Goal: Task Accomplishment & Management: Use online tool/utility

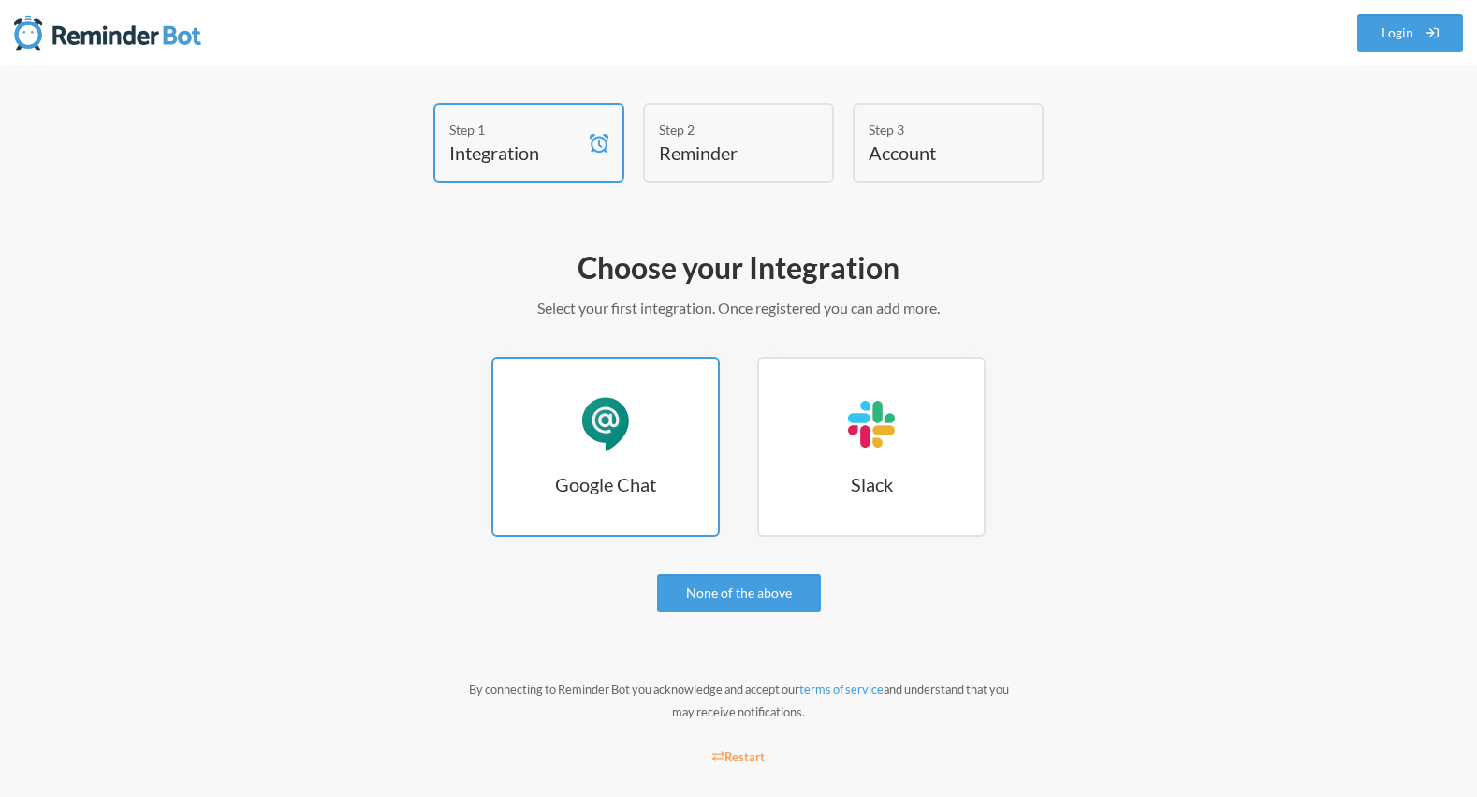
click at [633, 423] on div "Google Chat" at bounding box center [606, 424] width 56 height 56
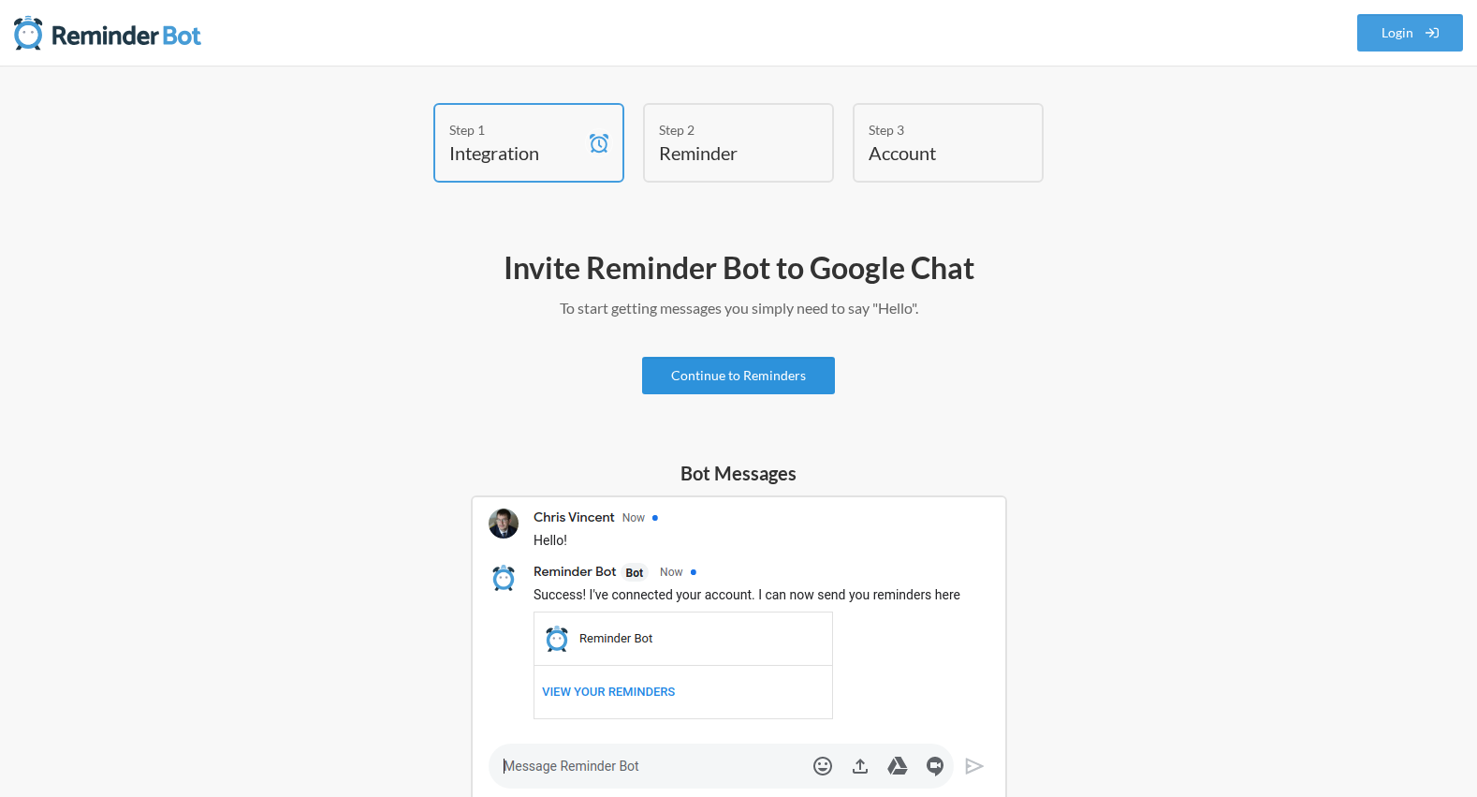
click at [807, 372] on link "Continue to Reminders" at bounding box center [738, 375] width 193 height 37
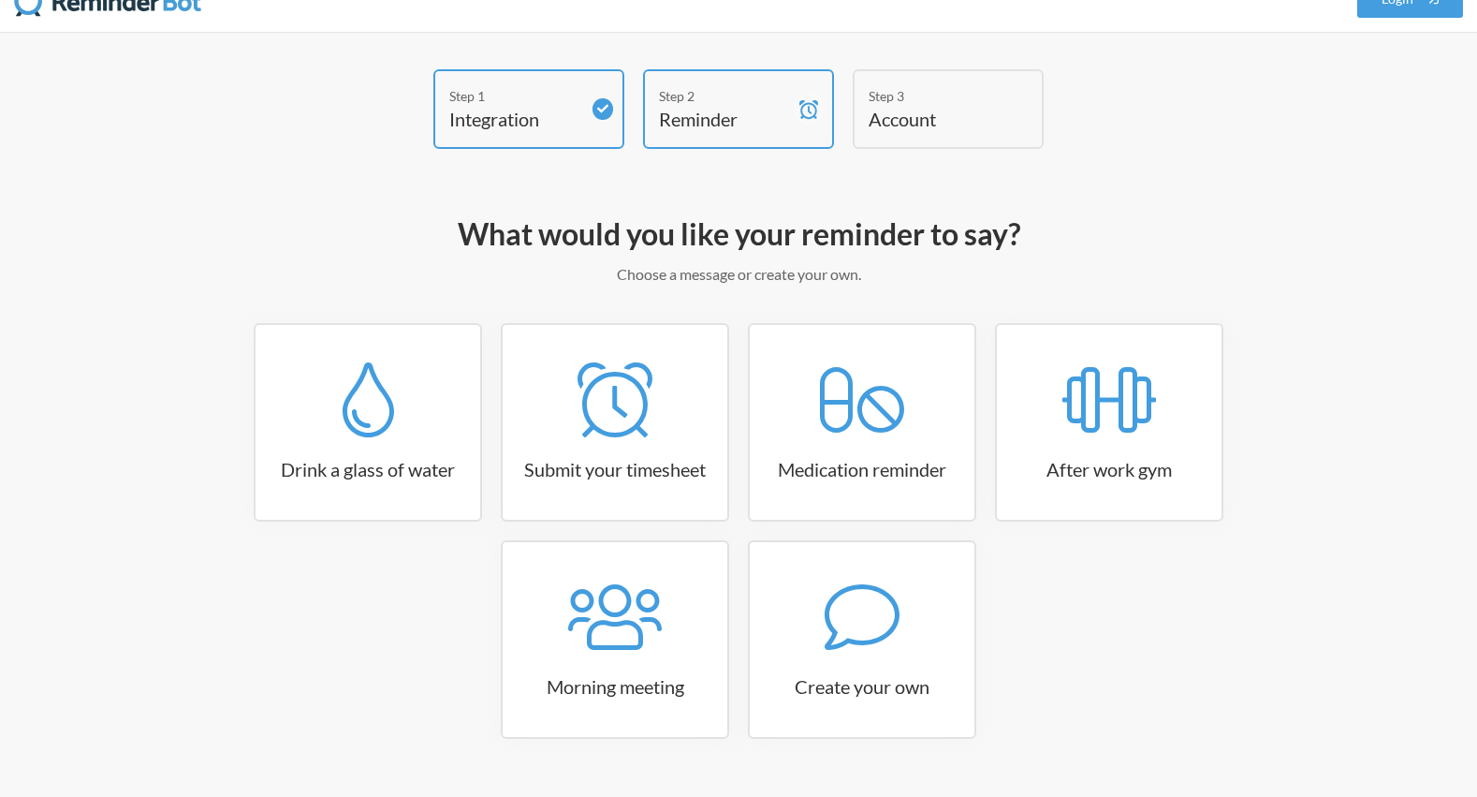
scroll to position [35, 0]
click at [828, 618] on icon at bounding box center [862, 616] width 75 height 66
select select "10:30:00"
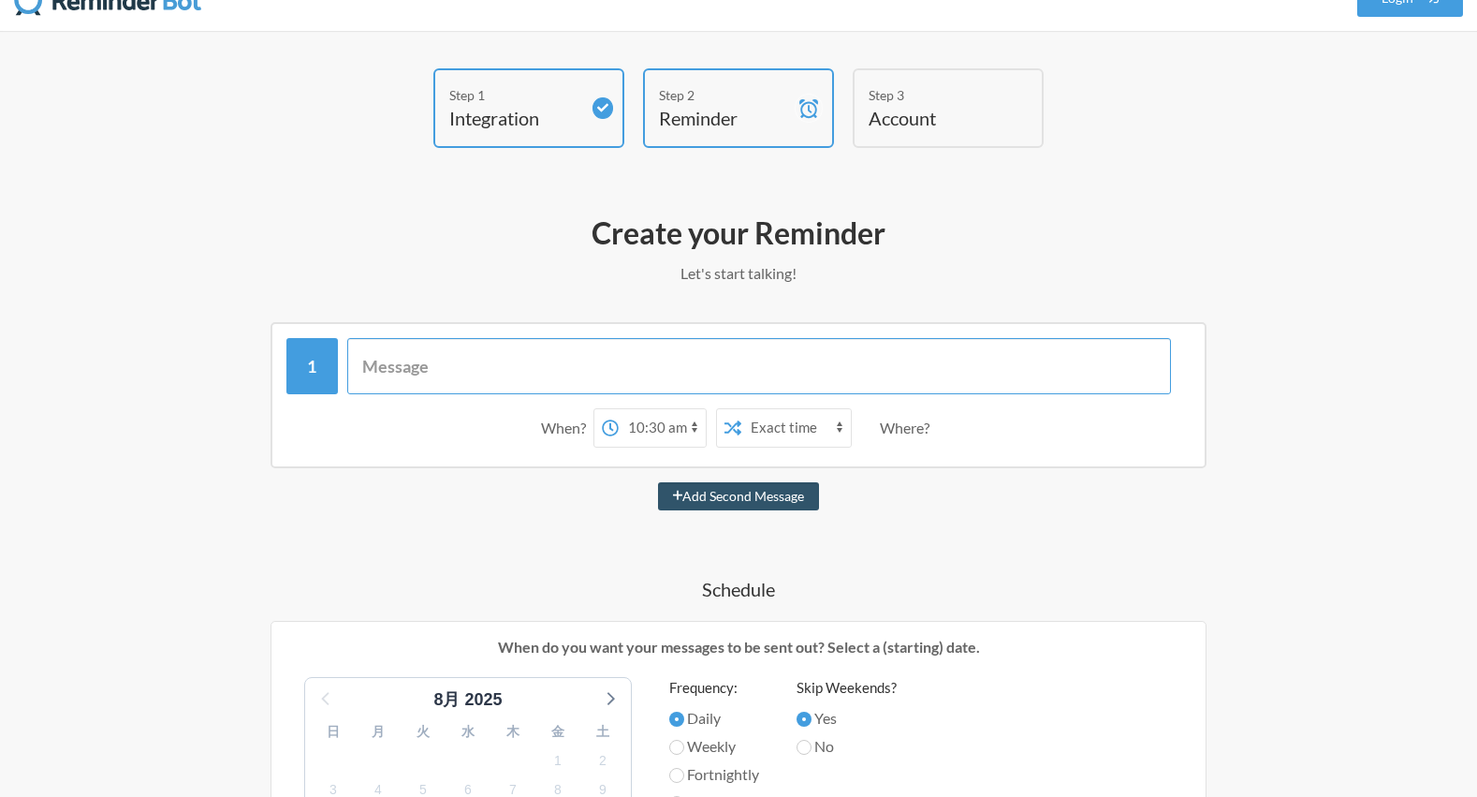
click at [571, 363] on input "text" at bounding box center [759, 366] width 825 height 56
paste input "おはようございます！ 本日在宅勤務とさせていただいているので、朝礼は10:00〜オンラインにてお願いいたします🙏 [URL][DOMAIN_NAME]"
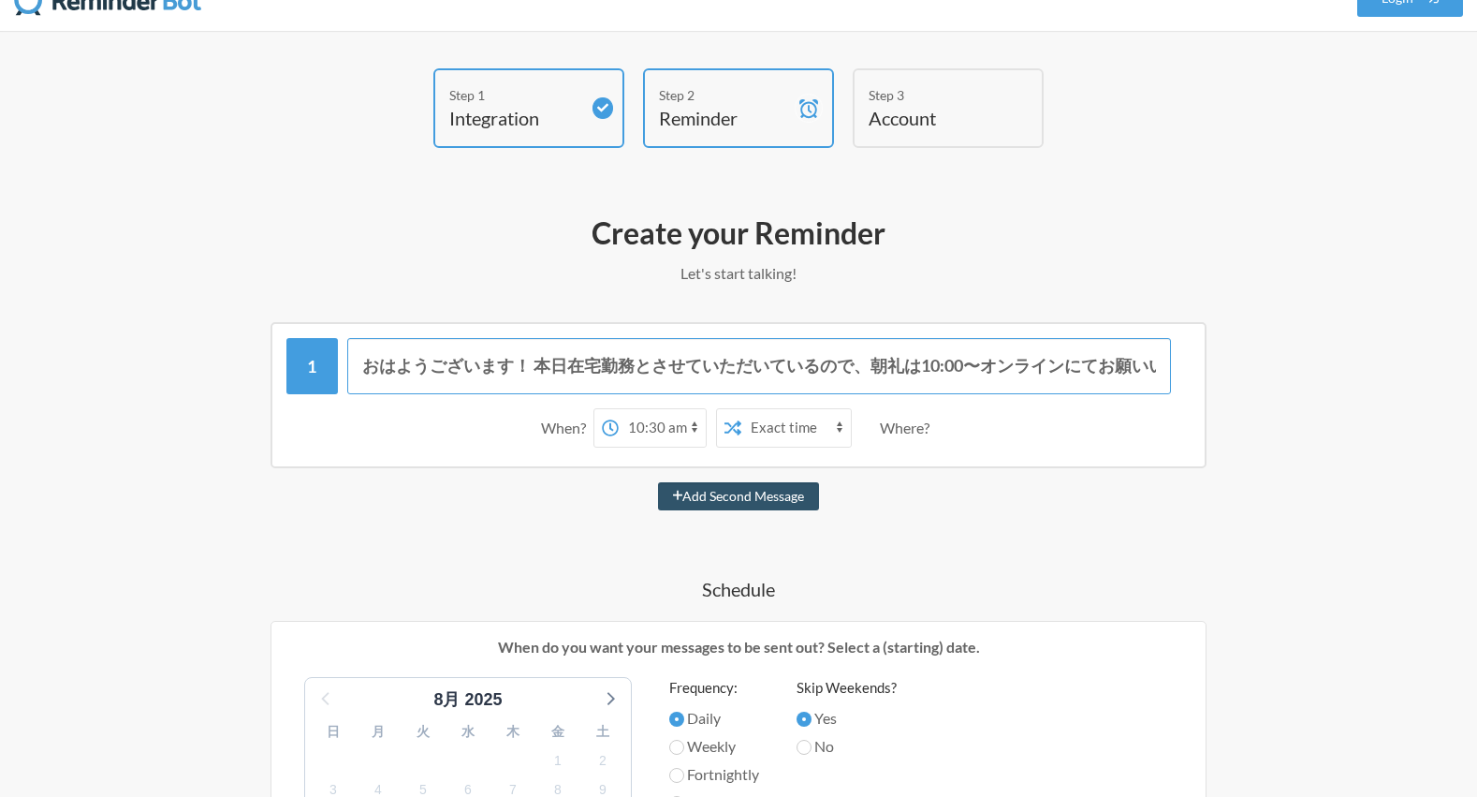
click at [622, 371] on input "おはようございます！ 本日在宅勤務とさせていただいているので、朝礼は10:00〜オンラインにてお願いいたします🙏 [URL][DOMAIN_NAME]" at bounding box center [759, 366] width 825 height 56
click at [864, 373] on input "おはようございます！ 本日在宅勤務とさせていただいているので、朝礼は10:00〜オンラインにてお願いいたします🙏 [URL][DOMAIN_NAME]" at bounding box center [759, 366] width 825 height 56
type input "おはようございます！ 本日在宅勤務とさせていただいているので、朝礼は10:00〜オンラインにてお願いいたします🙏 [URL][DOMAIN_NAME]"
select select "09:45:00"
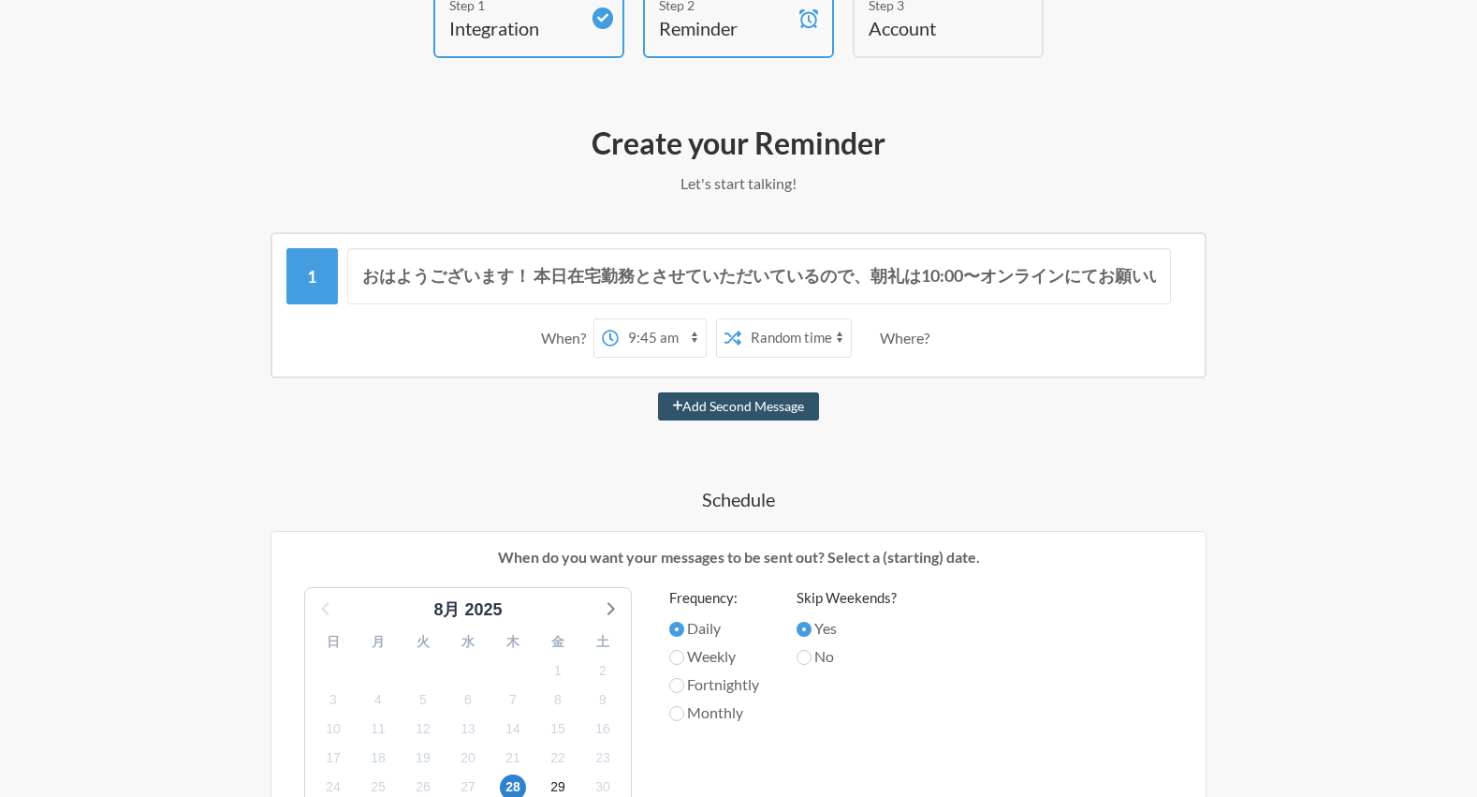
scroll to position [125, 0]
click at [909, 323] on div "Where?" at bounding box center [908, 337] width 57 height 39
click at [909, 335] on div "Where?" at bounding box center [908, 337] width 57 height 39
select select "false"
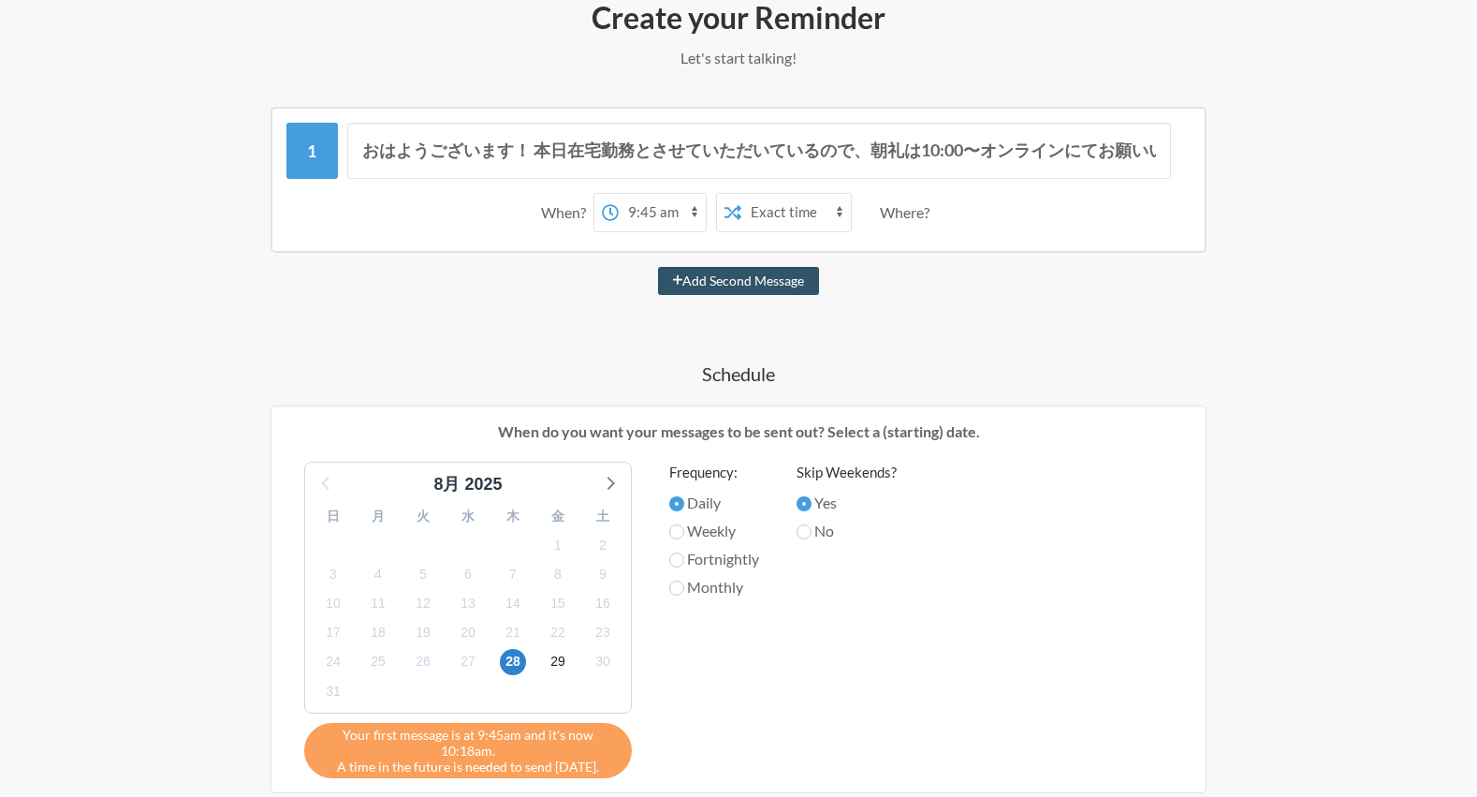
scroll to position [252, 0]
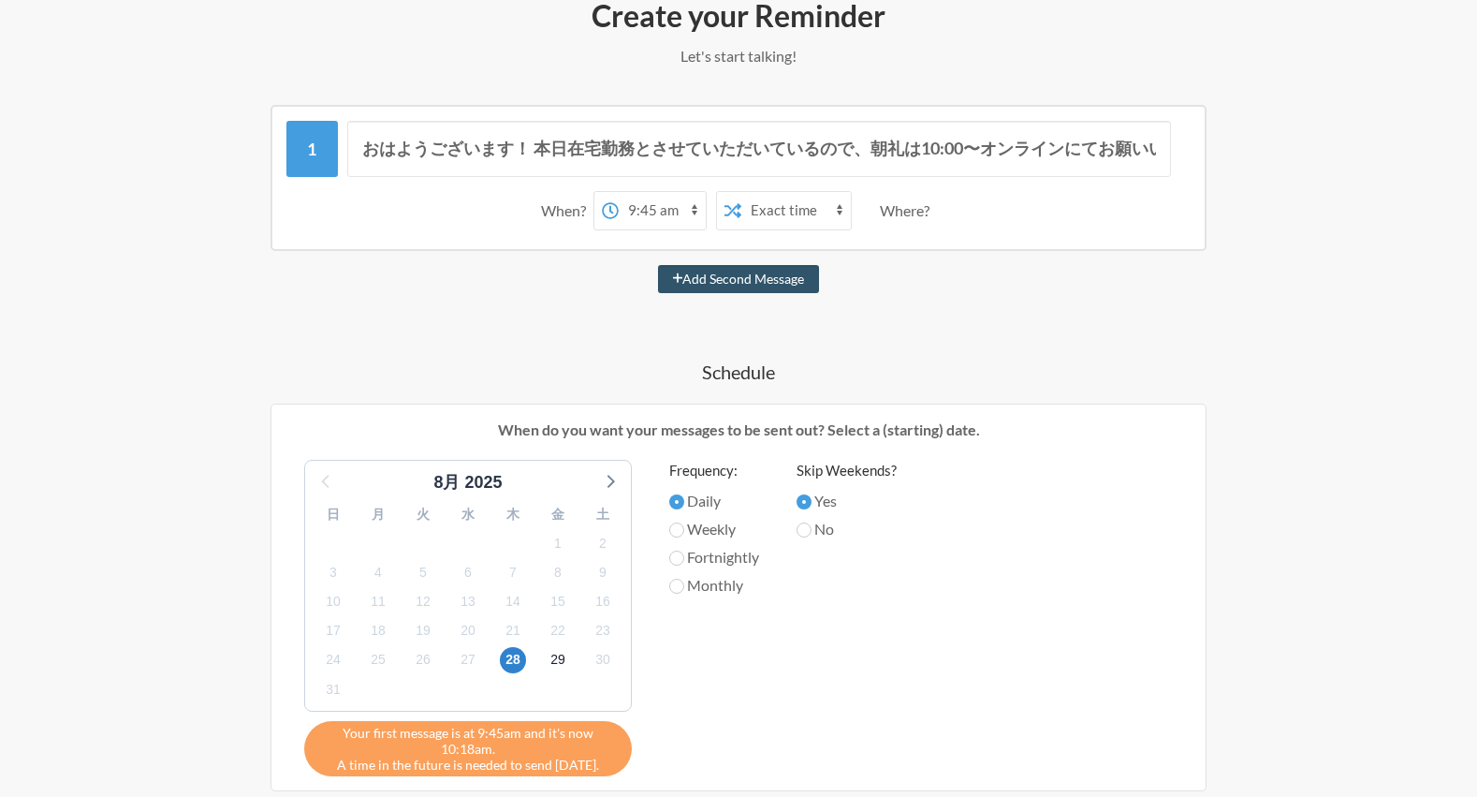
click at [703, 524] on label "Weekly" at bounding box center [714, 529] width 90 height 22
click at [684, 524] on input "Weekly" at bounding box center [676, 529] width 15 height 15
radio input "true"
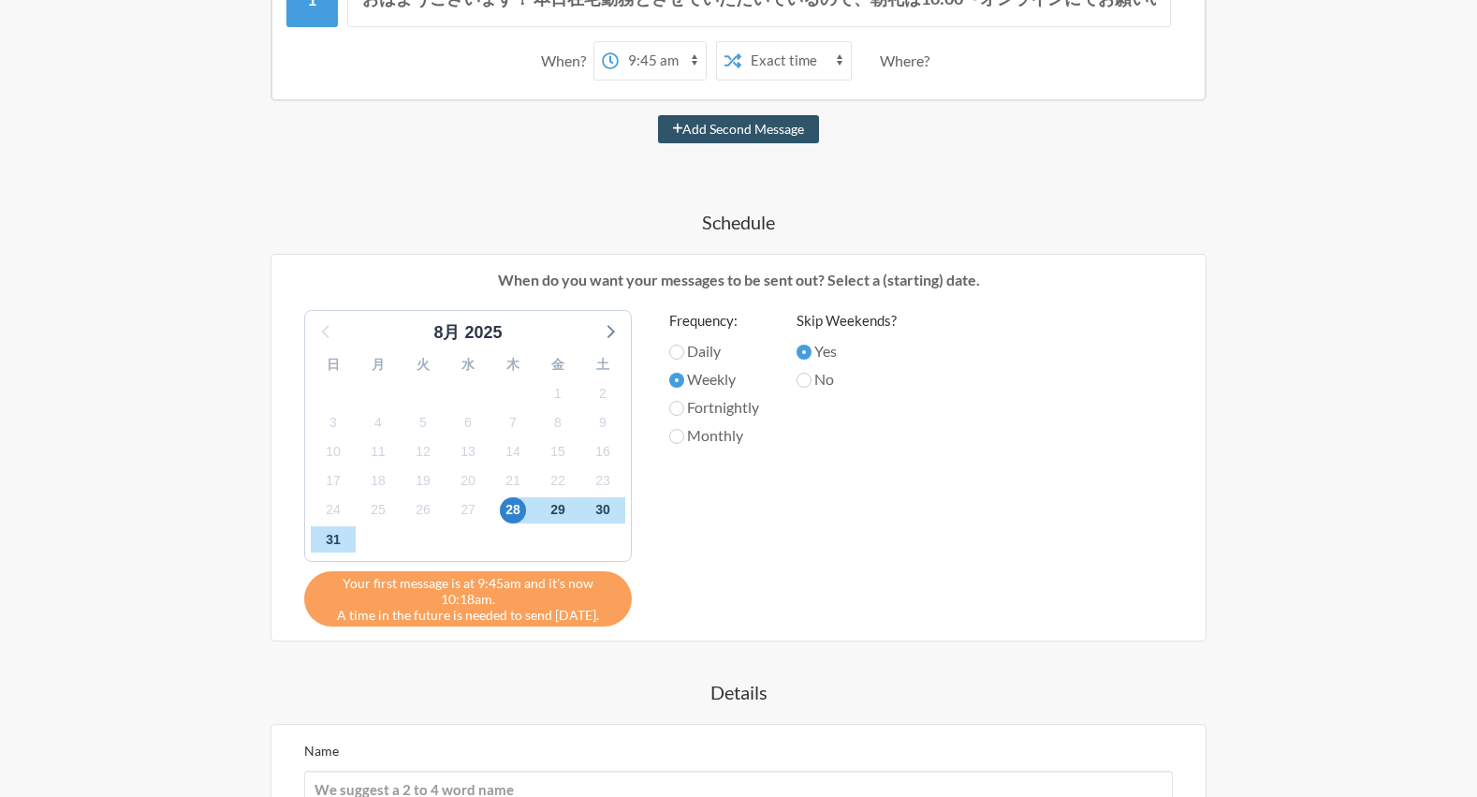
scroll to position [403, 0]
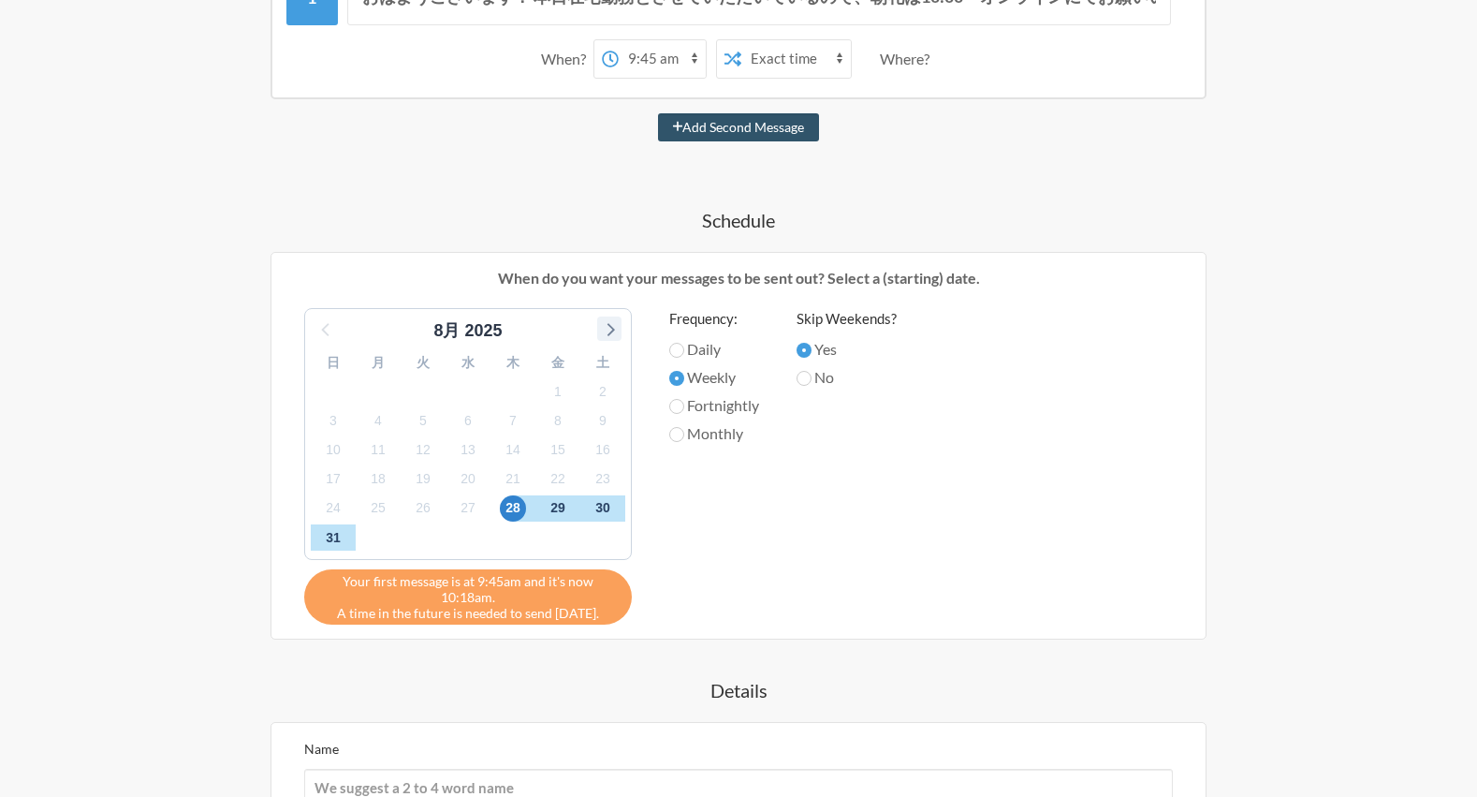
click at [612, 337] on icon at bounding box center [609, 328] width 24 height 24
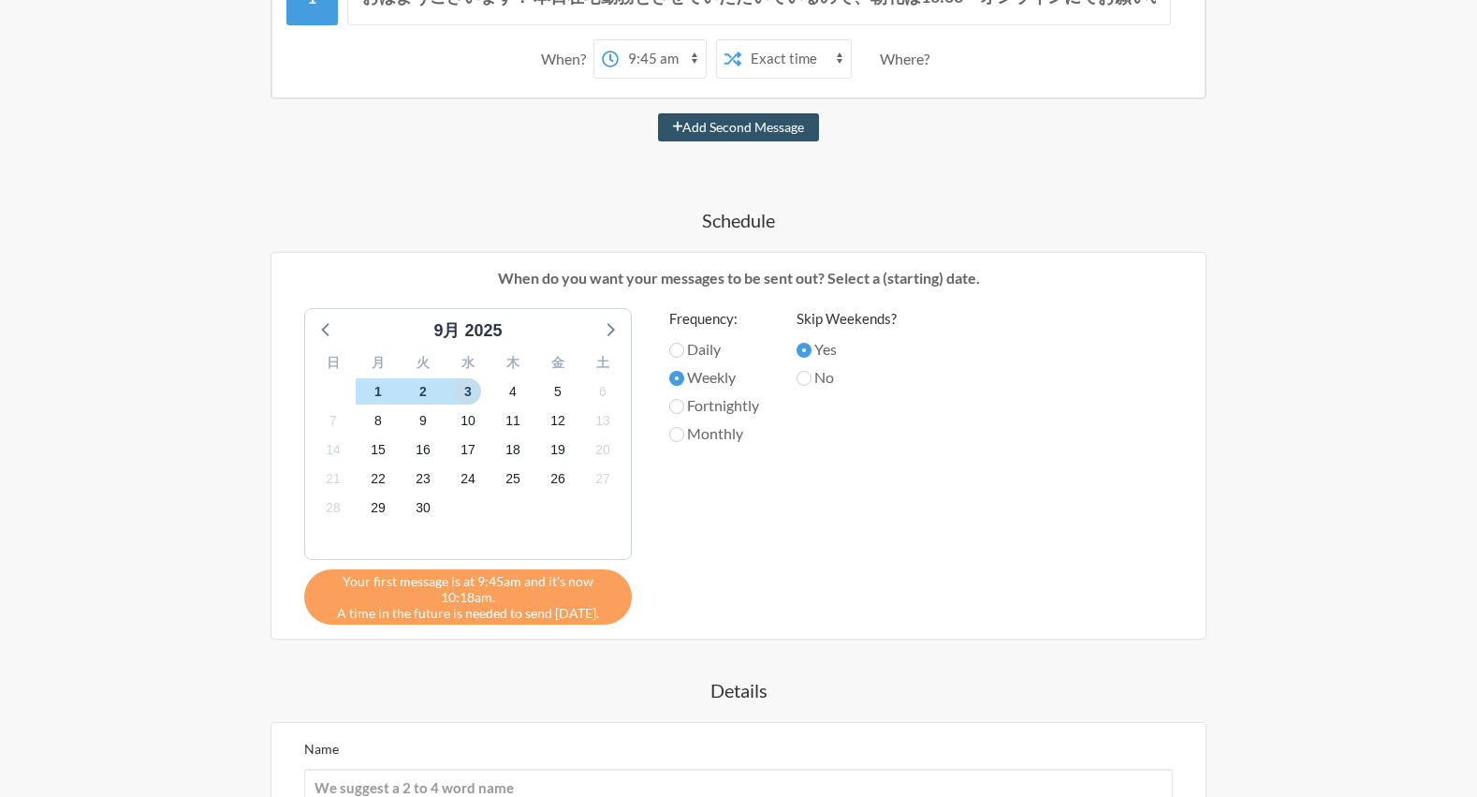
click at [461, 394] on span "3" at bounding box center [468, 391] width 26 height 26
click at [607, 335] on icon at bounding box center [609, 328] width 24 height 24
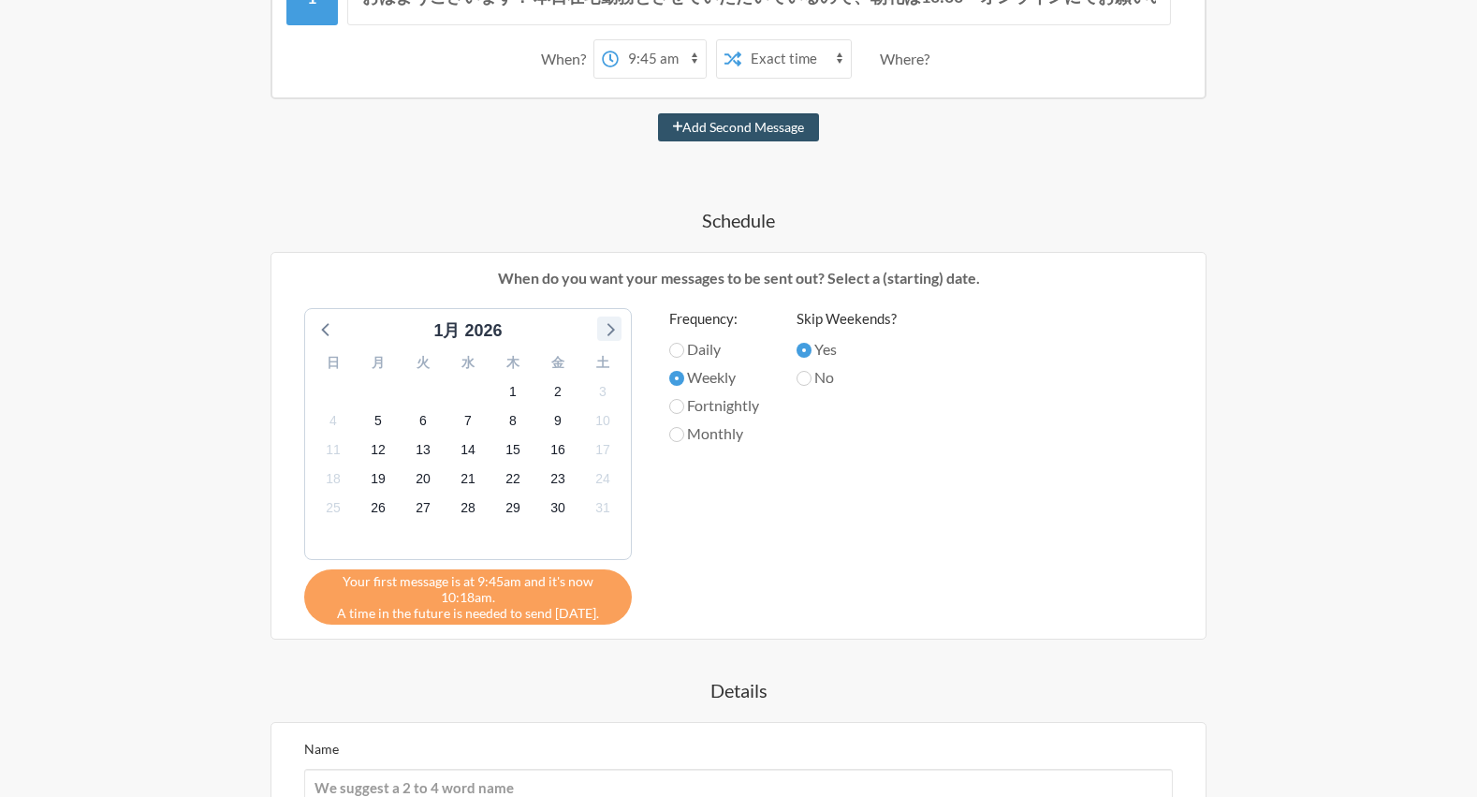
click at [607, 335] on icon at bounding box center [609, 328] width 24 height 24
click at [326, 329] on icon at bounding box center [327, 328] width 24 height 24
click at [466, 510] on span "31" at bounding box center [468, 508] width 26 height 26
click at [317, 332] on icon at bounding box center [327, 328] width 24 height 24
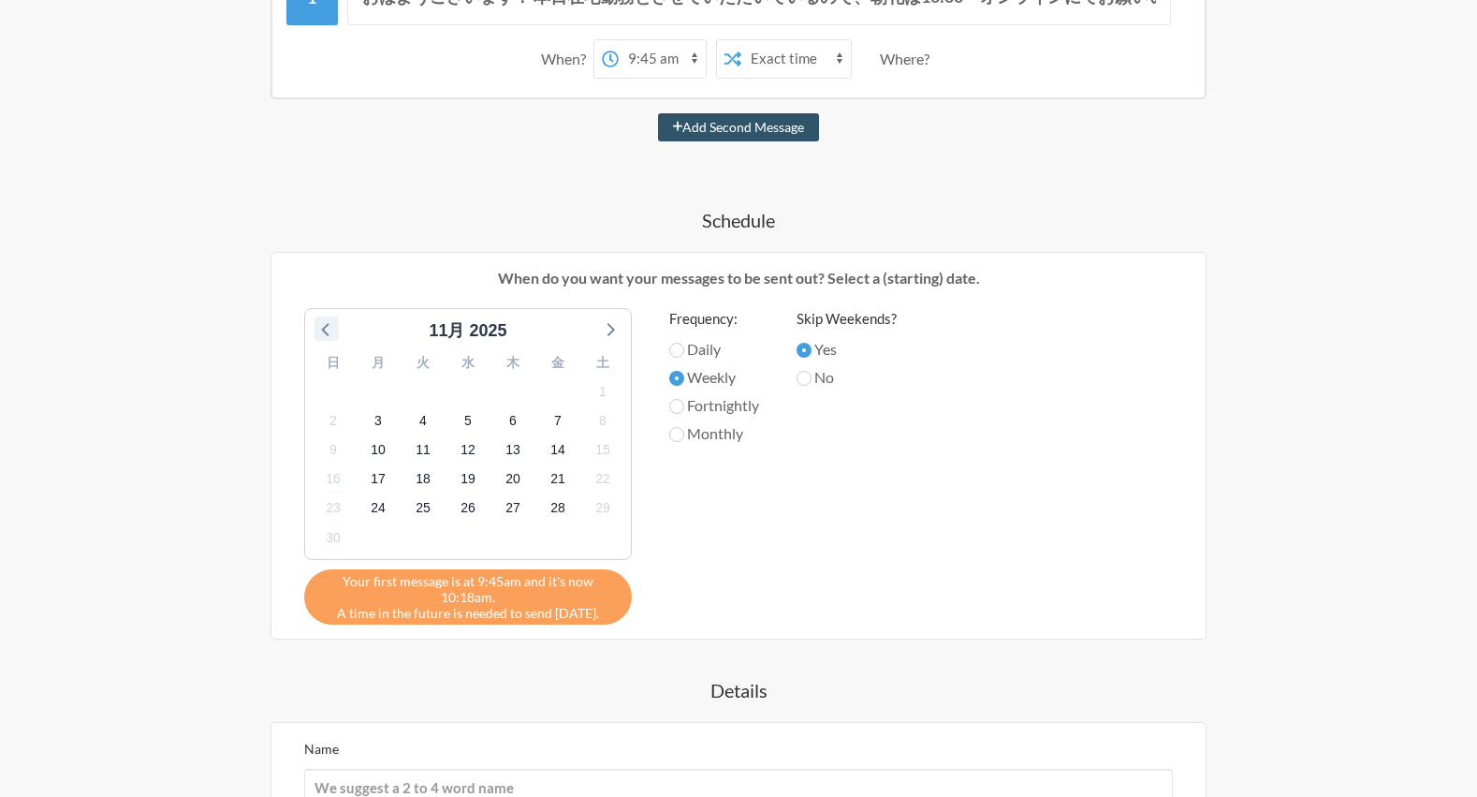
click at [317, 332] on icon at bounding box center [327, 328] width 24 height 24
click at [464, 393] on span "3" at bounding box center [468, 391] width 26 height 26
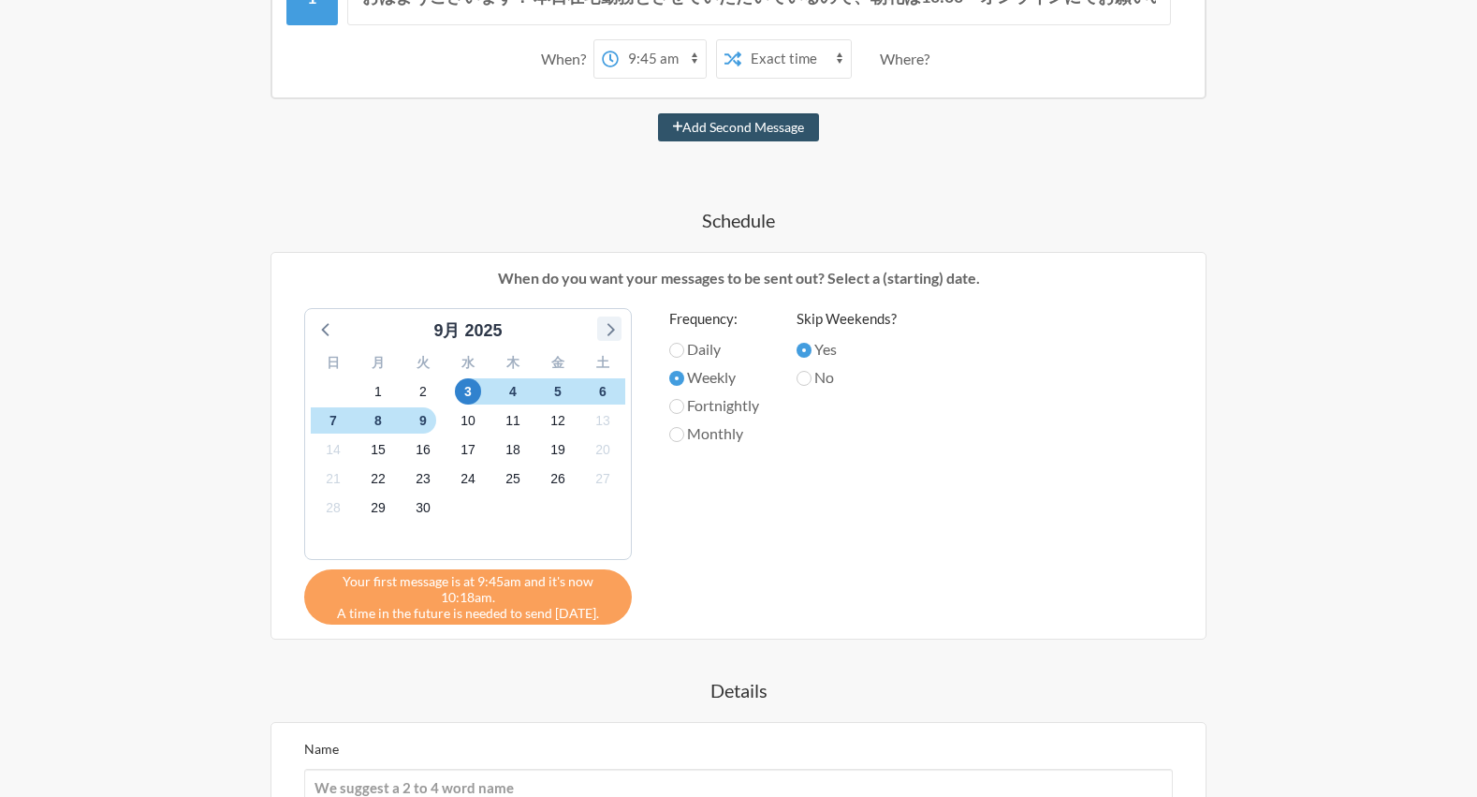
click at [606, 332] on icon at bounding box center [609, 328] width 24 height 24
click at [338, 330] on icon at bounding box center [327, 328] width 24 height 24
drag, startPoint x: 422, startPoint y: 419, endPoint x: 485, endPoint y: 508, distance: 108.8
click at [484, 507] on div "日 月 火 水 木 金 土 31 1 2 3 4 5 6 7 8 9 10 11 12 13 14 15 16 17 18 19 20 21 22 23 24…" at bounding box center [468, 451] width 326 height 215
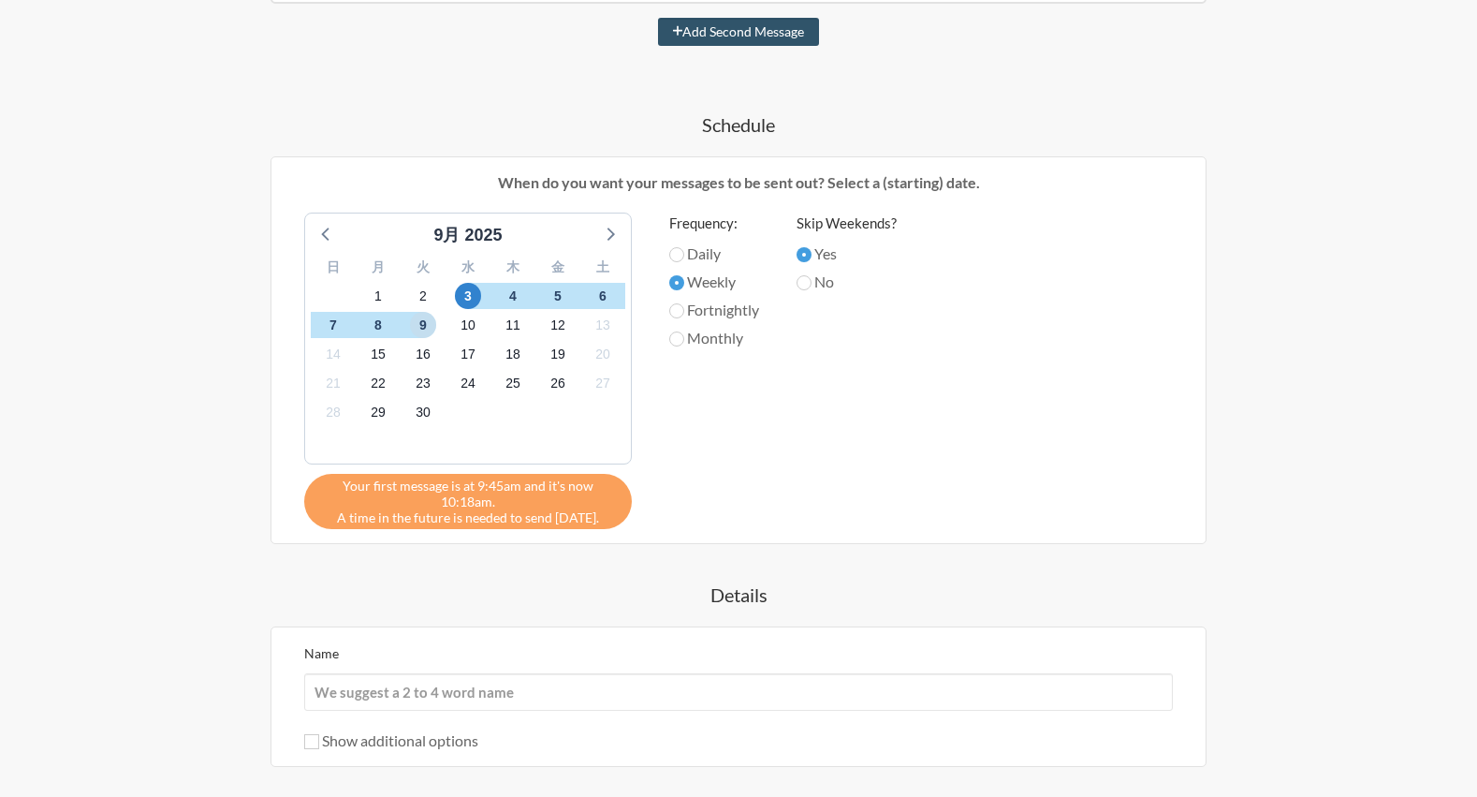
scroll to position [498, 0]
drag, startPoint x: 344, startPoint y: 521, endPoint x: 509, endPoint y: 527, distance: 164.9
click at [509, 527] on div "Your first message is at 9:45am and it's now 10:18am. A time in the future is n…" at bounding box center [468, 502] width 328 height 55
click at [579, 560] on div "おはようございます！ 本日在宅勤務とさせていただいているので、朝礼は10:00〜オンラインにてお願いいたします🙏 https://meet.google.co…" at bounding box center [739, 378] width 1086 height 1039
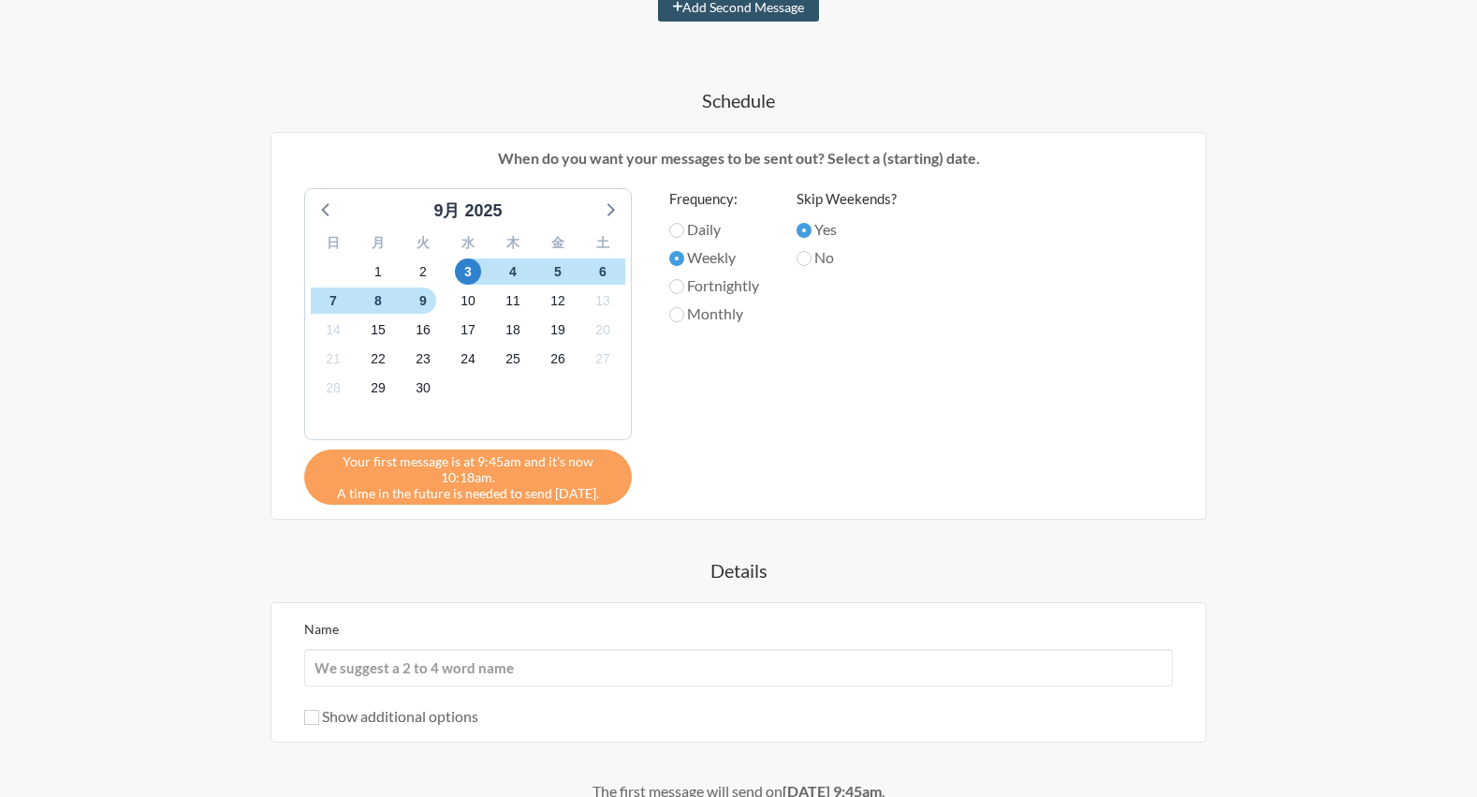
scroll to position [559, 0]
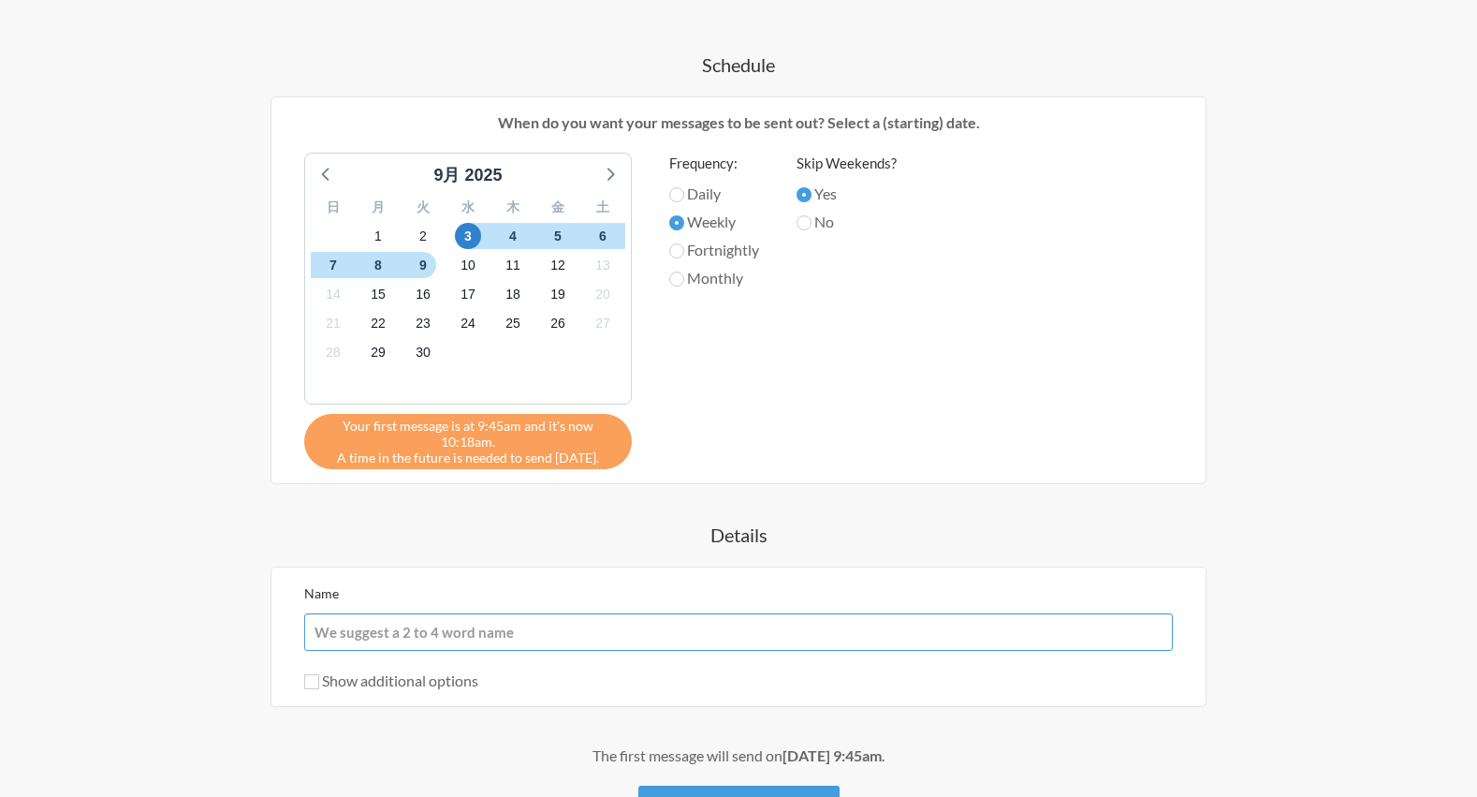
click at [560, 635] on input "Name" at bounding box center [738, 631] width 869 height 37
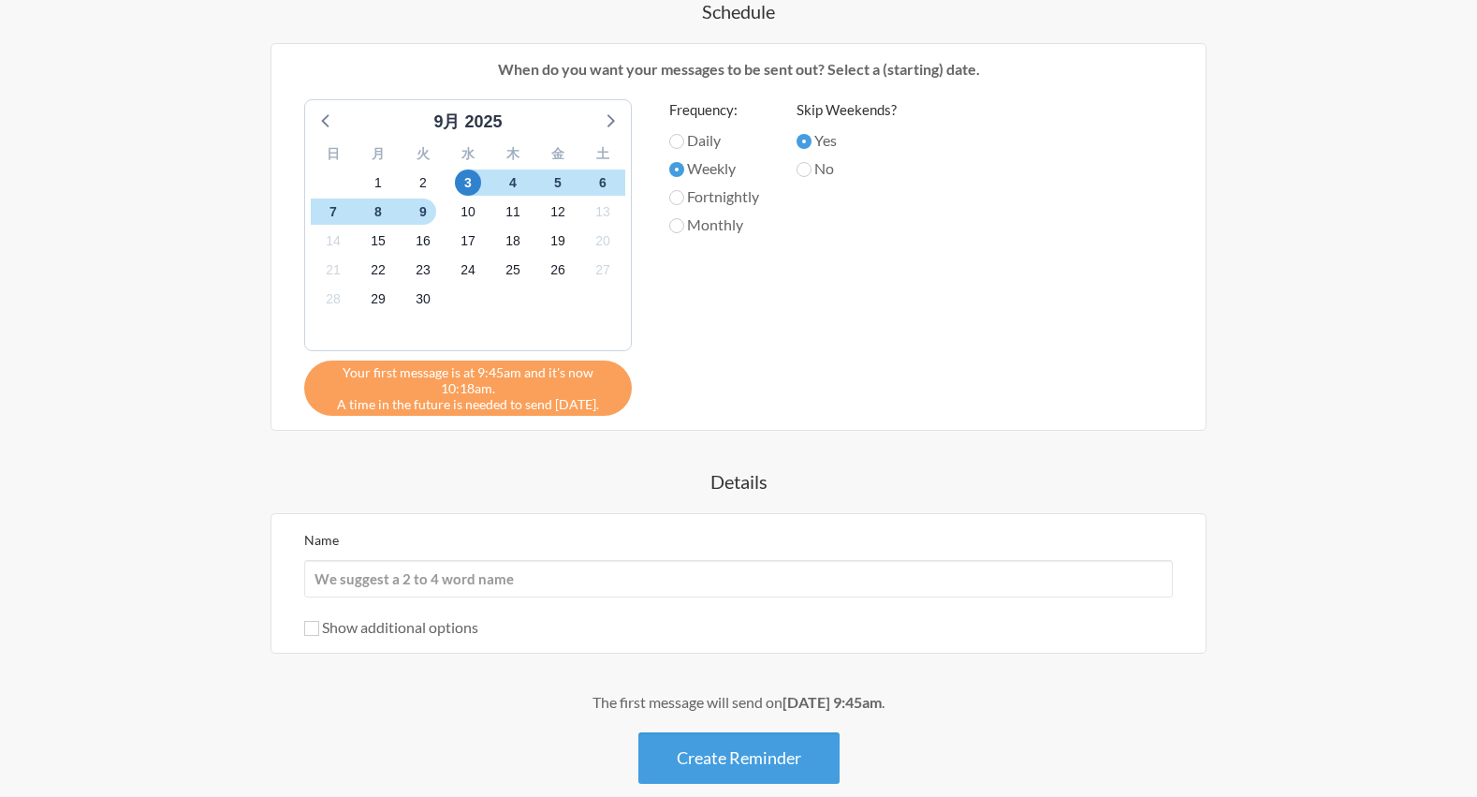
click at [458, 624] on label "Show additional options" at bounding box center [391, 627] width 174 height 18
click at [319, 624] on input "Show additional options" at bounding box center [311, 628] width 15 height 15
checkbox input "true"
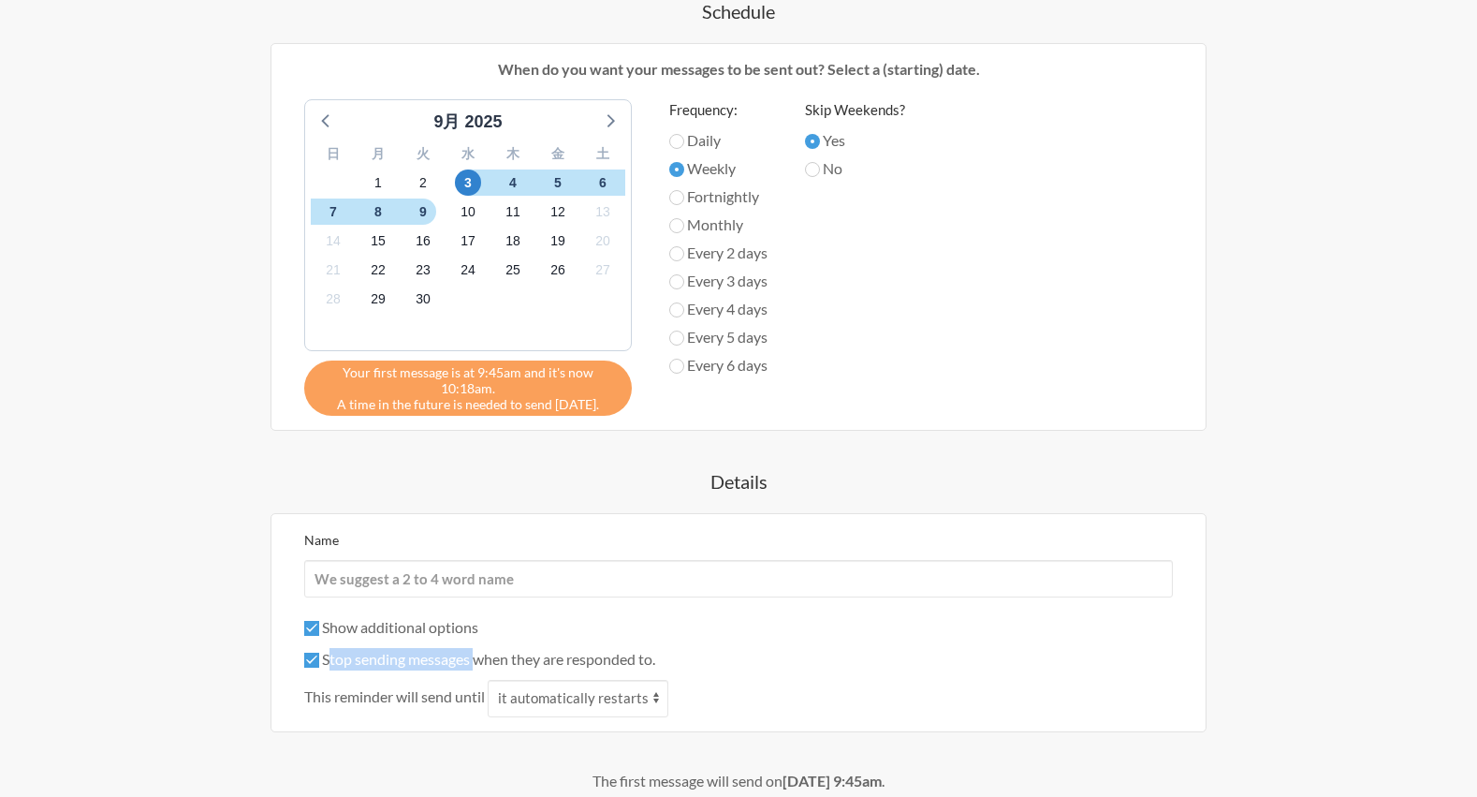
drag, startPoint x: 329, startPoint y: 657, endPoint x: 473, endPoint y: 656, distance: 144.2
click at [473, 656] on label "Stop sending messages when they are responded to." at bounding box center [479, 659] width 351 height 18
click at [319, 656] on input "Stop sending messages when they are responded to." at bounding box center [311, 659] width 15 height 15
checkbox input "false"
click at [688, 673] on div "Show additional options Hide this reminder from calendars Stop sending messages…" at bounding box center [738, 666] width 869 height 101
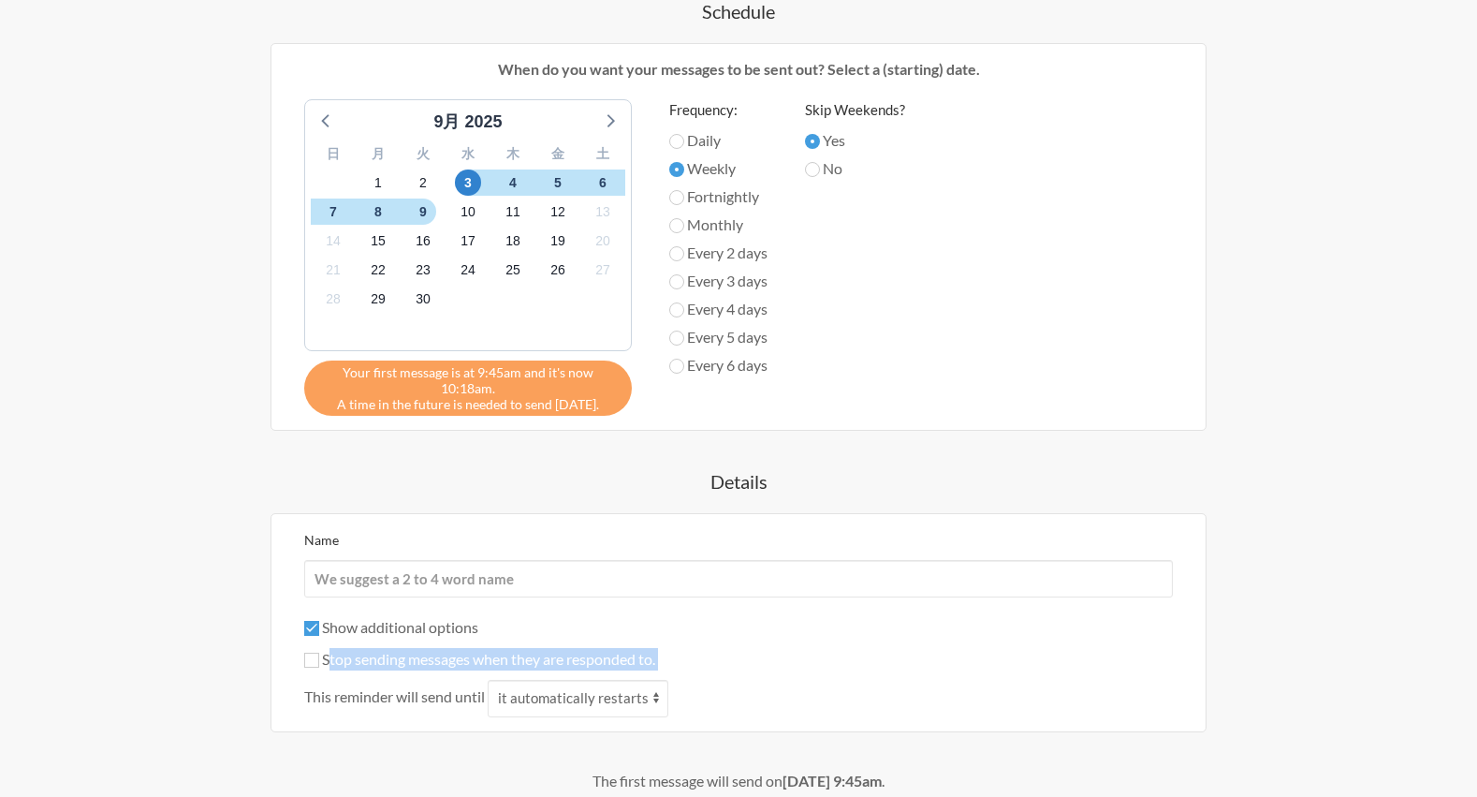
copy div "Stop sending messages when they are responded to."
click at [311, 632] on input "Show additional options" at bounding box center [311, 628] width 15 height 15
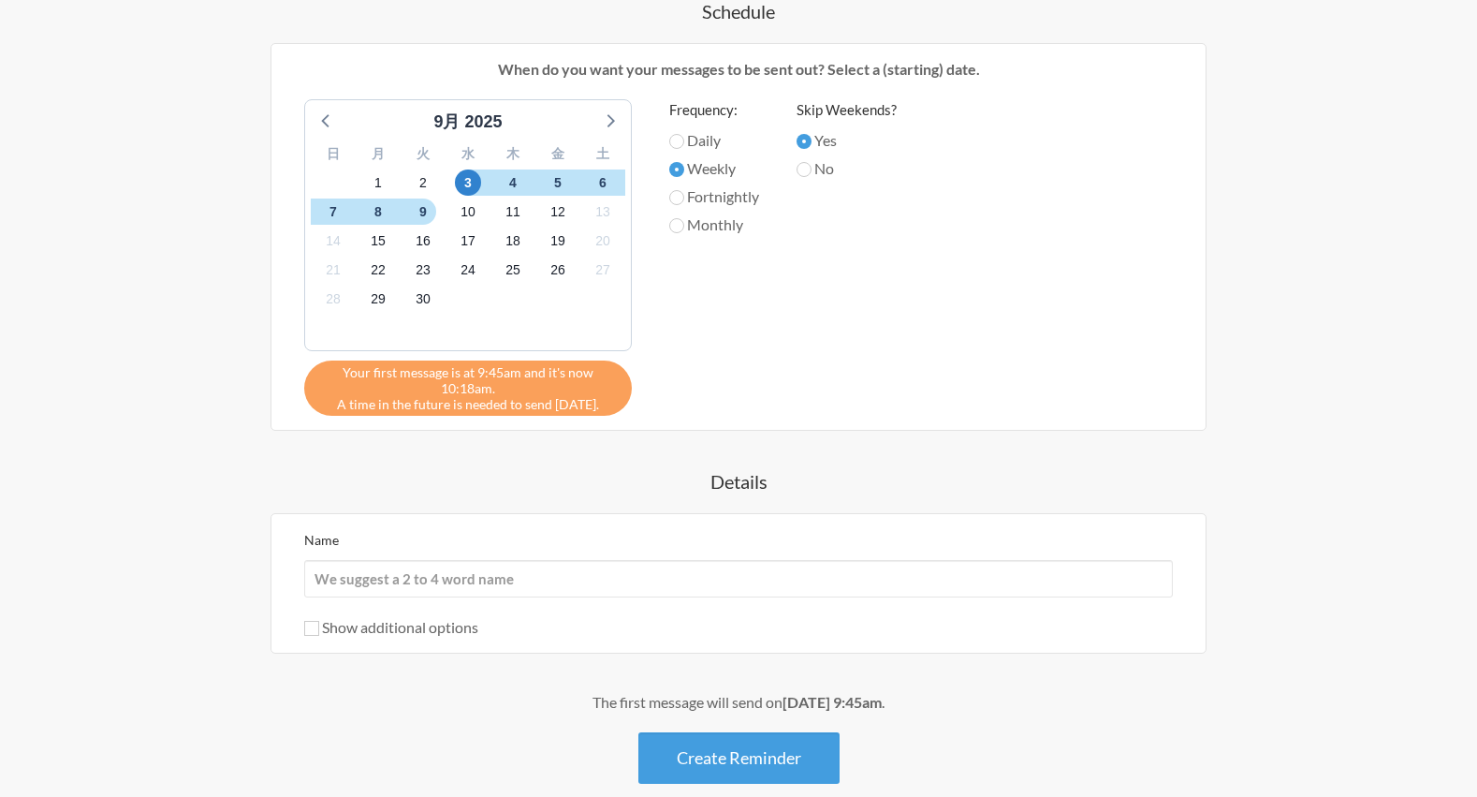
click at [311, 632] on input "Show additional options" at bounding box center [311, 628] width 15 height 15
checkbox input "true"
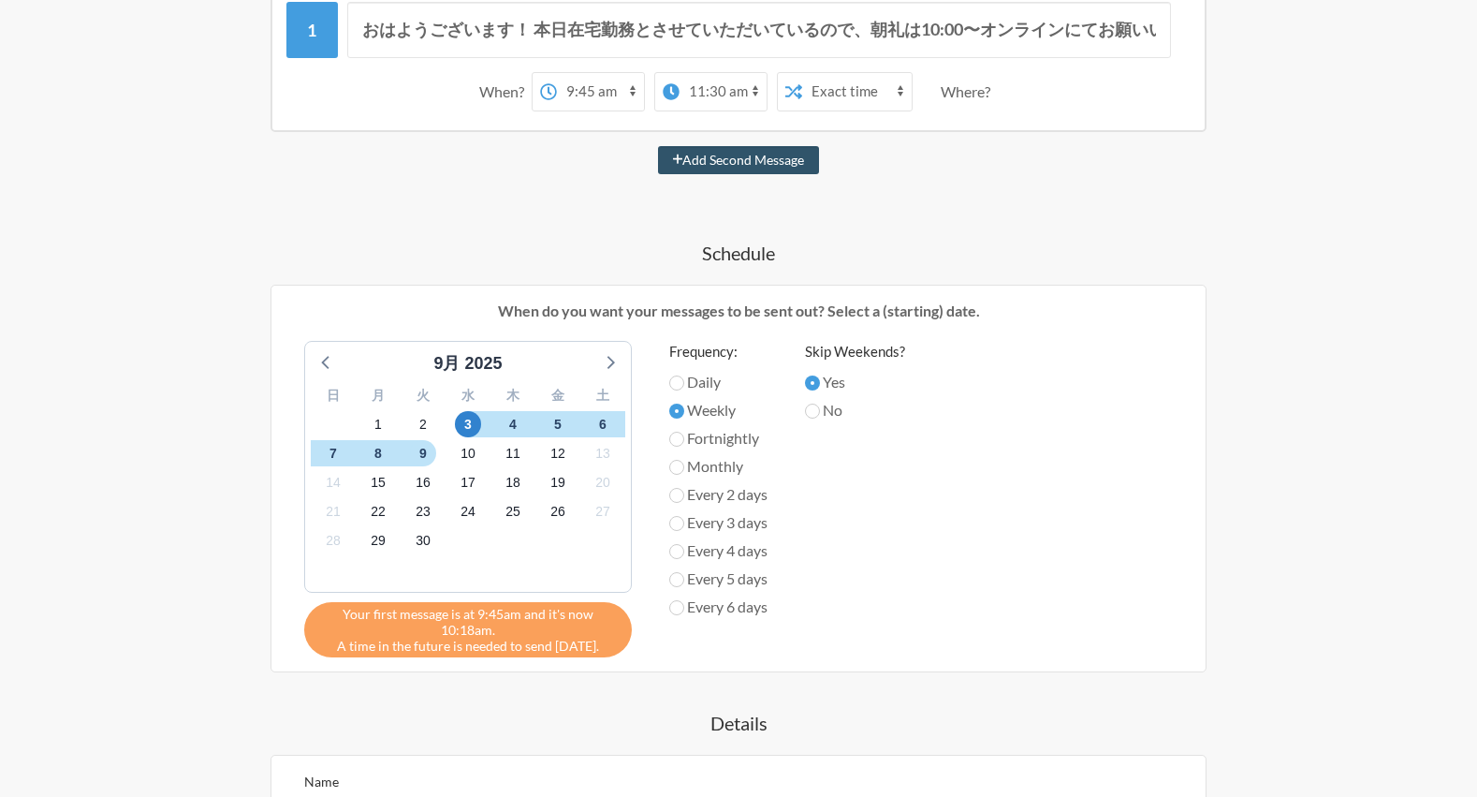
scroll to position [369, 0]
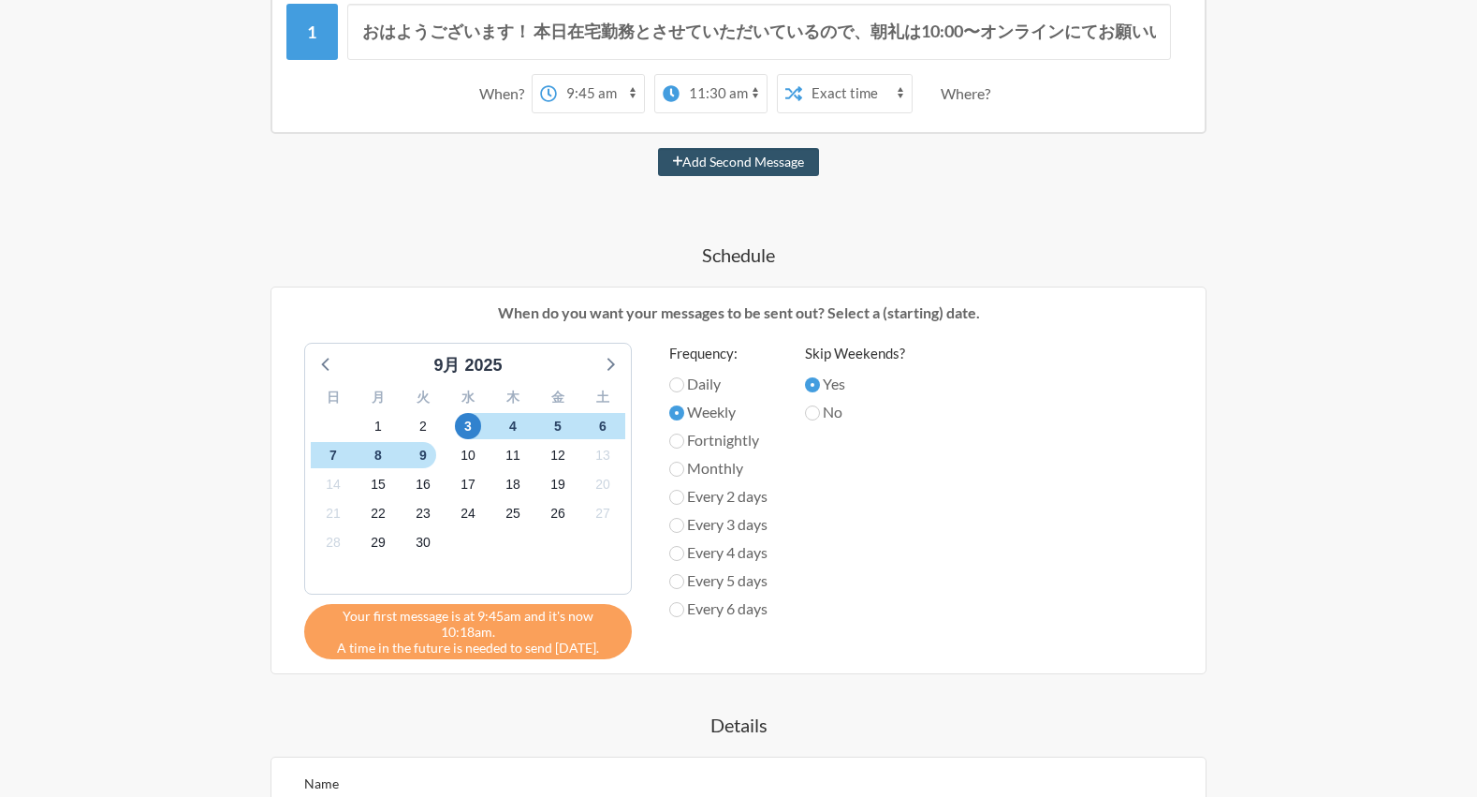
select select "10:00:00"
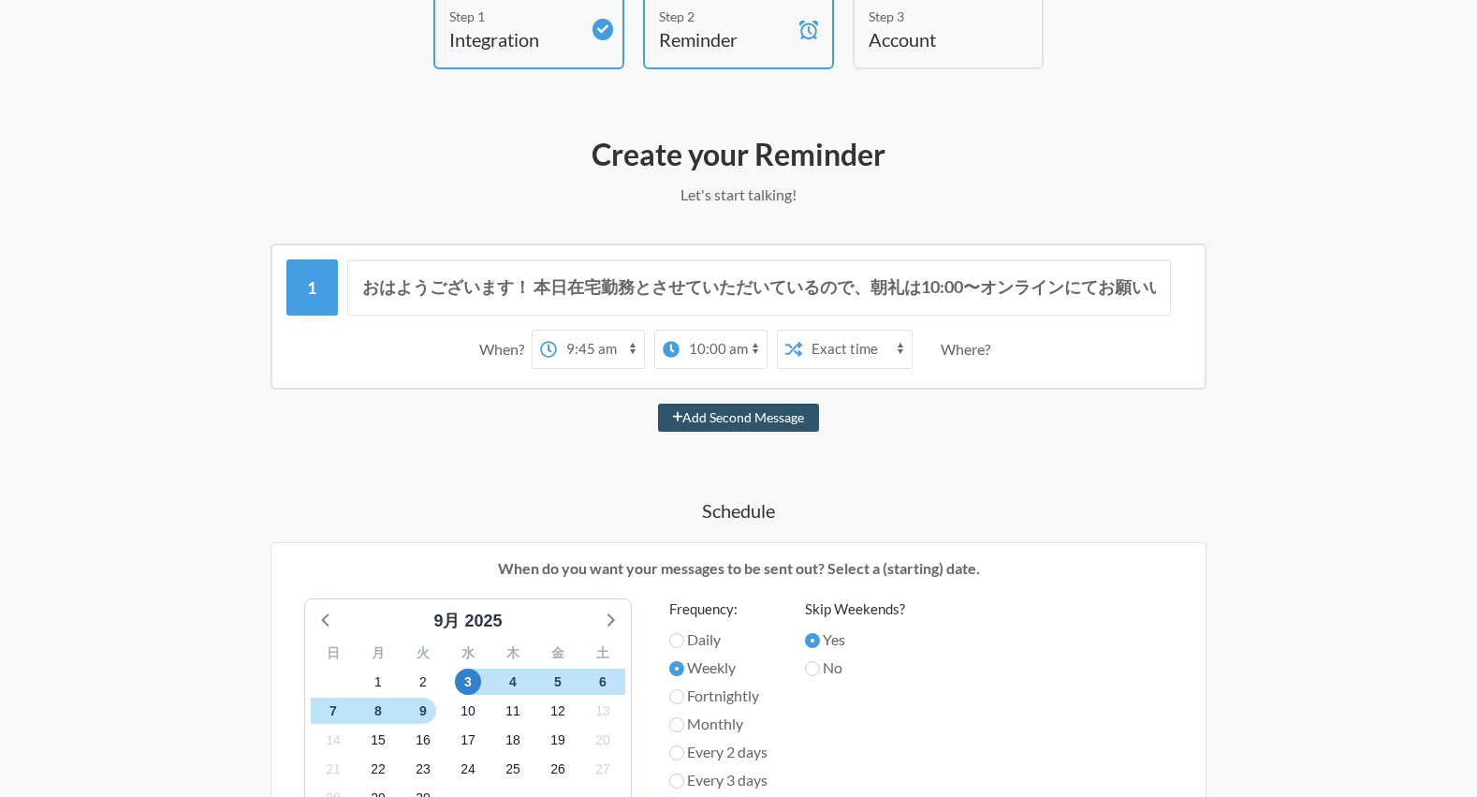
scroll to position [57, 0]
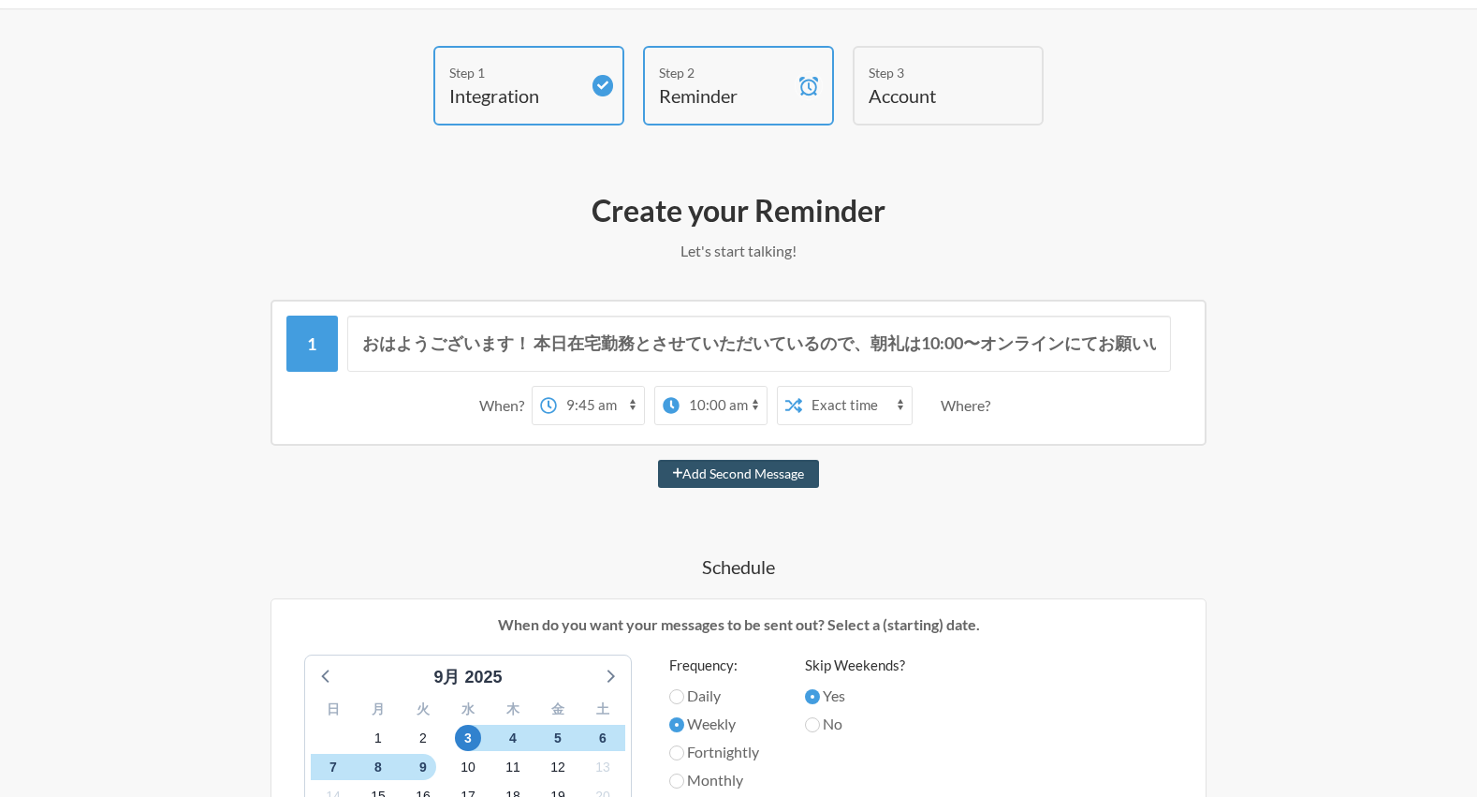
click at [759, 103] on h4 "Reminder" at bounding box center [724, 95] width 131 height 26
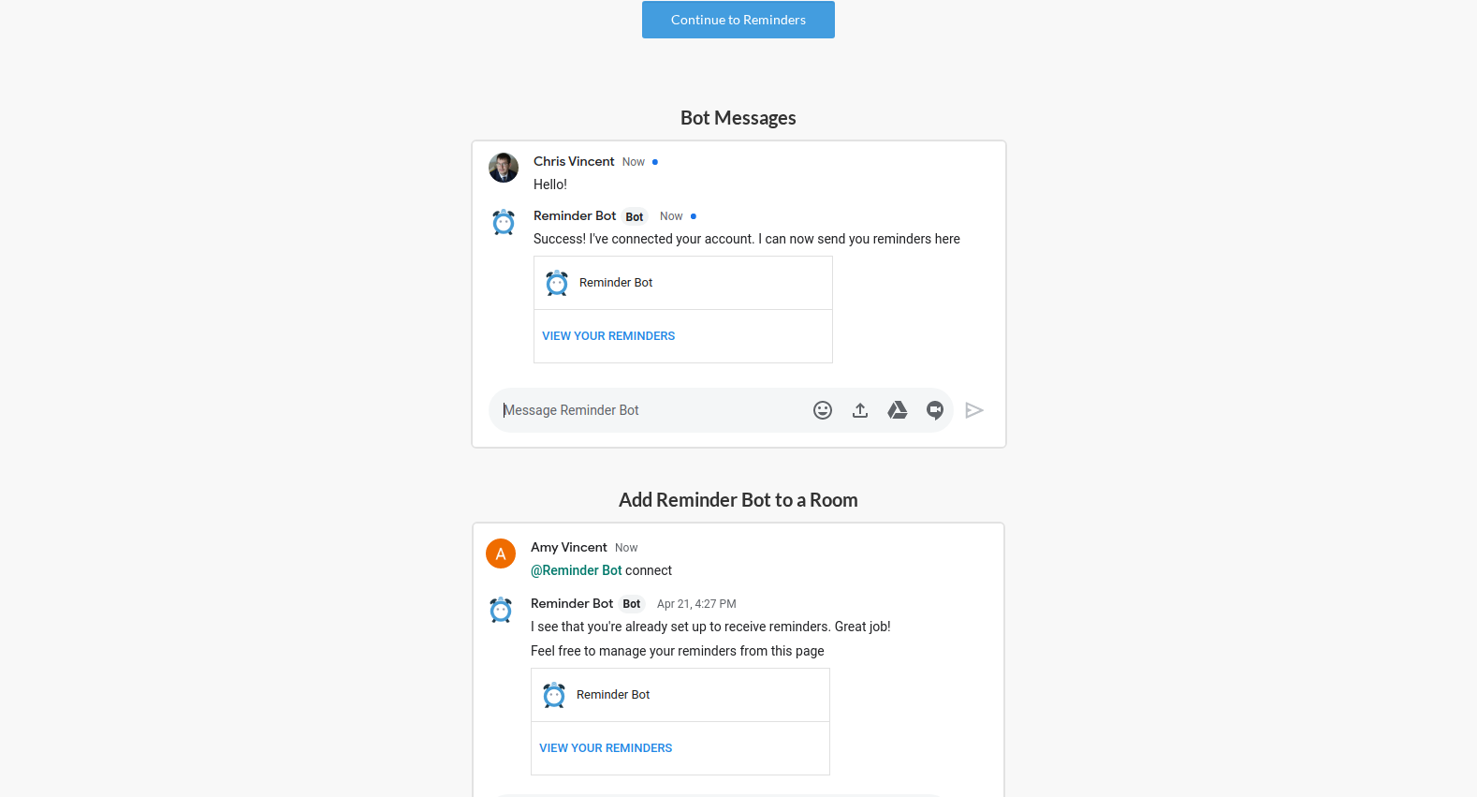
scroll to position [329, 0]
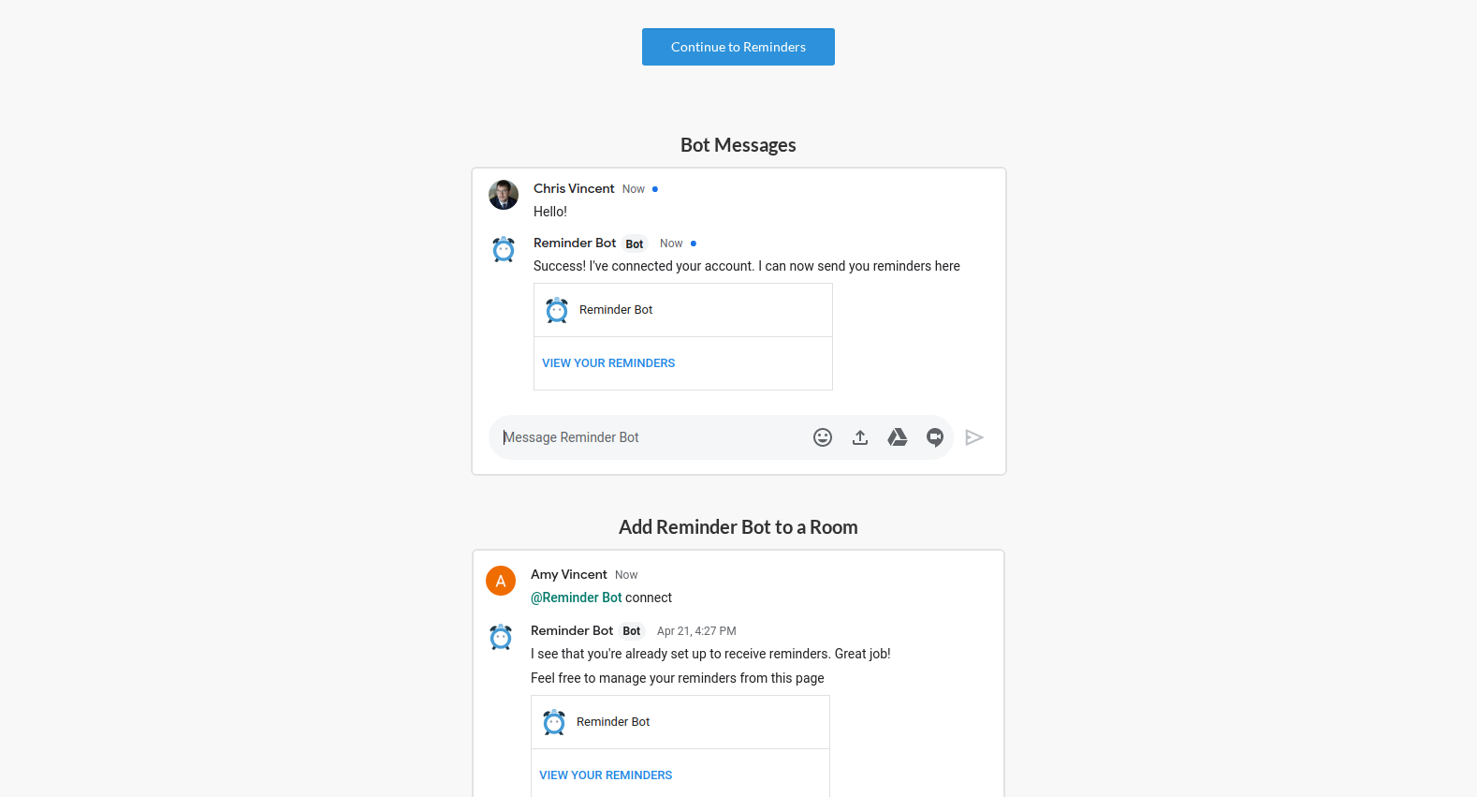
click at [732, 56] on link "Continue to Reminders" at bounding box center [738, 46] width 193 height 37
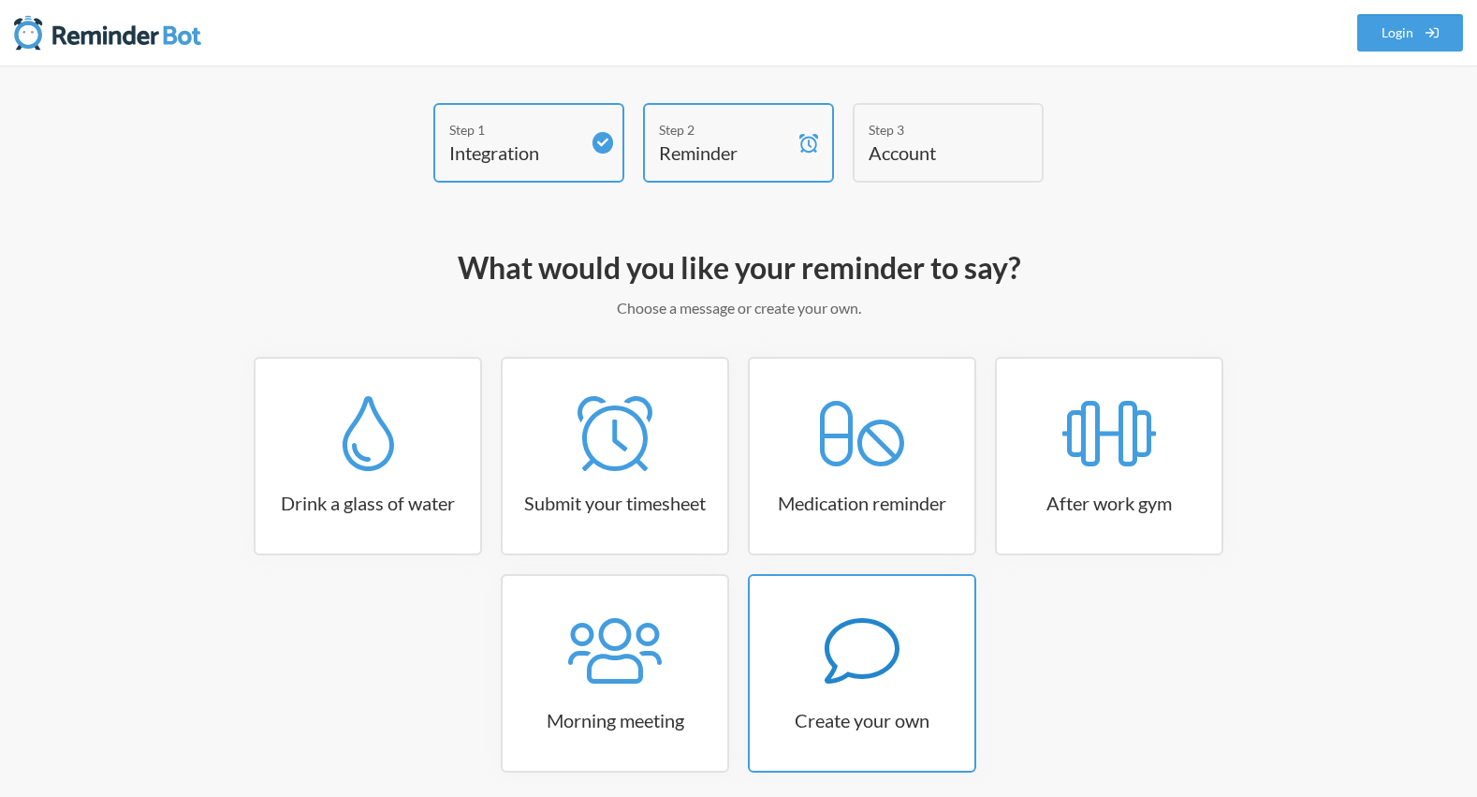
click at [823, 649] on div at bounding box center [862, 650] width 225 height 75
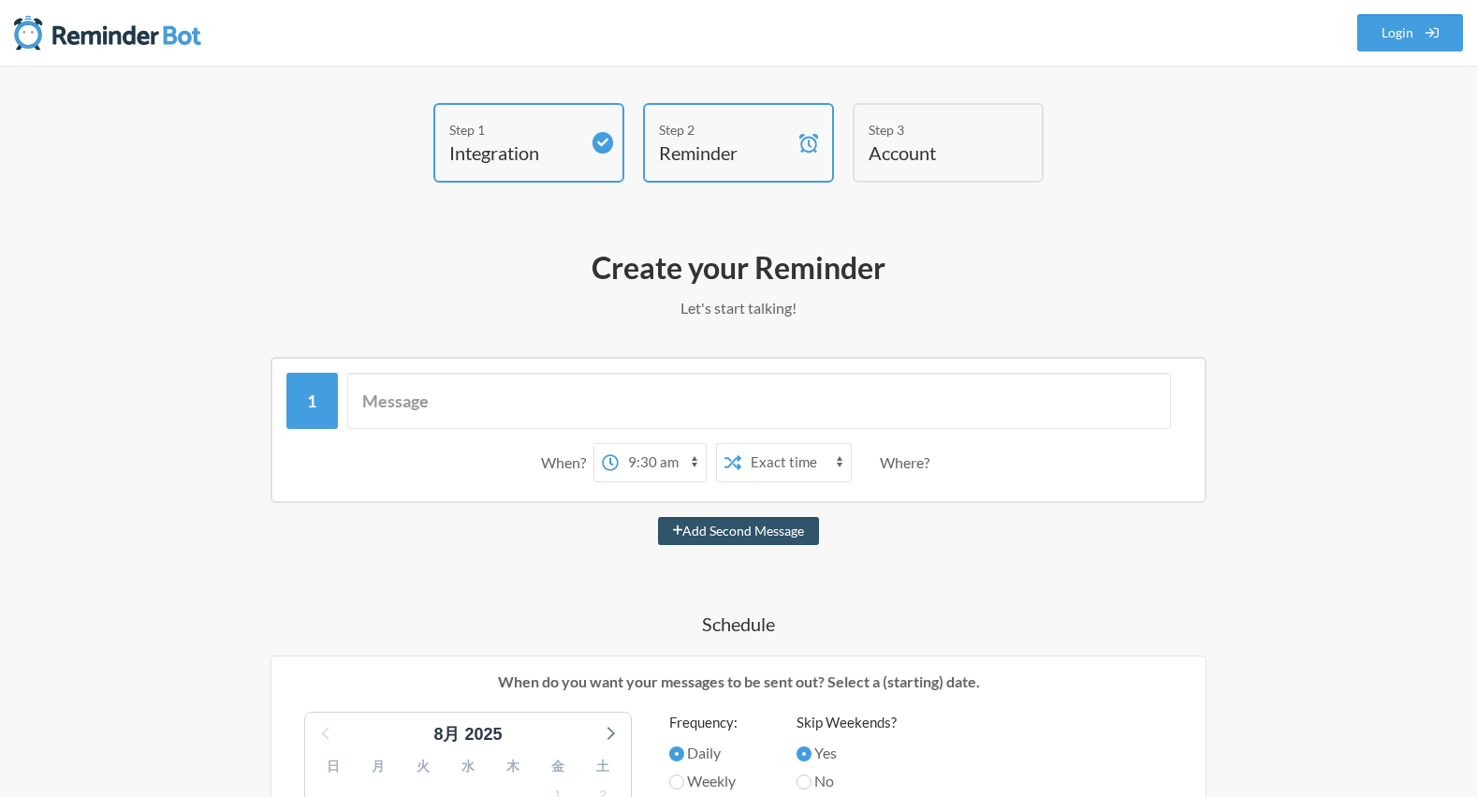
select select "09:45:00"
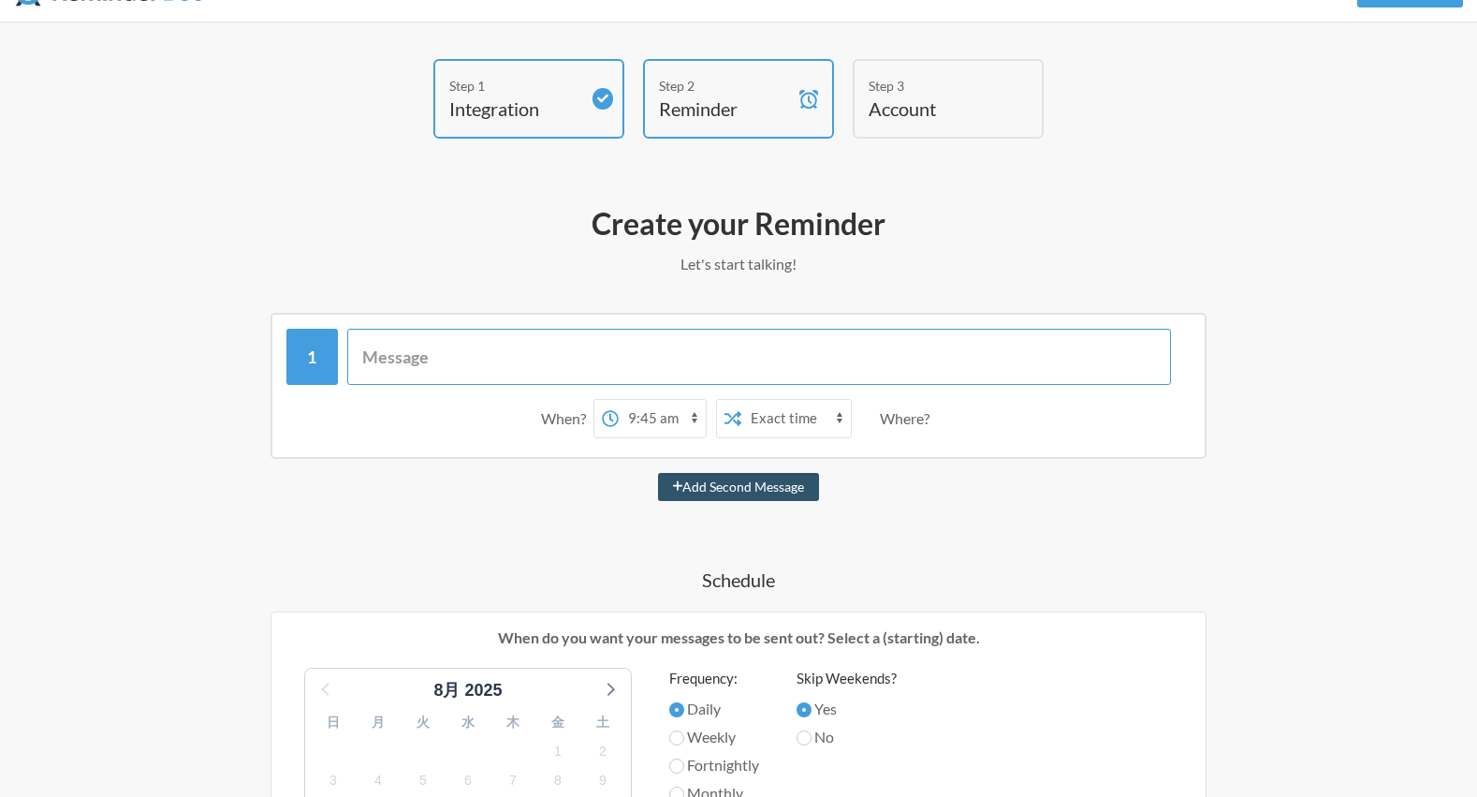
click at [651, 362] on input "text" at bounding box center [759, 357] width 825 height 56
paste input "Stop sending messages when they are responded to."
type input "Stop sending messages when they are responded to."
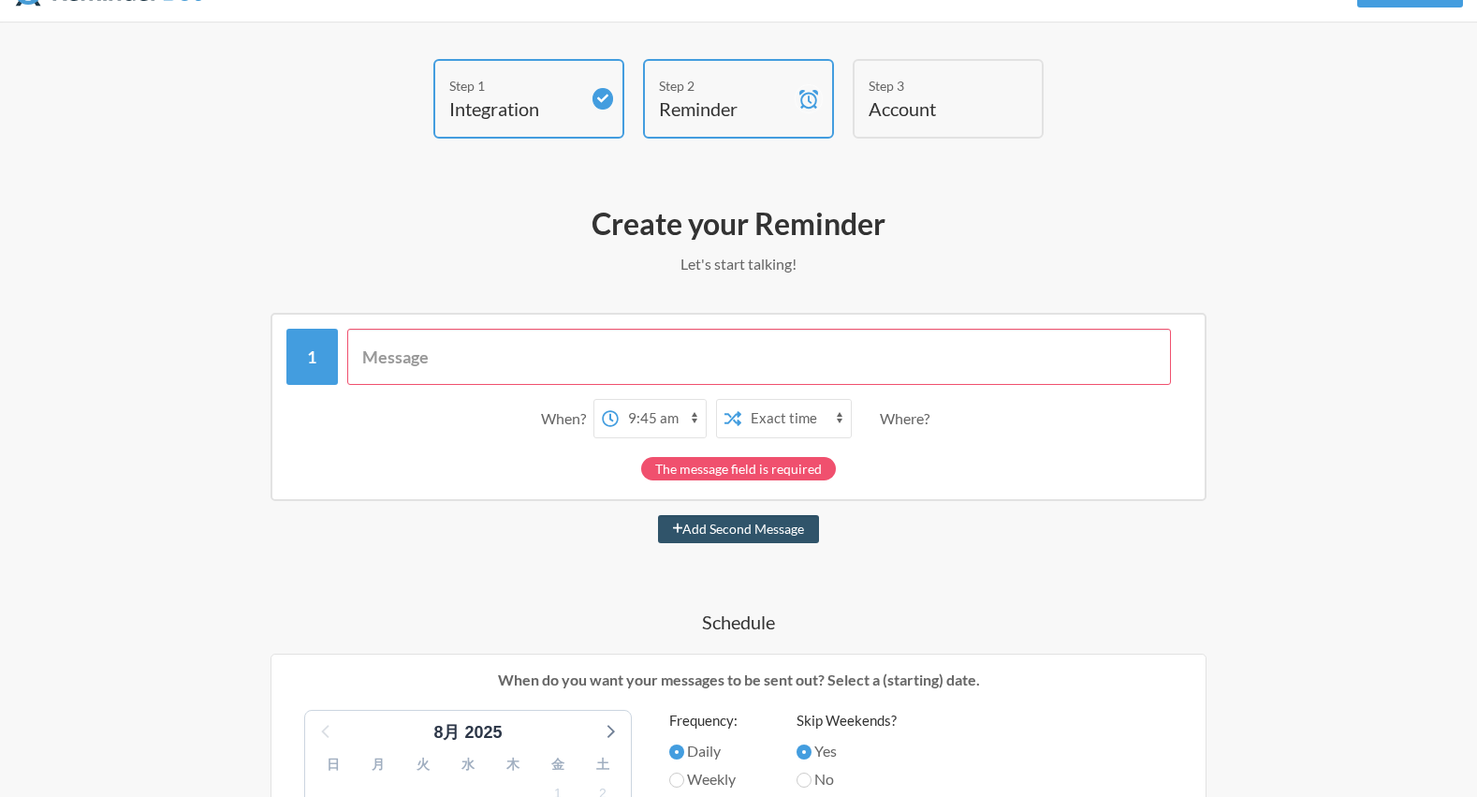
paste input "おはようございます！ 本日在宅勤務とさせていただいているので、朝礼は10:00〜オンラインにてお願いいたします🙏 [URL][DOMAIN_NAME]"
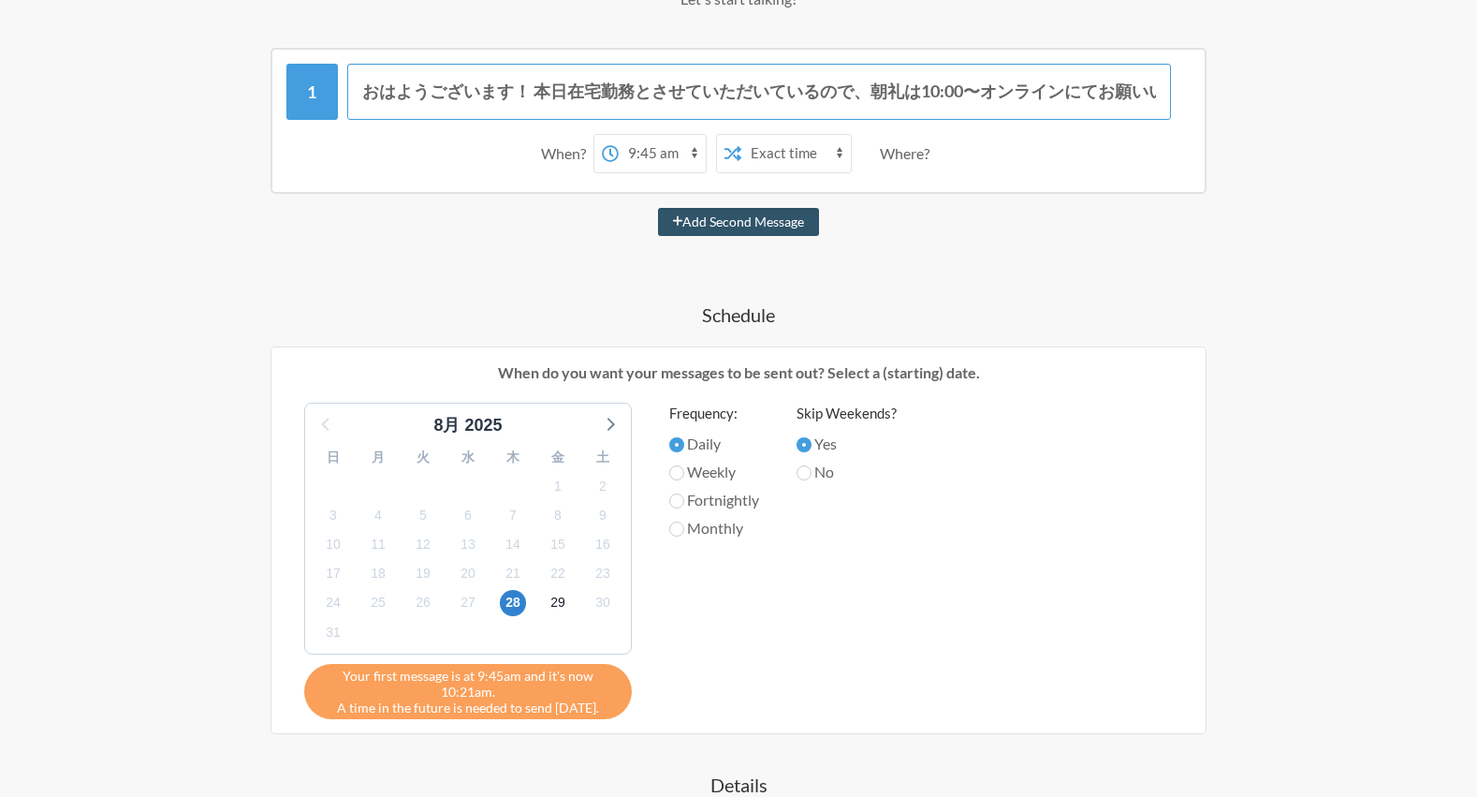
scroll to position [365, 0]
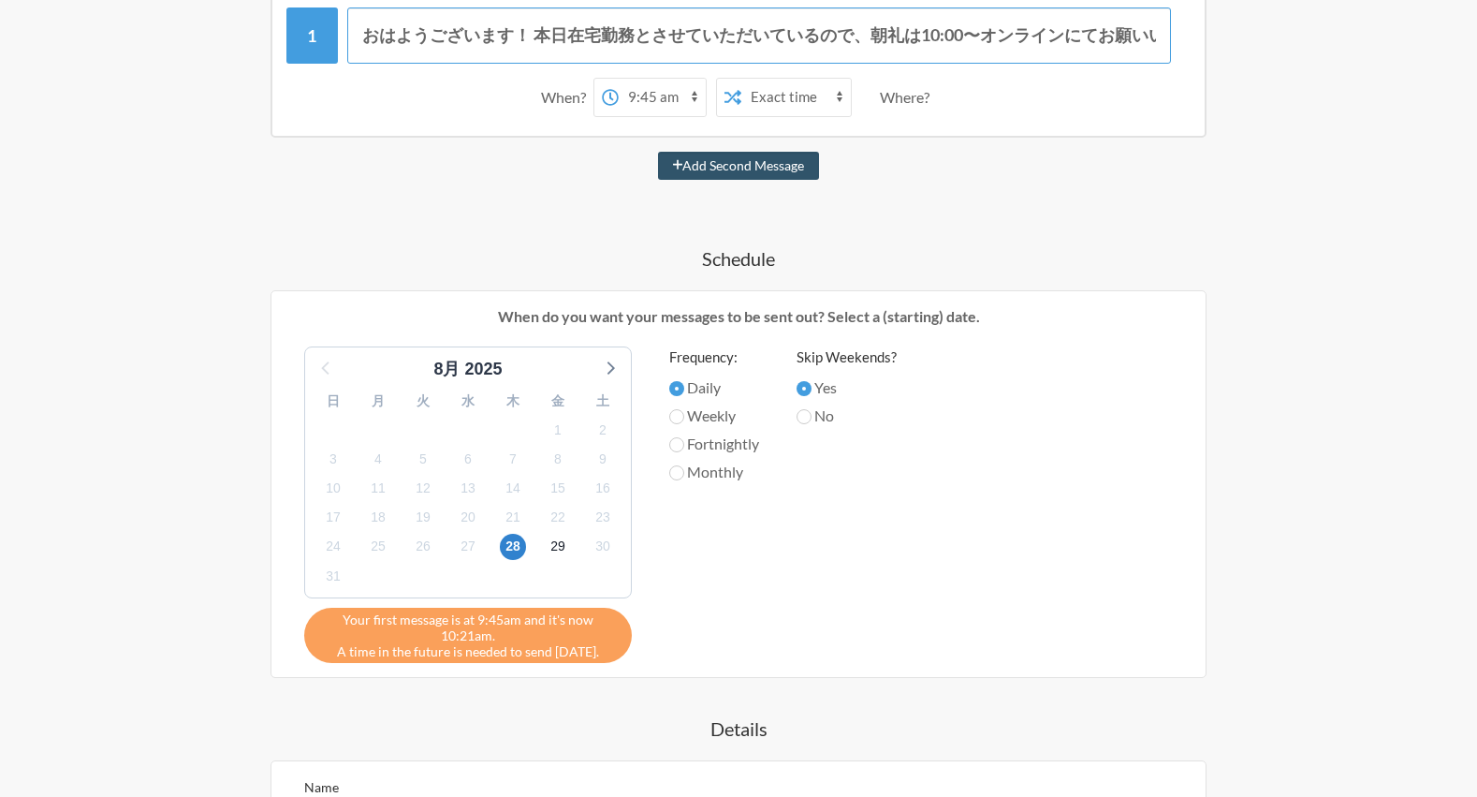
type input "おはようございます！ 本日在宅勤務とさせていただいているので、朝礼は10:00〜オンラインにてお願いいたします🙏 [URL][DOMAIN_NAME]"
click at [727, 418] on label "Weekly" at bounding box center [714, 415] width 90 height 22
click at [684, 418] on input "Weekly" at bounding box center [676, 416] width 15 height 15
radio input "true"
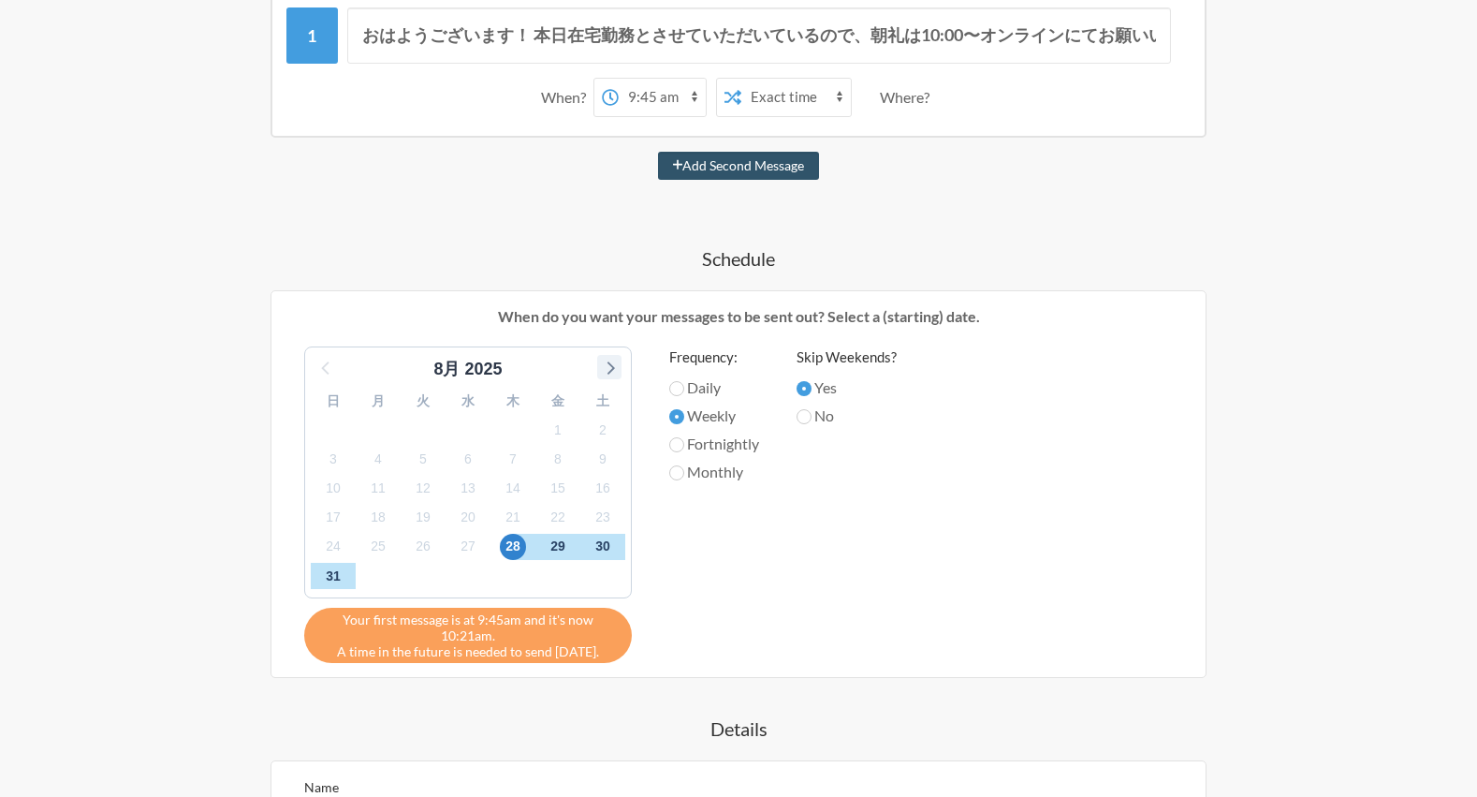
click at [606, 367] on icon at bounding box center [609, 367] width 24 height 24
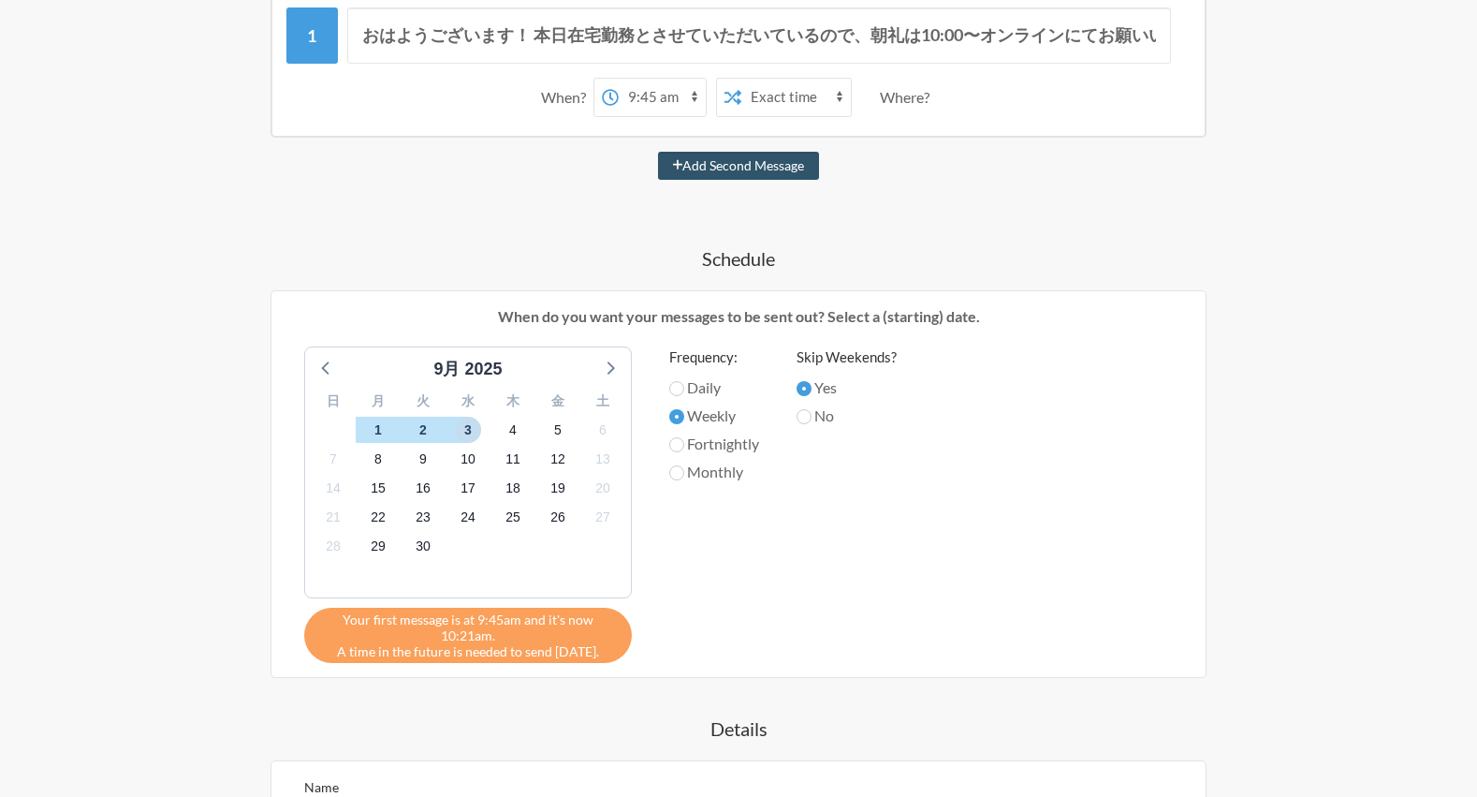
click at [464, 429] on span "3" at bounding box center [468, 430] width 26 height 26
click at [780, 509] on div "9月 2025 日 月 火 水 木 金 土 31 1 2 3 4 5 6 7 8 9 10 11 12 13 14 15 16 17 18 19 20 21 …" at bounding box center [739, 504] width 906 height 316
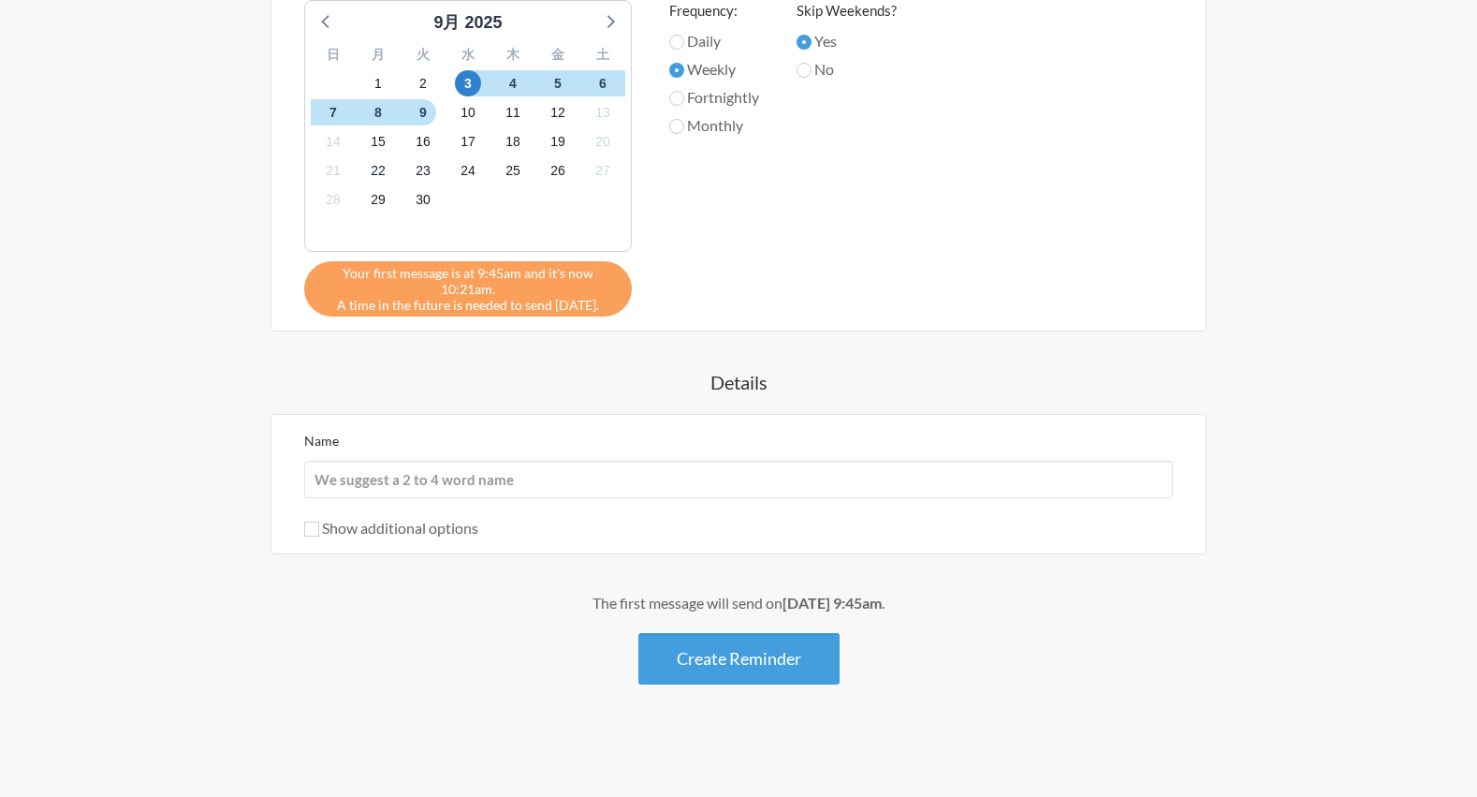
scroll to position [711, 0]
click at [520, 486] on input "Name" at bounding box center [738, 480] width 869 height 37
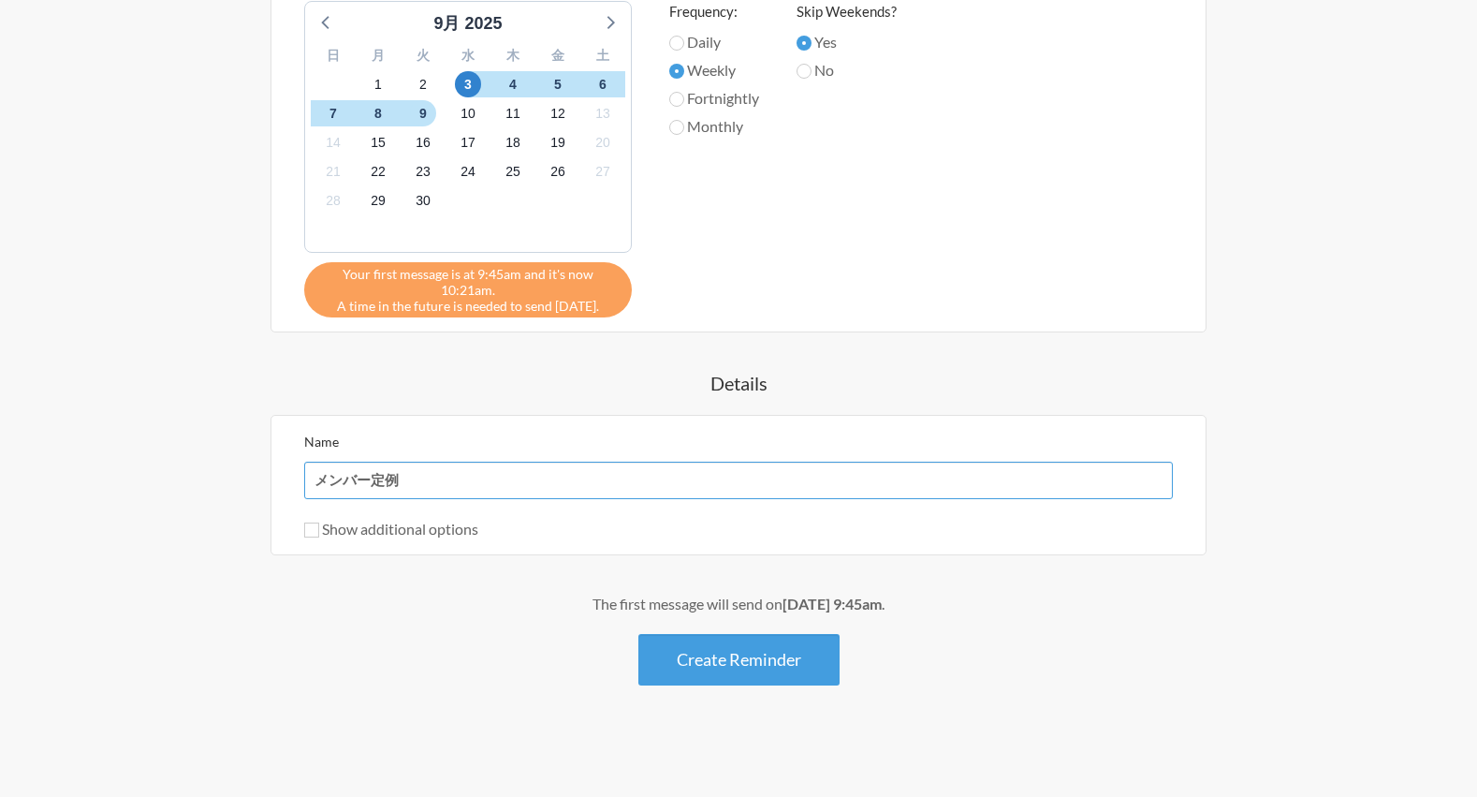
click at [323, 482] on input "メンバー定例" at bounding box center [738, 480] width 869 height 37
click at [319, 482] on input "メンバー定例" at bounding box center [738, 480] width 869 height 37
type input "メンバー定例"
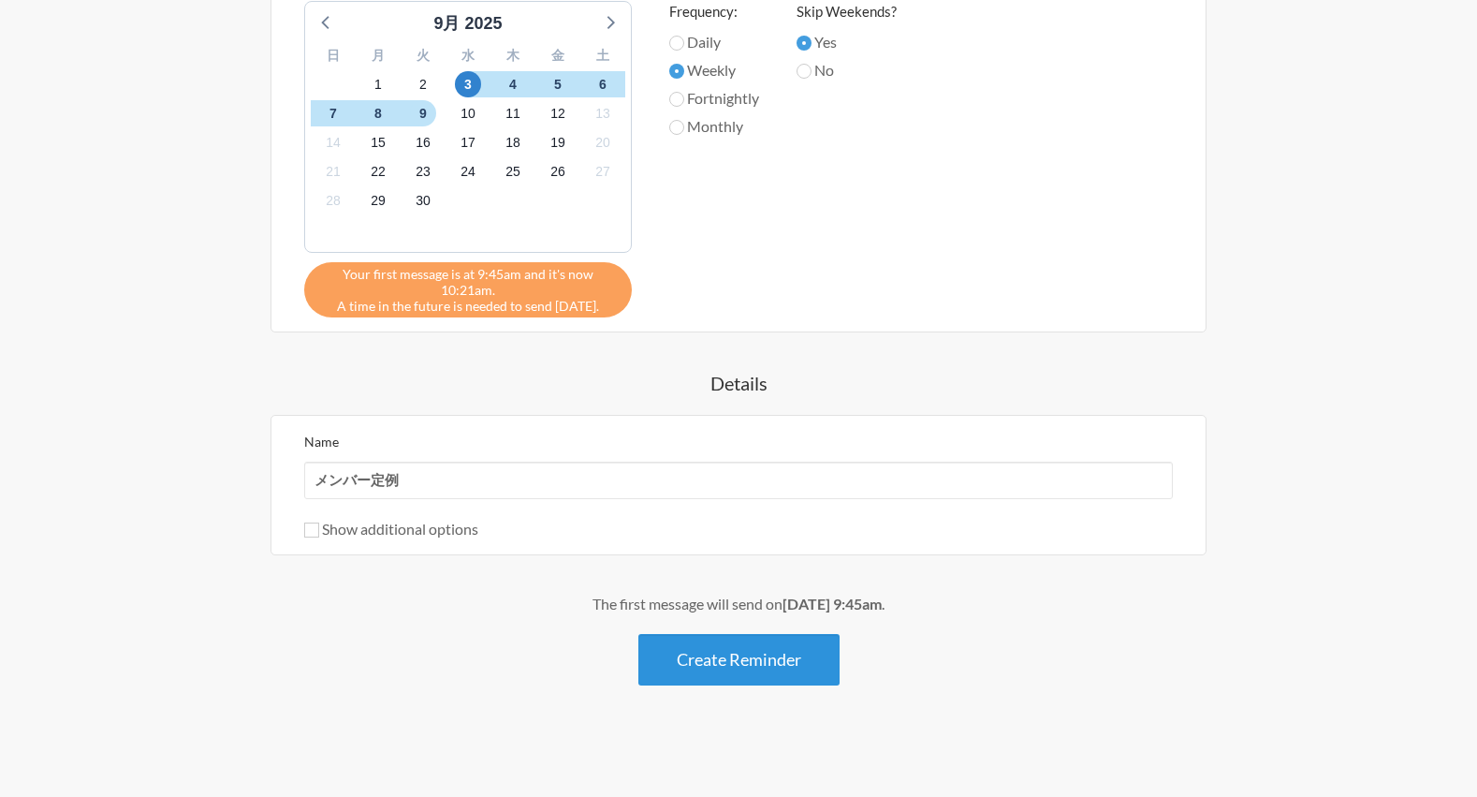
click at [768, 652] on button "Create Reminder" at bounding box center [738, 659] width 201 height 51
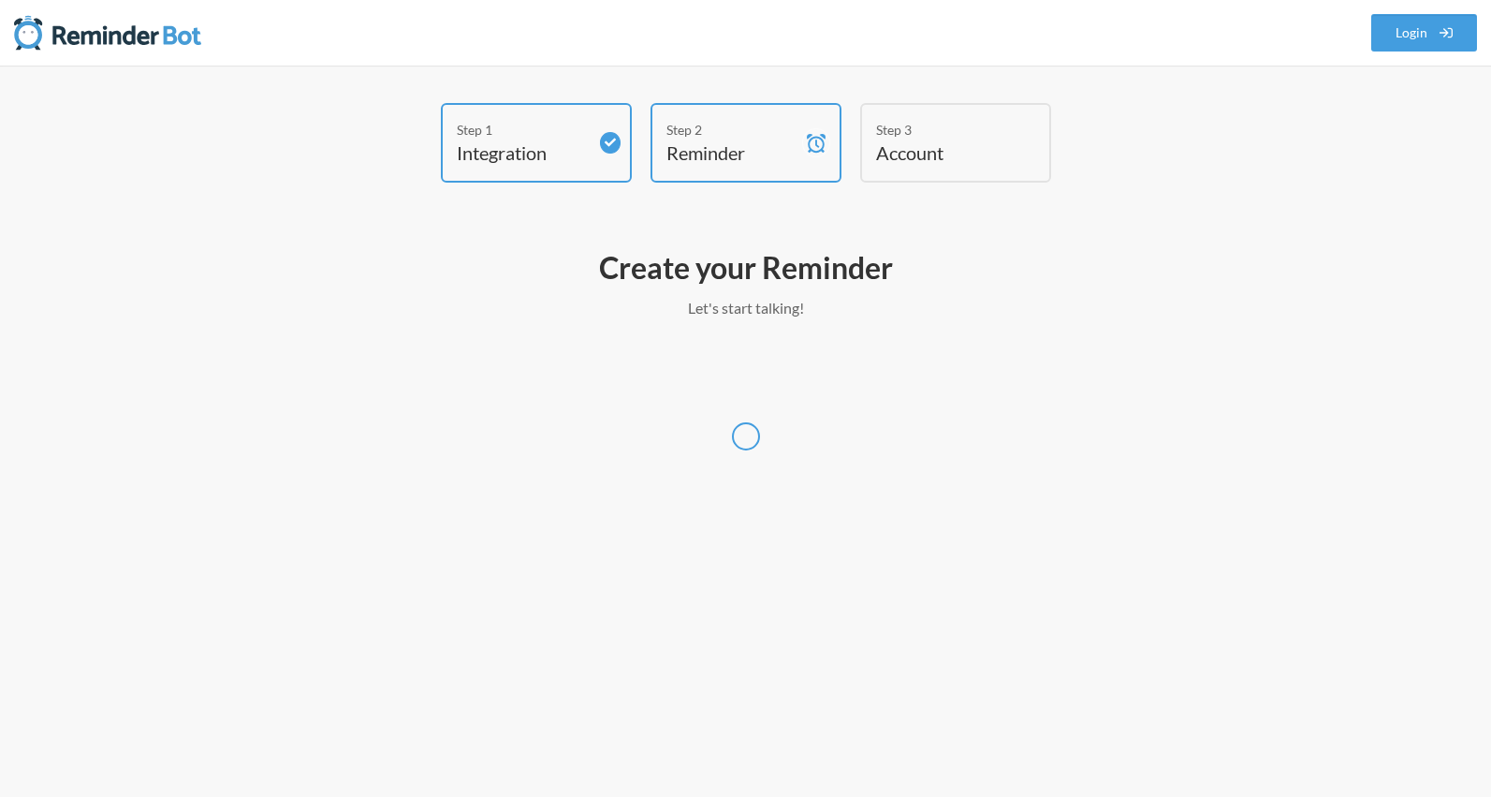
select select "[GEOGRAPHIC_DATA]/[GEOGRAPHIC_DATA]"
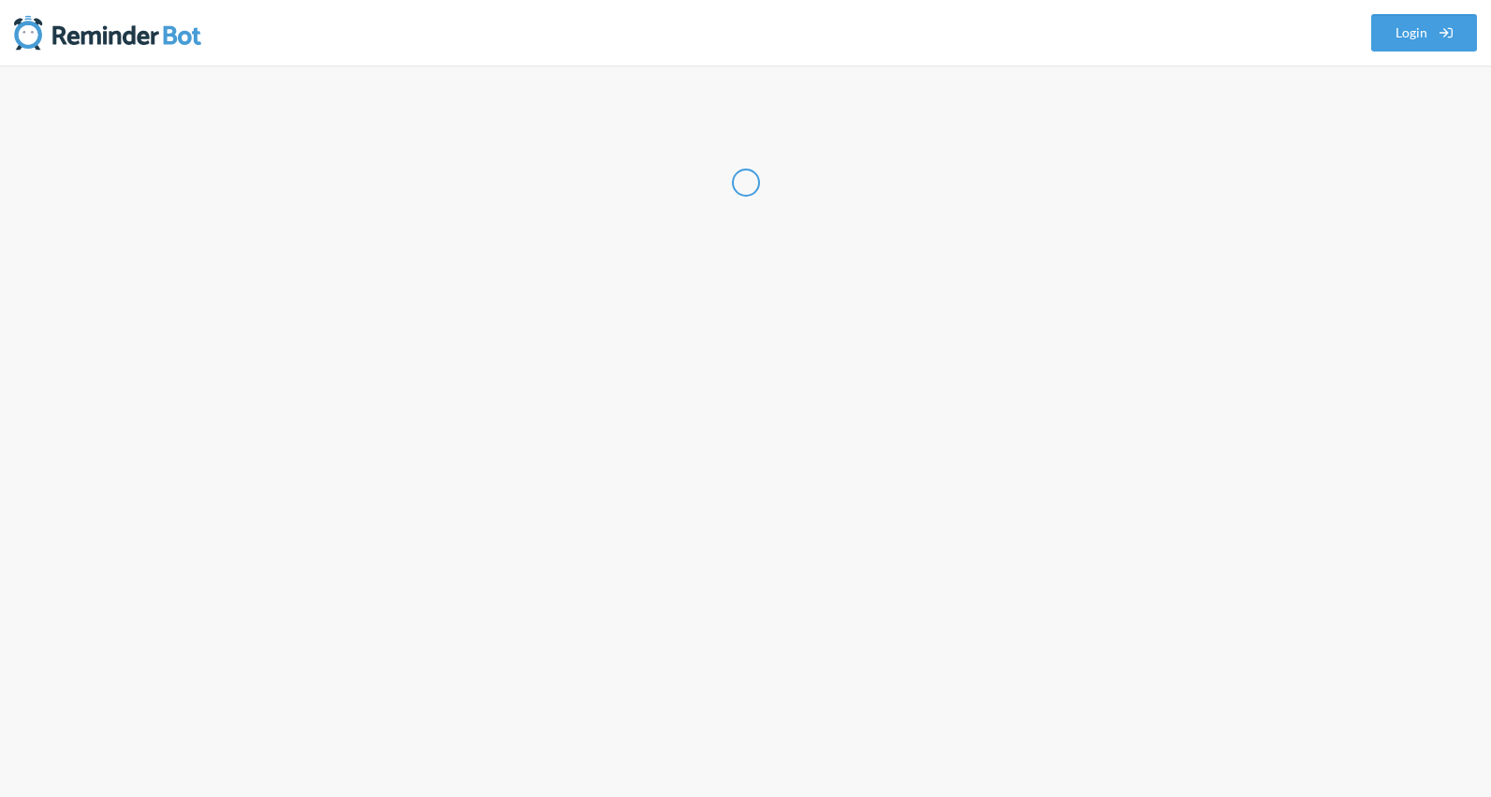
select select "JP"
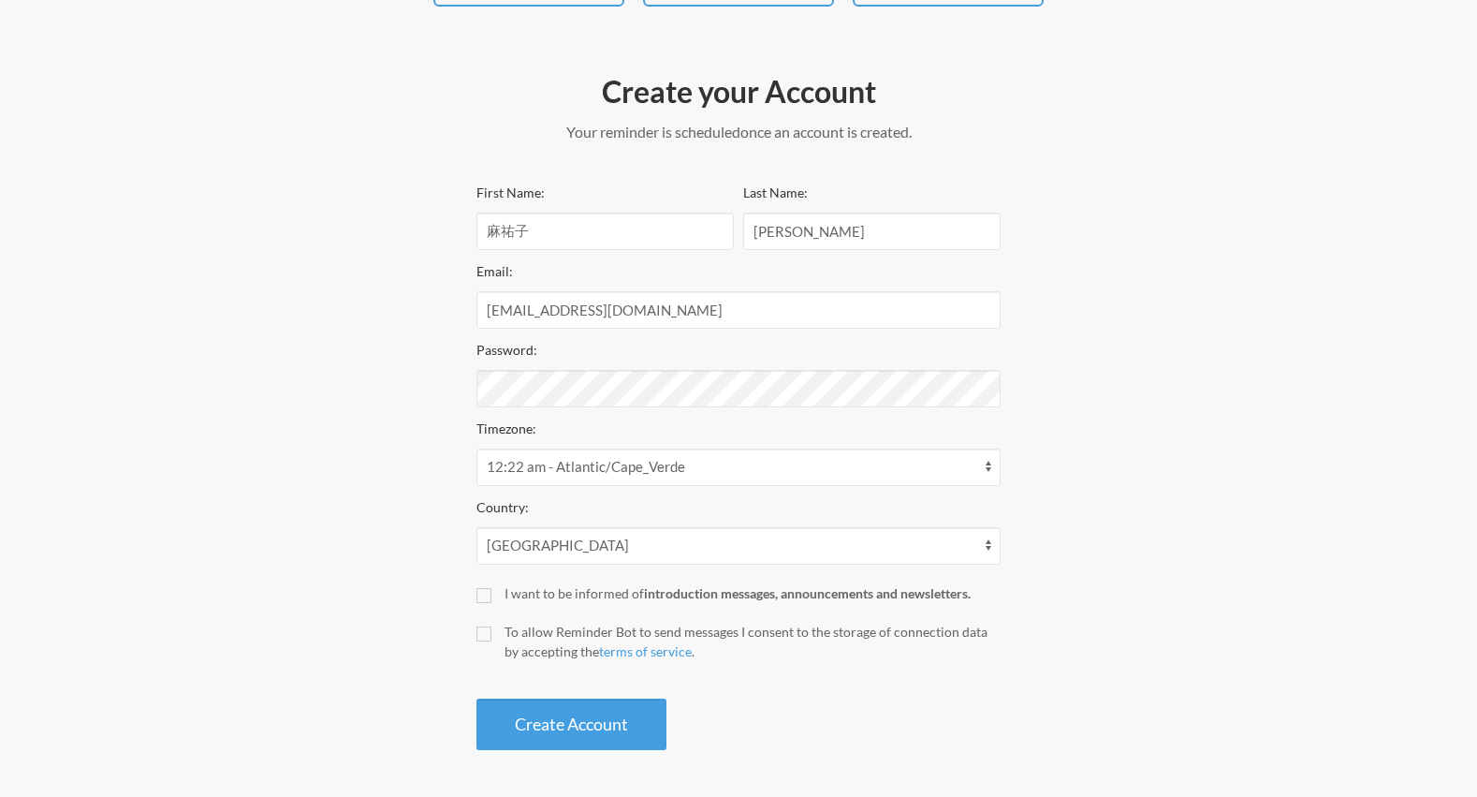
scroll to position [175, 0]
click at [585, 587] on div "I want to be informed of introduction messages, announcements and newsletters." at bounding box center [753, 594] width 496 height 20
click at [491, 589] on input "I want to be informed of introduction messages, announcements and newsletters." at bounding box center [483, 596] width 15 height 15
checkbox input "true"
click at [549, 629] on div "To allow Reminder Bot to send messages I consent to the storage of connection d…" at bounding box center [753, 642] width 496 height 39
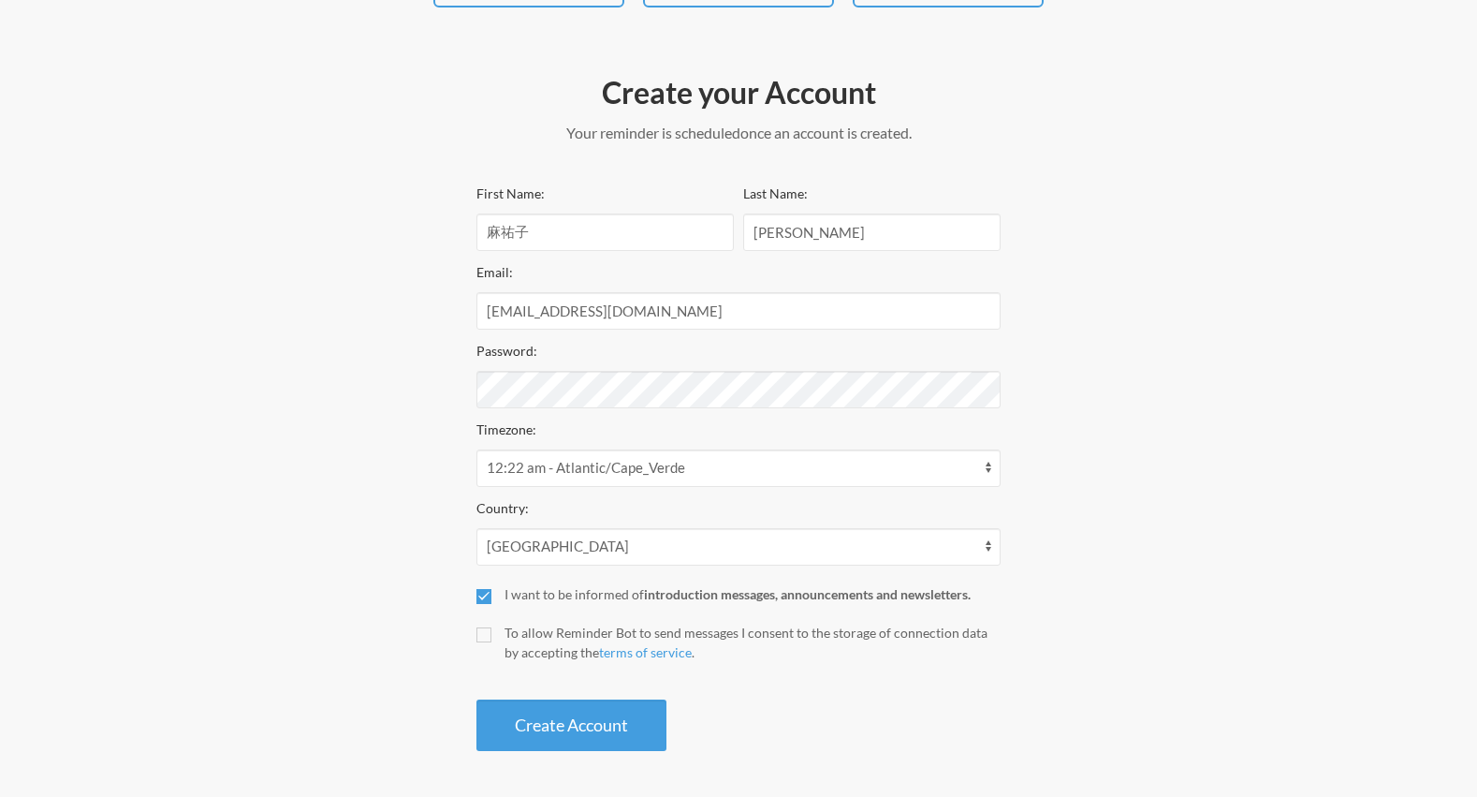
click at [491, 629] on input "To allow Reminder Bot to send messages I consent to the storage of connection d…" at bounding box center [483, 634] width 15 height 15
checkbox input "true"
click at [524, 718] on button "Create Account" at bounding box center [571, 724] width 190 height 51
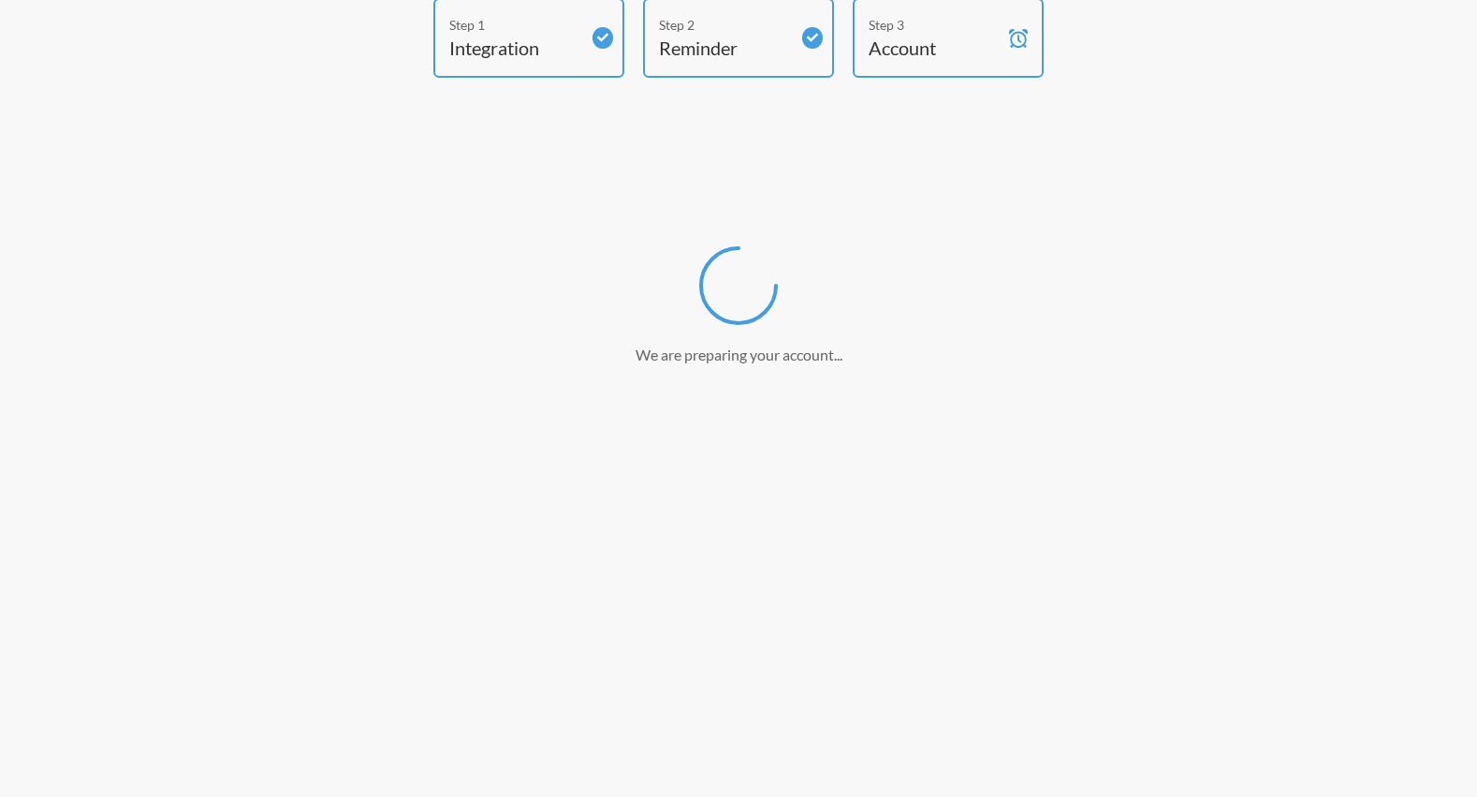
scroll to position [105, 0]
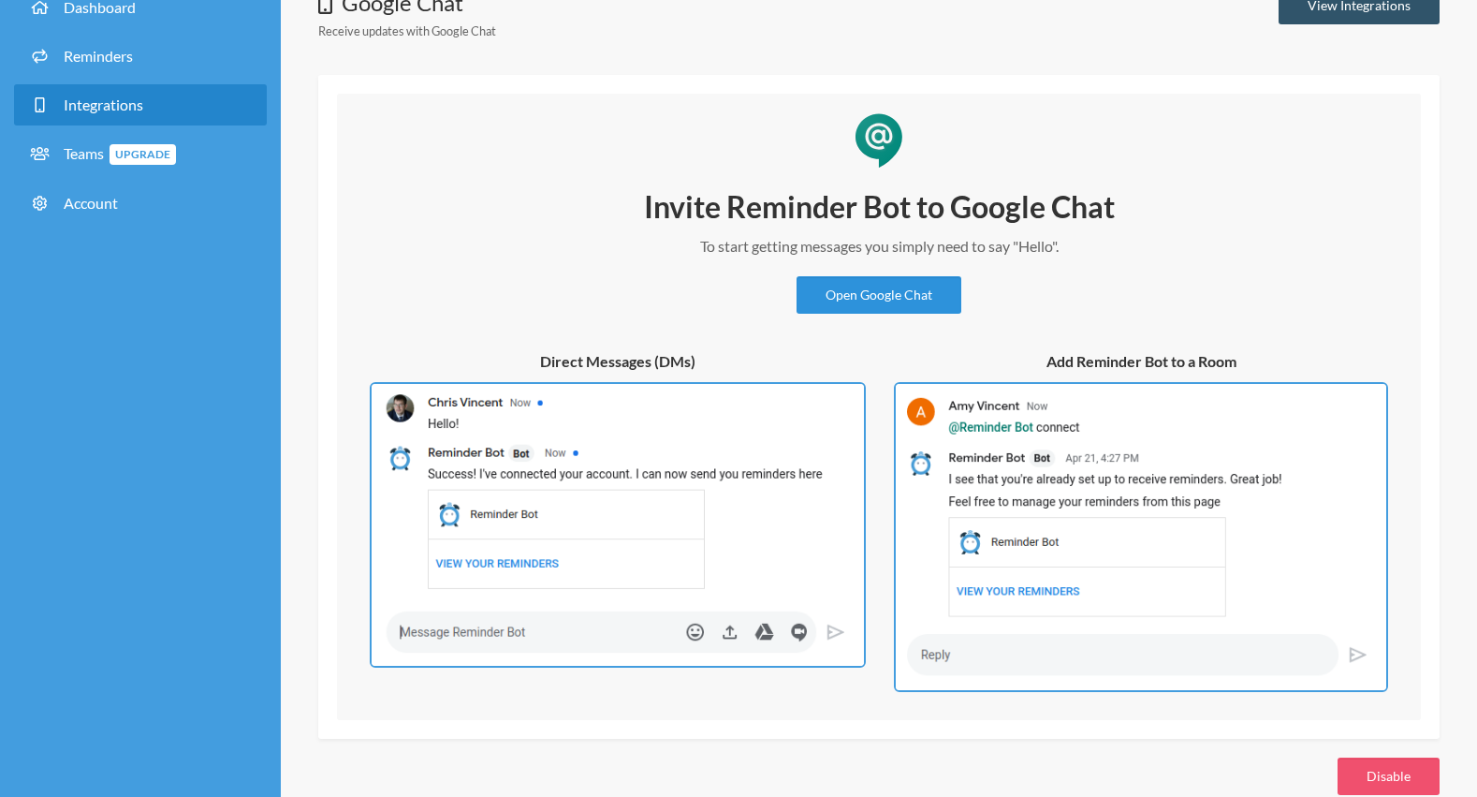
scroll to position [75, 0]
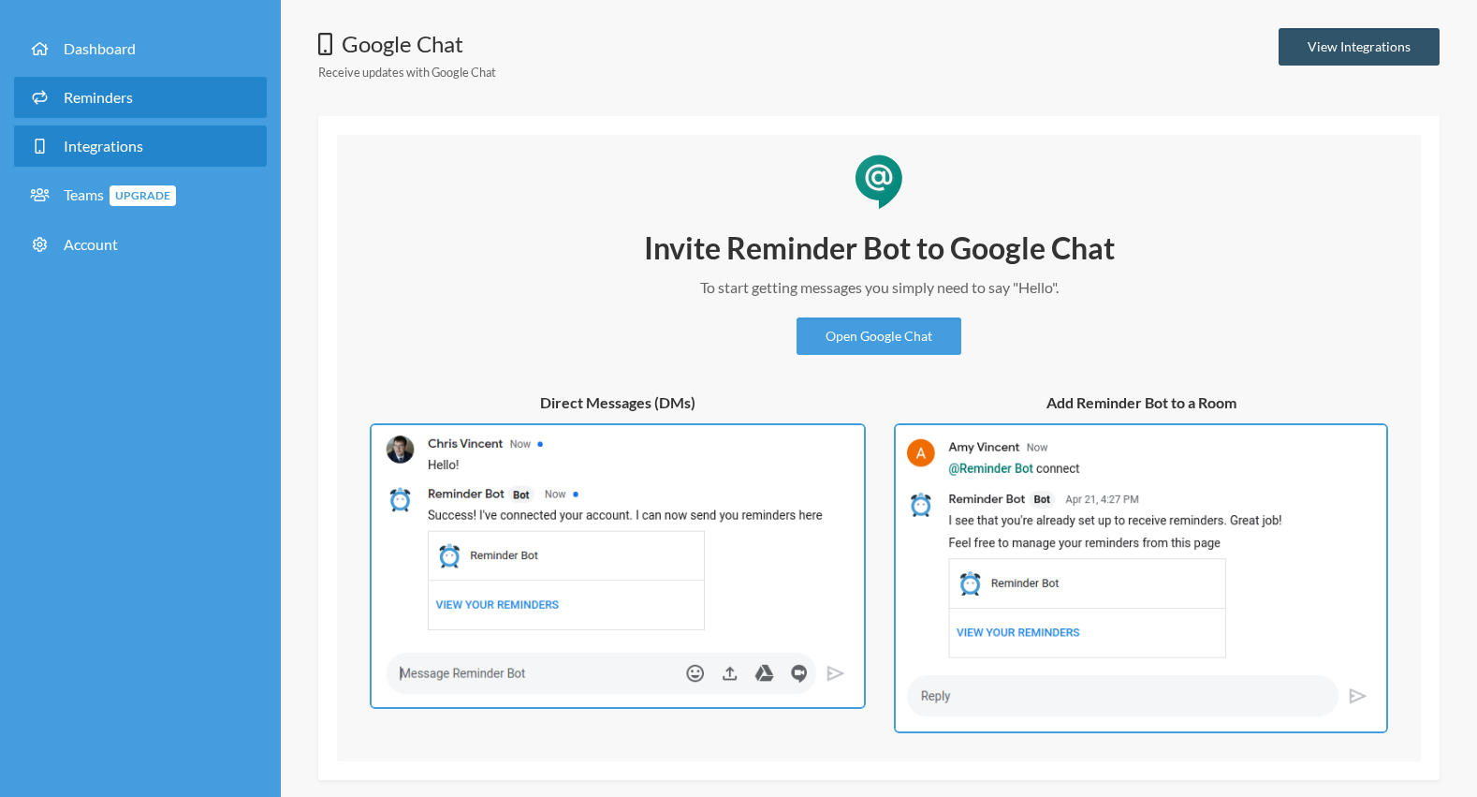
click at [185, 103] on link "Reminders" at bounding box center [140, 97] width 253 height 41
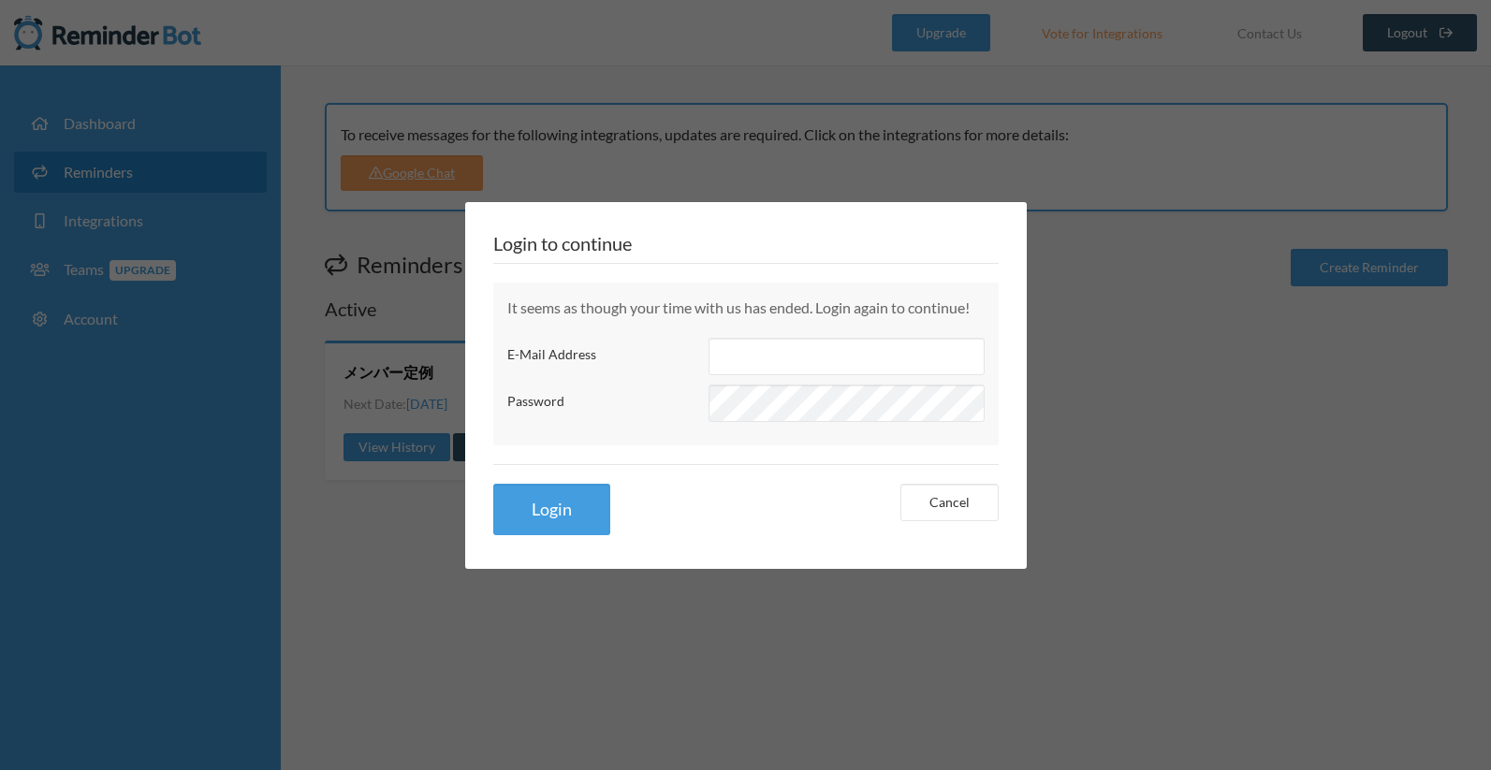
click at [169, 30] on div "Login to continue It seems as though your time with us has ended. Login again t…" at bounding box center [745, 385] width 1491 height 770
click at [970, 515] on link "Cancel" at bounding box center [950, 502] width 98 height 37
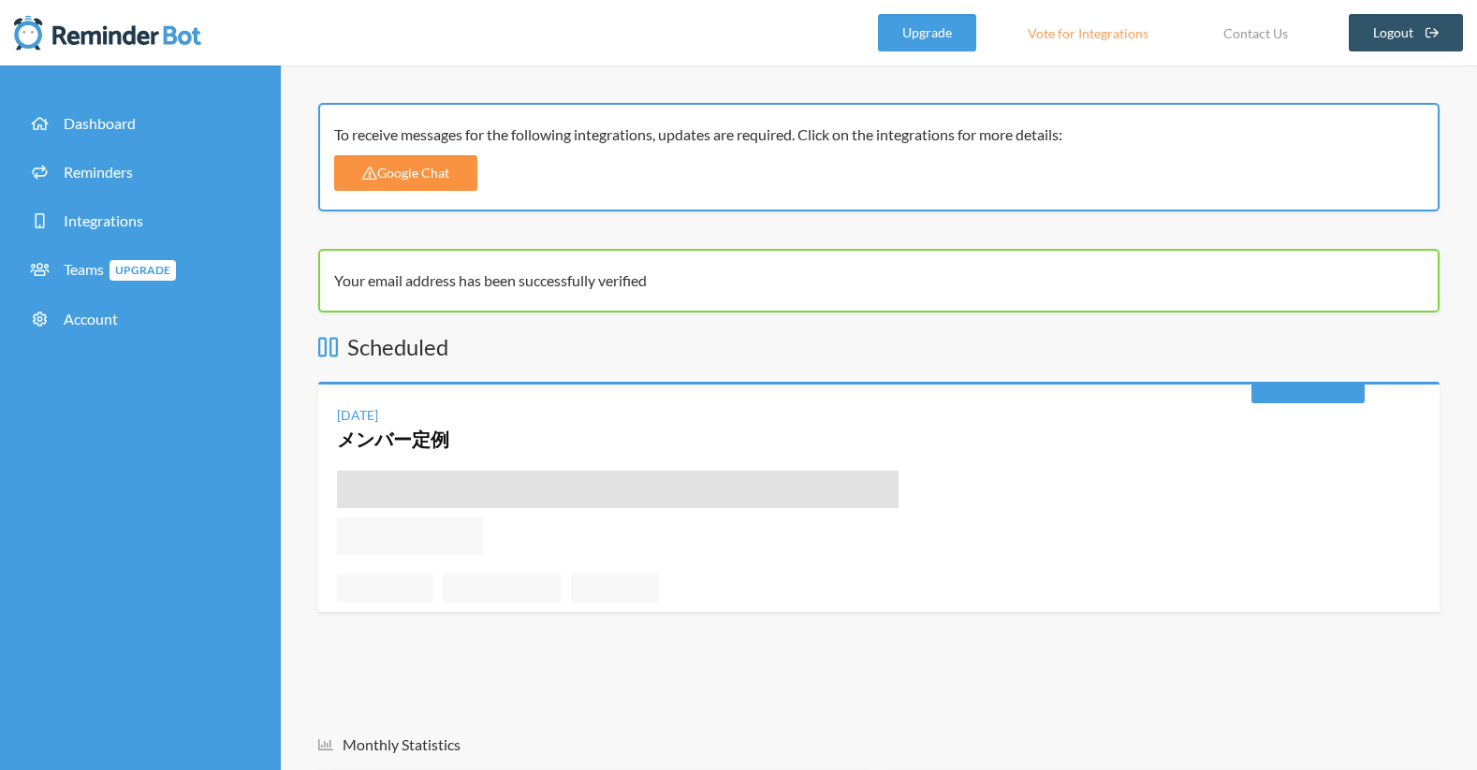
click at [411, 173] on link "Google Chat" at bounding box center [405, 173] width 143 height 36
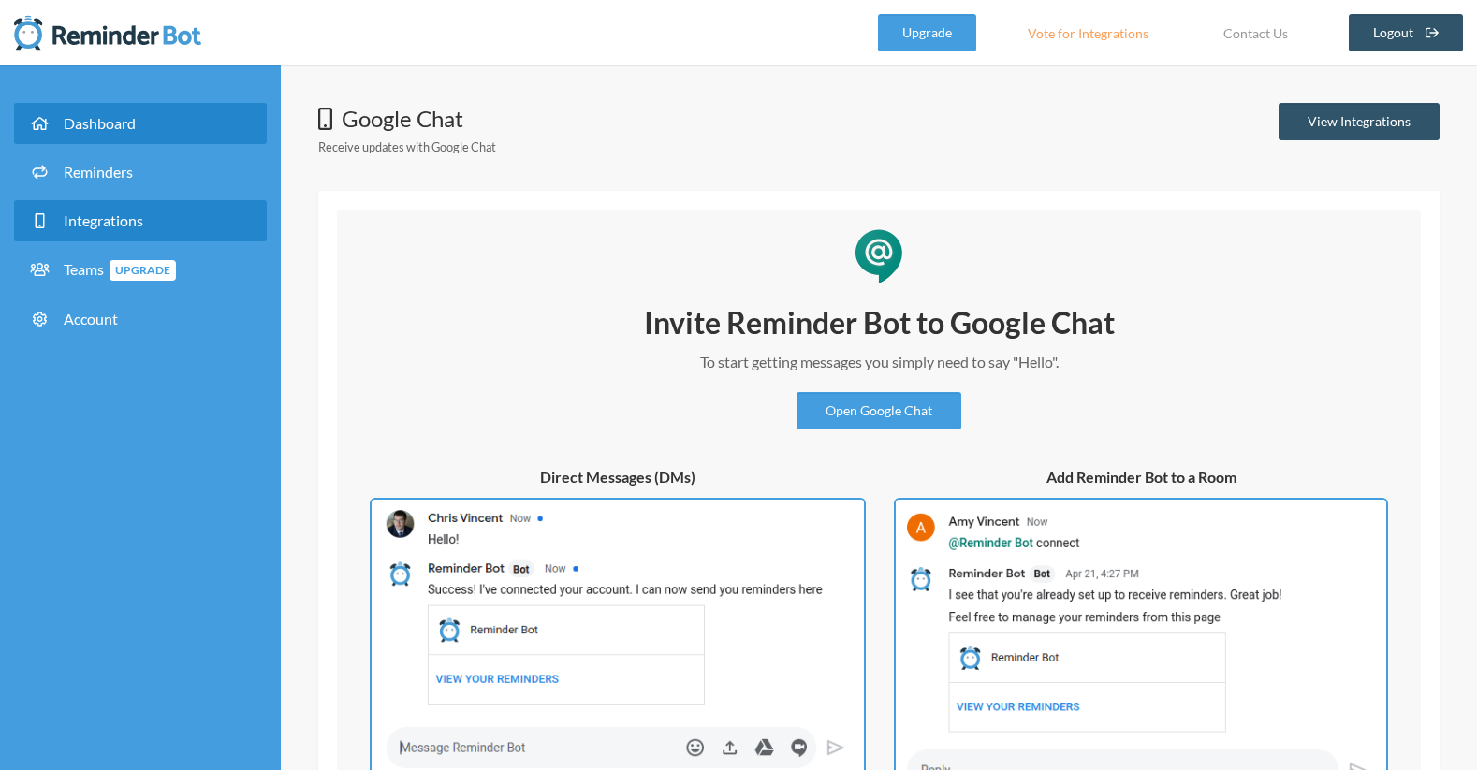
click at [153, 128] on link "Dashboard" at bounding box center [140, 123] width 253 height 41
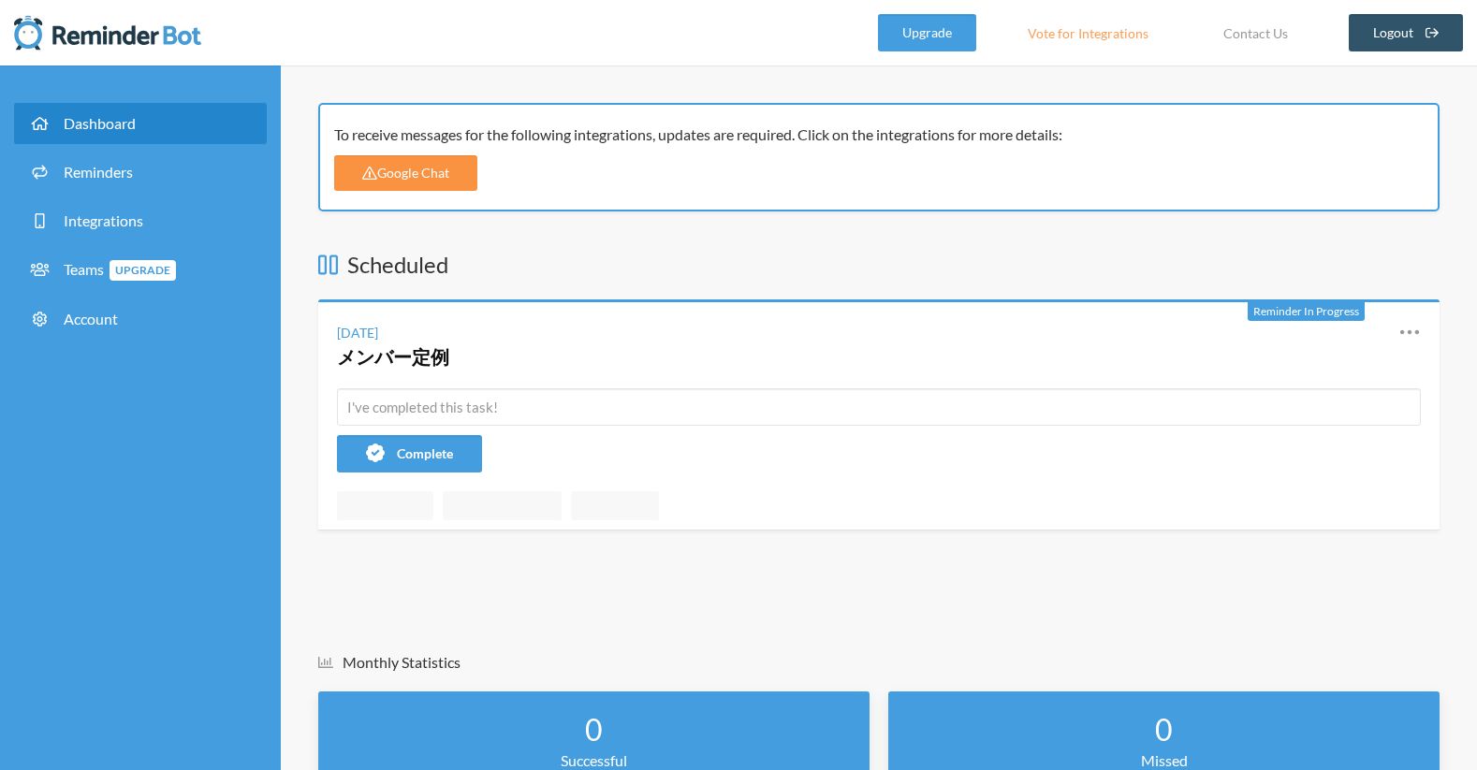
click at [435, 171] on link "Google Chat" at bounding box center [405, 173] width 143 height 36
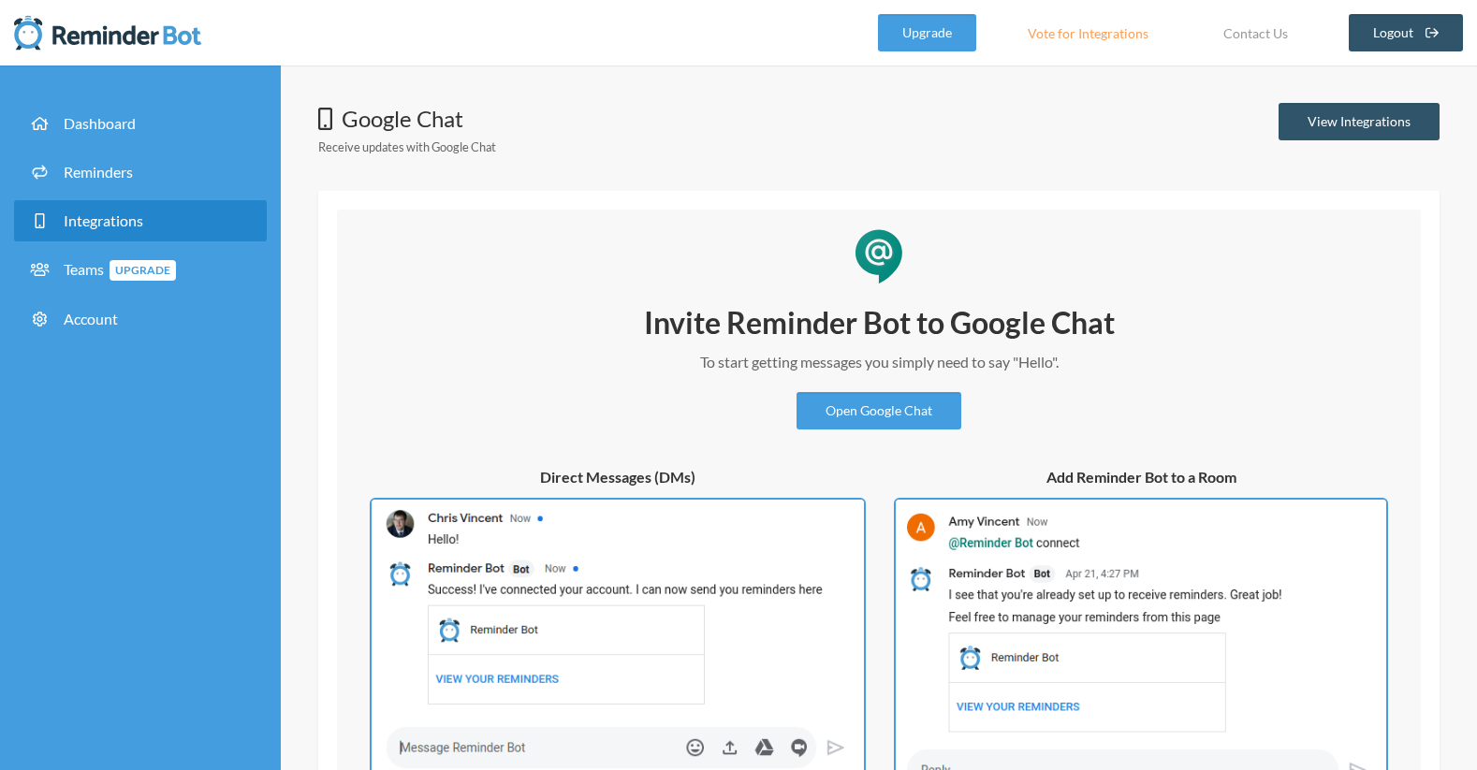
scroll to position [18, 0]
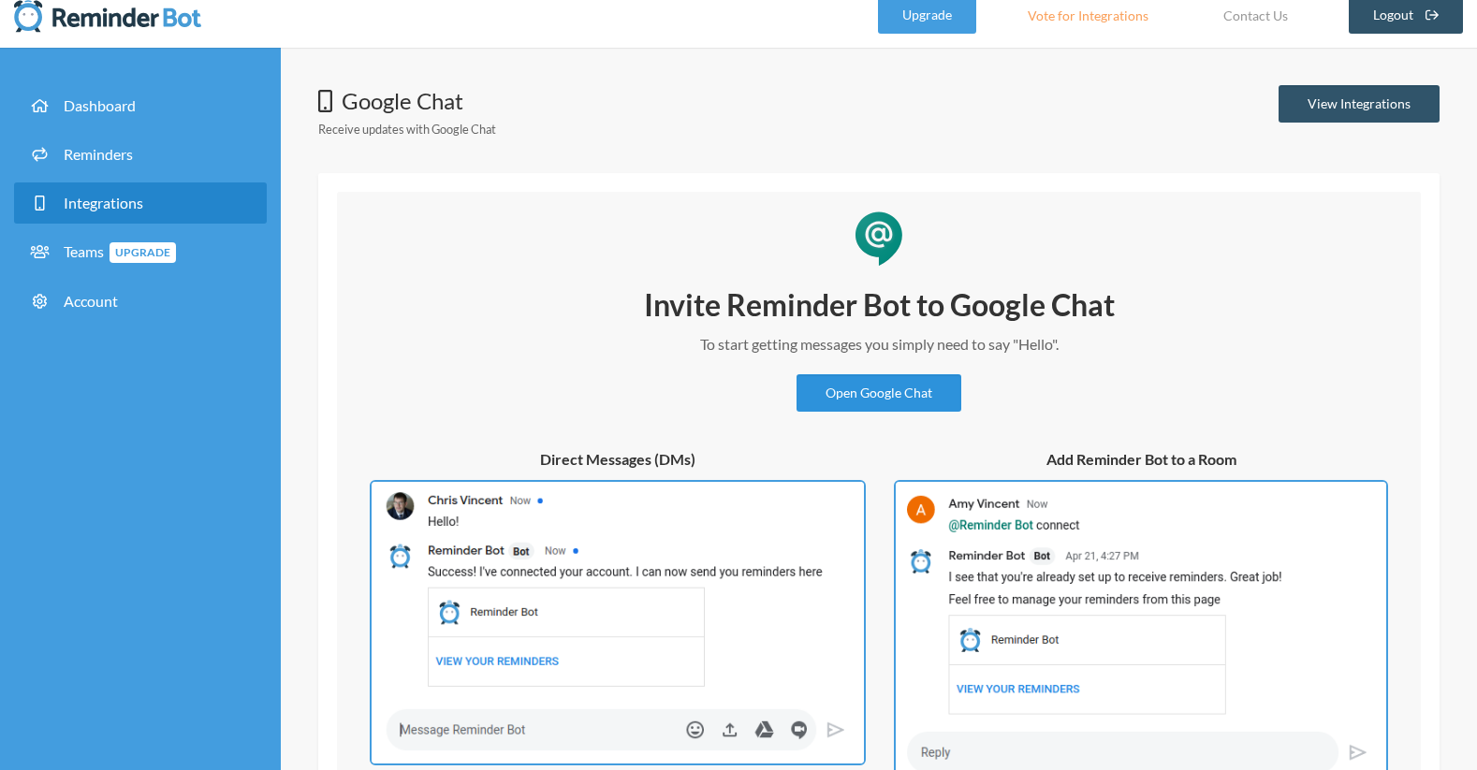
click at [895, 379] on link "Open Google Chat" at bounding box center [879, 392] width 165 height 37
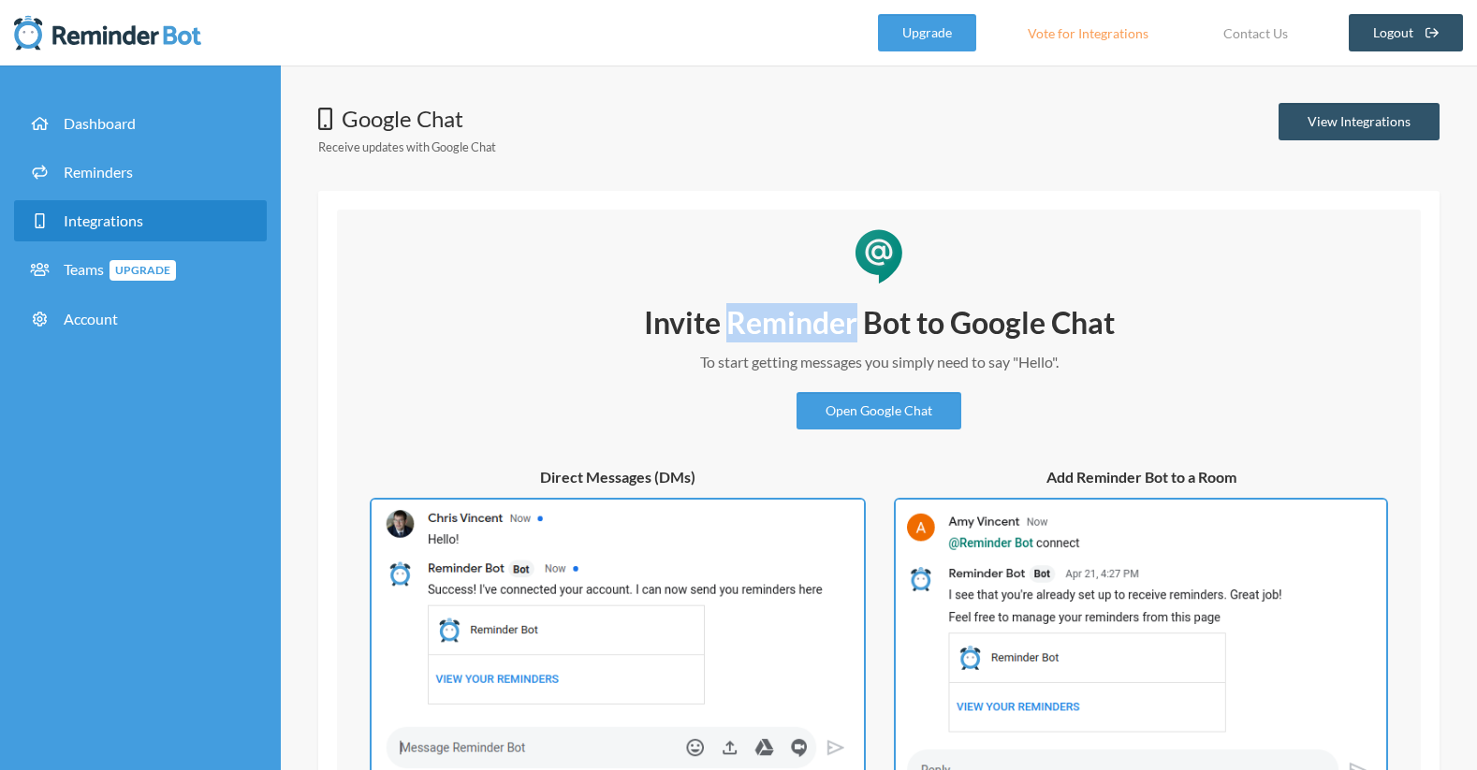
scroll to position [0, 0]
click at [1397, 123] on link "View Integrations" at bounding box center [1359, 121] width 161 height 37
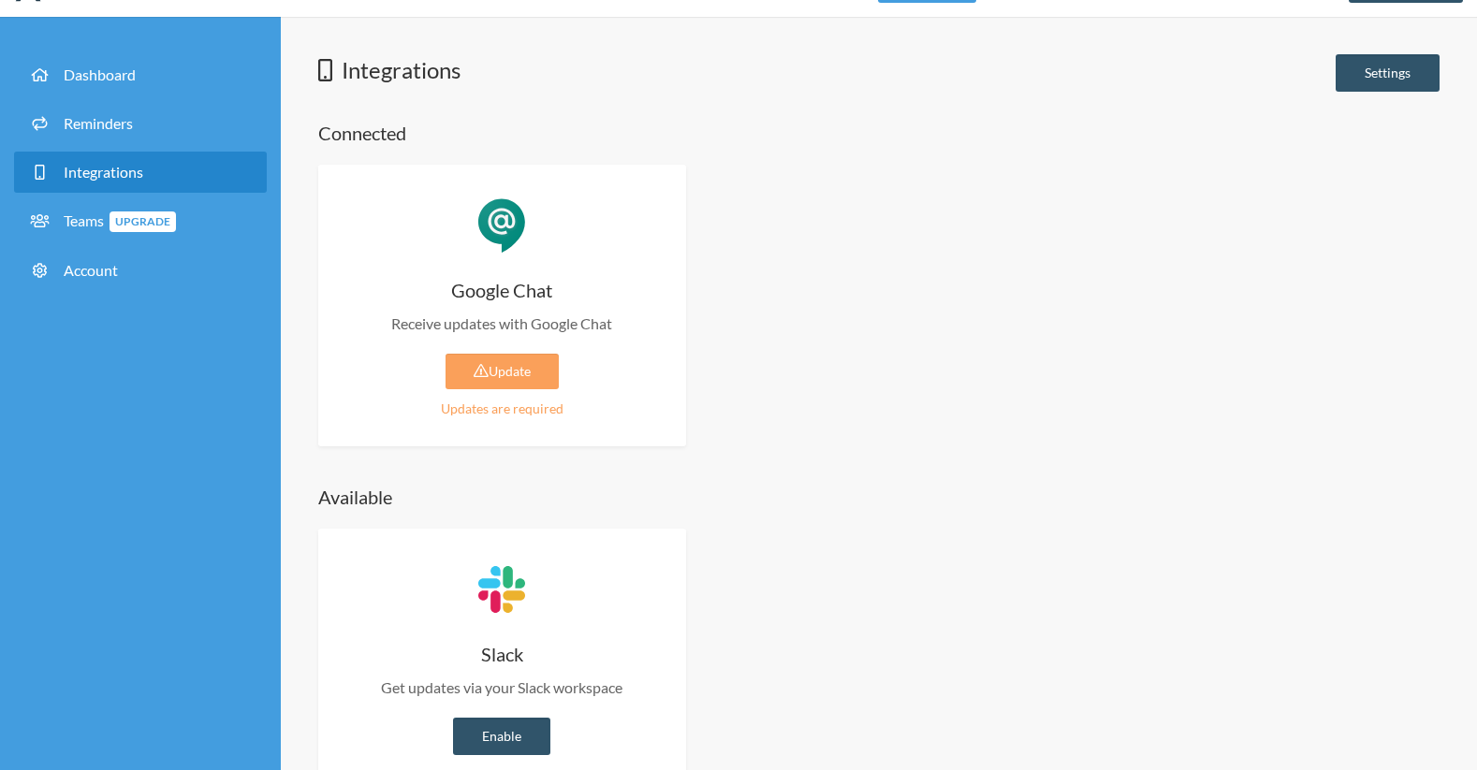
scroll to position [65, 0]
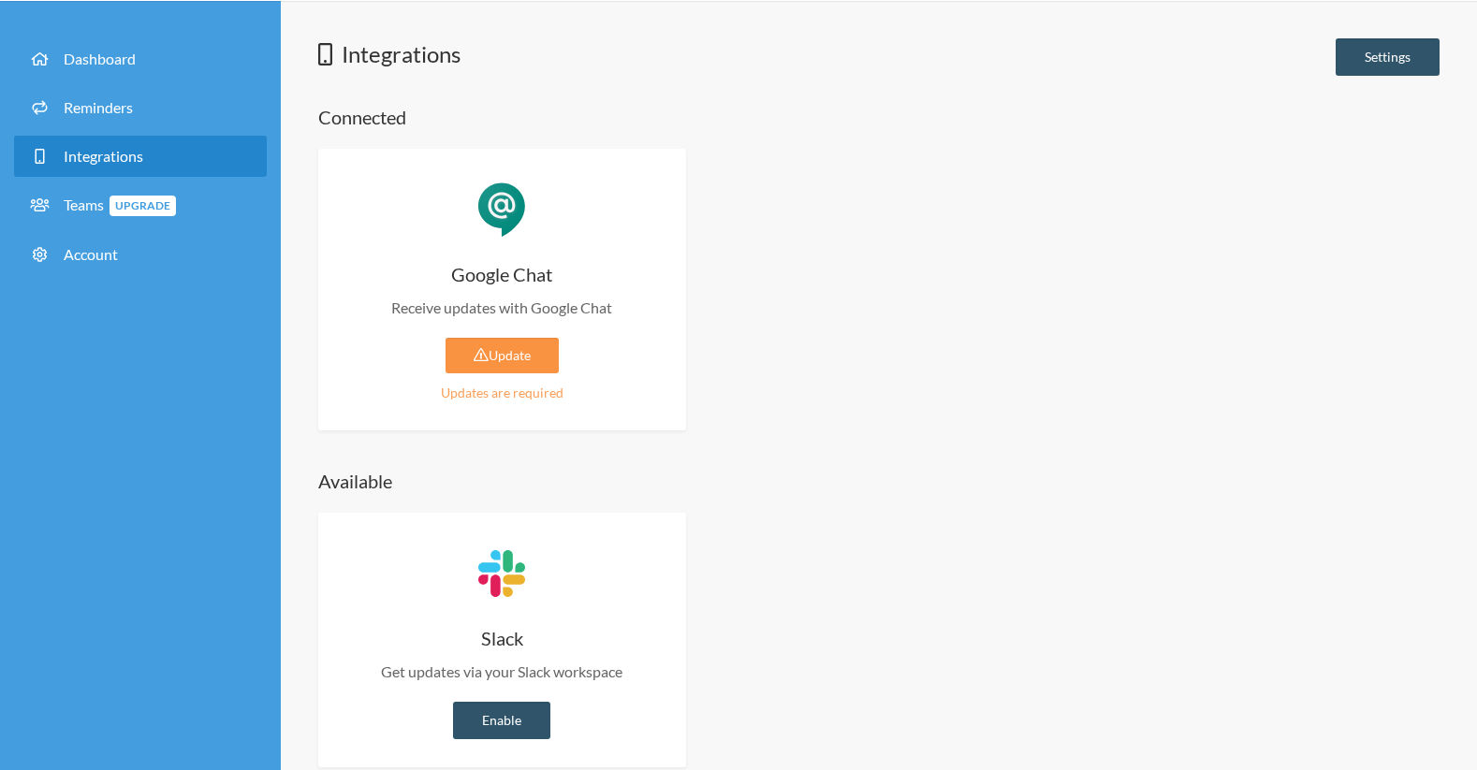
click at [503, 371] on link "Update" at bounding box center [502, 356] width 113 height 36
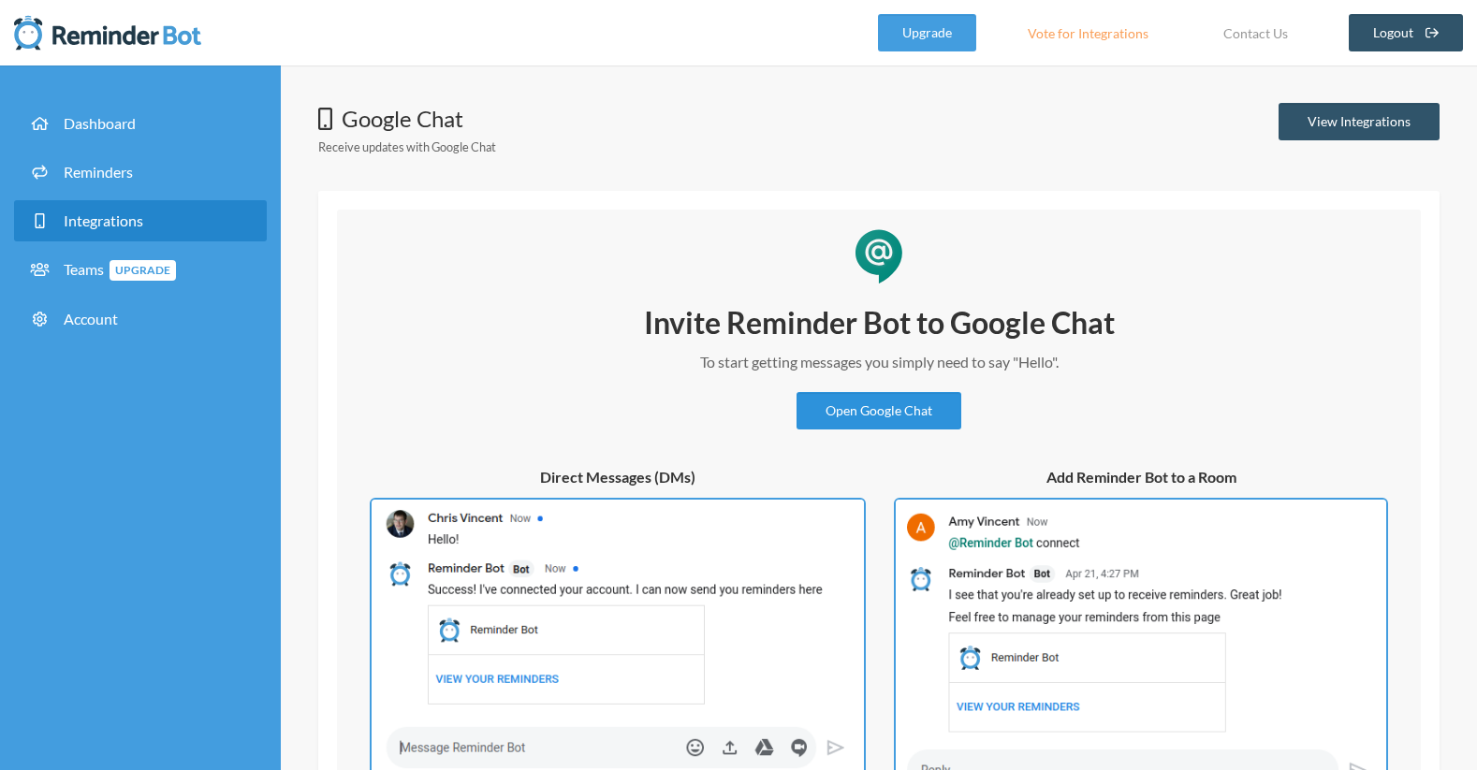
click at [901, 408] on link "Open Google Chat" at bounding box center [879, 410] width 165 height 37
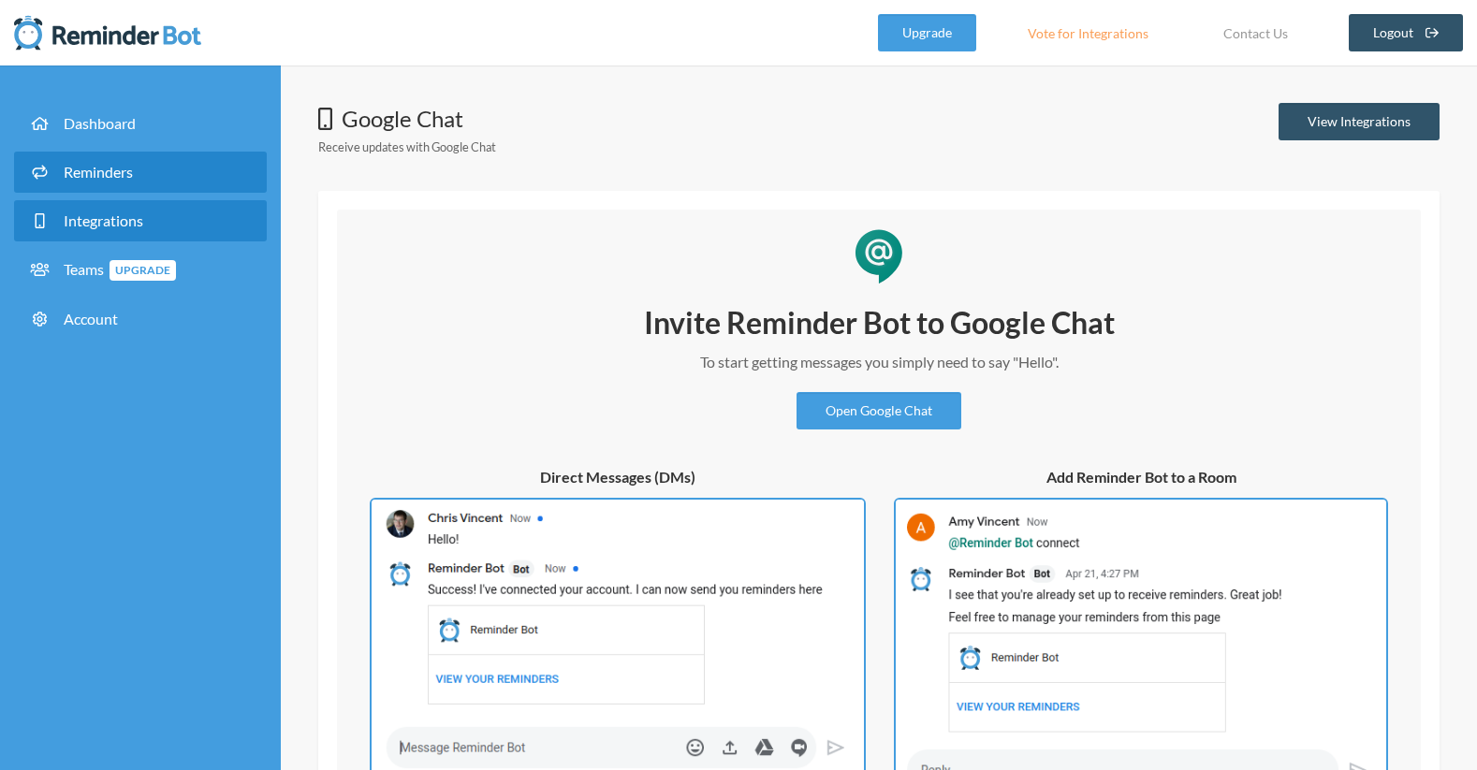
click at [150, 177] on link "Reminders" at bounding box center [140, 172] width 253 height 41
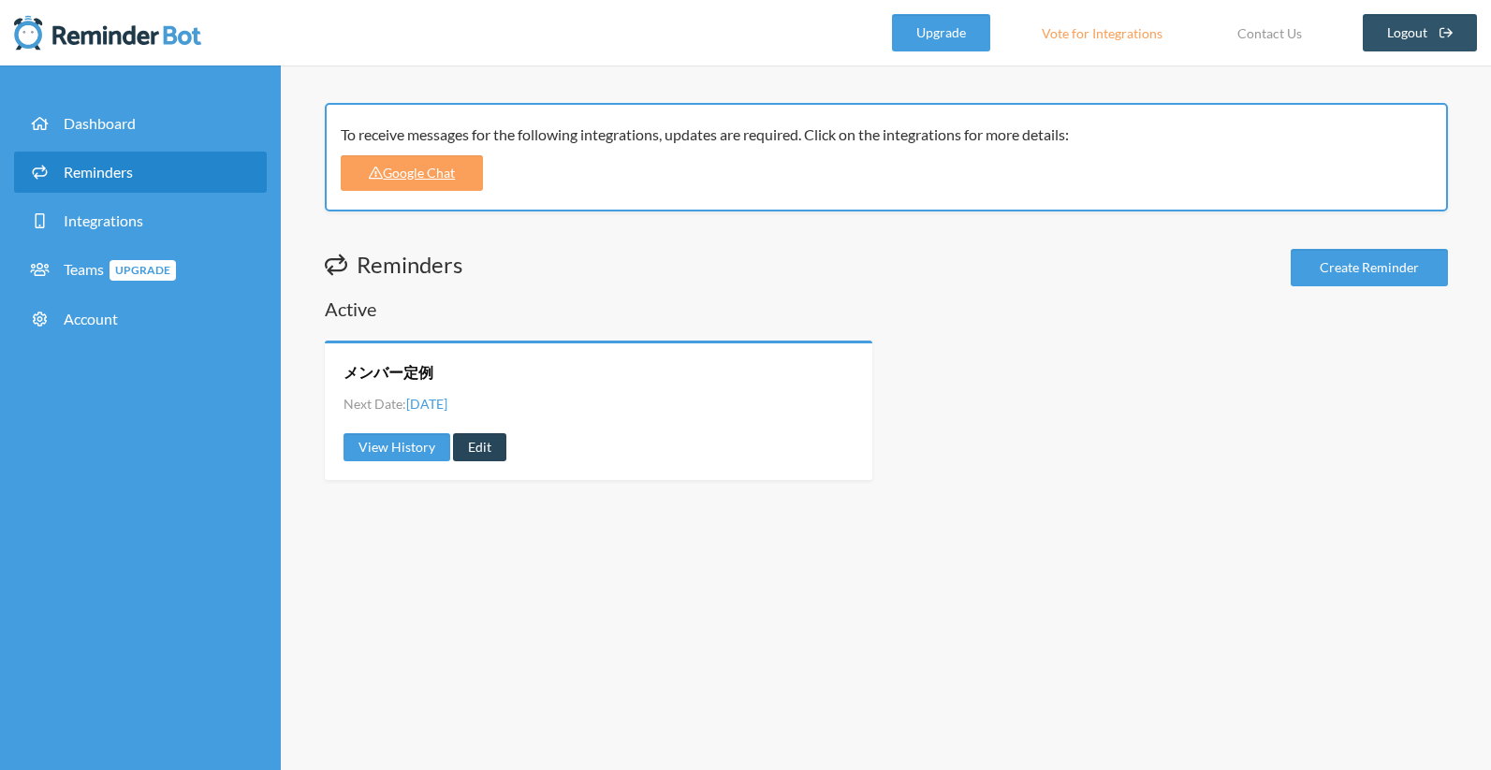
click at [466, 447] on link "Edit" at bounding box center [479, 447] width 53 height 28
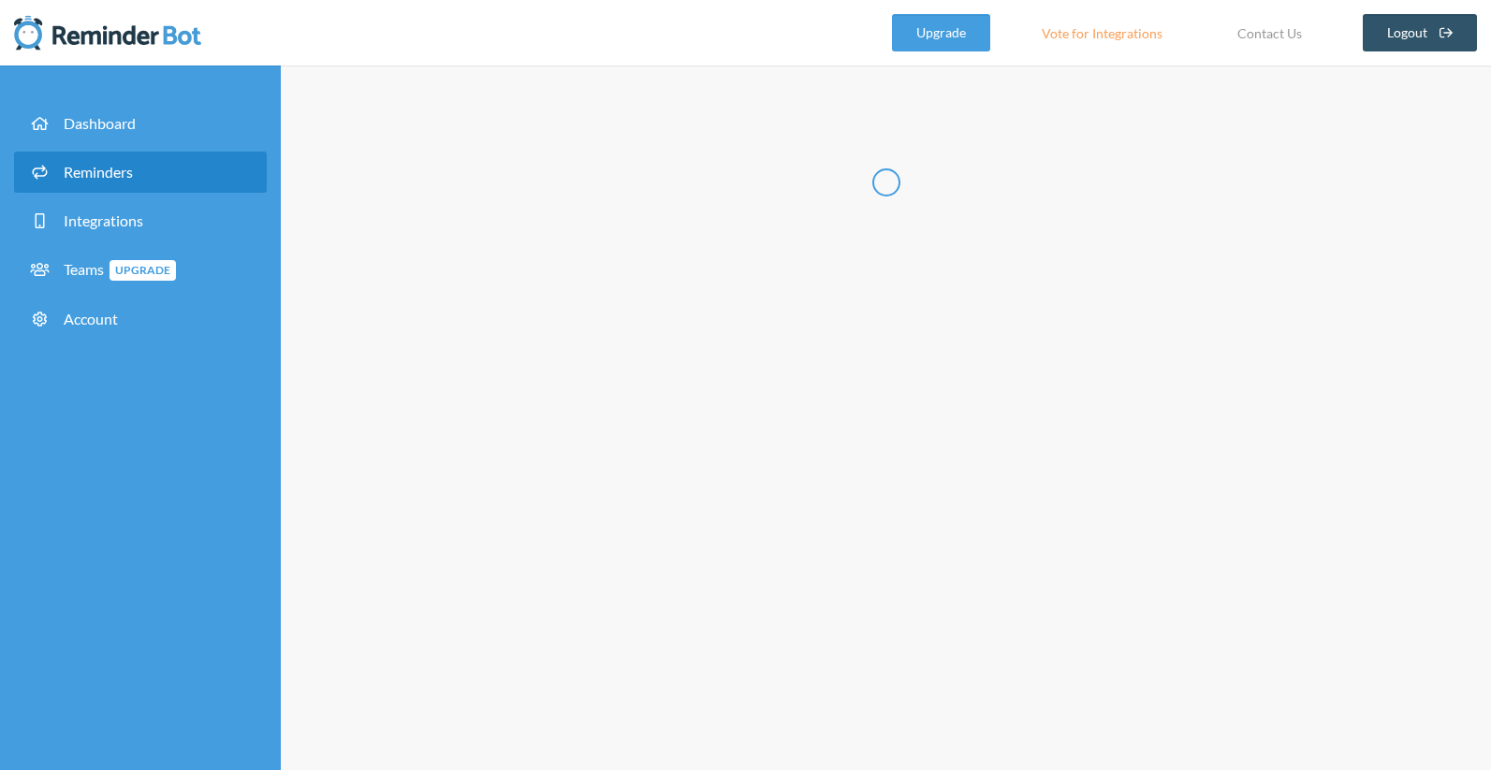
radio input "false"
radio input "true"
type input "メンバー定例"
select select "09:45:00"
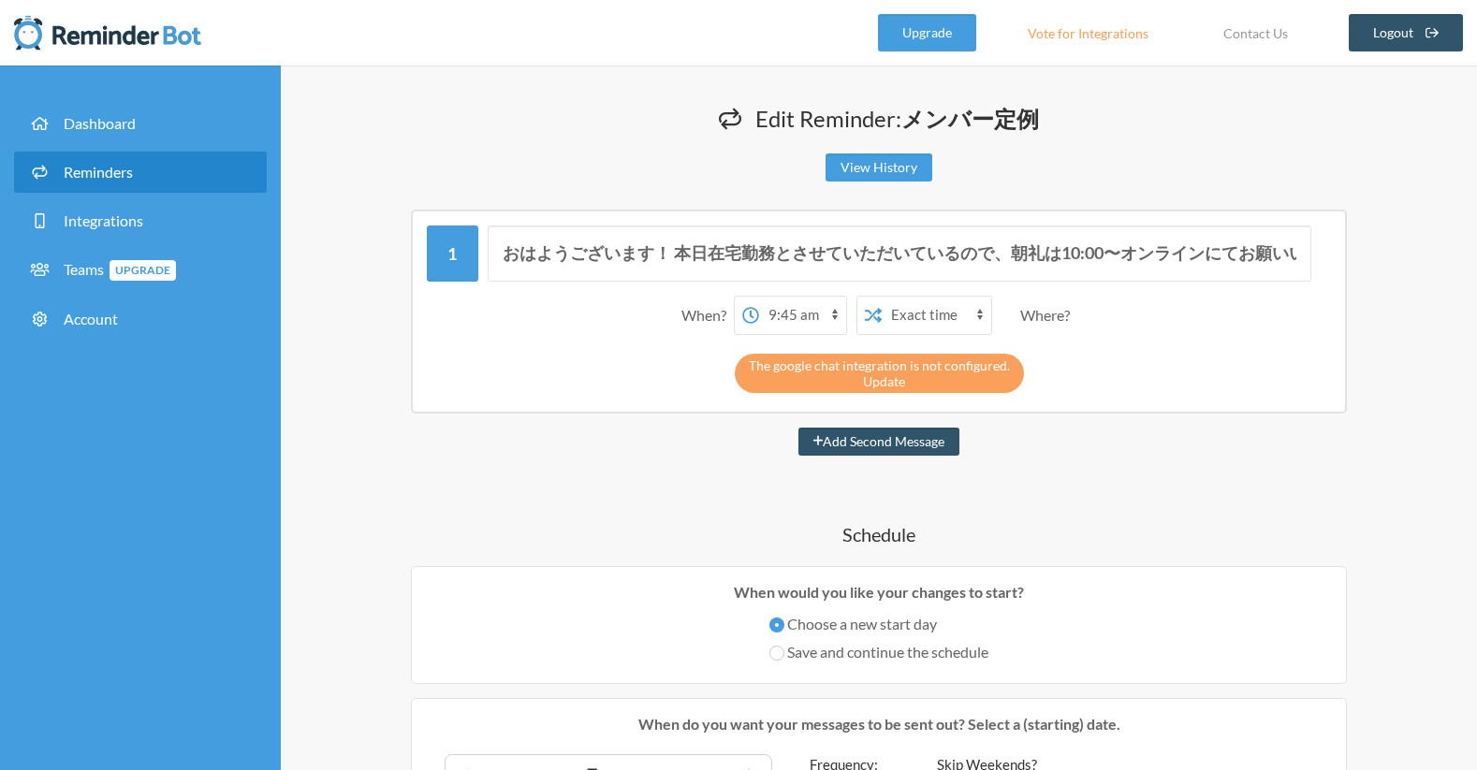
click at [894, 384] on link "Update" at bounding box center [884, 382] width 42 height 16
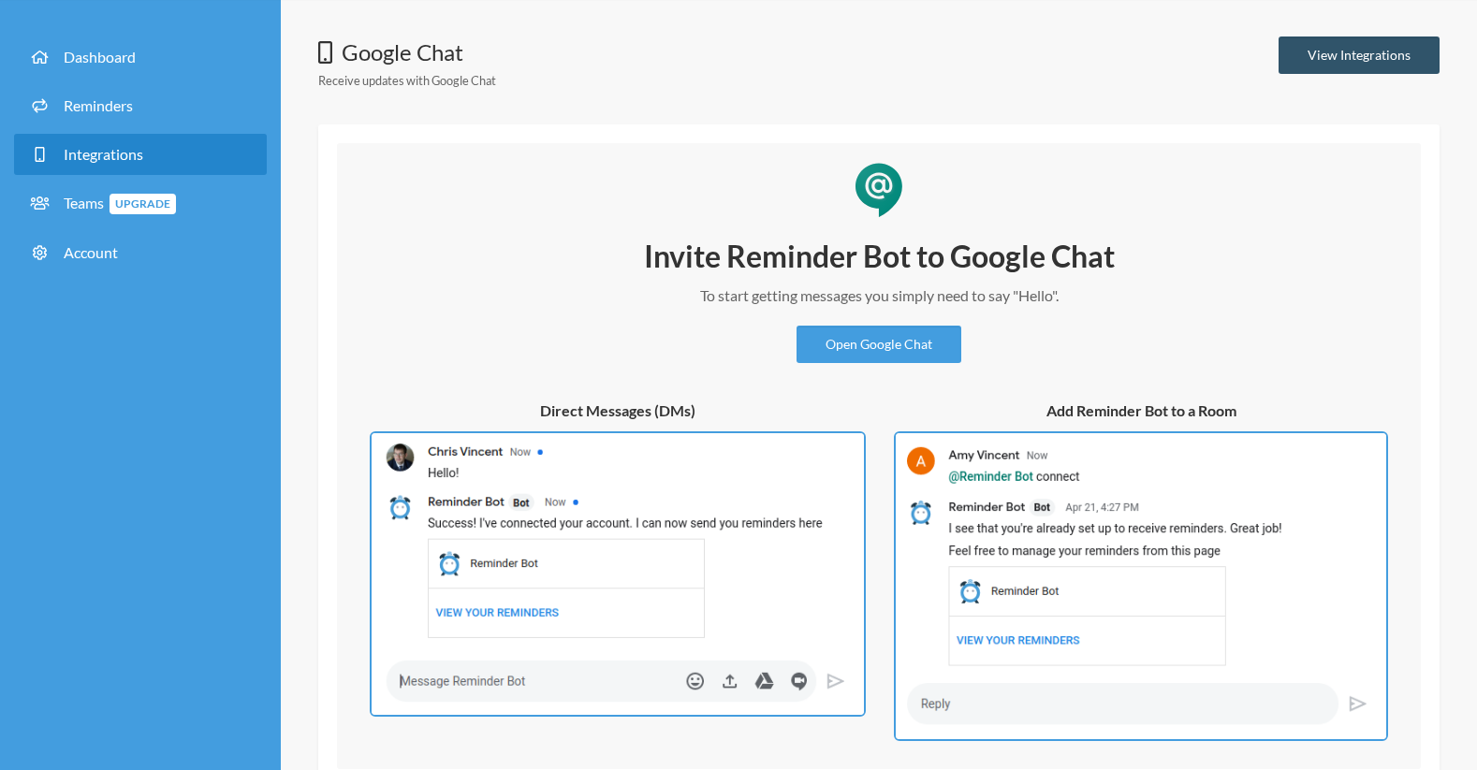
scroll to position [174, 0]
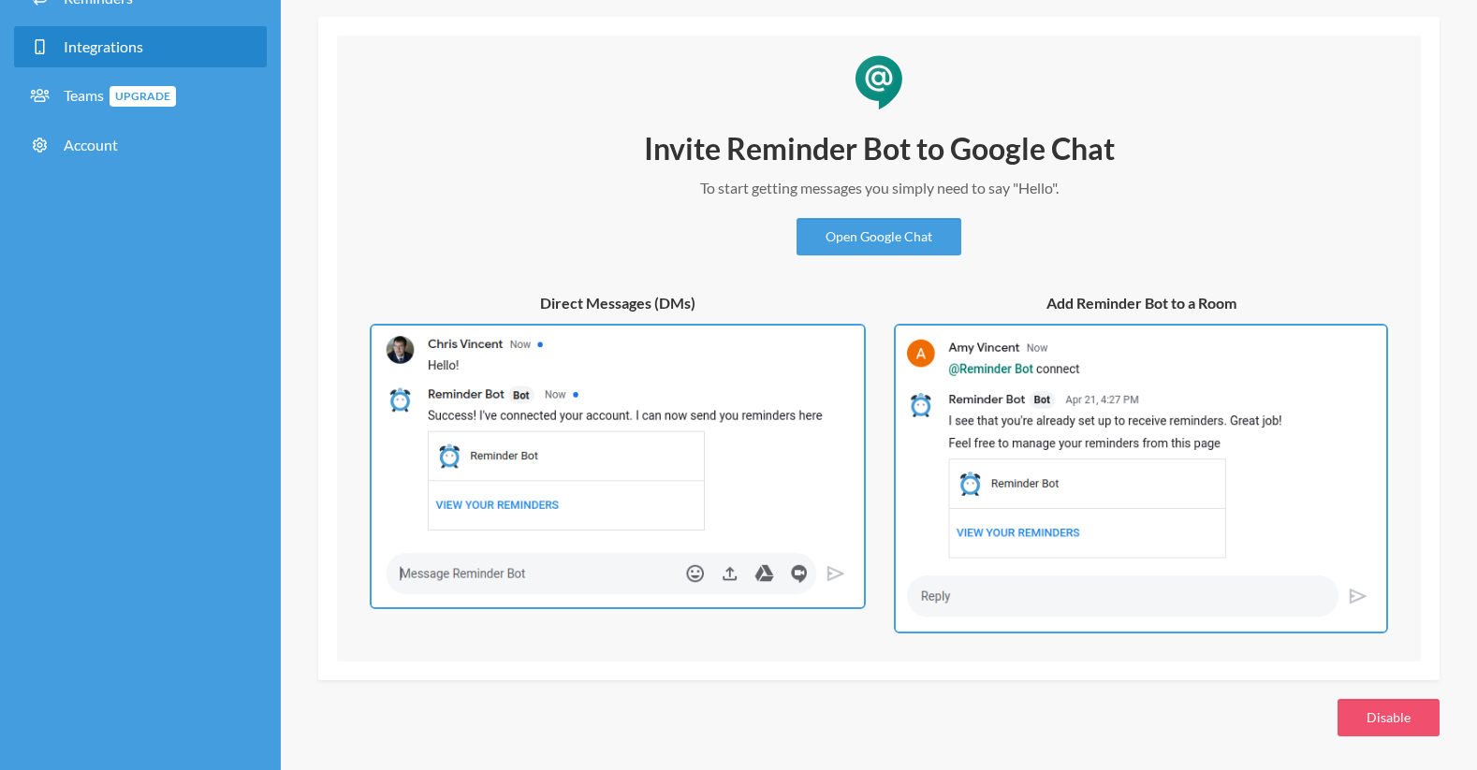
click at [1048, 446] on img at bounding box center [1141, 479] width 494 height 310
drag, startPoint x: 1048, startPoint y: 448, endPoint x: 1089, endPoint y: 479, distance: 50.7
click at [1361, 726] on button "Disable" at bounding box center [1389, 717] width 102 height 37
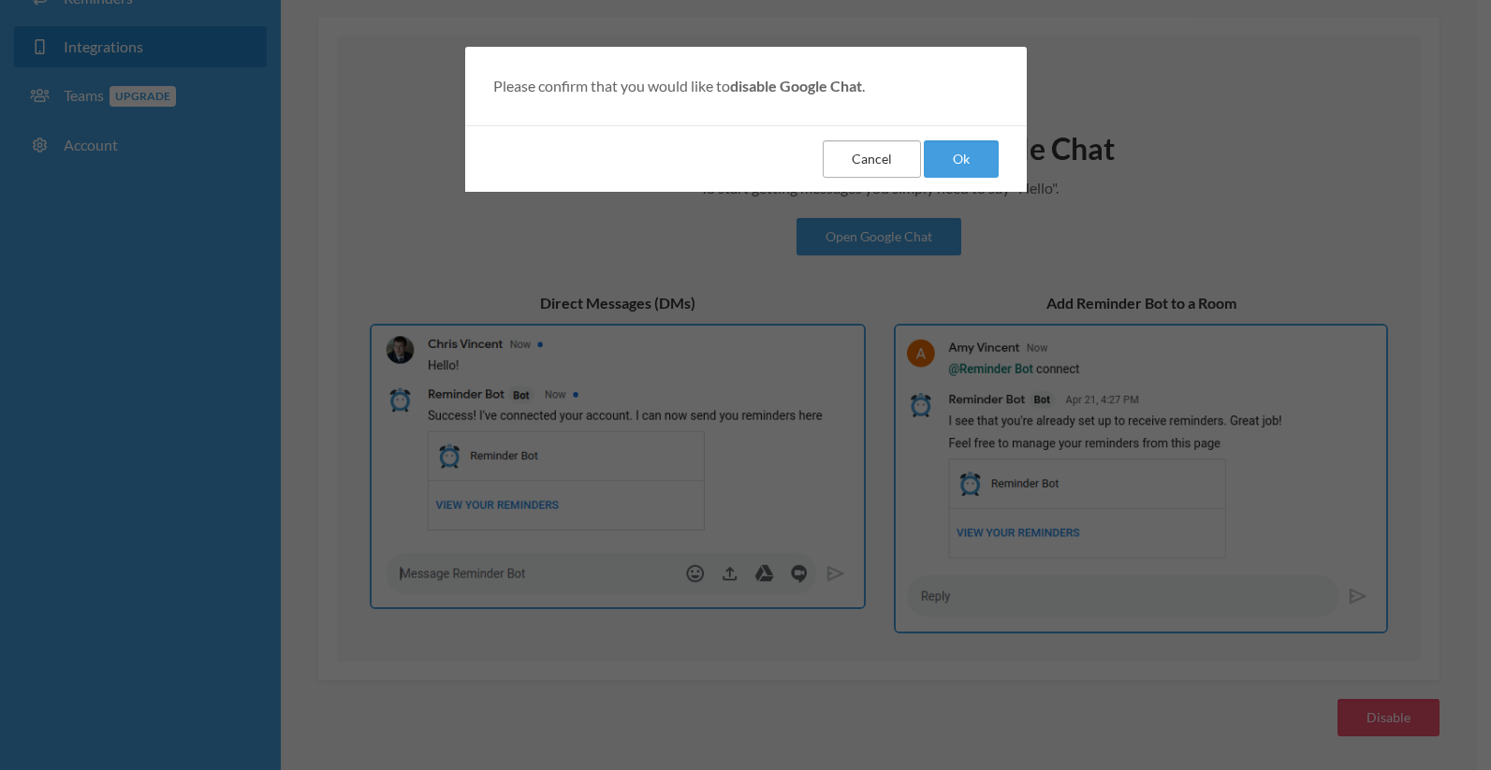
click at [858, 163] on button "Cancel" at bounding box center [872, 158] width 98 height 37
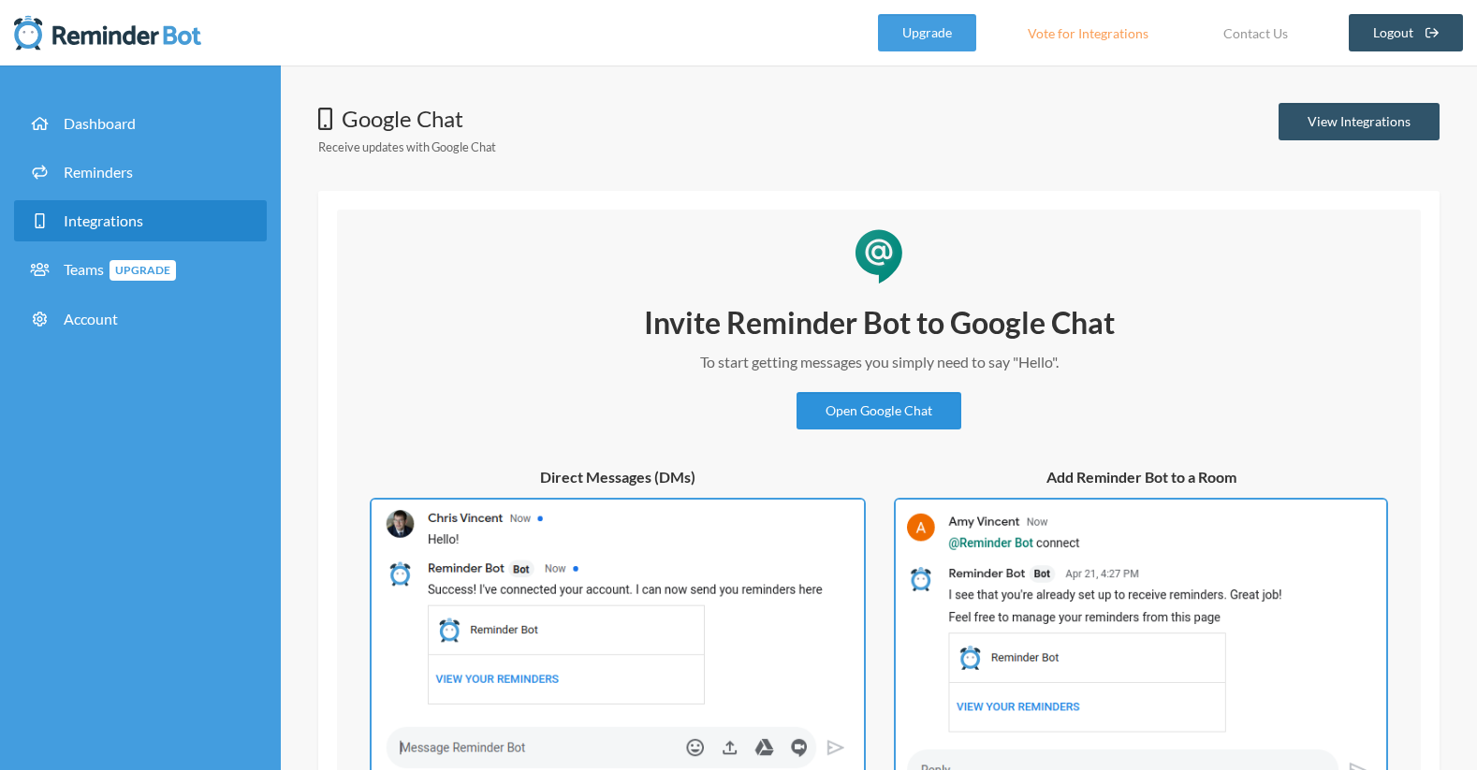
scroll to position [0, 0]
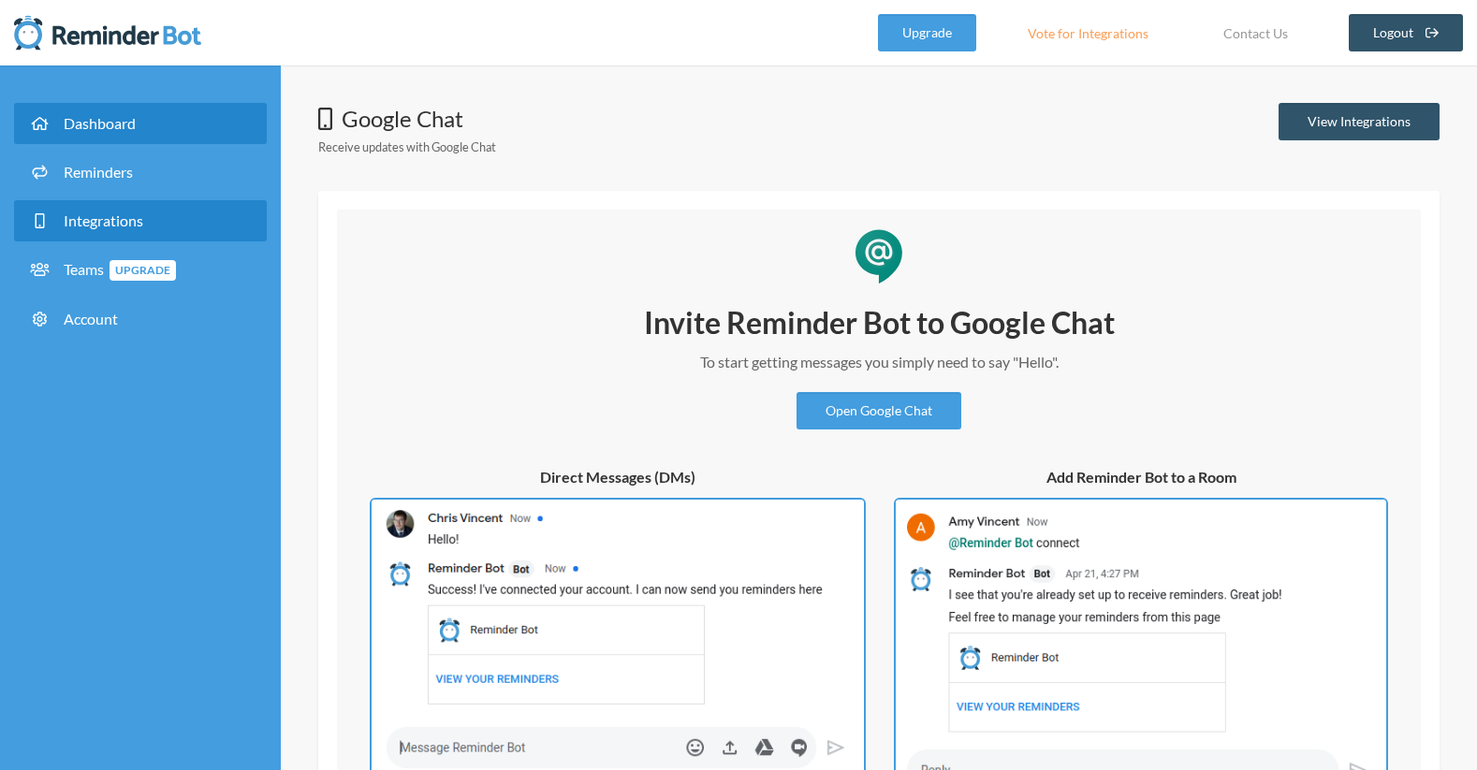
click at [115, 124] on span "Dashboard" at bounding box center [100, 123] width 72 height 18
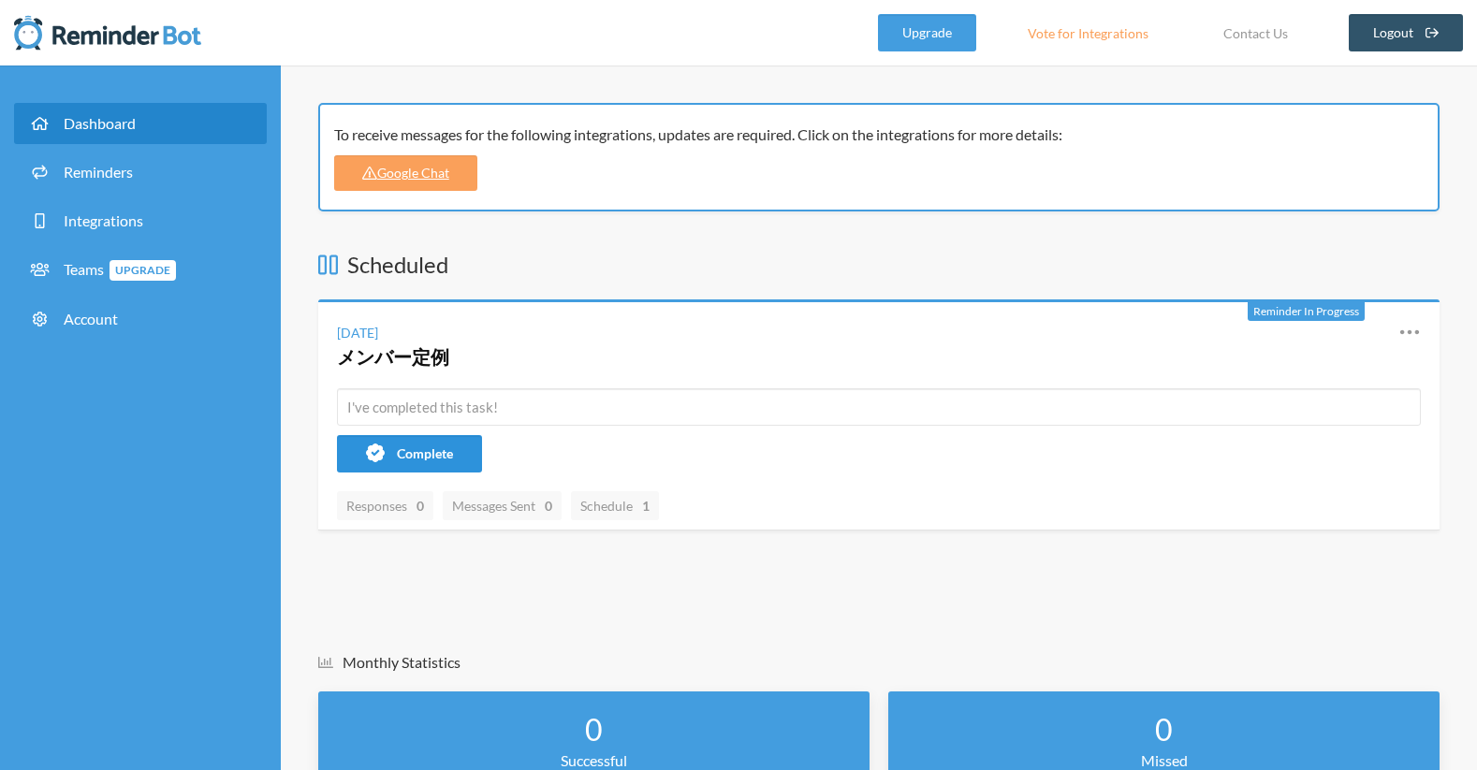
click at [428, 449] on span "Complete" at bounding box center [425, 454] width 56 height 16
click at [1418, 338] on icon at bounding box center [1410, 332] width 22 height 22
click at [1311, 430] on link "Edit" at bounding box center [1327, 440] width 159 height 29
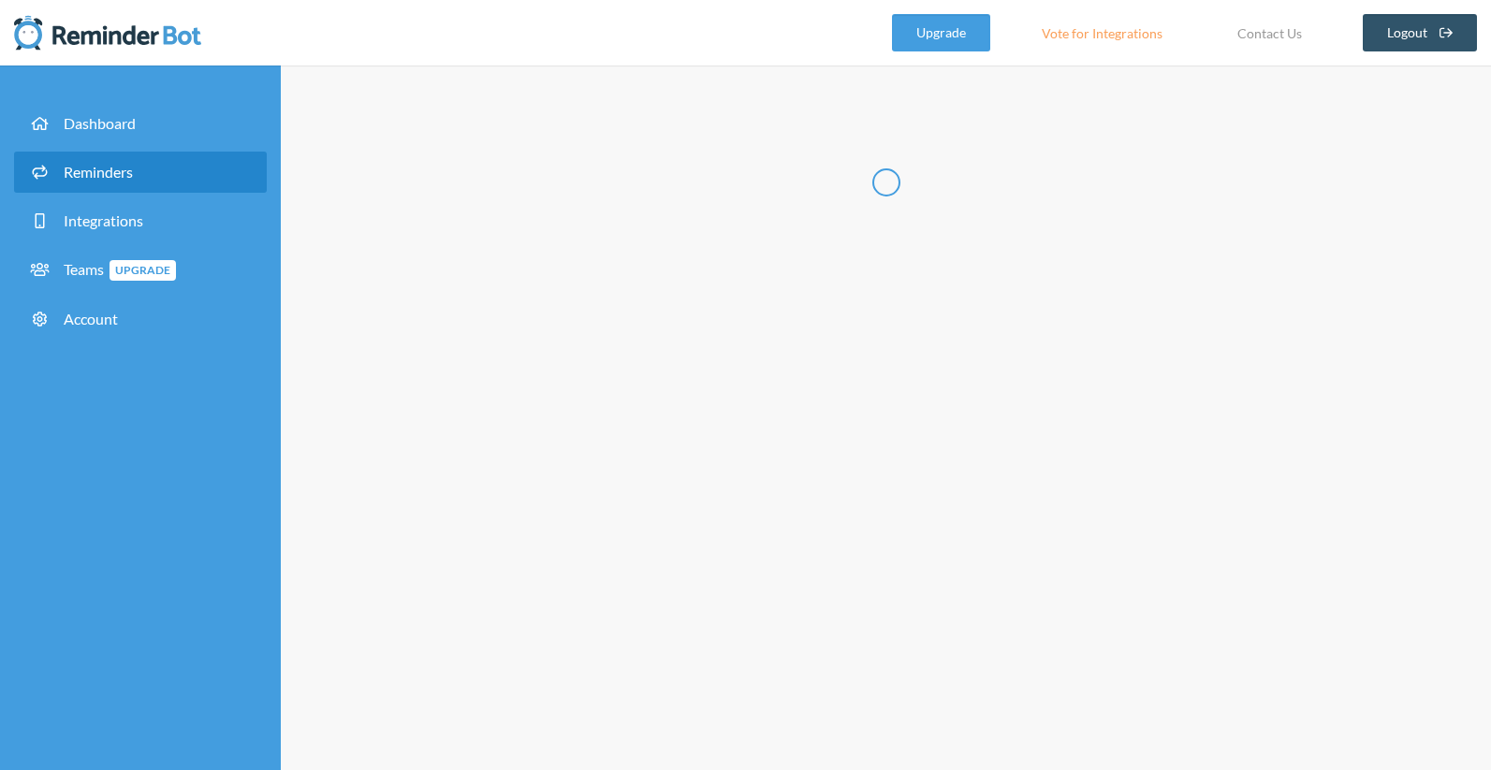
select select "09:45:00"
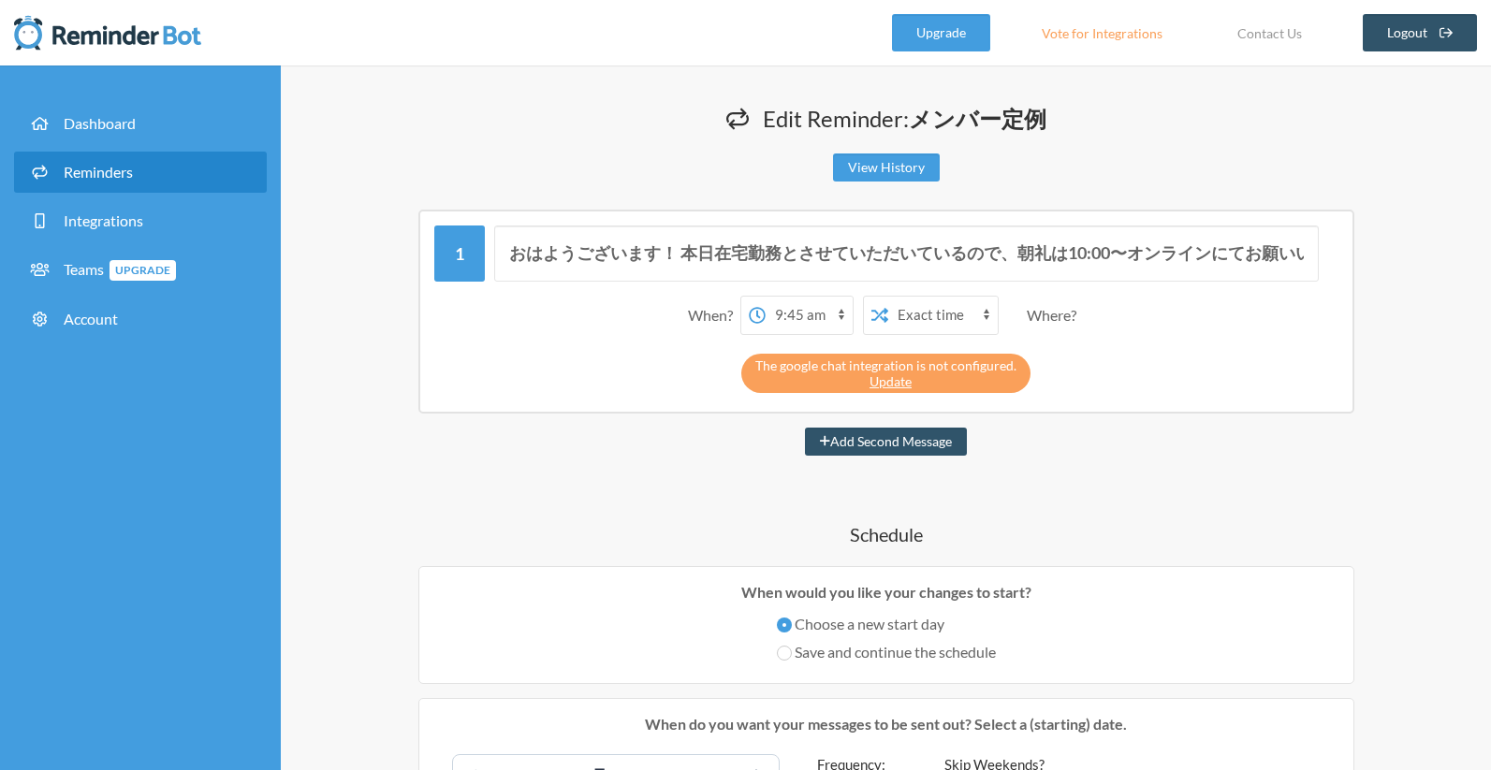
radio input "false"
radio input "true"
type input "メンバー定例"
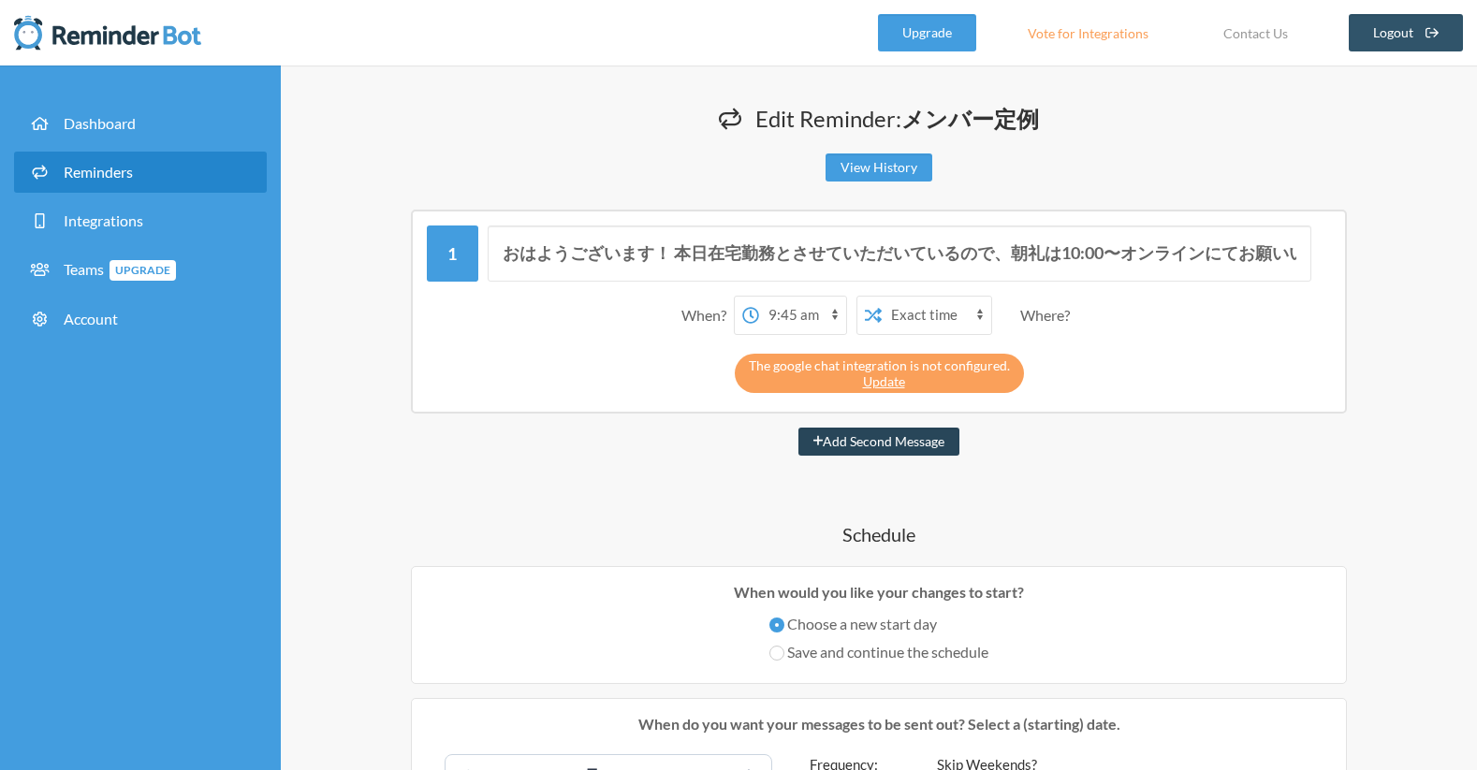
click at [935, 443] on button "Add Second Message" at bounding box center [880, 442] width 162 height 28
select select "10:45:00"
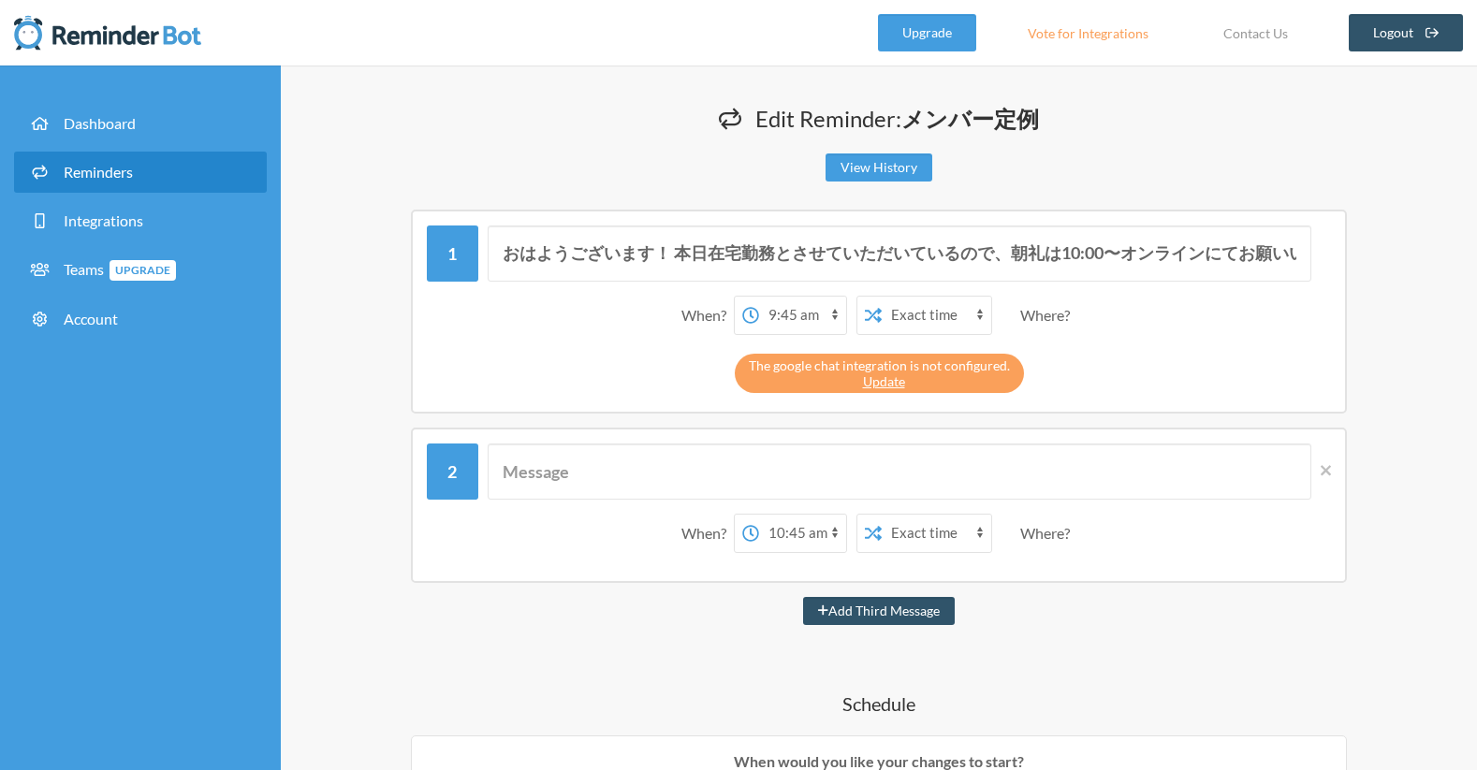
click at [1332, 474] on div "When? 12:00 am 12:15 am 12:30 am 12:45 am 1:00 am 1:15 am 1:30 am 1:45 am 2:00 …" at bounding box center [879, 505] width 936 height 155
click at [1326, 471] on icon at bounding box center [1326, 470] width 10 height 10
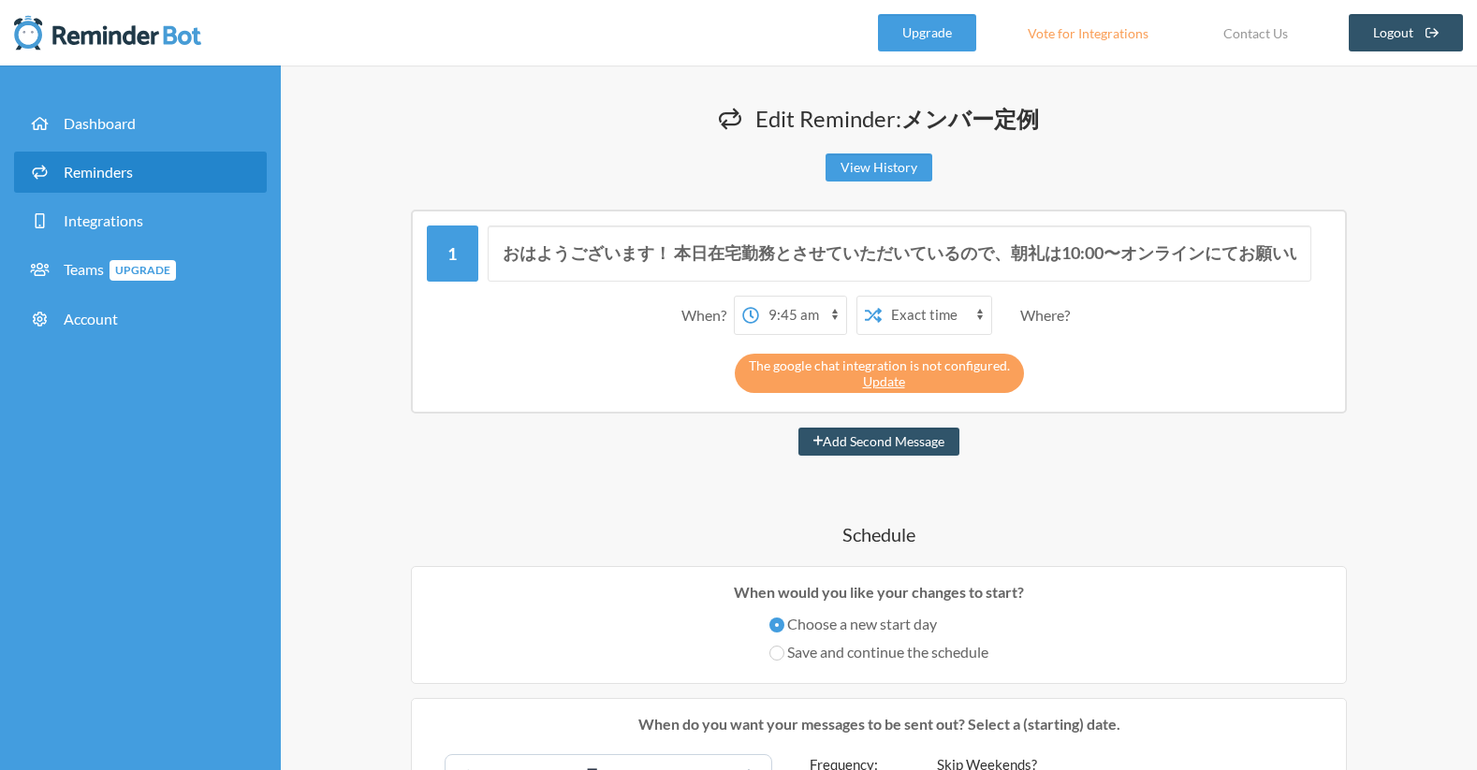
click at [1058, 319] on div "Where?" at bounding box center [1048, 315] width 57 height 39
click at [1077, 317] on div "Where?" at bounding box center [1048, 315] width 57 height 39
drag, startPoint x: 752, startPoint y: 362, endPoint x: 1048, endPoint y: 363, distance: 295.8
click at [1048, 363] on div "The google chat integration is not configured. Update" at bounding box center [879, 368] width 904 height 49
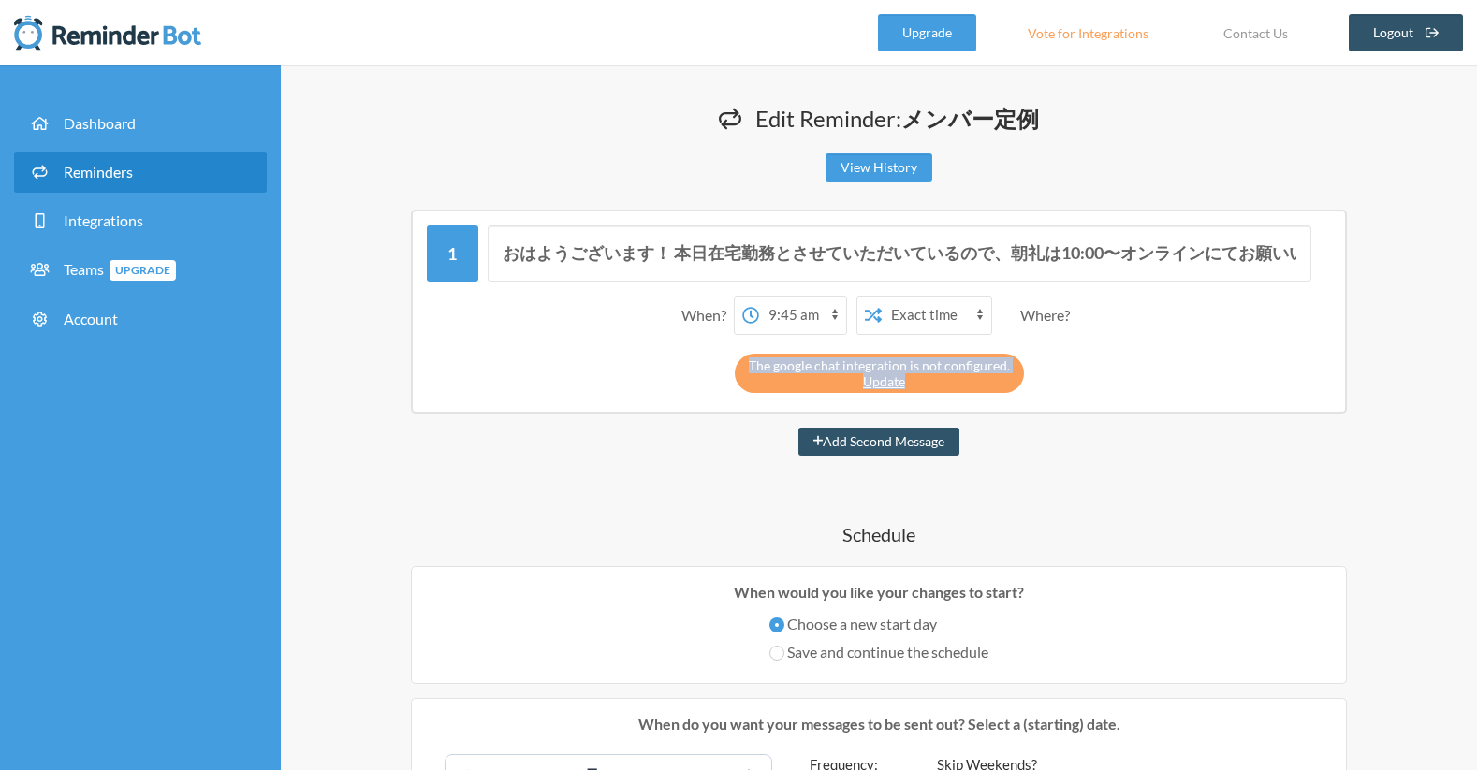
copy div "The google chat integration is not configured. Update"
click at [887, 372] on div "The google chat integration is not configured. Update" at bounding box center [879, 373] width 289 height 39
click at [887, 376] on link "Update" at bounding box center [884, 382] width 42 height 16
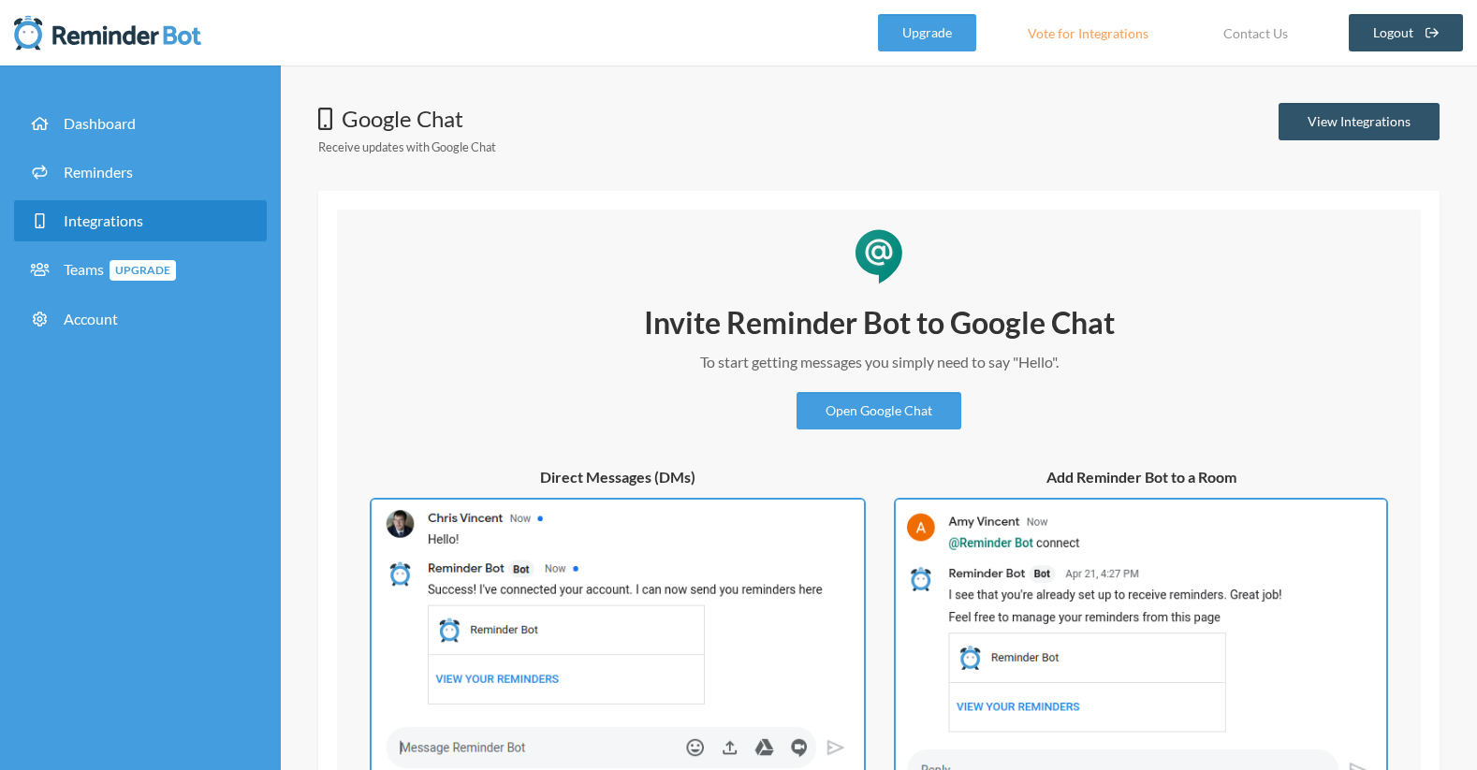
scroll to position [41, 0]
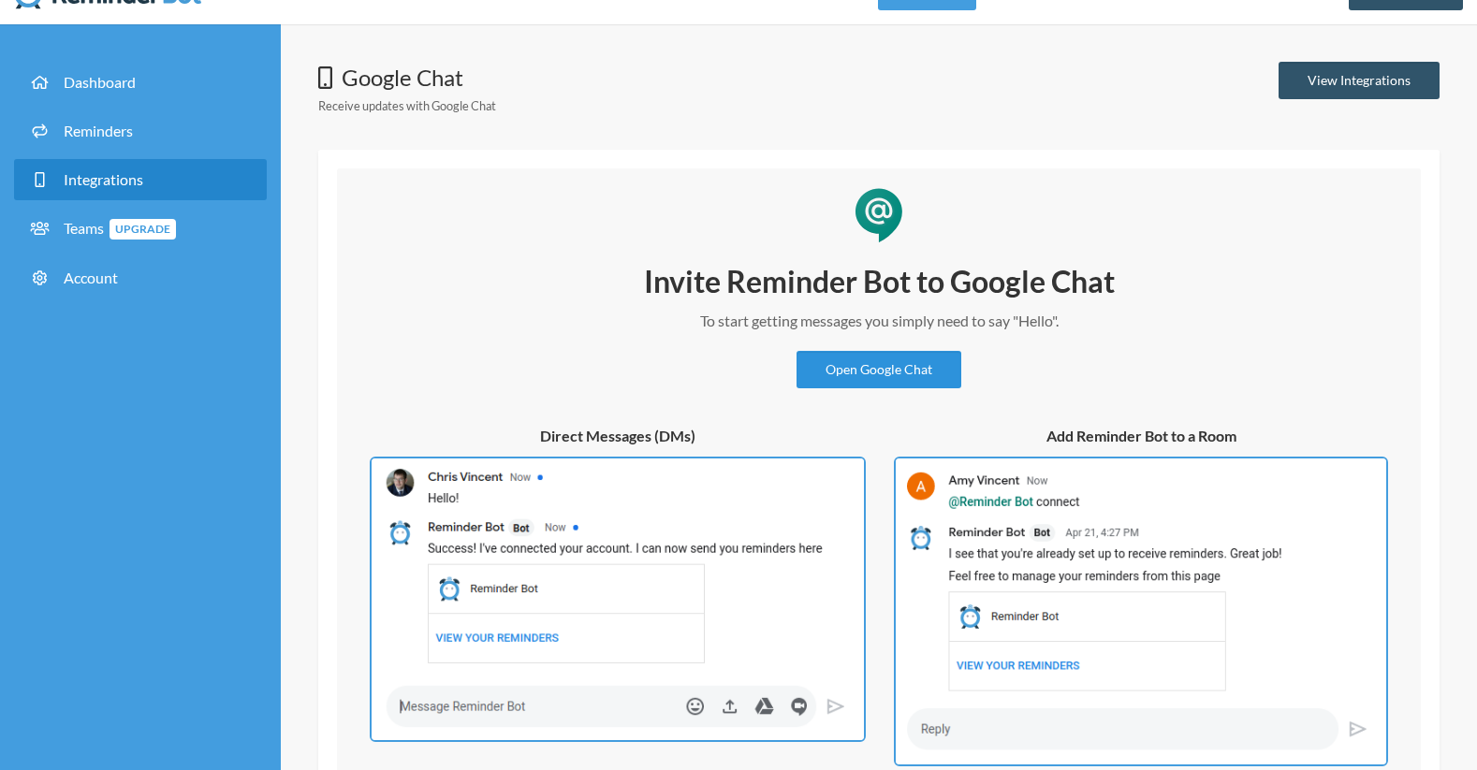
click at [858, 374] on link "Open Google Chat" at bounding box center [879, 369] width 165 height 37
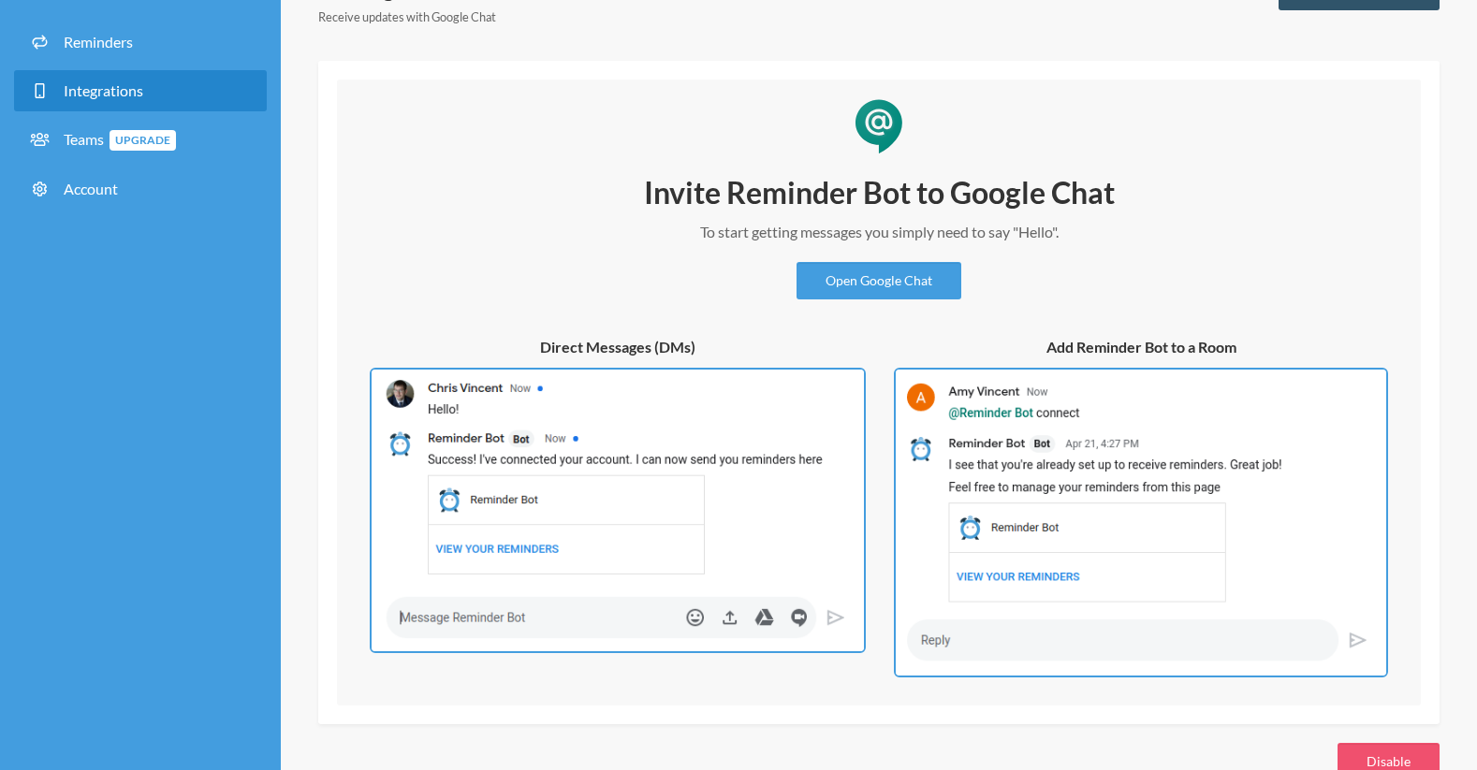
scroll to position [101, 0]
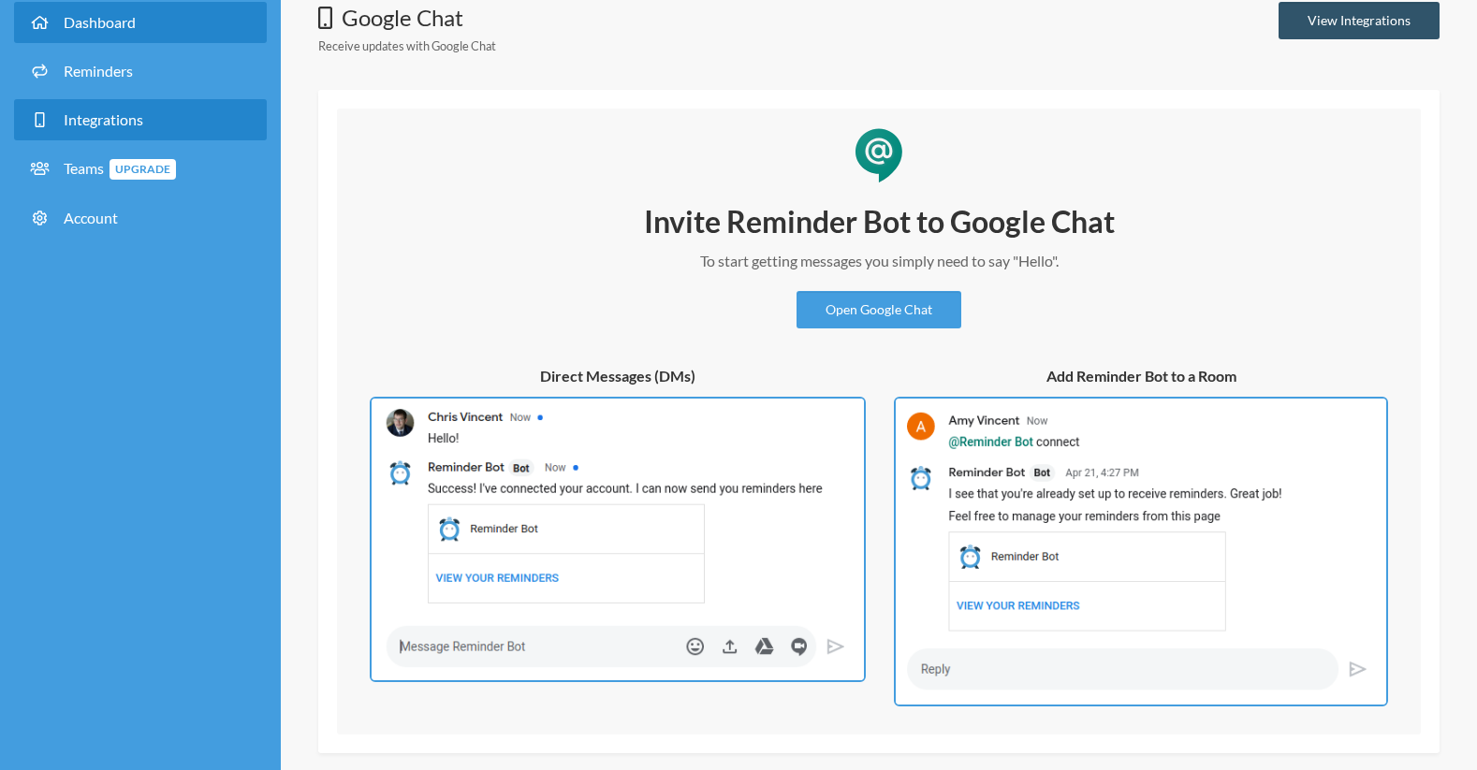
click at [128, 7] on link "Dashboard" at bounding box center [140, 22] width 253 height 41
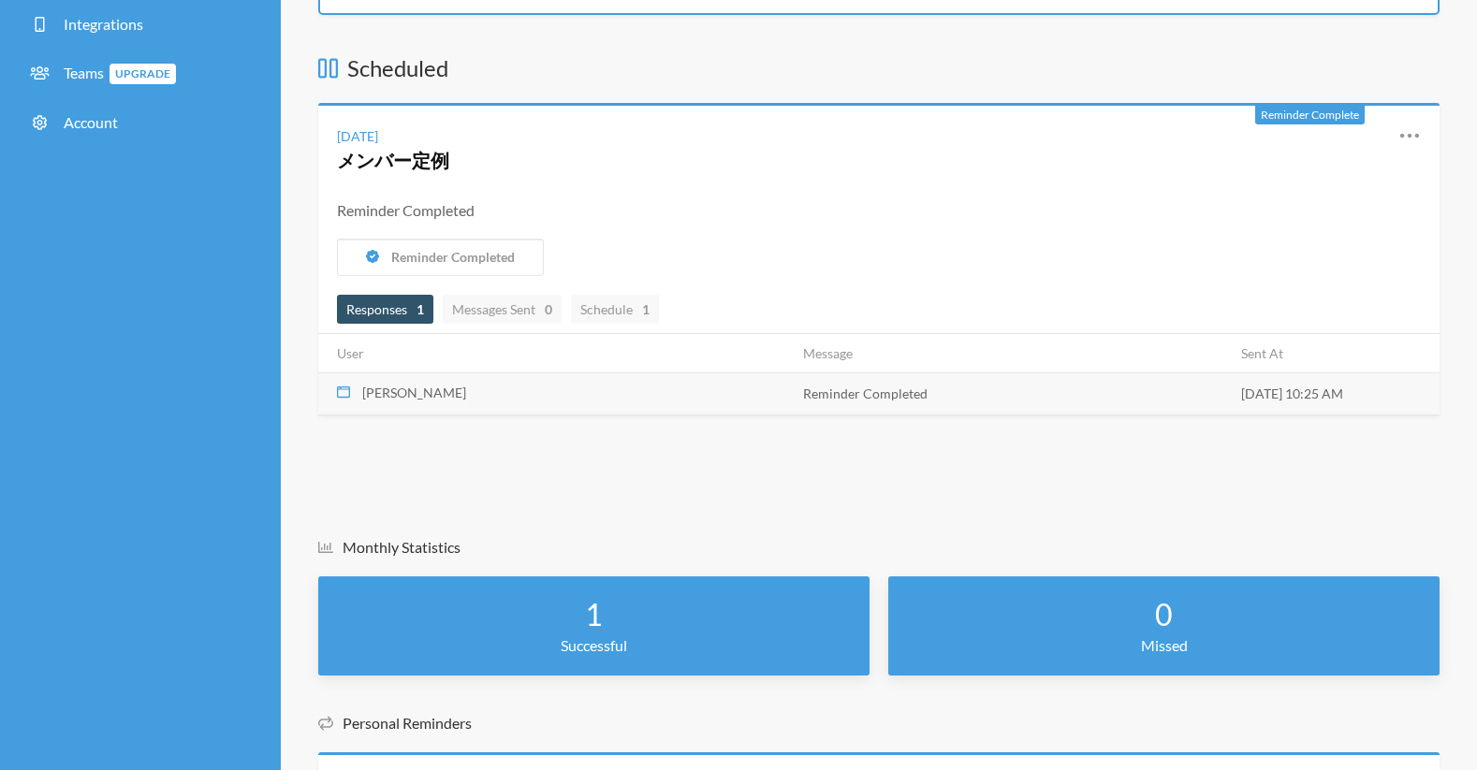
scroll to position [211, 0]
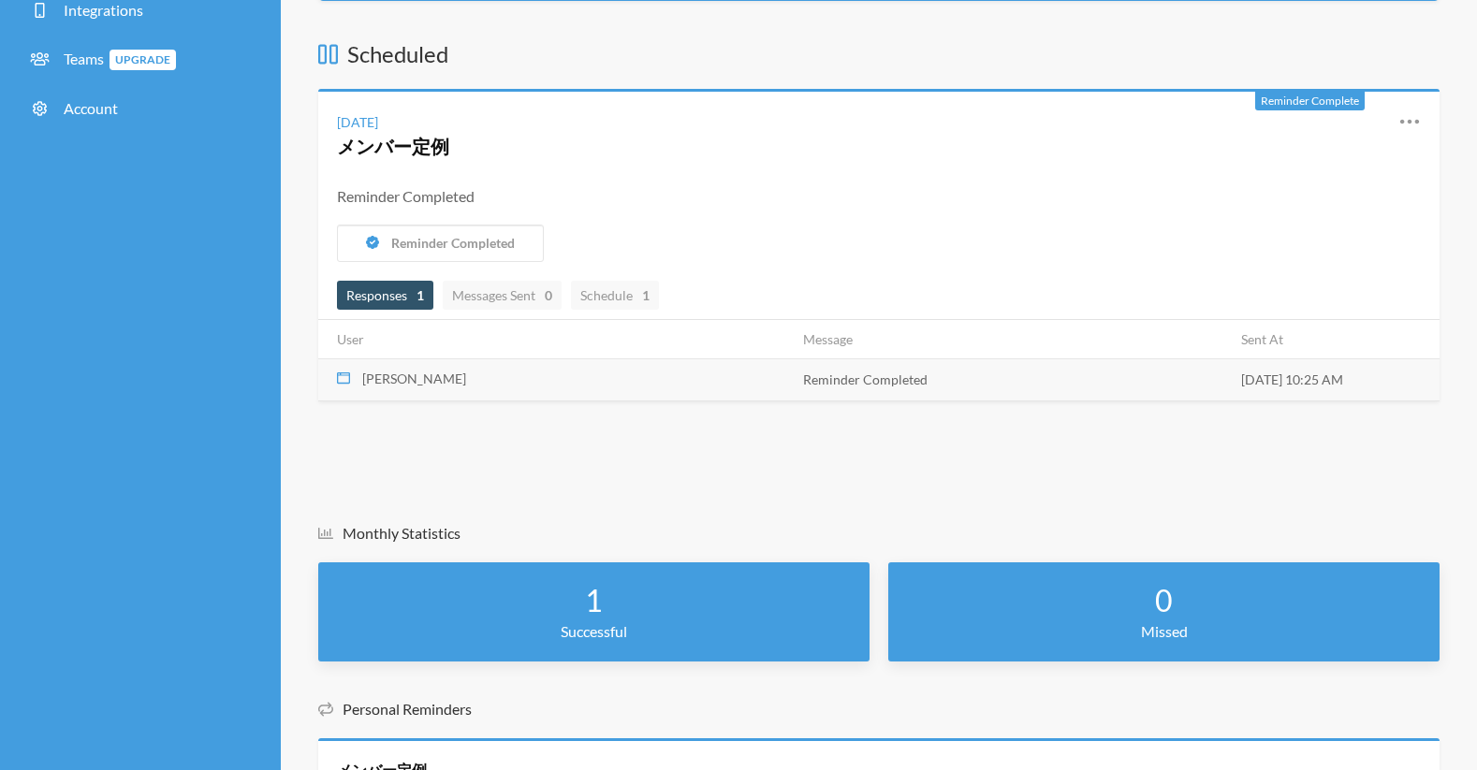
click at [439, 621] on p "Successful" at bounding box center [594, 632] width 514 height 22
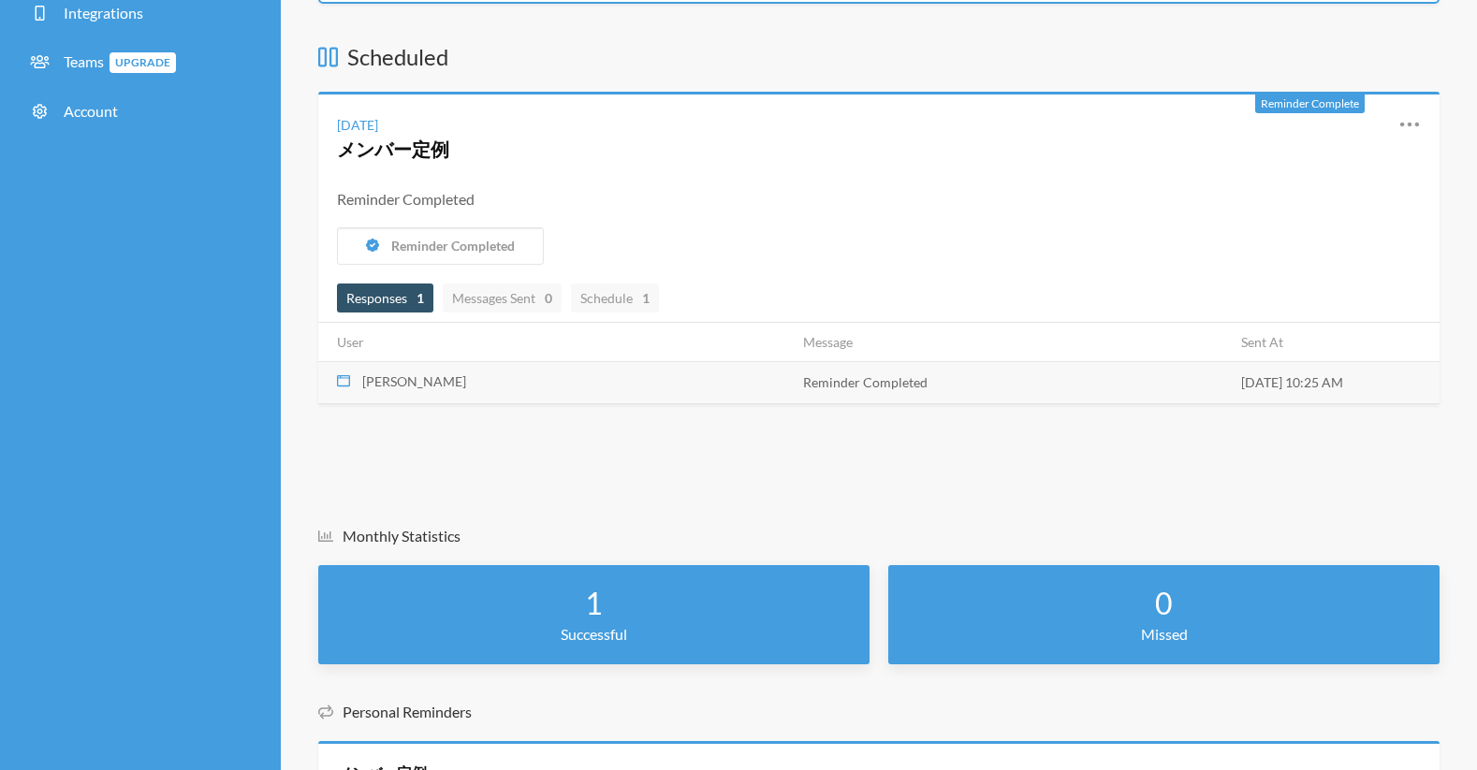
scroll to position [203, 0]
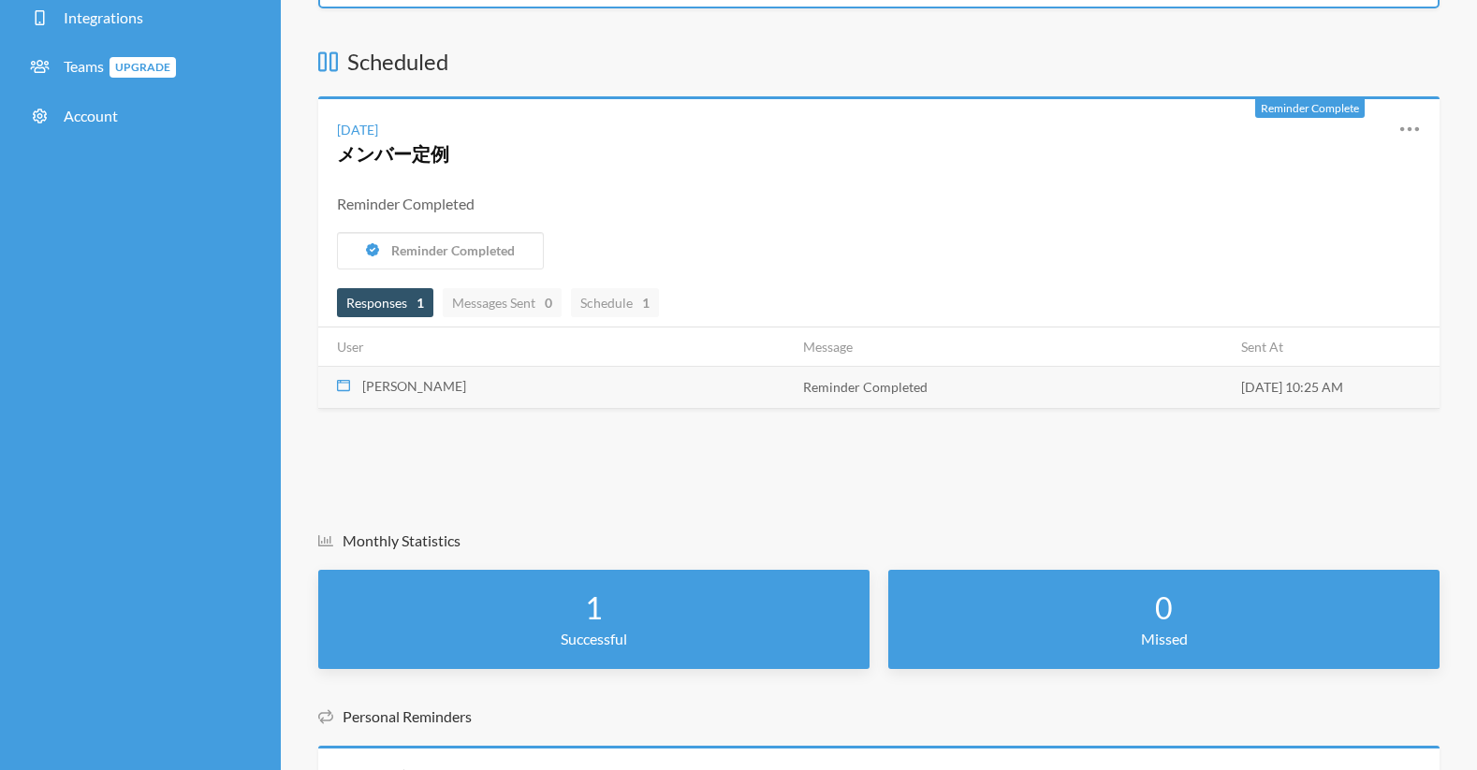
click at [362, 304] on span "Responses 1" at bounding box center [385, 303] width 78 height 16
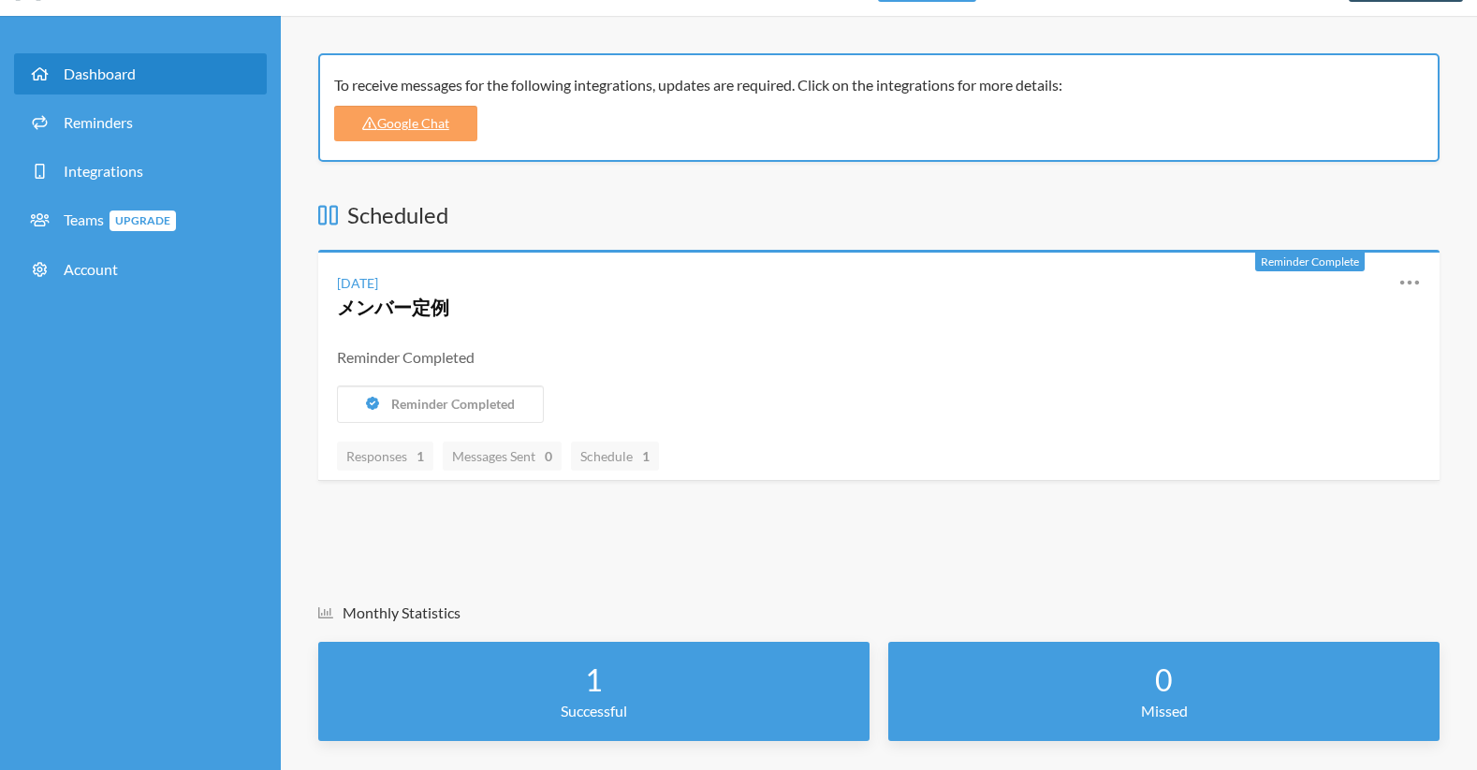
scroll to position [49, 0]
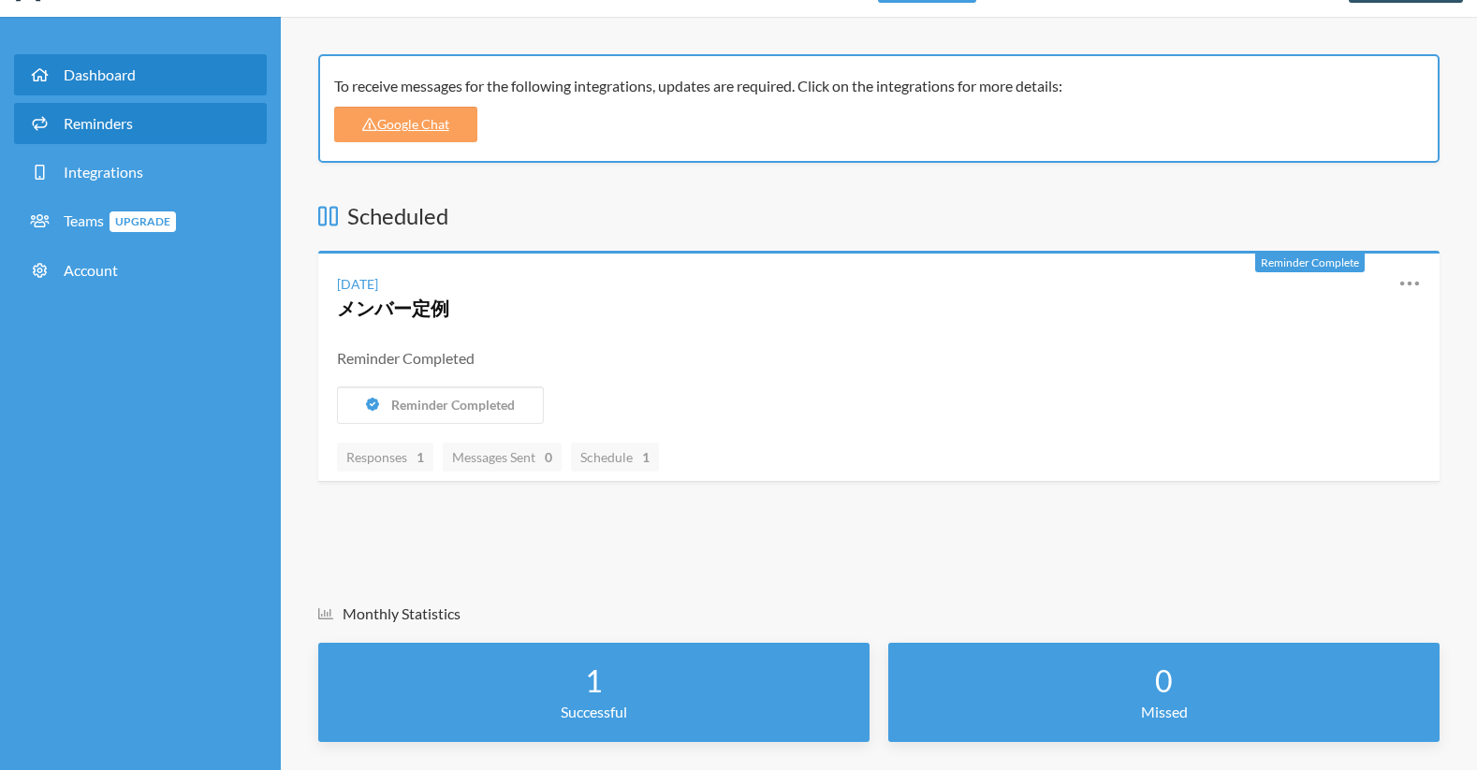
click at [141, 120] on link "Reminders" at bounding box center [140, 123] width 253 height 41
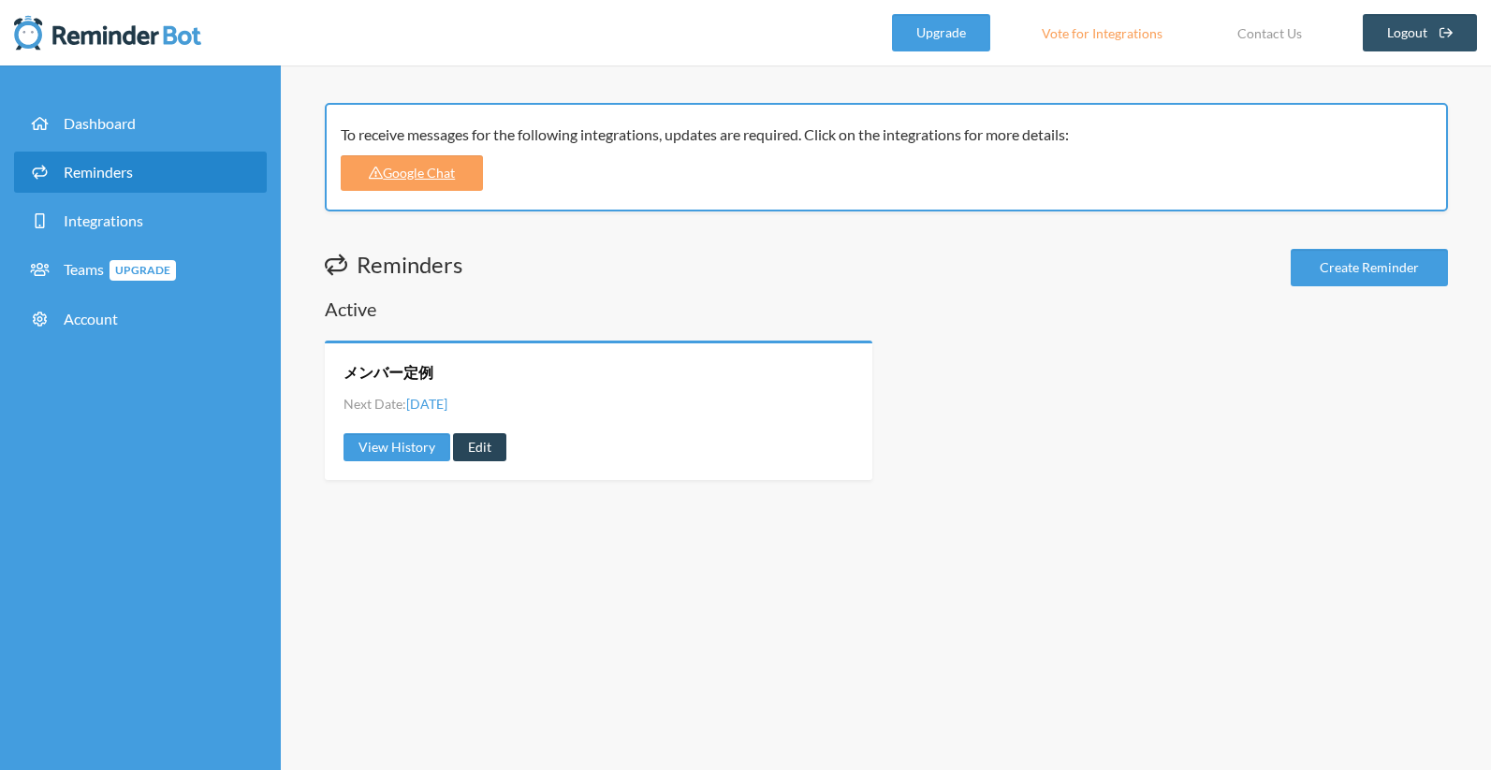
click at [469, 449] on link "Edit" at bounding box center [479, 447] width 53 height 28
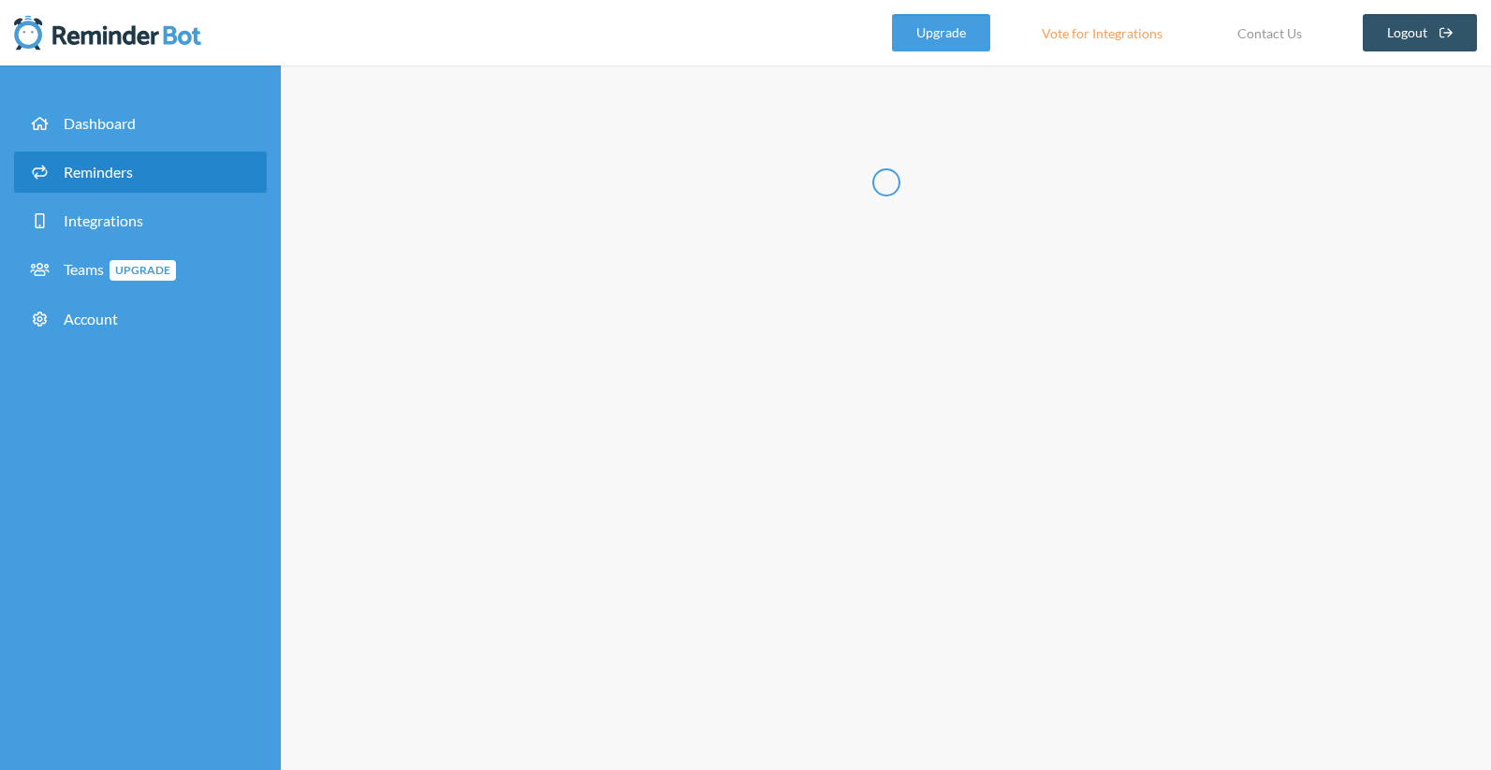
radio input "false"
radio input "true"
type input "メンバー定例"
select select "09:45:00"
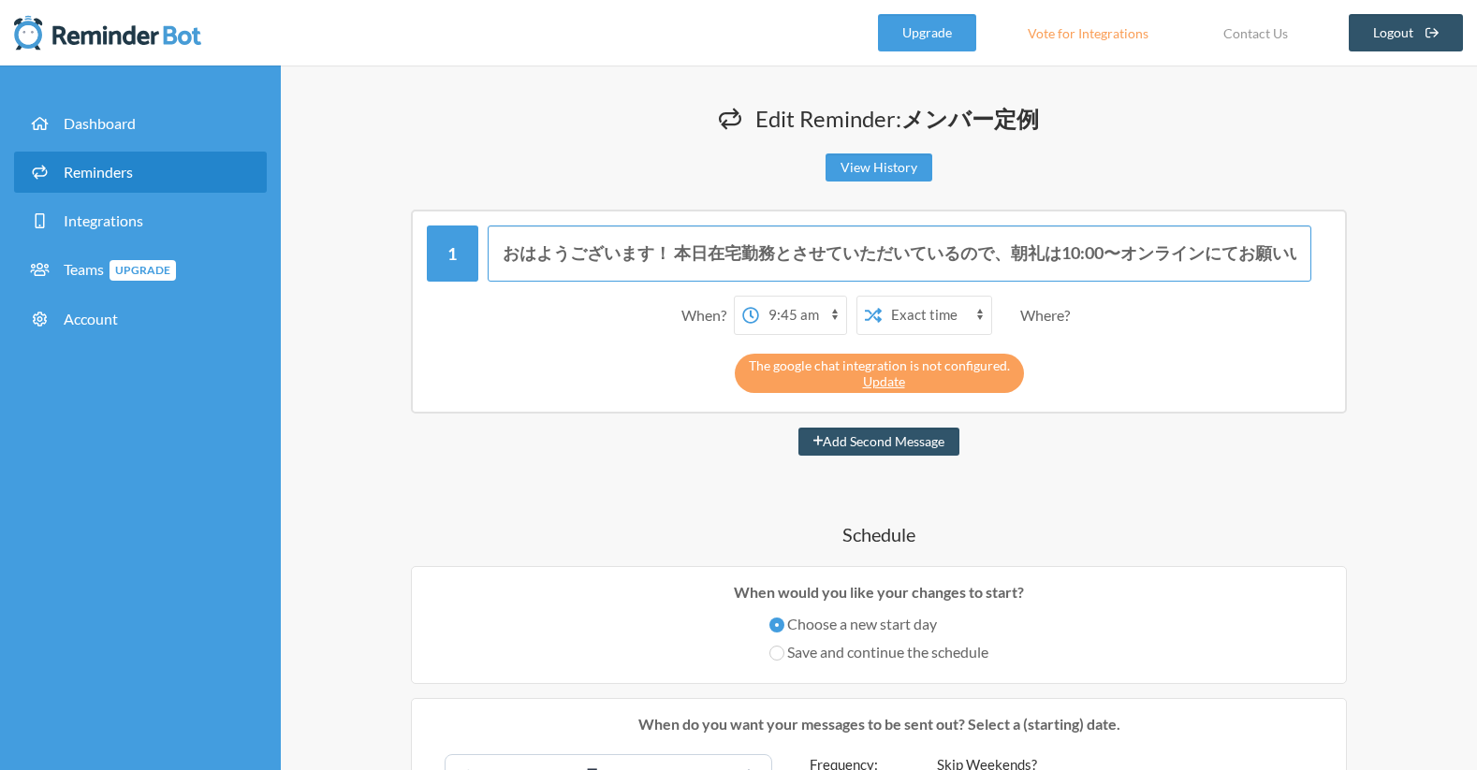
click at [767, 253] on input "おはようございます！ 本日在宅勤務とさせていただいているので、朝礼は10:00〜オンラインにてお願いいたします🙏 [URL][DOMAIN_NAME]" at bounding box center [900, 254] width 825 height 56
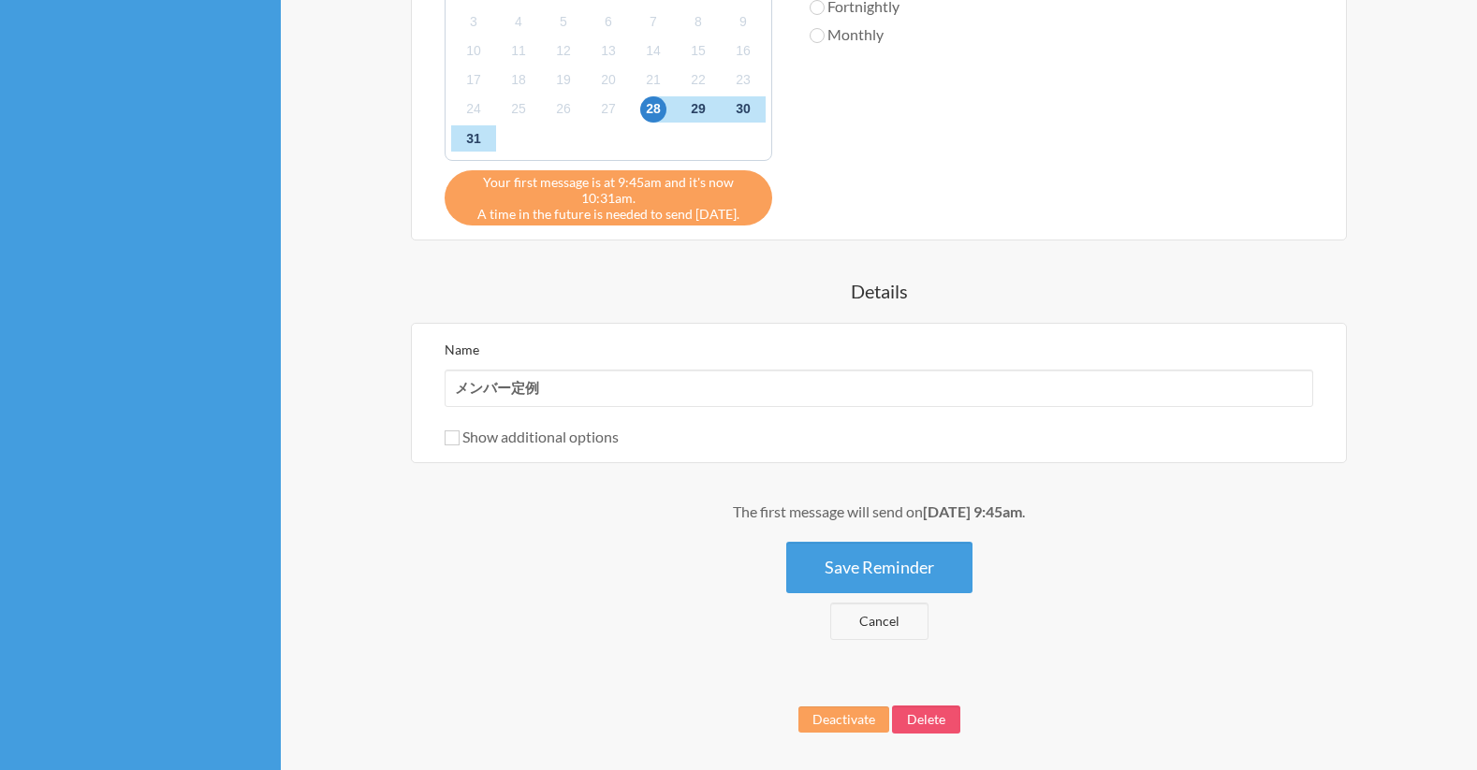
scroll to position [867, 0]
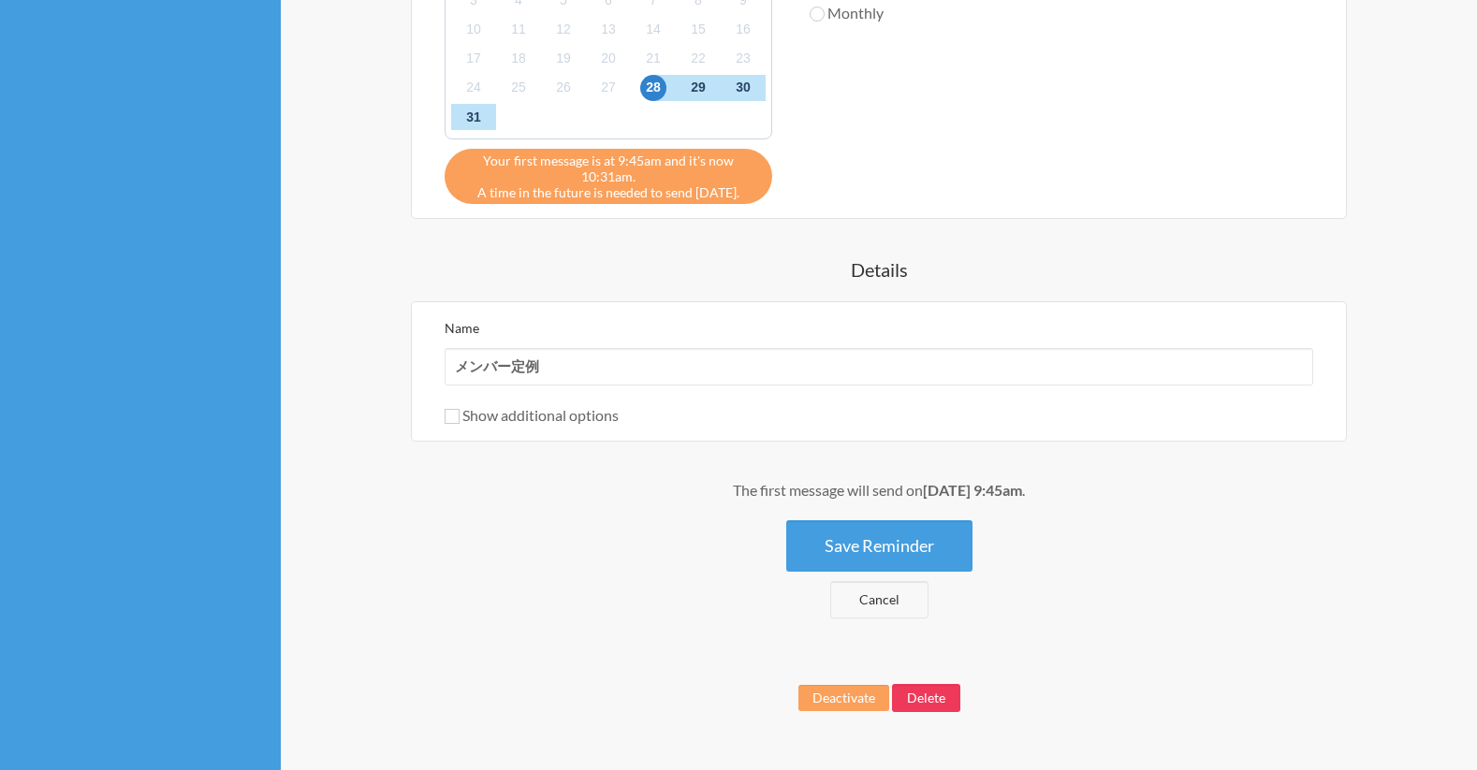
click at [911, 702] on button "Delete" at bounding box center [926, 698] width 68 height 28
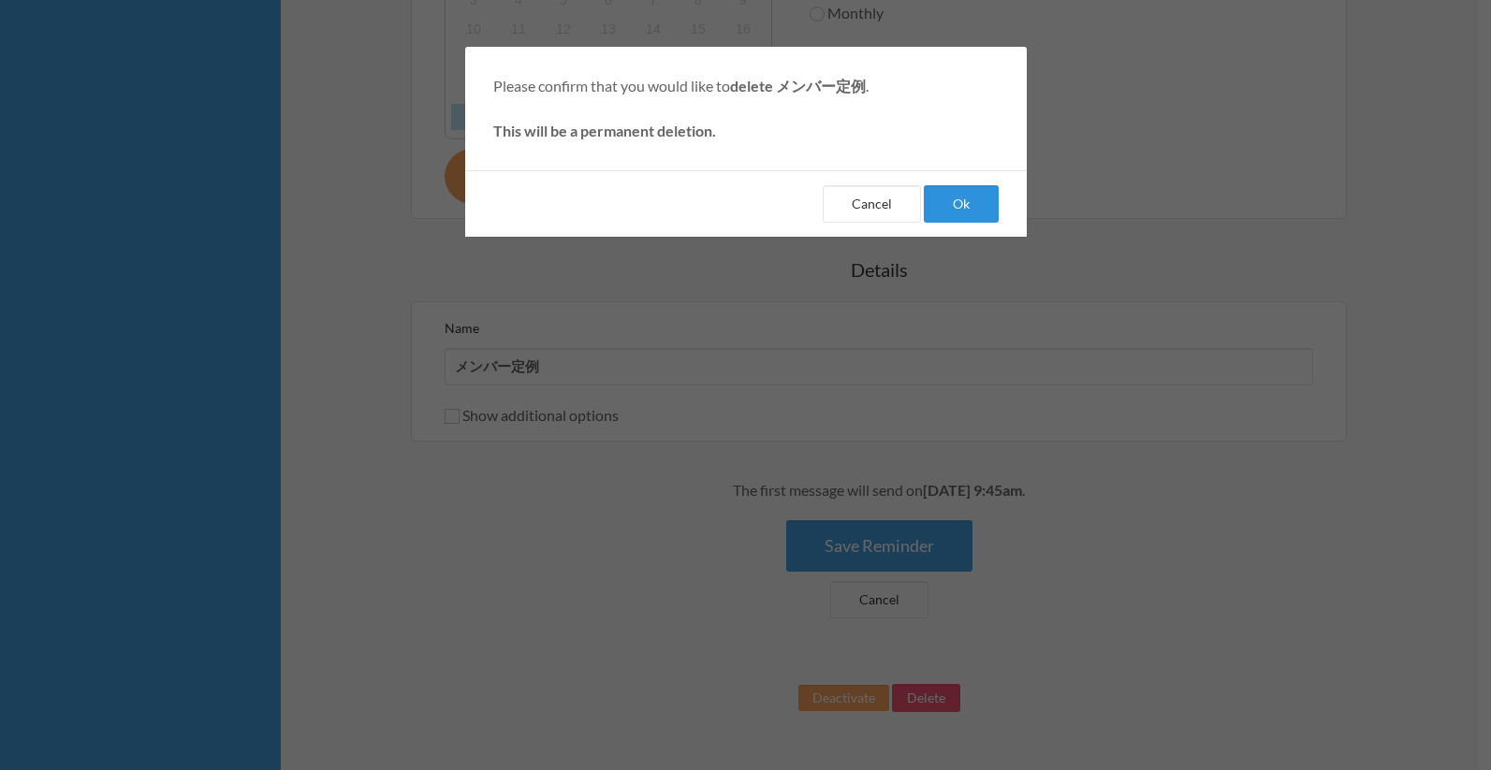
click at [952, 207] on button "Ok" at bounding box center [961, 203] width 75 height 37
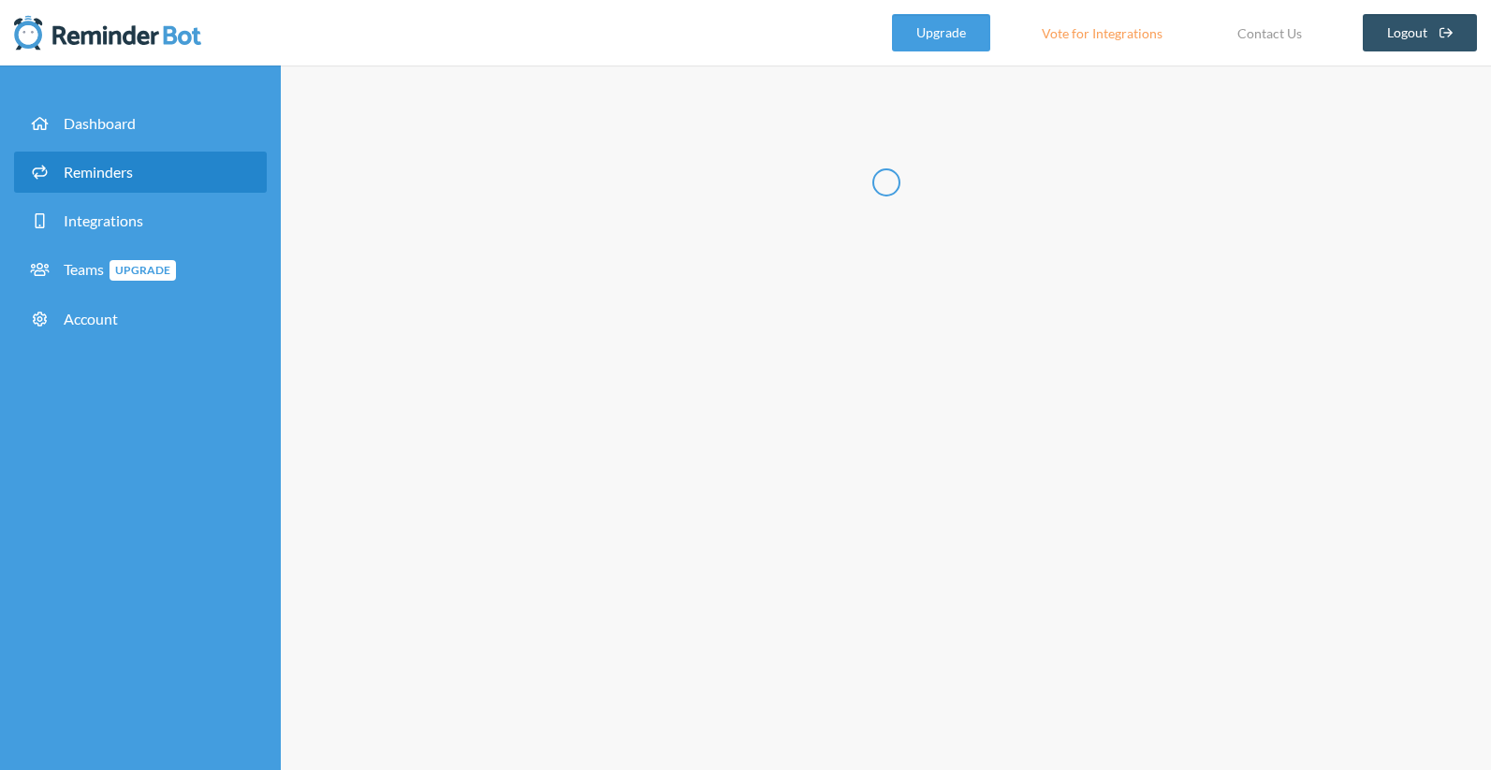
select select "10:30:00"
select select "11:30:00"
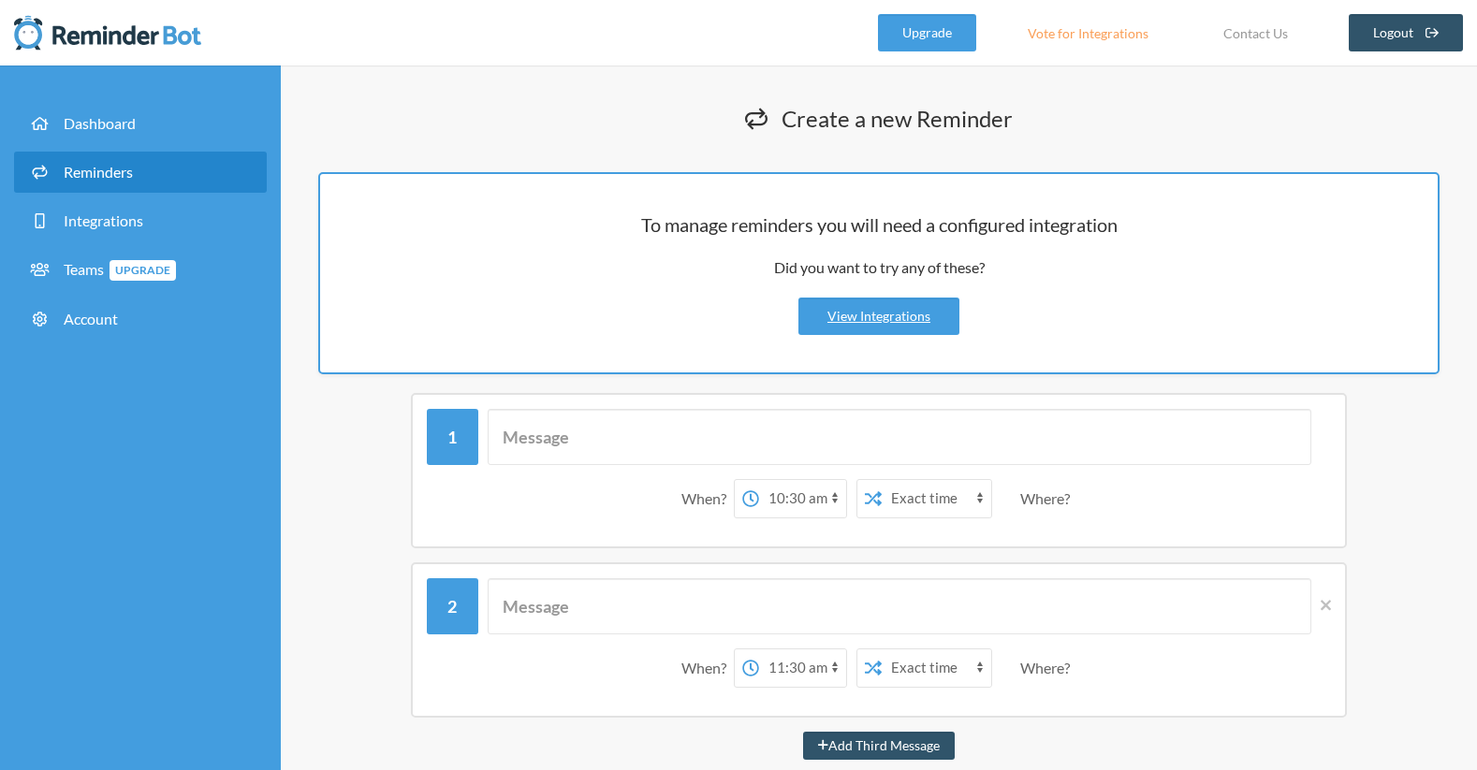
click at [1020, 506] on div "Where?" at bounding box center [1048, 498] width 57 height 39
click at [895, 310] on link "View Integrations" at bounding box center [879, 316] width 161 height 37
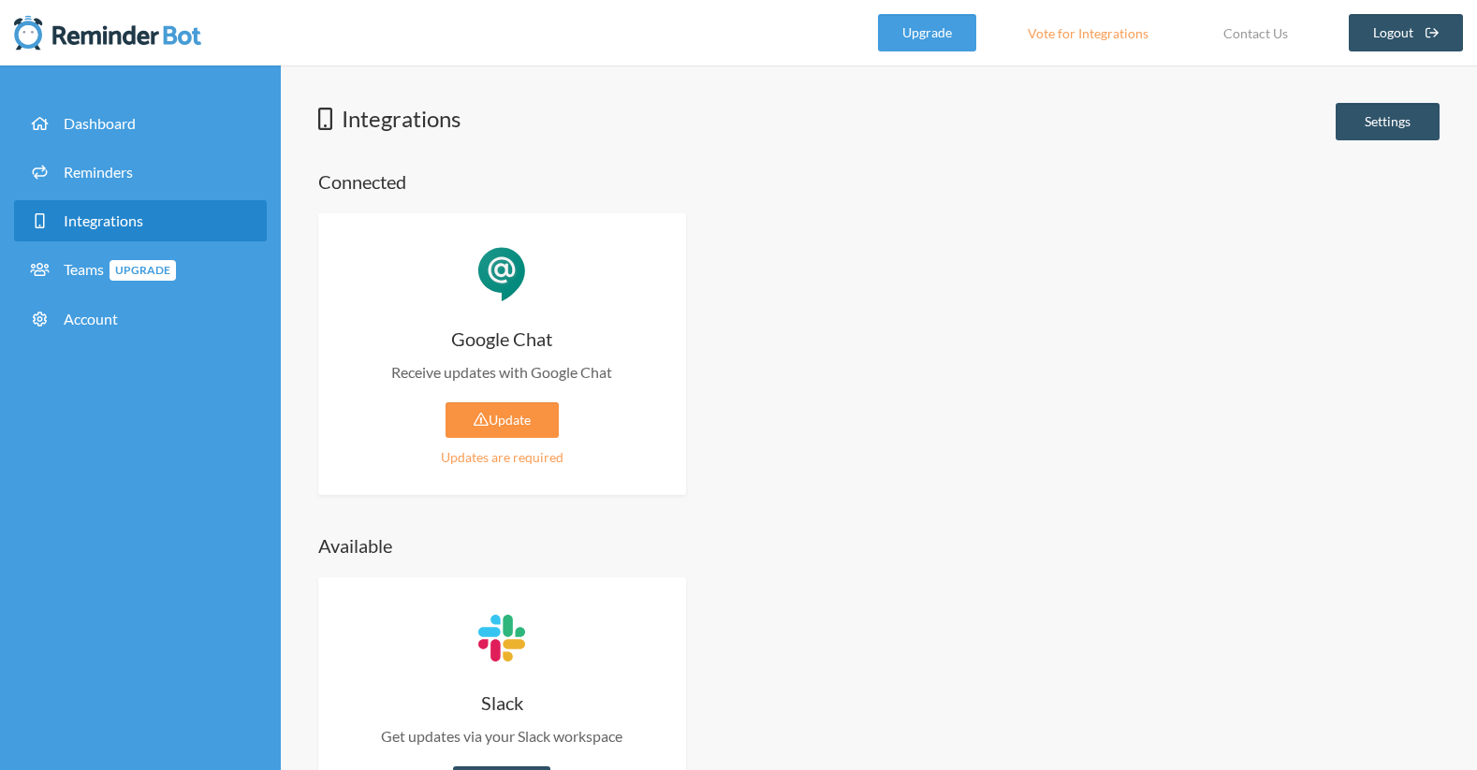
click at [536, 406] on link "Update" at bounding box center [502, 421] width 113 height 36
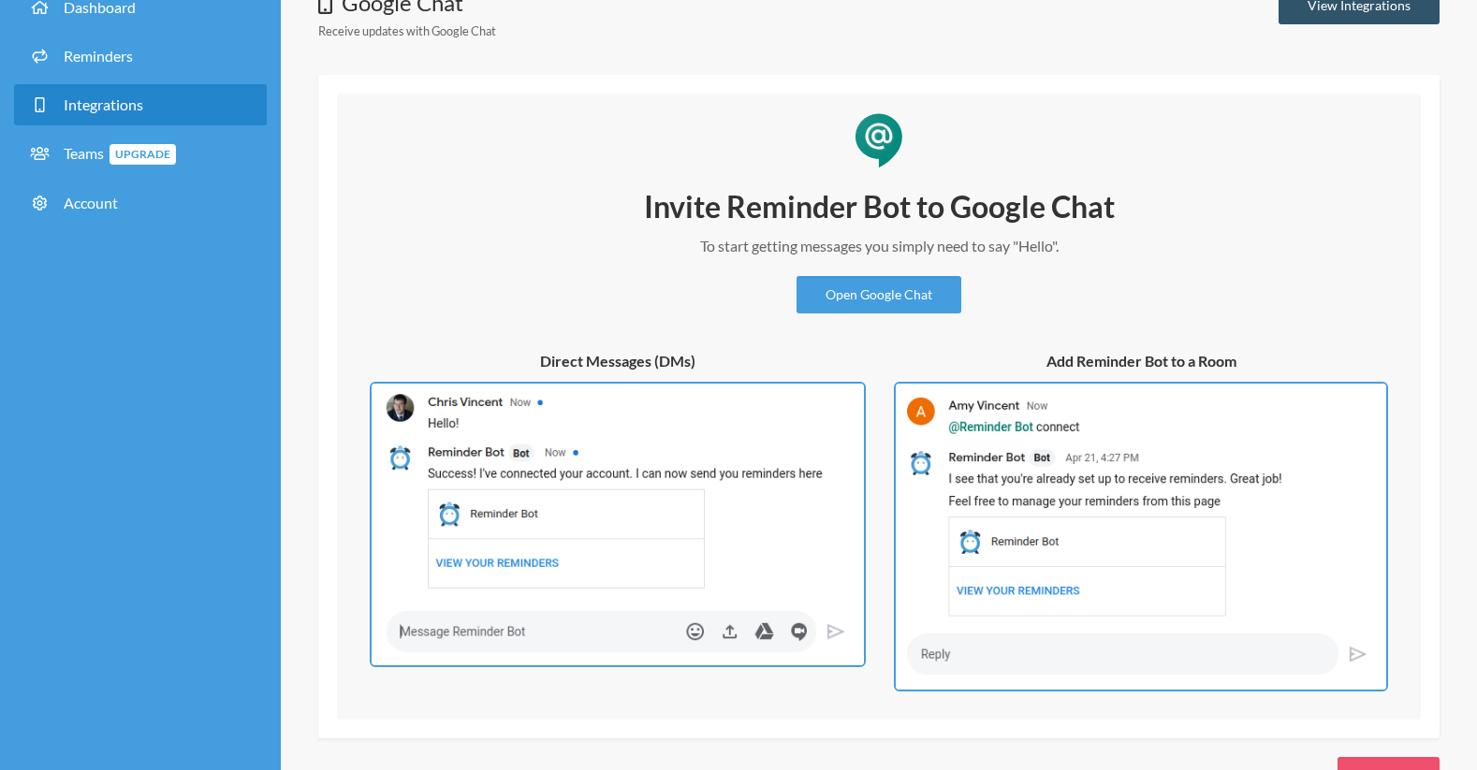
scroll to position [59, 0]
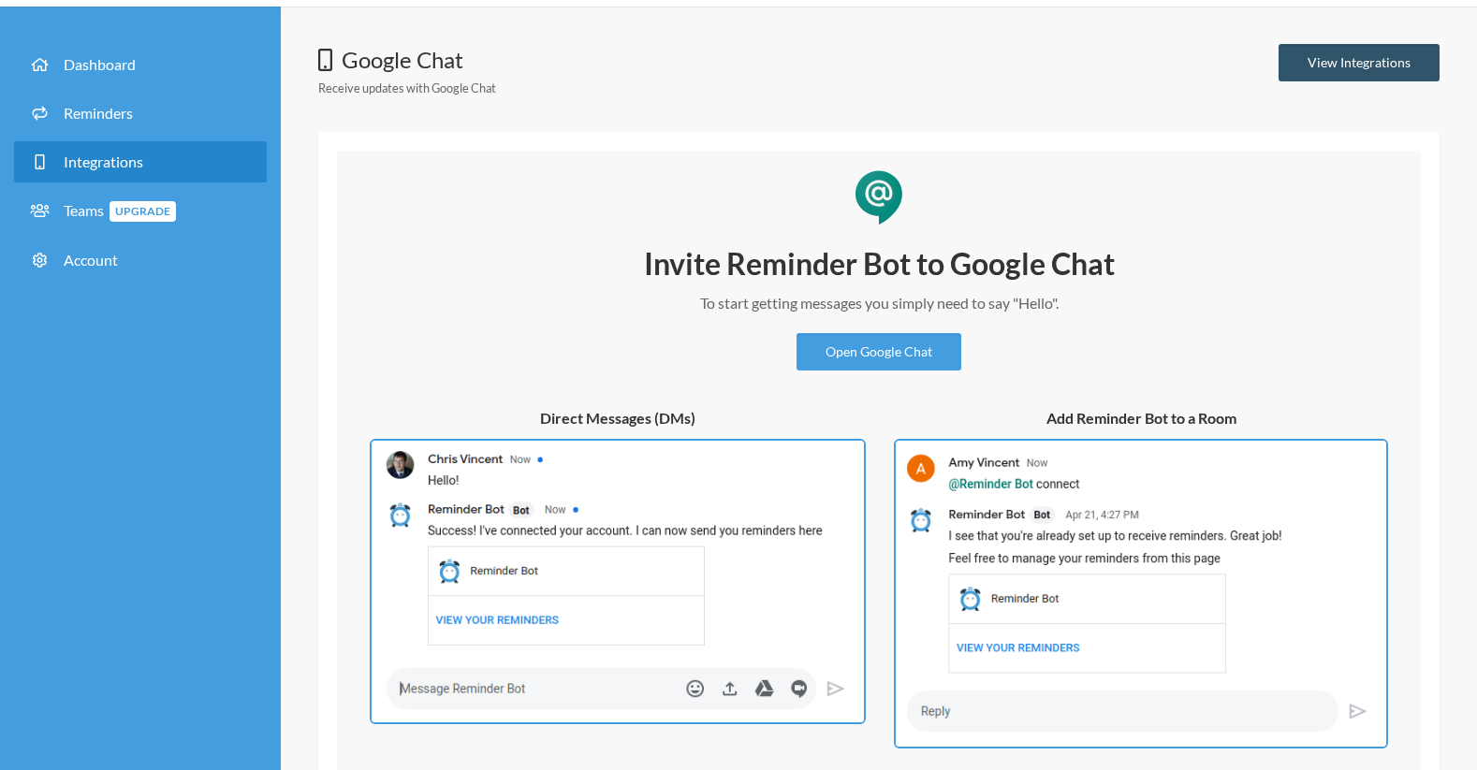
click at [969, 520] on img at bounding box center [1141, 594] width 494 height 310
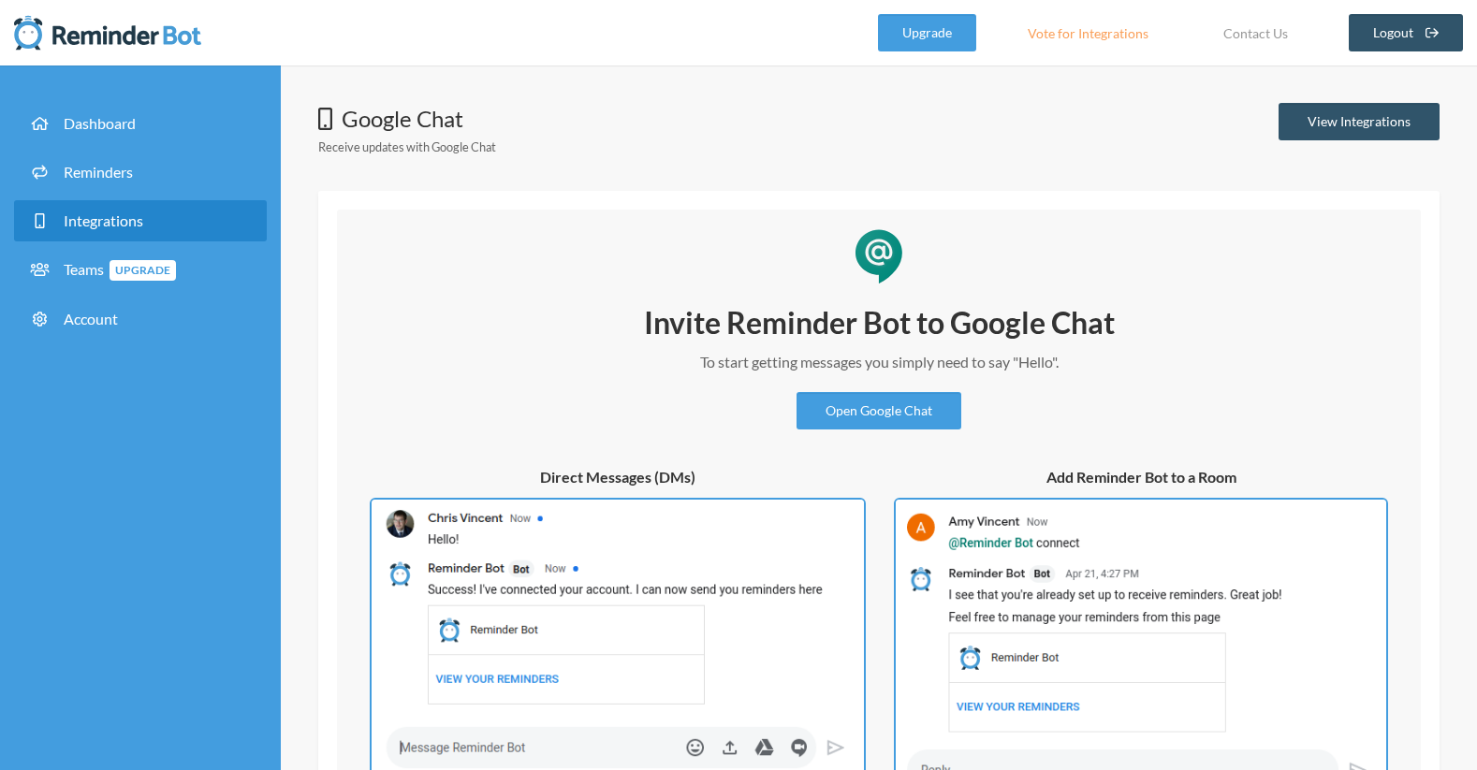
scroll to position [0, 0]
click at [1400, 125] on link "View Integrations" at bounding box center [1359, 121] width 161 height 37
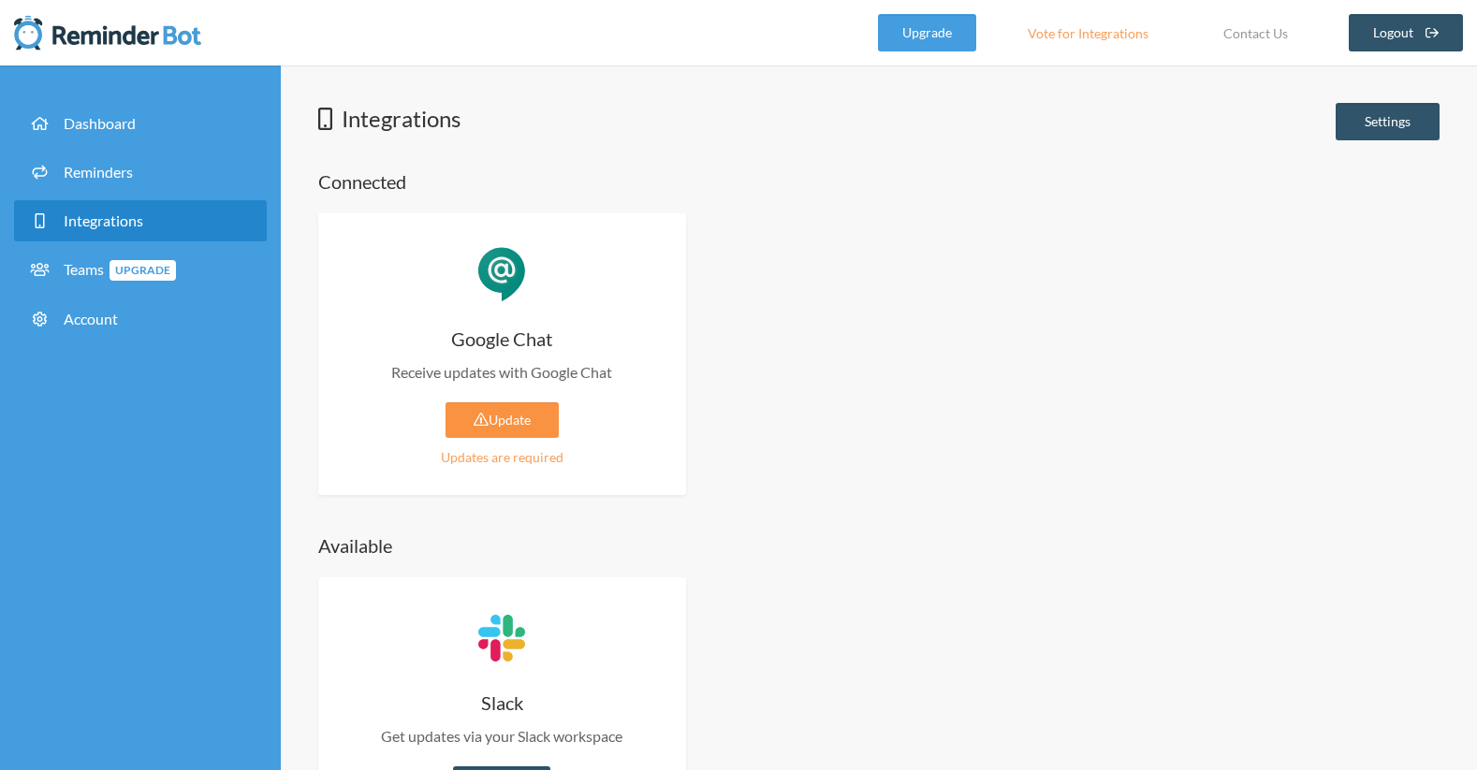
click at [509, 409] on link "Update" at bounding box center [502, 421] width 113 height 36
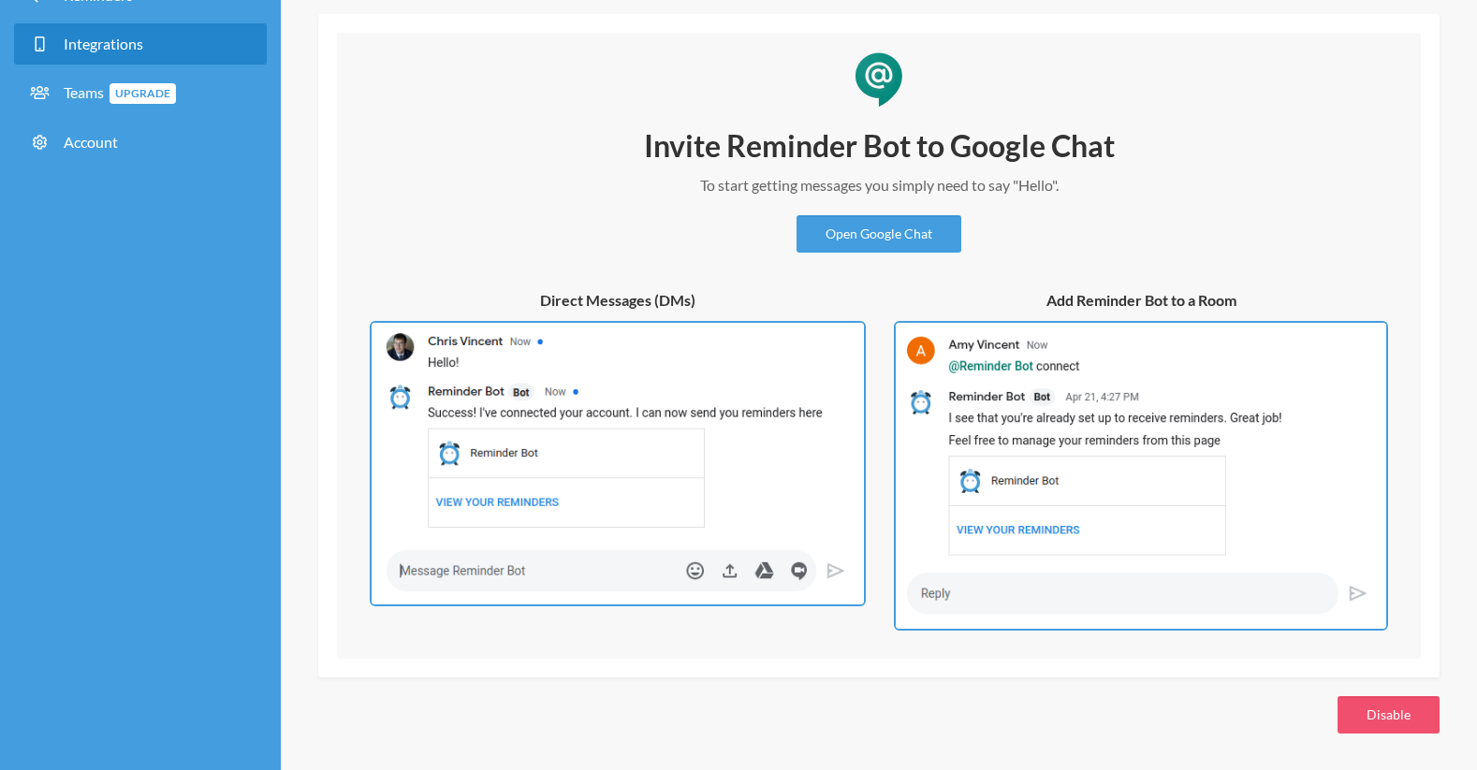
scroll to position [176, 0]
click at [1403, 726] on button "Disable" at bounding box center [1389, 715] width 102 height 37
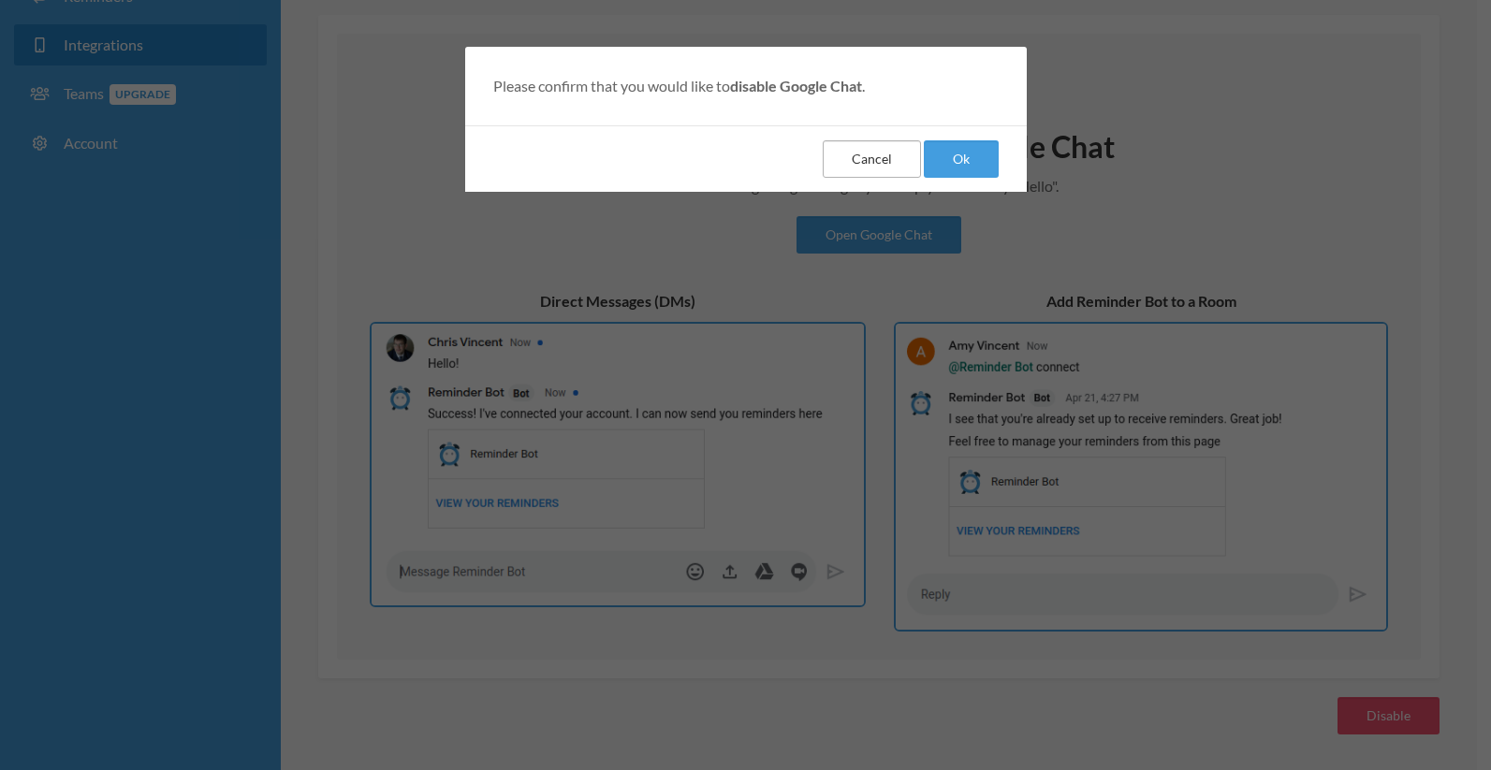
click at [876, 170] on button "Cancel" at bounding box center [872, 158] width 98 height 37
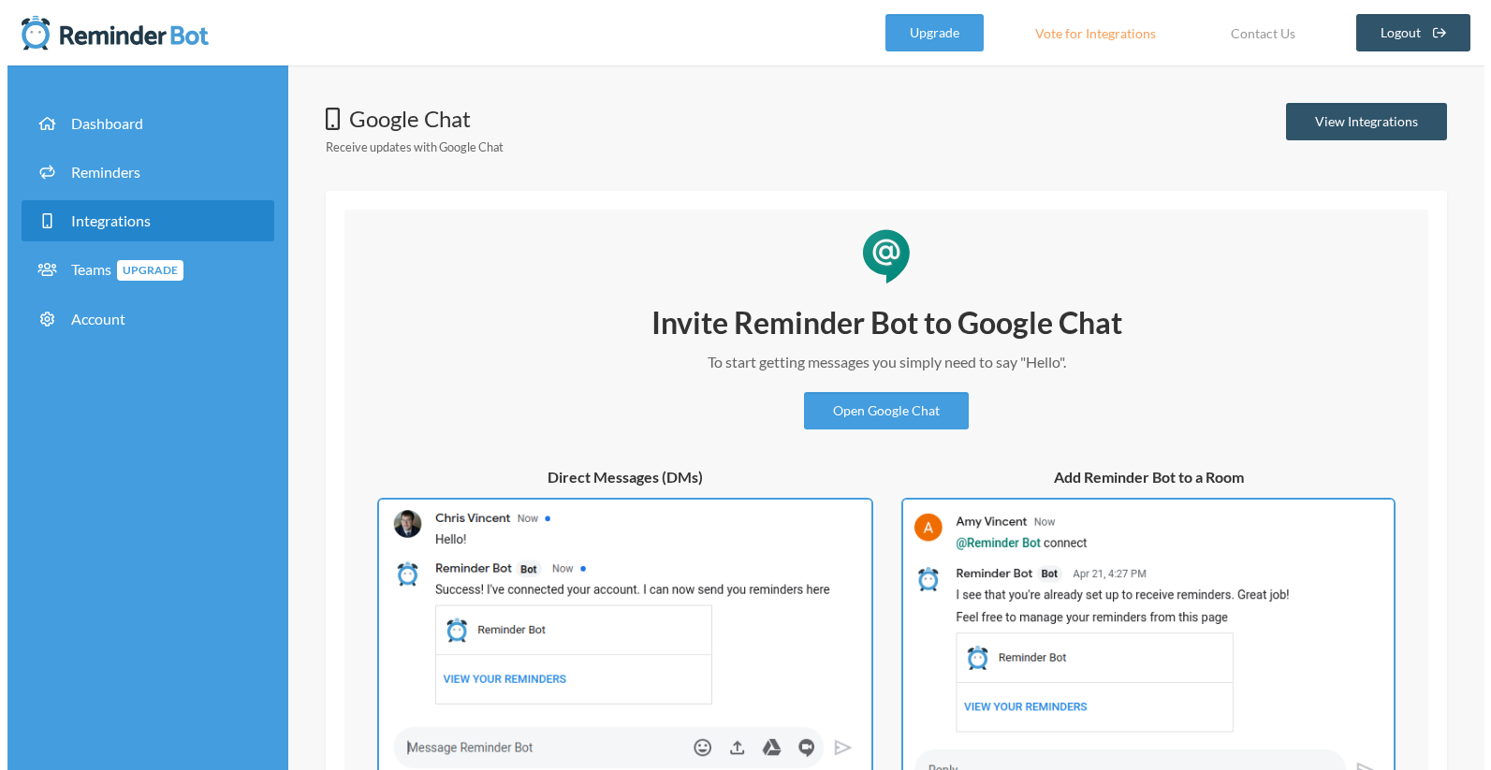
scroll to position [0, 0]
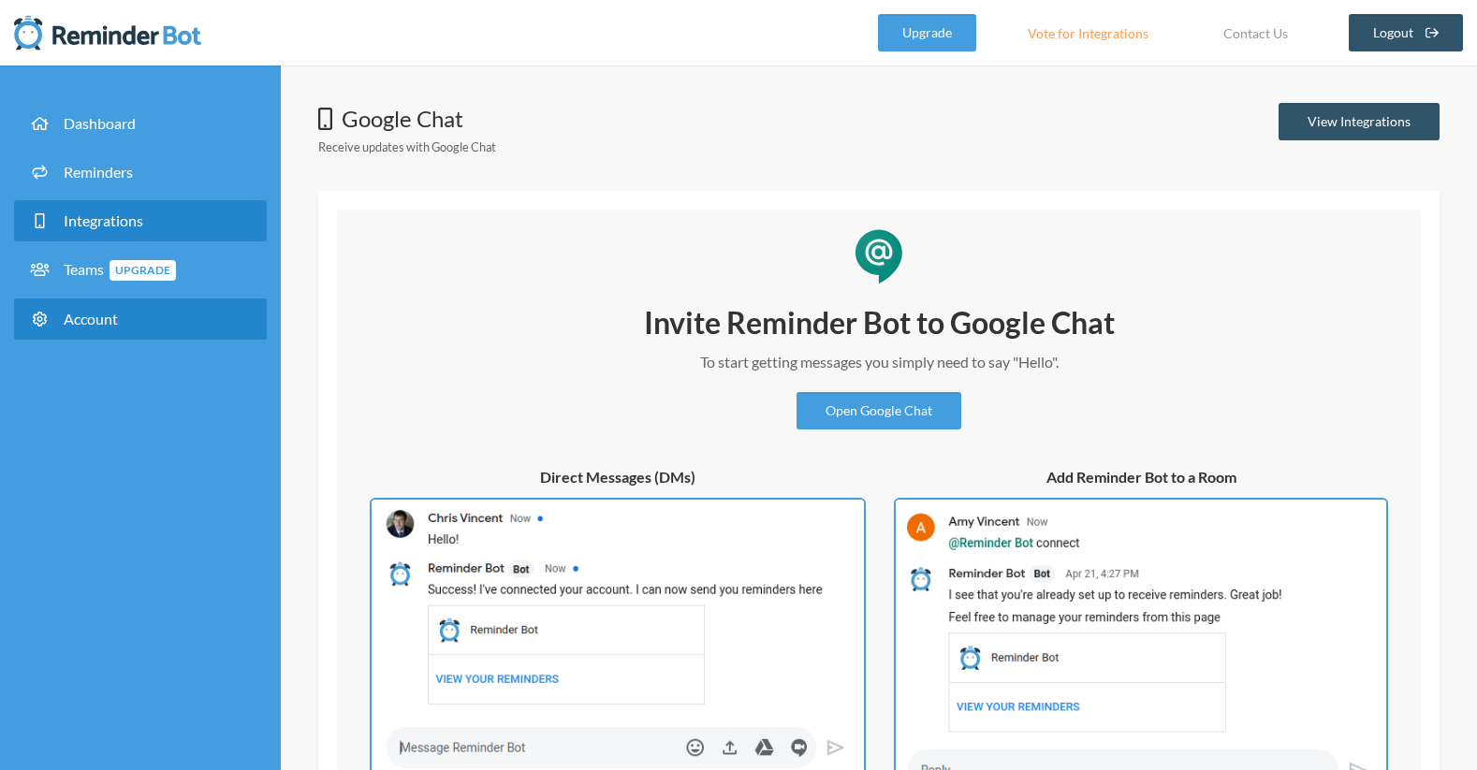
click at [129, 316] on link "Account" at bounding box center [140, 319] width 253 height 41
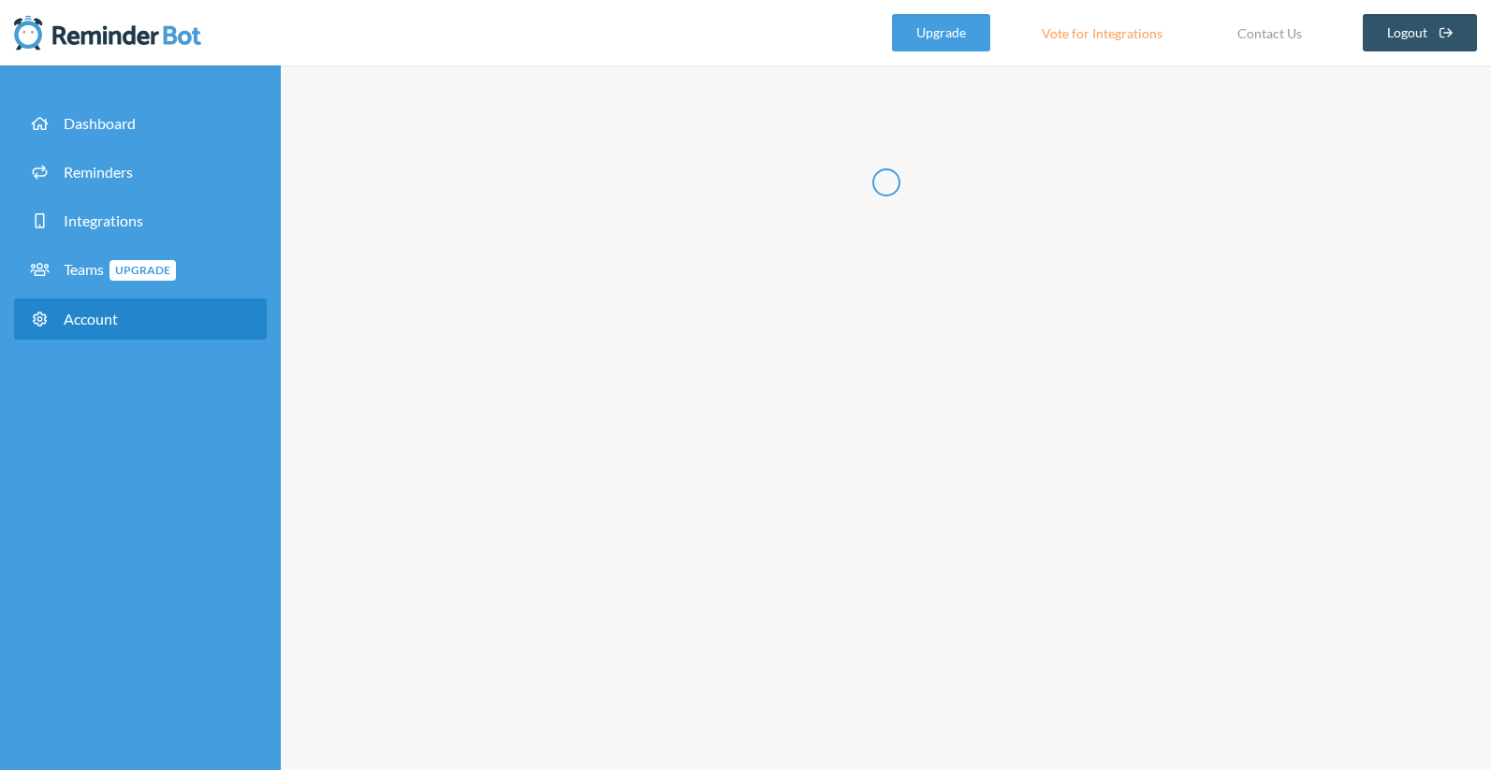
type input "***"
type input "**"
type input "**********"
select select "**"
checkbox input "****"
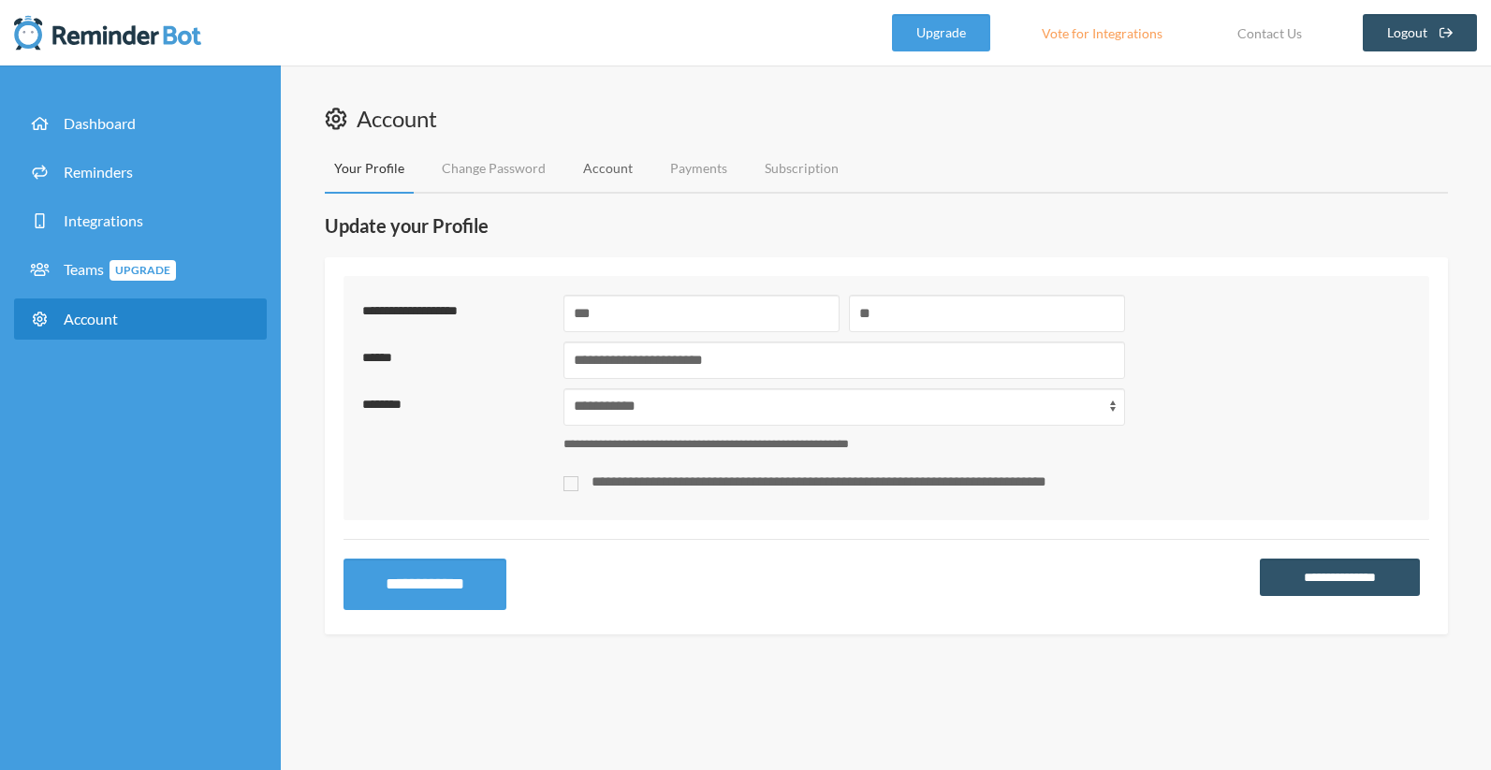
click at [585, 175] on link "Account" at bounding box center [608, 169] width 68 height 50
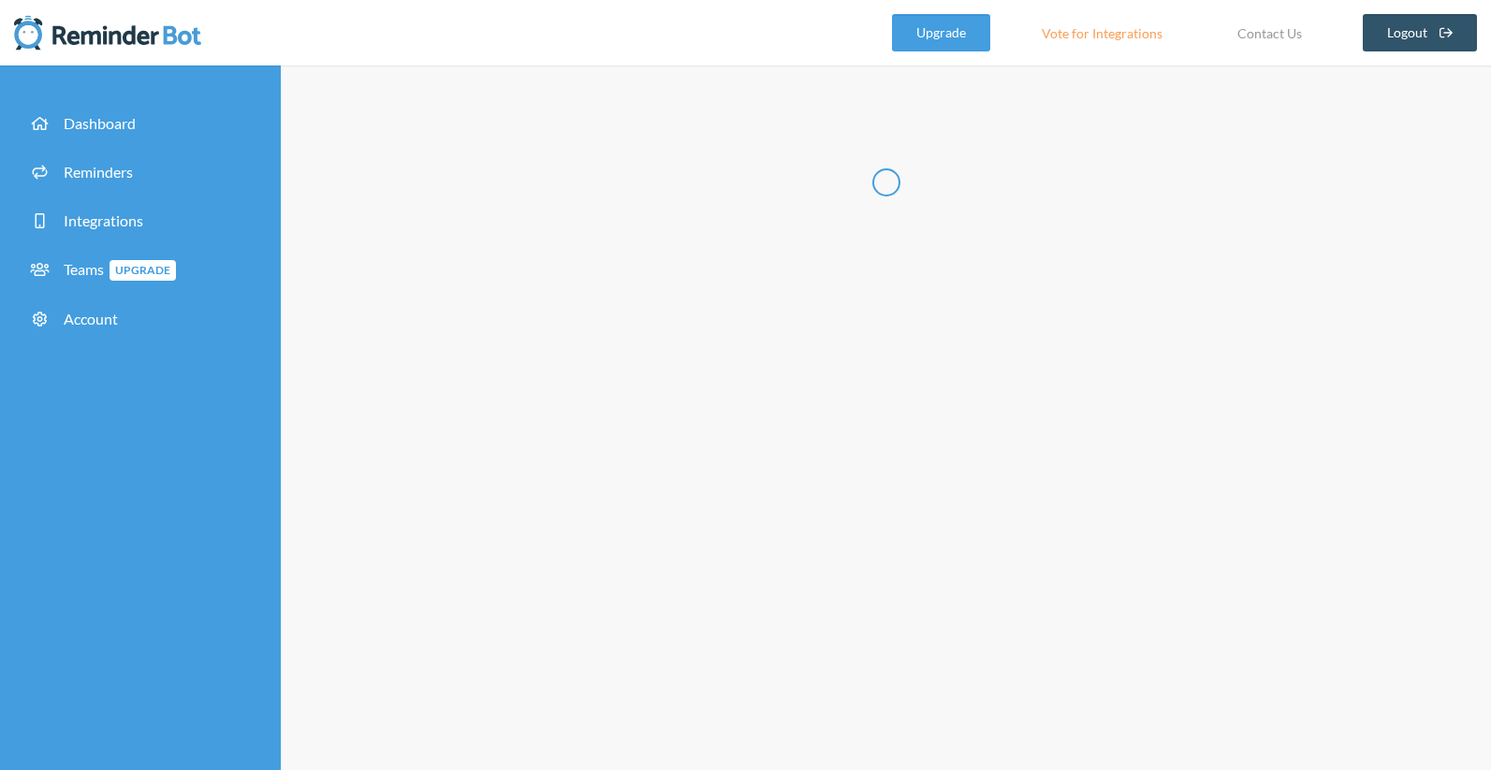
type input "******"
type input "**********"
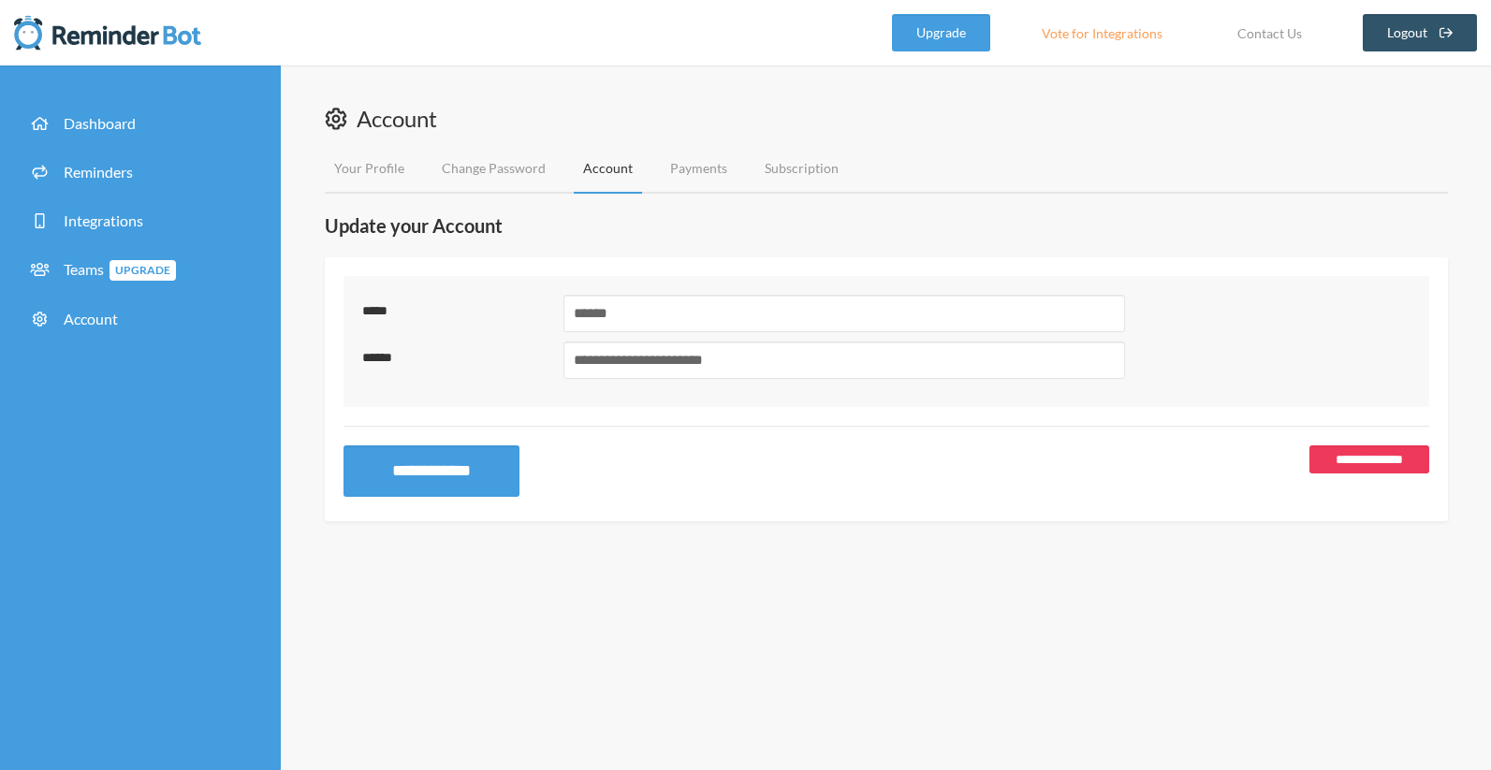
click at [1398, 447] on link "**********" at bounding box center [1370, 460] width 120 height 28
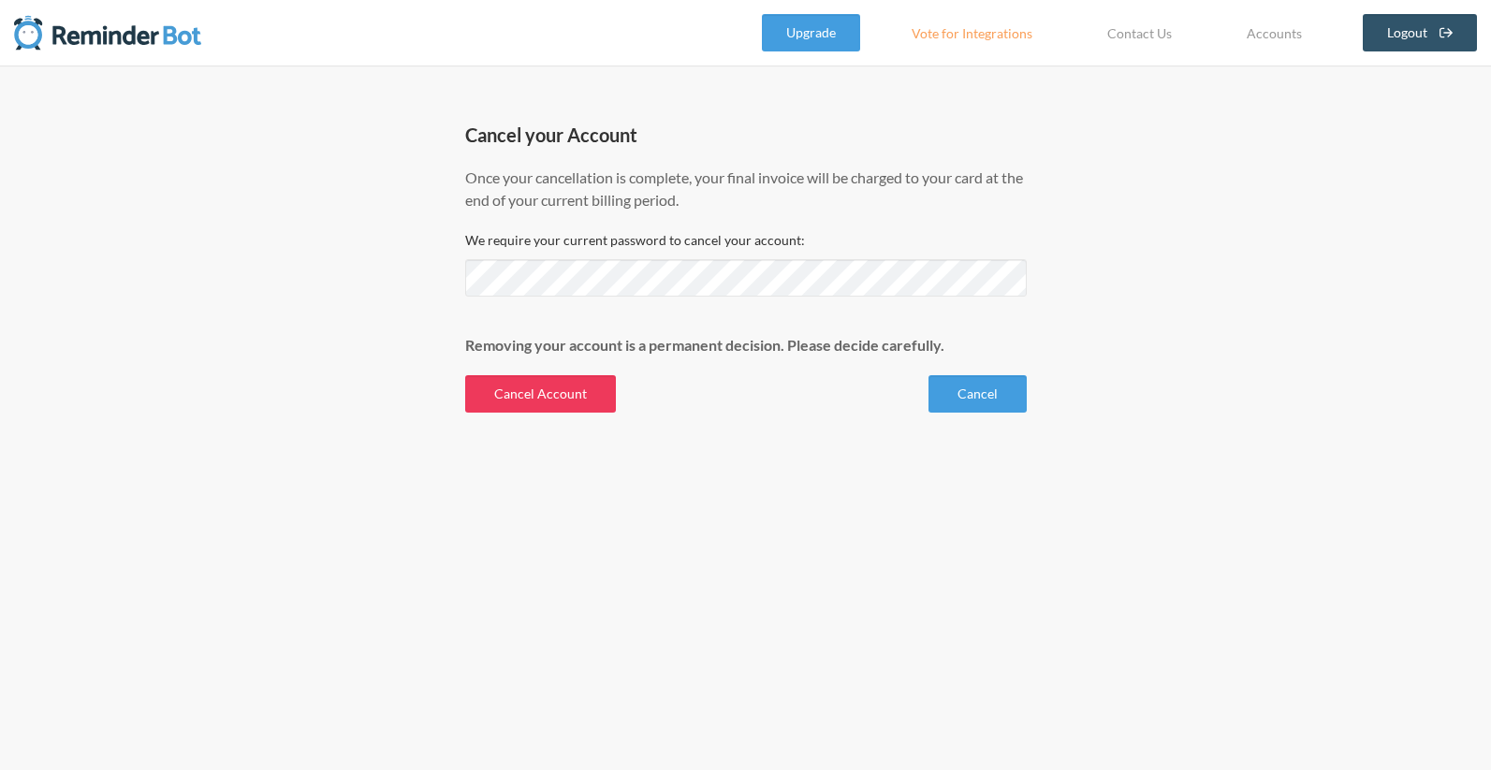
click at [584, 398] on button "Cancel Account" at bounding box center [540, 393] width 151 height 37
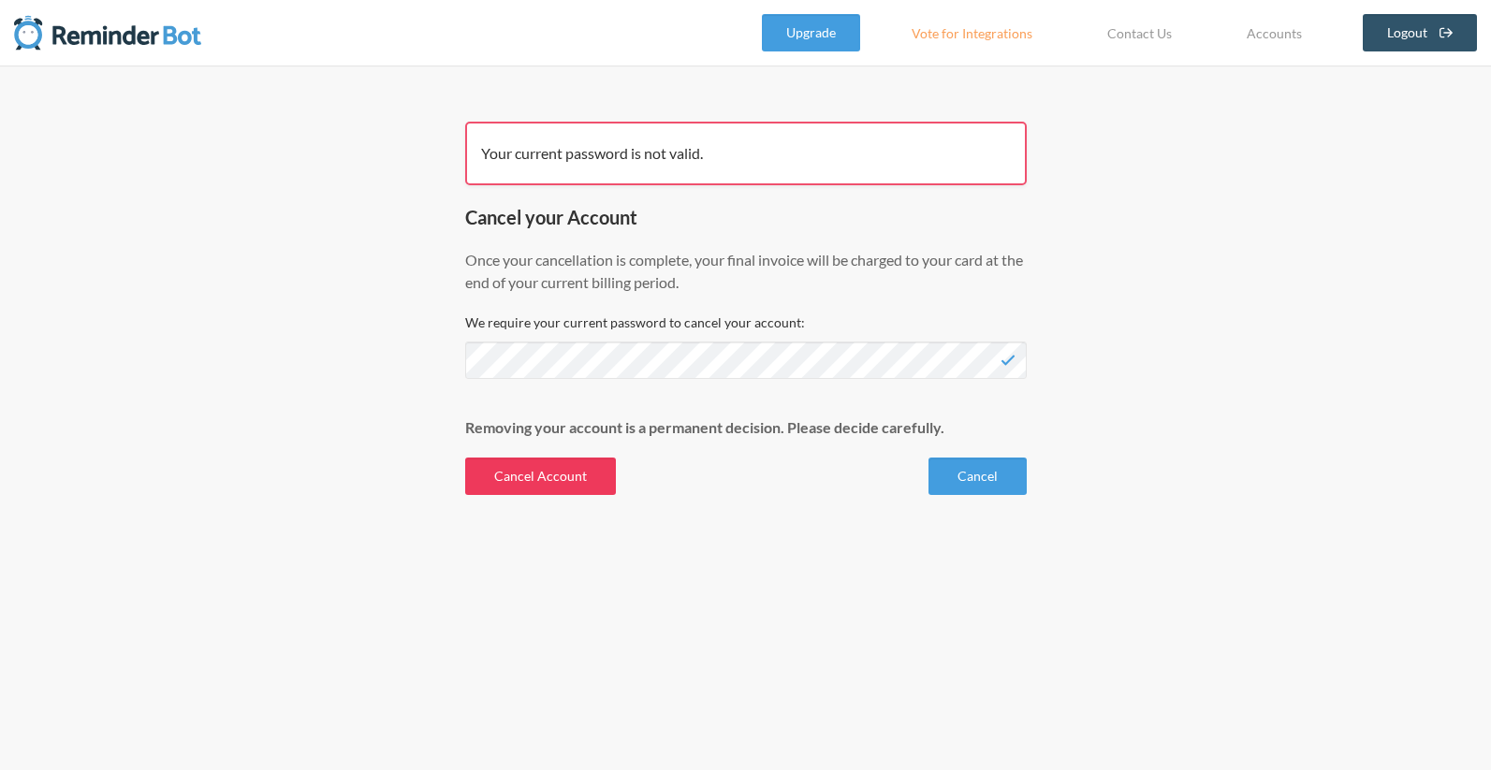
click at [521, 479] on button "Cancel Account" at bounding box center [540, 476] width 151 height 37
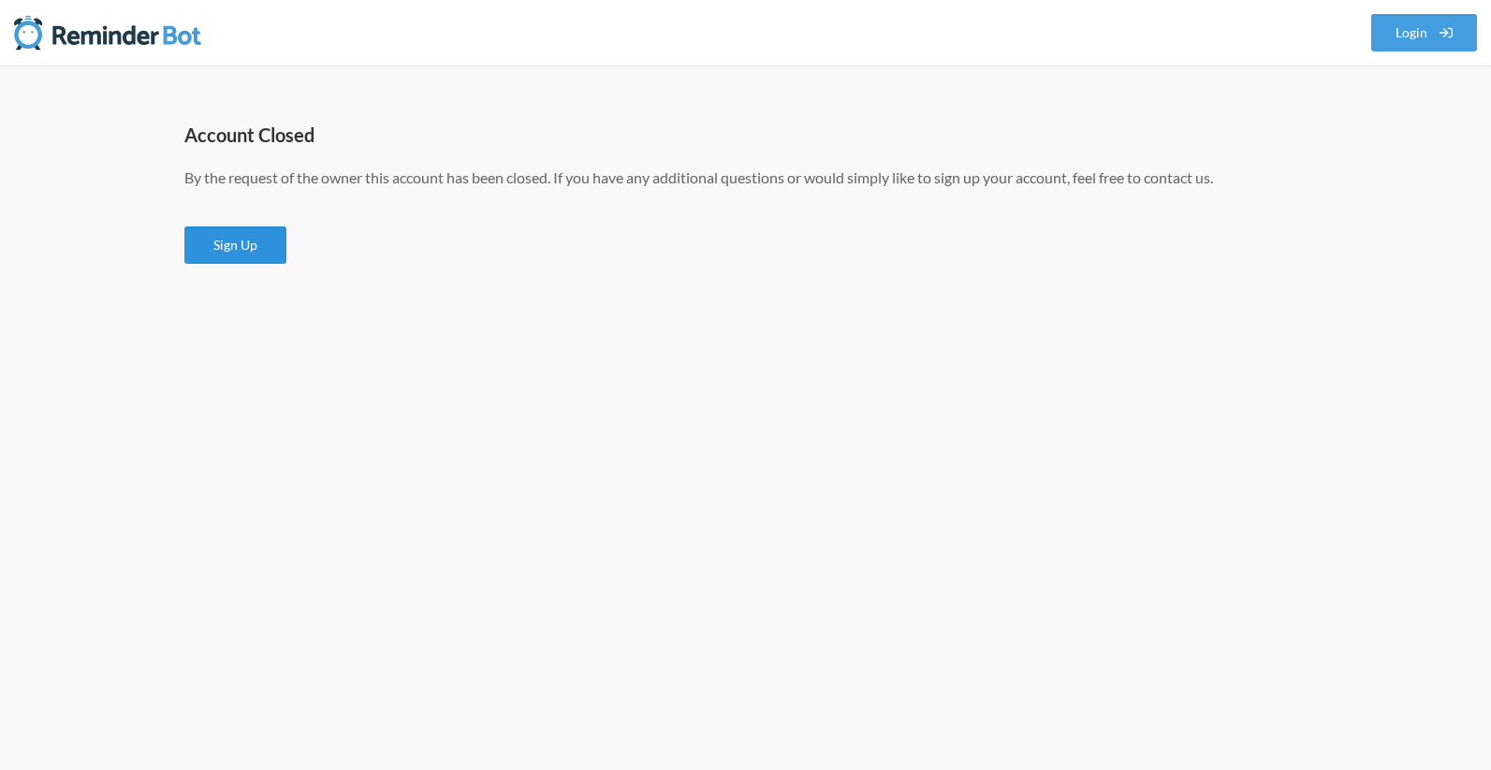
click at [264, 256] on link "Sign Up" at bounding box center [235, 245] width 102 height 37
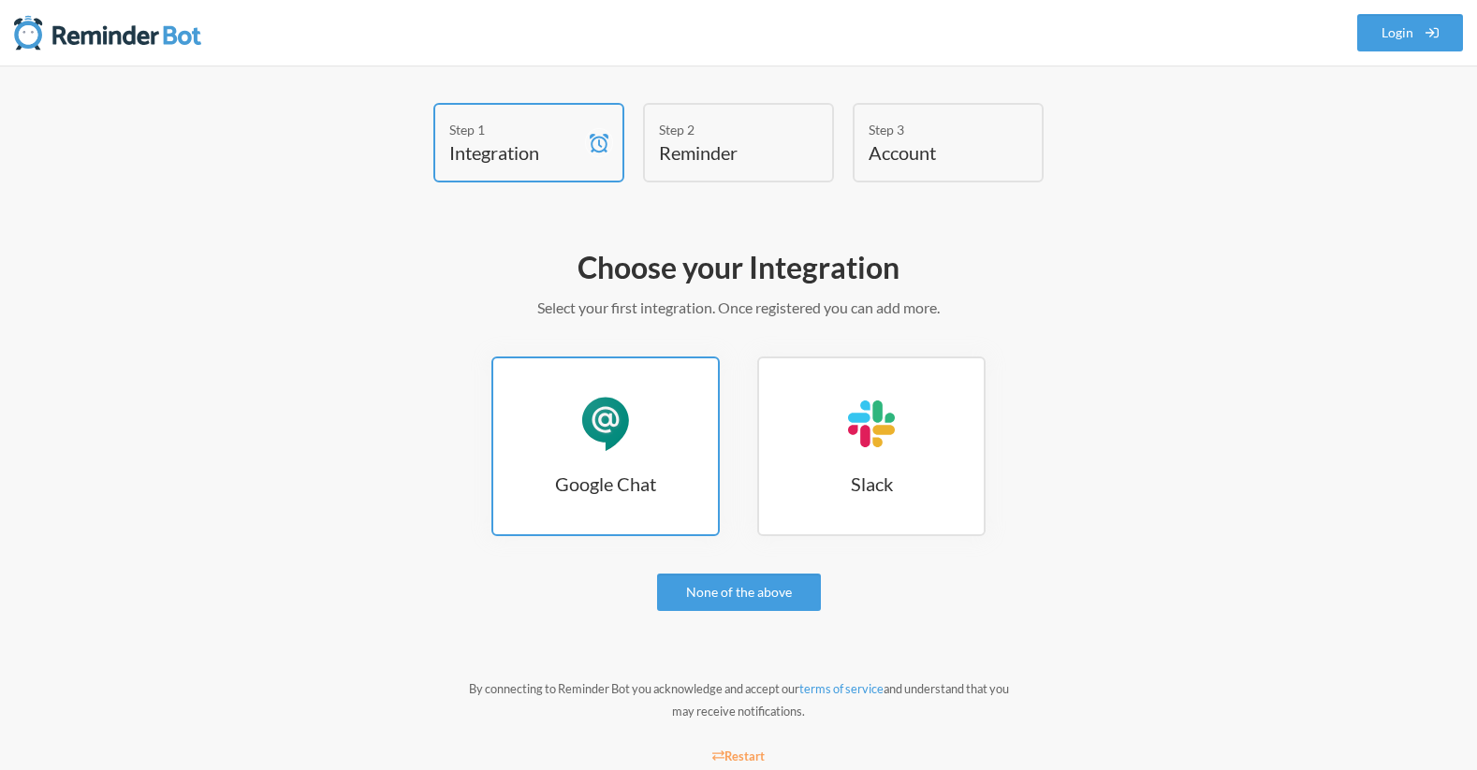
click at [693, 410] on link "Google Chat Google Chat" at bounding box center [605, 447] width 228 height 180
click at [660, 497] on link "Google Chat Google Chat" at bounding box center [605, 447] width 228 height 180
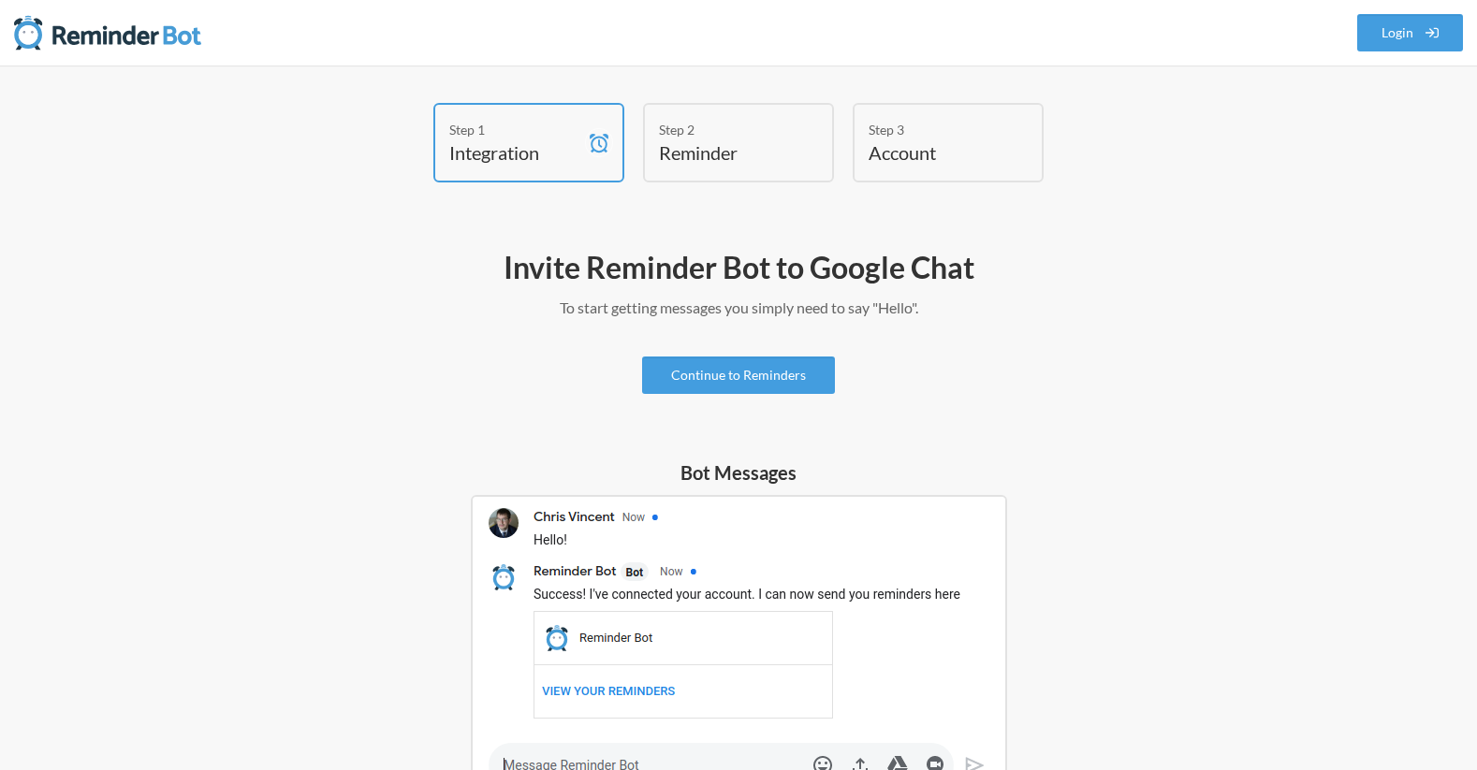
click at [769, 143] on h4 "Reminder" at bounding box center [724, 152] width 131 height 26
click at [769, 384] on link "Continue to Reminders" at bounding box center [738, 375] width 193 height 37
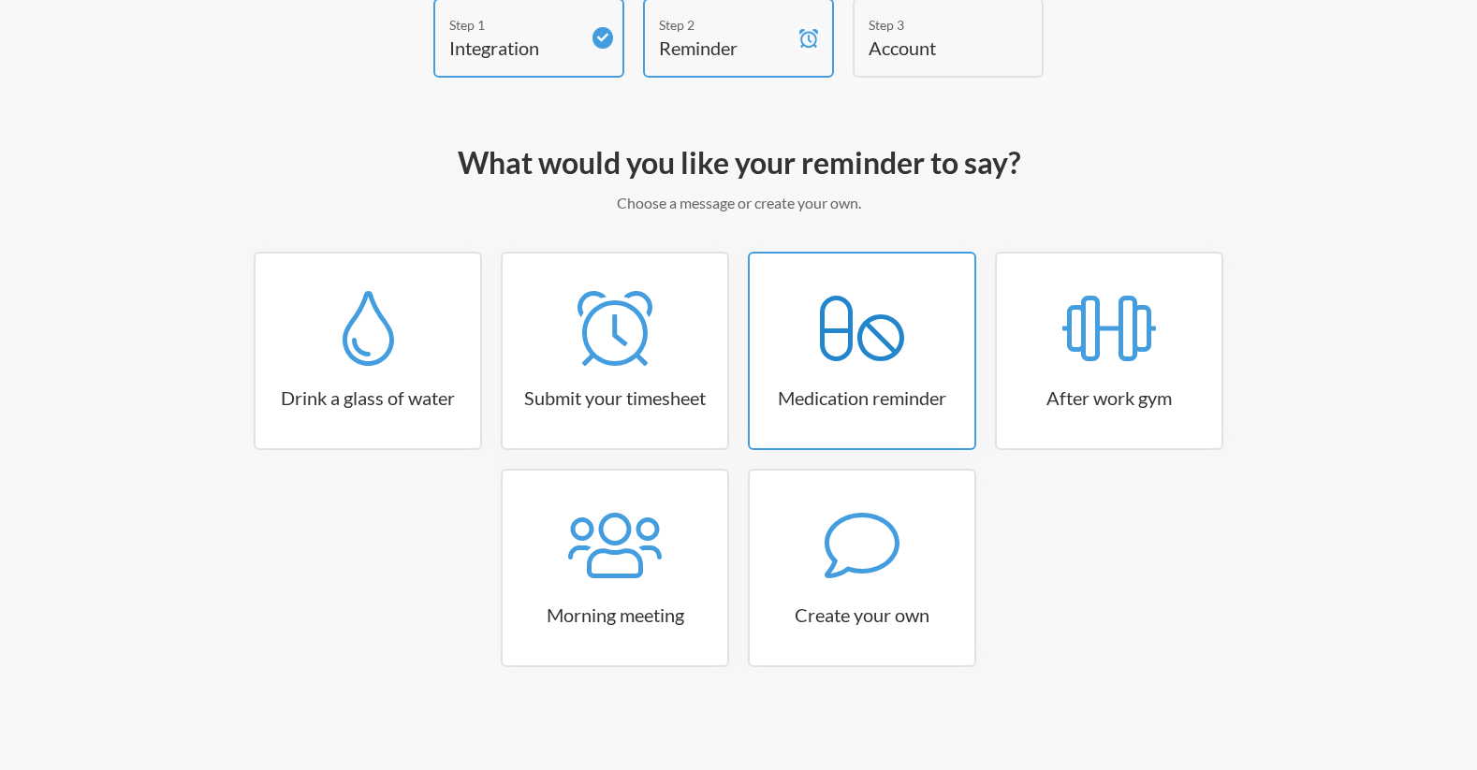
scroll to position [104, 0]
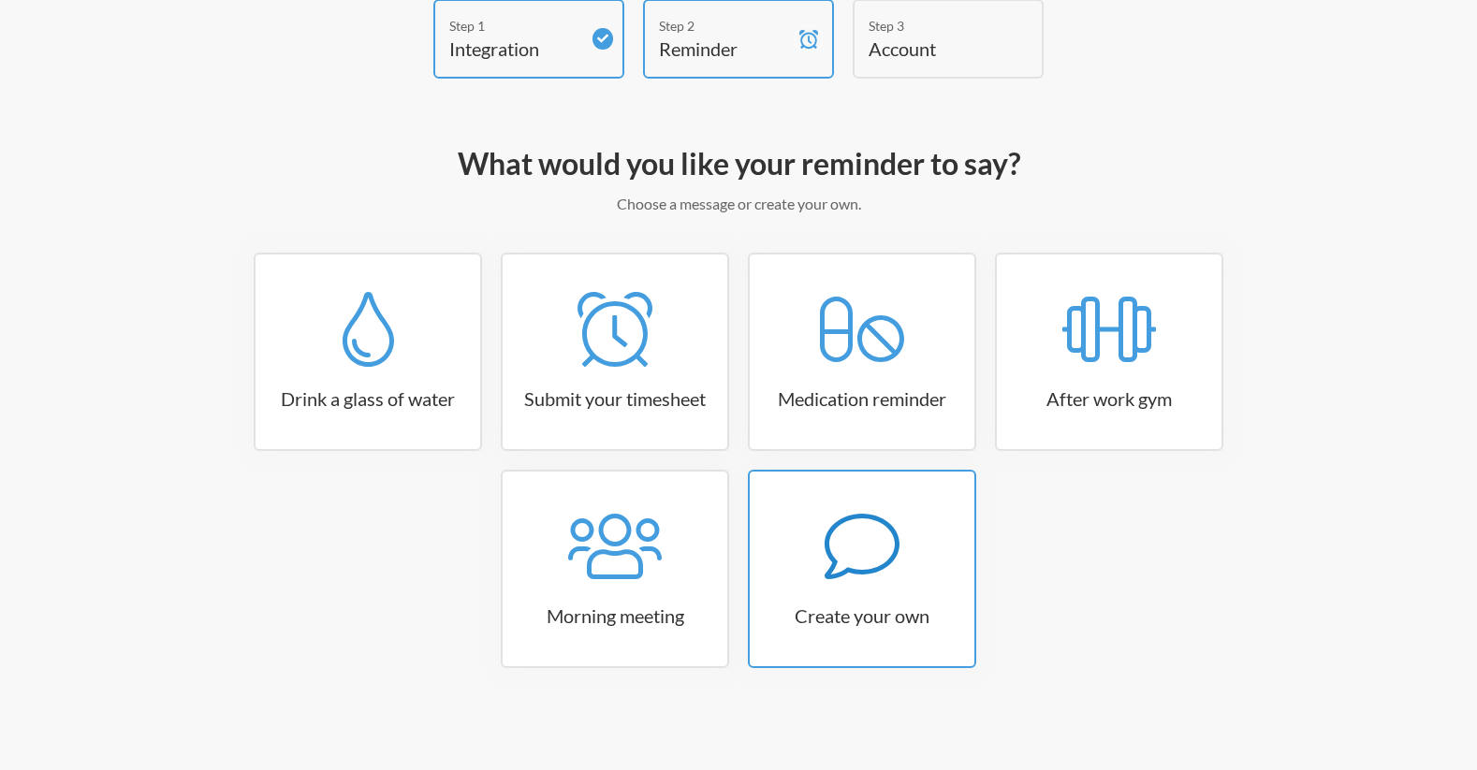
click at [818, 581] on div at bounding box center [862, 546] width 225 height 75
select select "10:30:00"
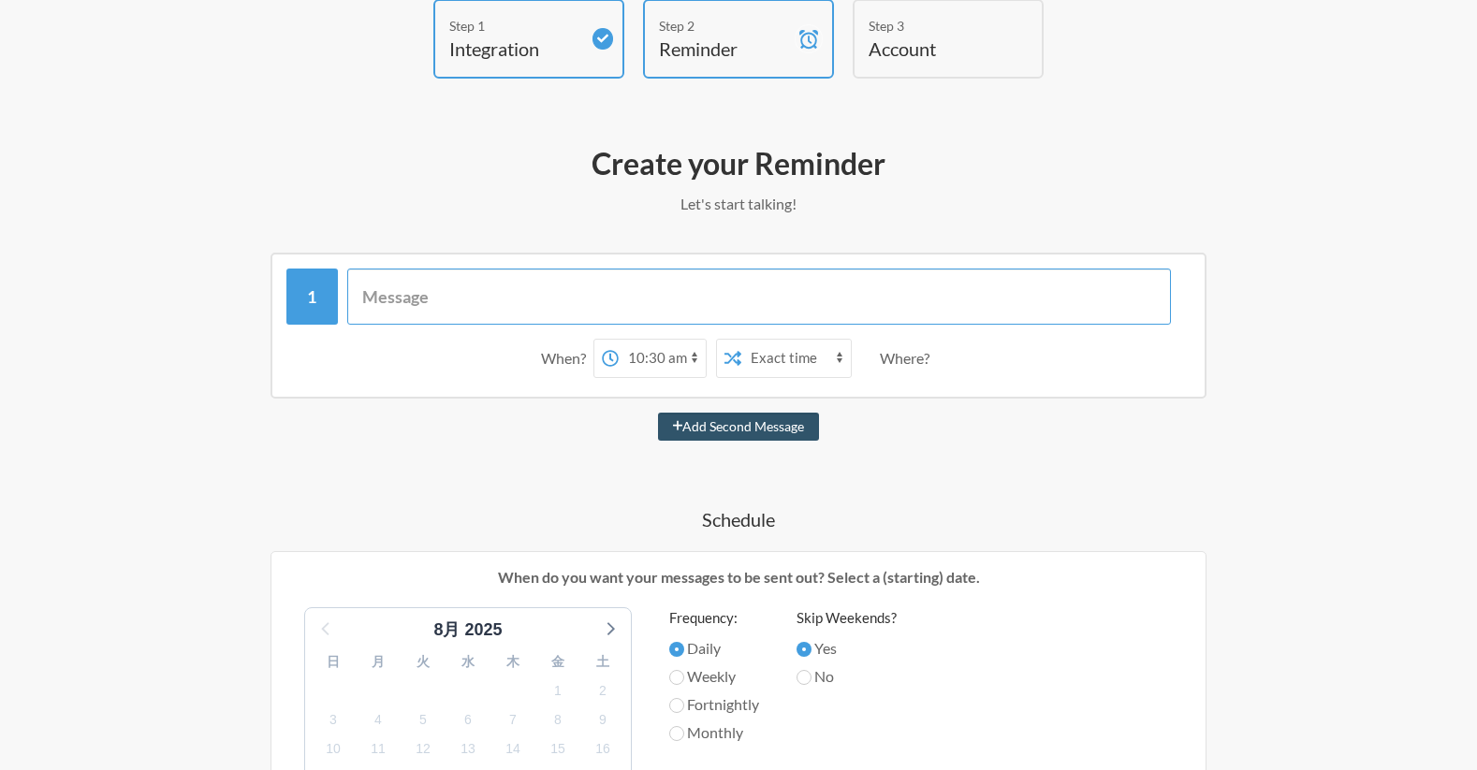
click at [761, 303] on input "text" at bounding box center [759, 297] width 825 height 56
paste input "おはようございます！ 本日在宅勤務とさせていただいているので、朝礼は10:00〜オンラインにてお願いいたします🙏 [URL][DOMAIN_NAME]"
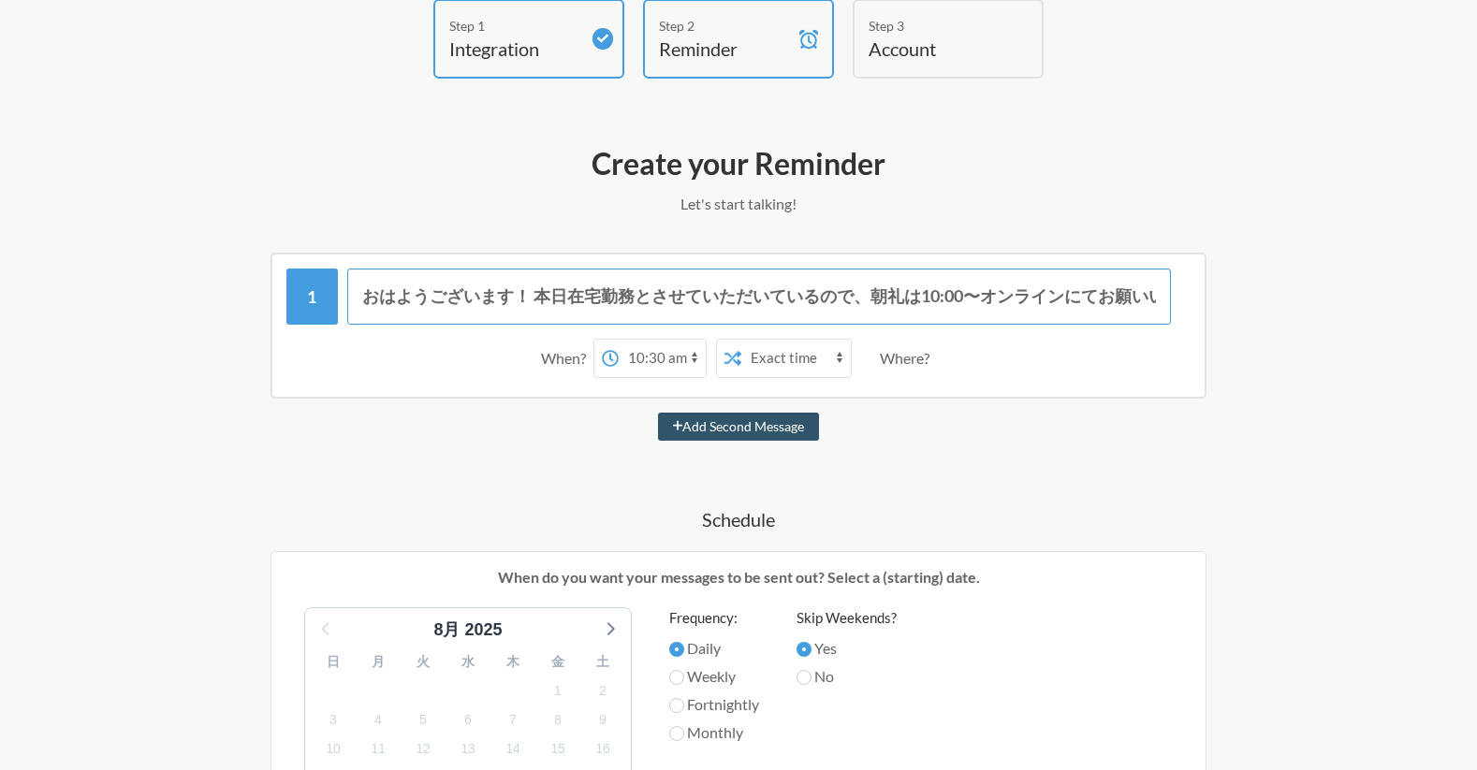
type input "おはようございます！ 本日在宅勤務とさせていただいているので、朝礼は10:00〜オンラインにてお願いいたします🙏 [URL][DOMAIN_NAME]"
select select "09:45:00"
click at [898, 367] on div "Where?" at bounding box center [908, 358] width 57 height 39
drag, startPoint x: 935, startPoint y: 360, endPoint x: 874, endPoint y: 353, distance: 61.3
click at [874, 353] on div "When? 12:00 am 12:15 am 12:30 am 12:45 am 1:00 am 1:15 am 1:30 am 1:45 am 2:00 …" at bounding box center [738, 359] width 904 height 58
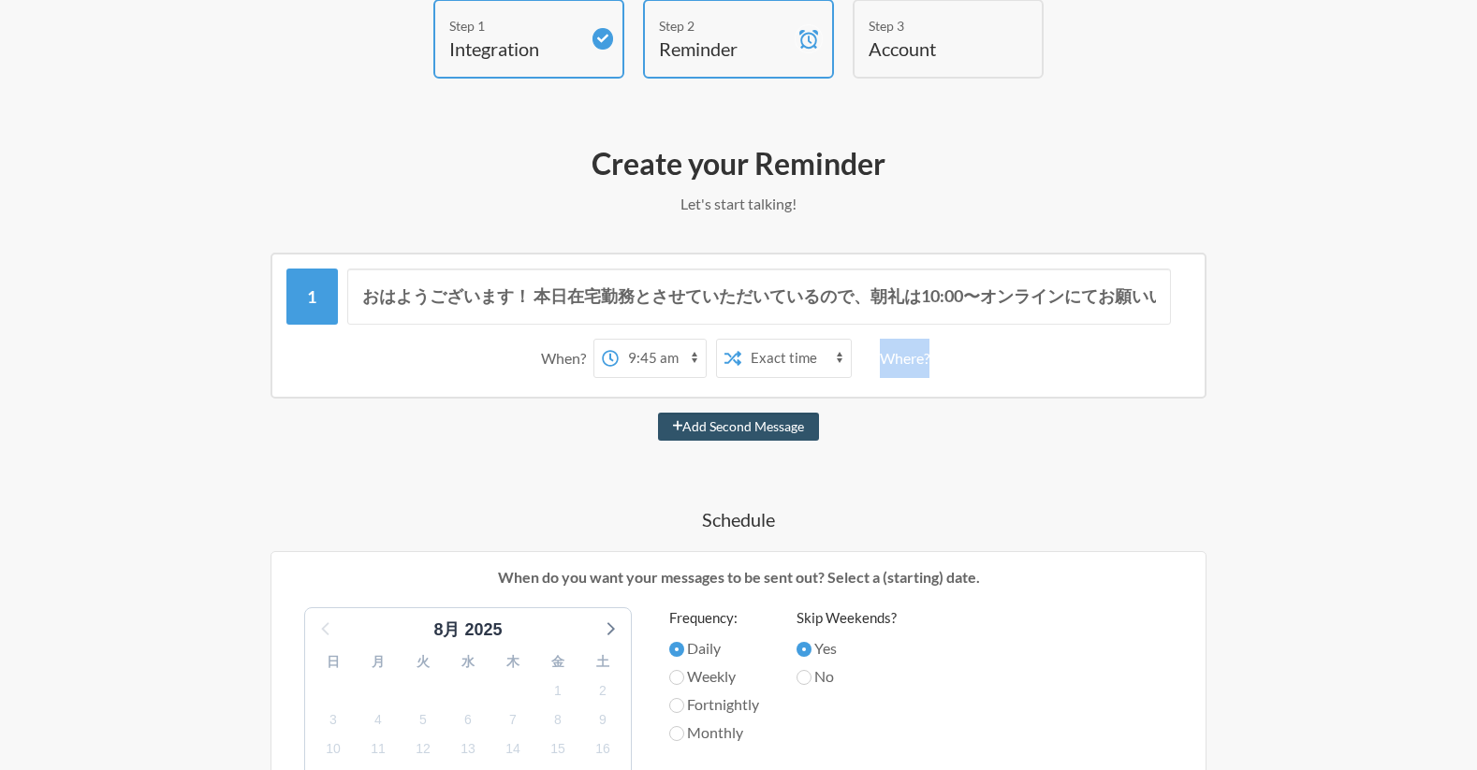
copy div "Where?"
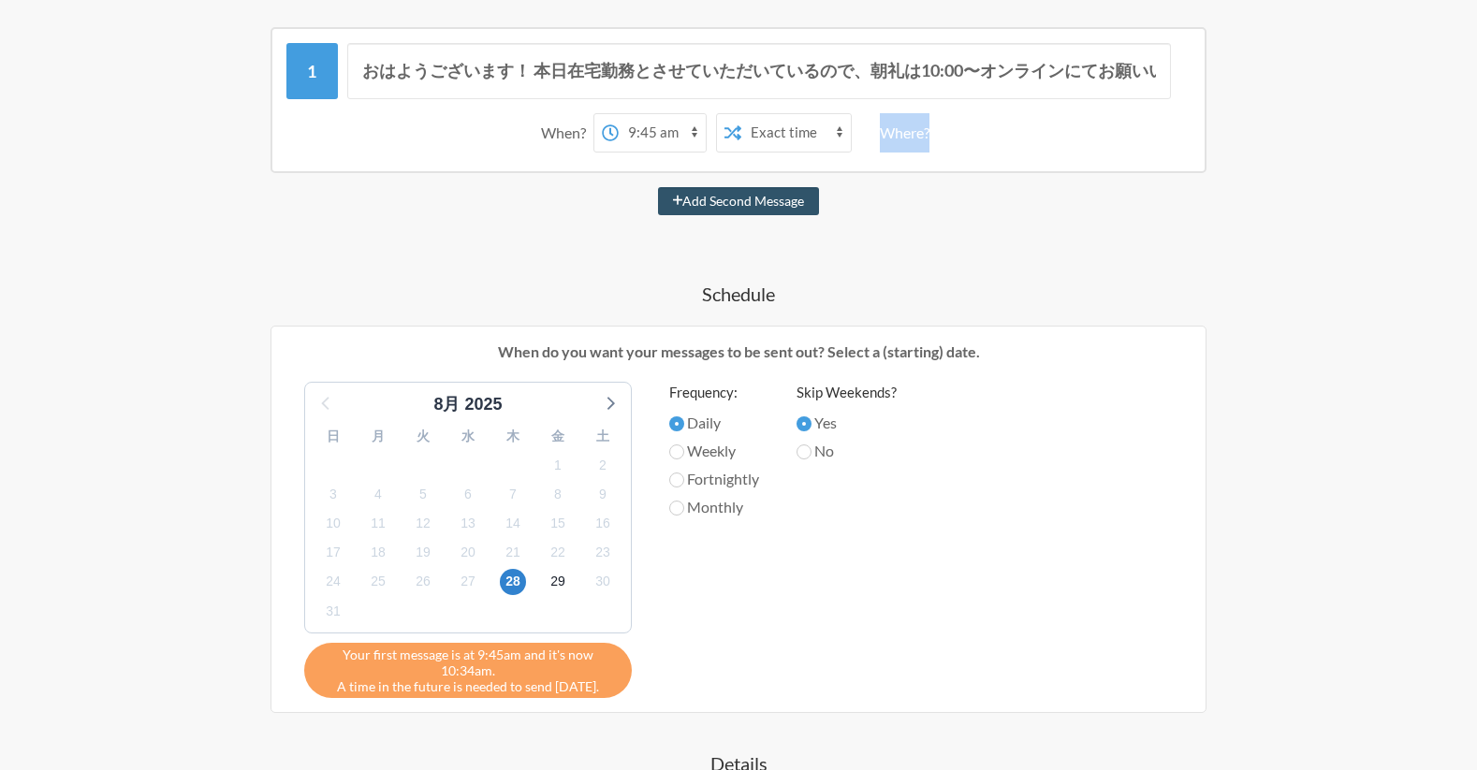
scroll to position [343, 0]
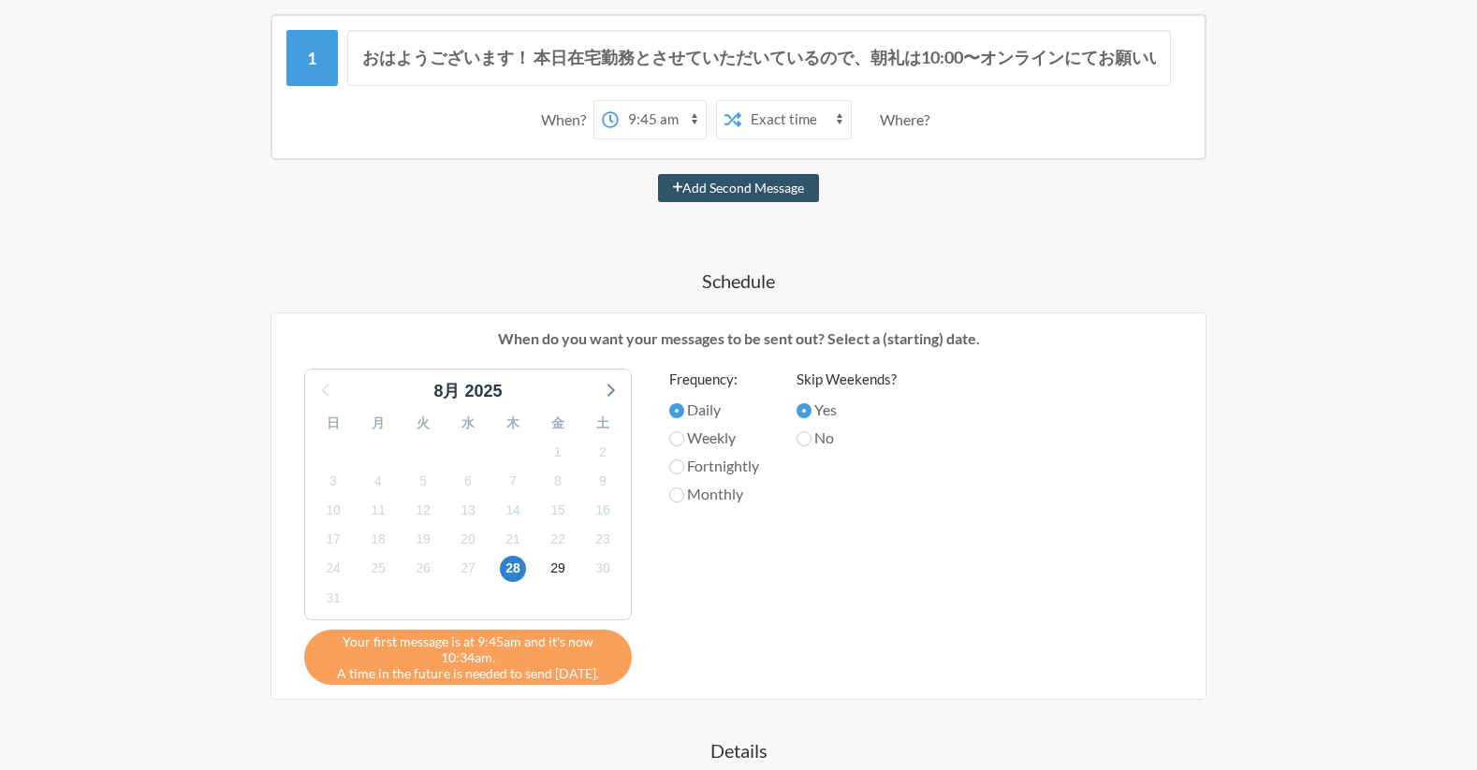
click at [723, 434] on label "Weekly" at bounding box center [714, 438] width 90 height 22
click at [684, 434] on input "Weekly" at bounding box center [676, 439] width 15 height 15
radio input "true"
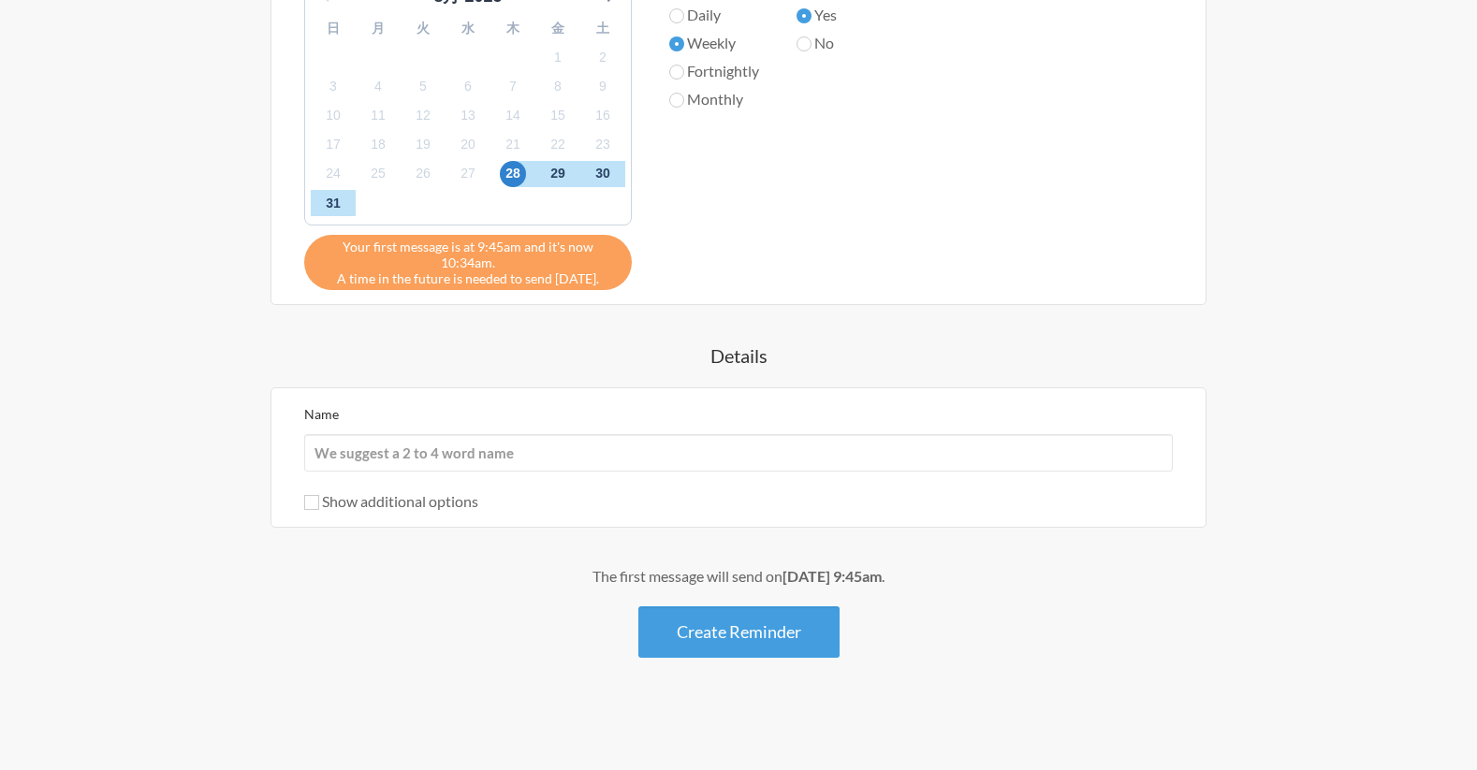
scroll to position [737, 0]
click at [787, 632] on button "Create Reminder" at bounding box center [738, 633] width 201 height 51
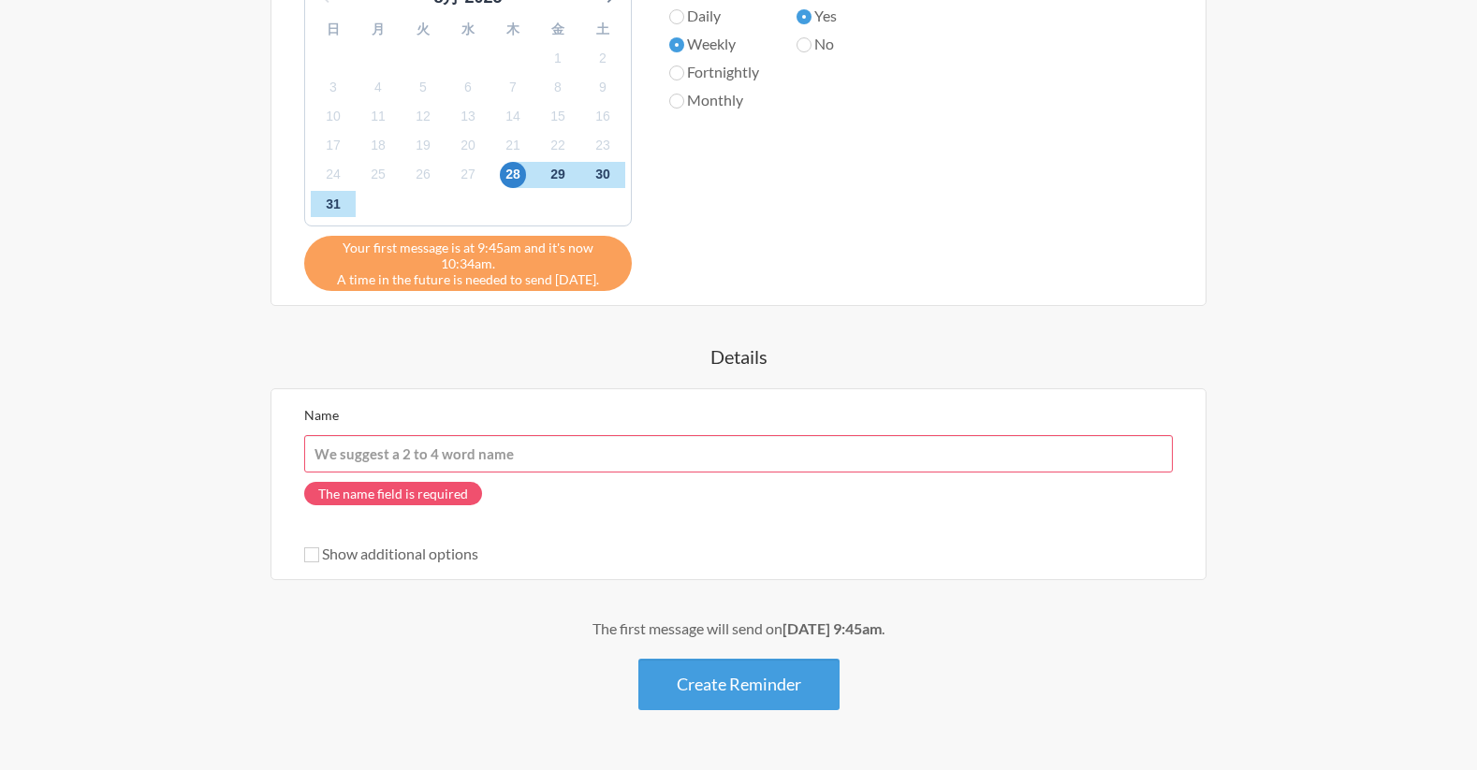
click at [685, 460] on input "Name" at bounding box center [738, 453] width 869 height 37
type input "定"
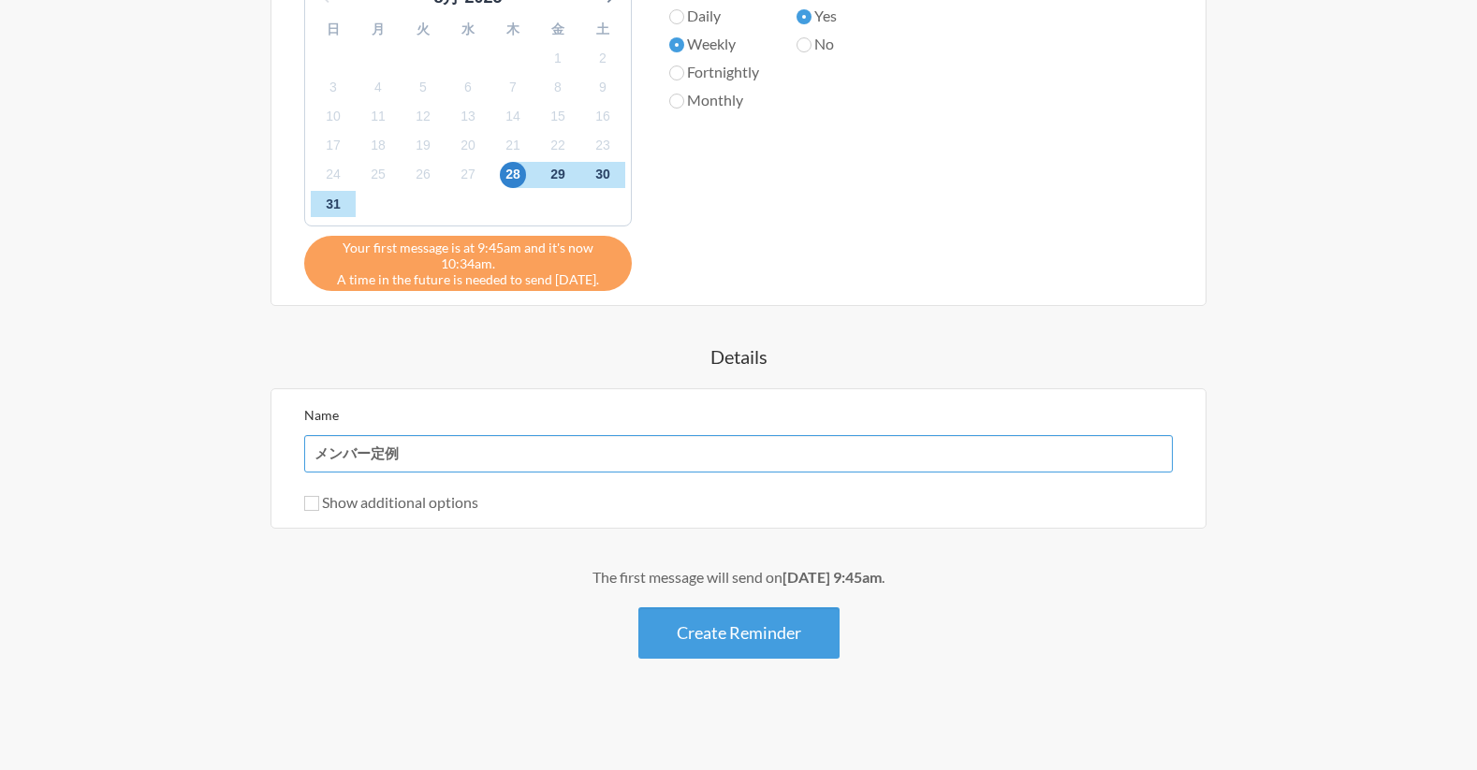
type input "メンバー定例"
click at [376, 508] on label "Show additional options" at bounding box center [391, 502] width 174 height 18
click at [319, 508] on input "Show additional options" at bounding box center [311, 503] width 15 height 15
checkbox input "true"
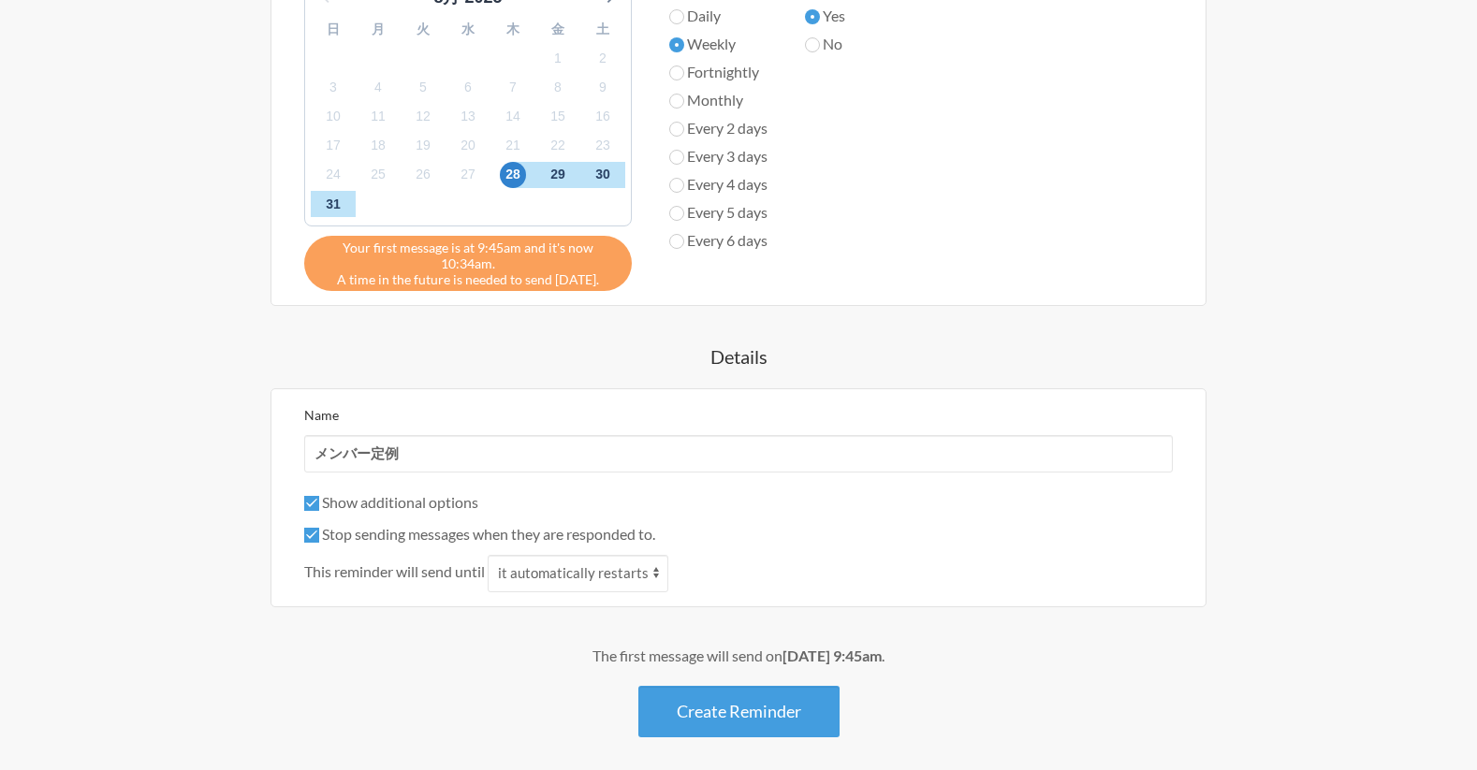
click at [382, 530] on label "Stop sending messages when they are responded to." at bounding box center [479, 534] width 351 height 18
click at [319, 530] on input "Stop sending messages when they are responded to." at bounding box center [311, 535] width 15 height 15
checkbox input "false"
click at [718, 721] on button "Create Reminder" at bounding box center [738, 711] width 201 height 51
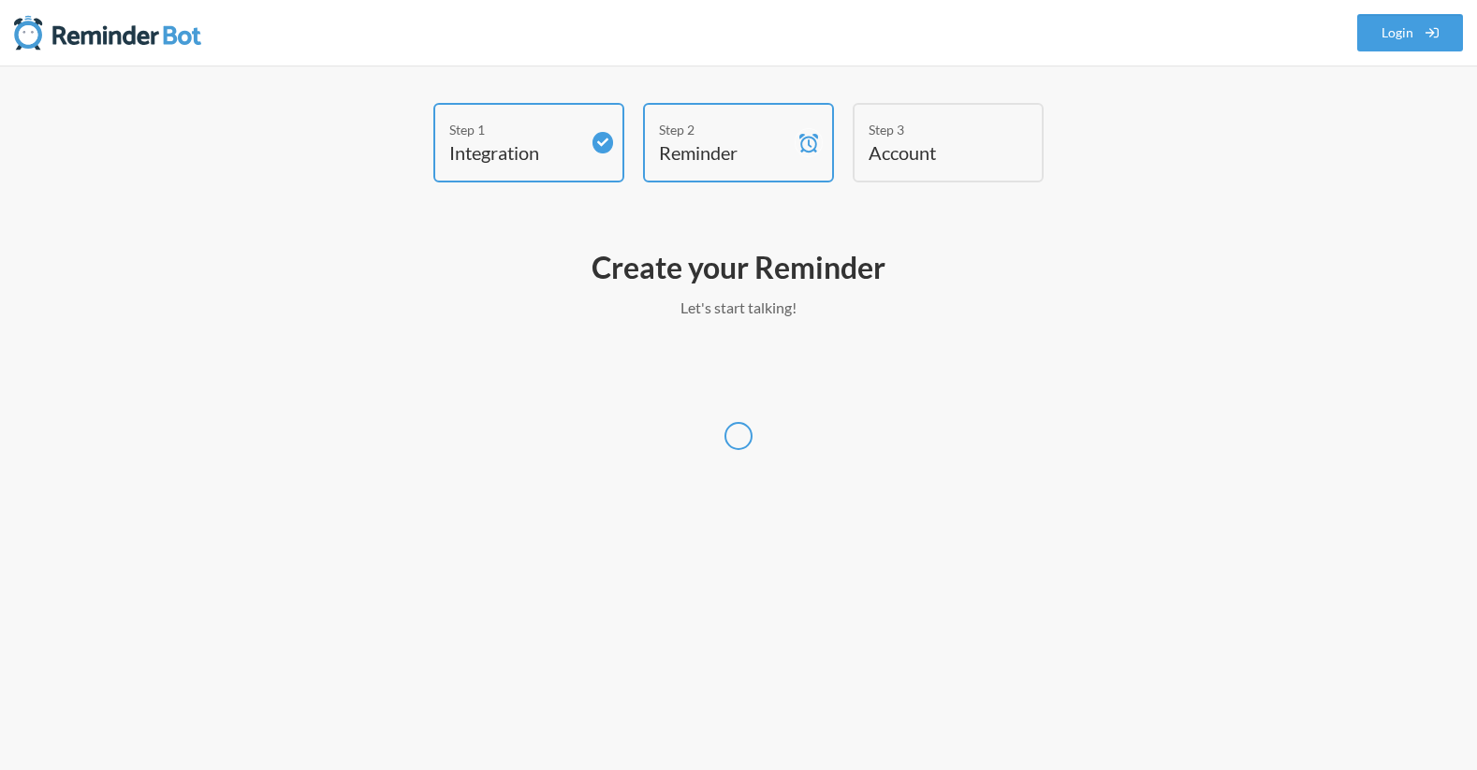
scroll to position [0, 0]
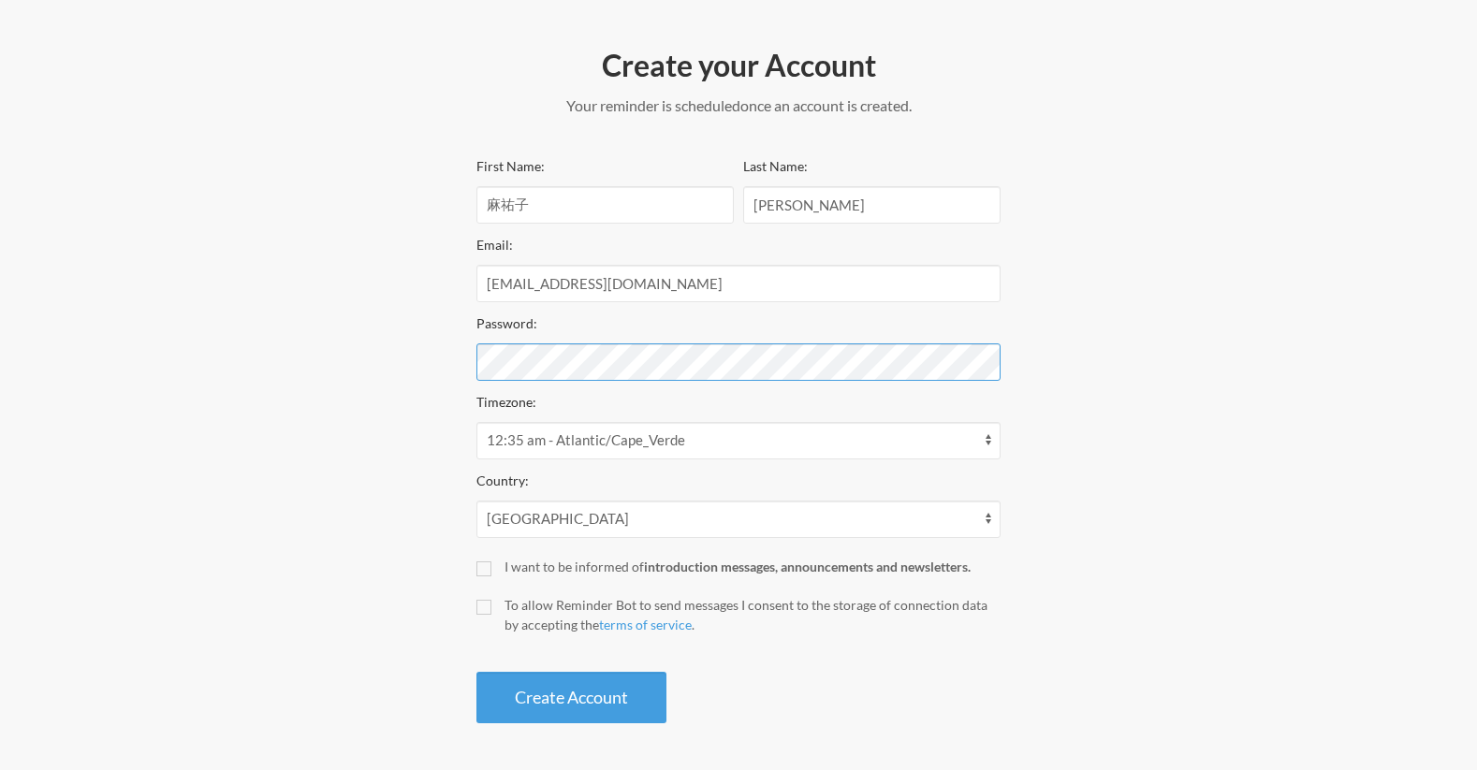
scroll to position [201, 0]
click at [566, 571] on div "I want to be informed of introduction messages, announcements and newsletters." at bounding box center [753, 568] width 496 height 20
click at [491, 571] on input "I want to be informed of introduction messages, announcements and newsletters." at bounding box center [483, 570] width 15 height 15
checkbox input "true"
click at [558, 610] on div "To allow Reminder Bot to send messages I consent to the storage of connection d…" at bounding box center [753, 615] width 496 height 39
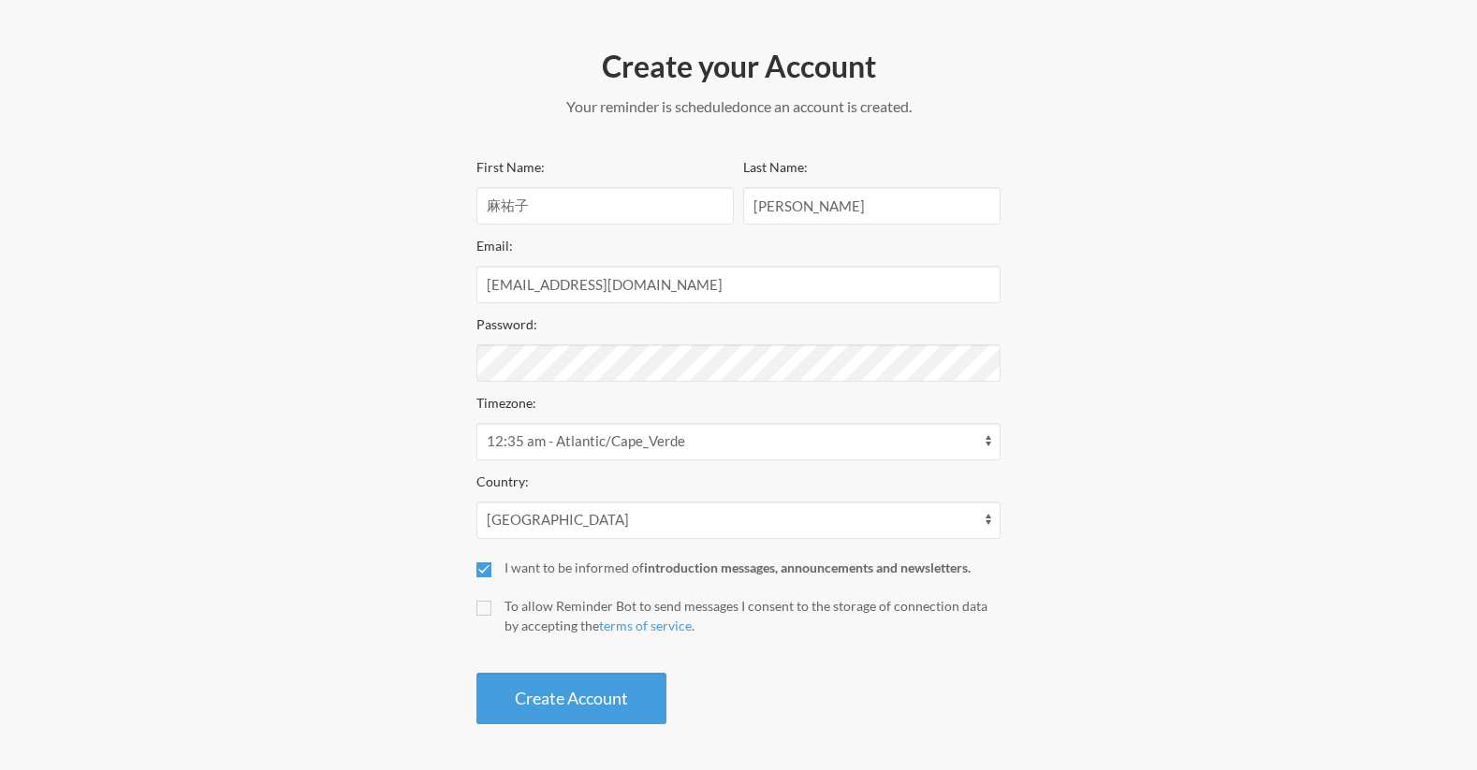
click at [491, 610] on input "To allow Reminder Bot to send messages I consent to the storage of connection d…" at bounding box center [483, 608] width 15 height 15
checkbox input "true"
click at [561, 680] on button "Create Account" at bounding box center [571, 698] width 190 height 51
